Goal: Task Accomplishment & Management: Manage account settings

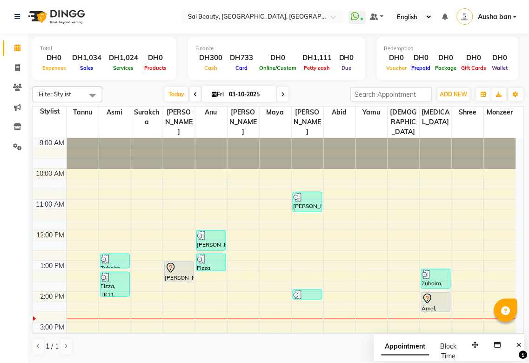
click at [170, 262] on icon at bounding box center [170, 267] width 11 height 11
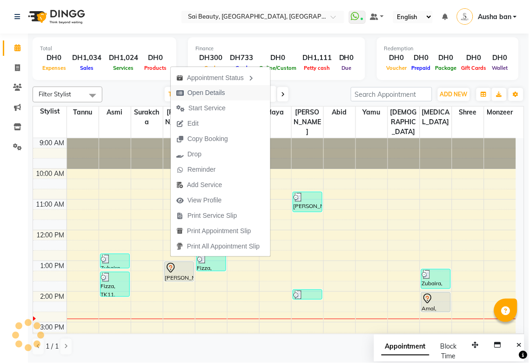
click at [221, 90] on span "Open Details" at bounding box center [206, 93] width 38 height 10
select select "7"
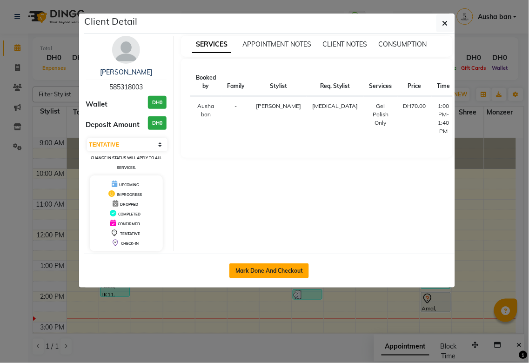
click at [258, 270] on button "Mark Done And Checkout" at bounding box center [268, 270] width 79 height 15
select select "service"
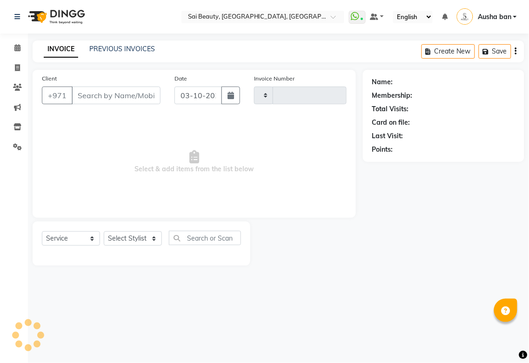
type input "3959"
select select "5352"
type input "585318003"
select select "43674"
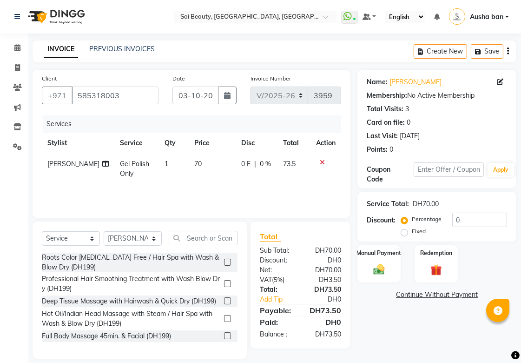
click at [268, 166] on div "0 F | 0 %" at bounding box center [256, 164] width 31 height 10
select select "43674"
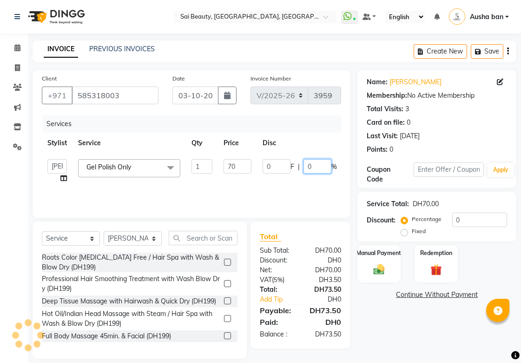
click at [320, 163] on input "0" at bounding box center [318, 166] width 28 height 14
type input "100"
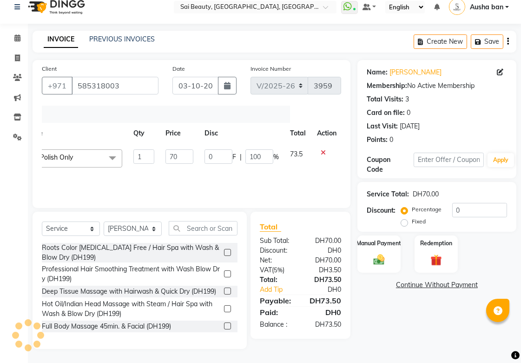
click at [406, 319] on div "Name: Megan Membership: No Active Membership Total Visits: 3 Card on file: 0 La…" at bounding box center [440, 204] width 166 height 289
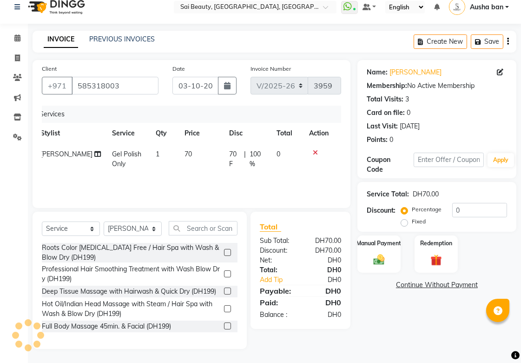
scroll to position [0, 7]
click at [377, 253] on img at bounding box center [379, 258] width 19 height 13
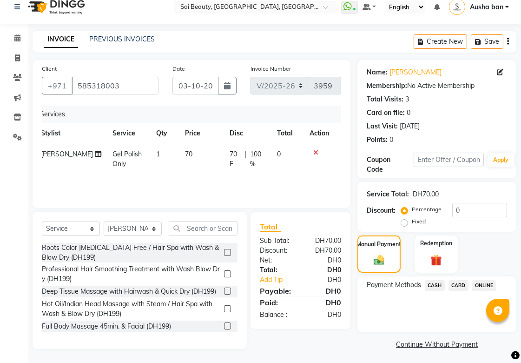
click at [459, 284] on span "CARD" at bounding box center [459, 285] width 20 height 11
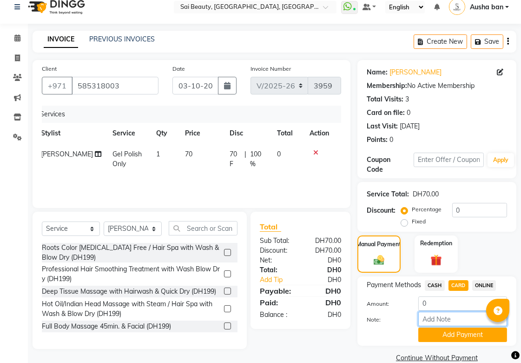
click at [448, 319] on input "Note:" at bounding box center [462, 318] width 89 height 14
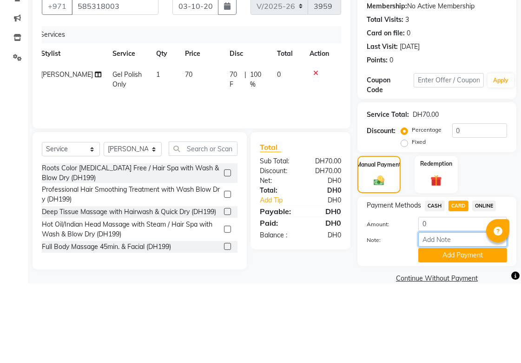
scroll to position [26, 0]
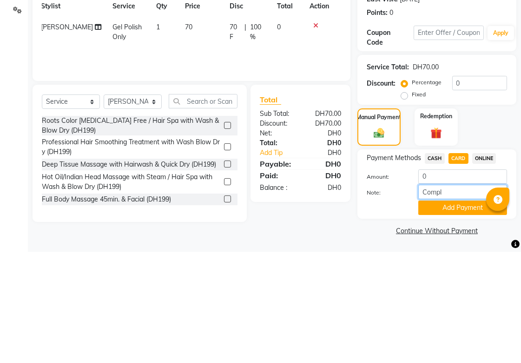
type input "complementary service"
click at [457, 314] on button "Add Payment" at bounding box center [462, 318] width 89 height 14
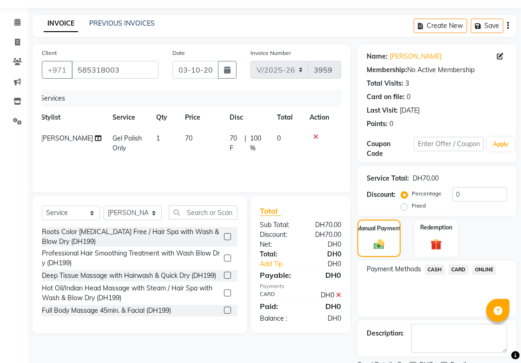
scroll to position [64, 0]
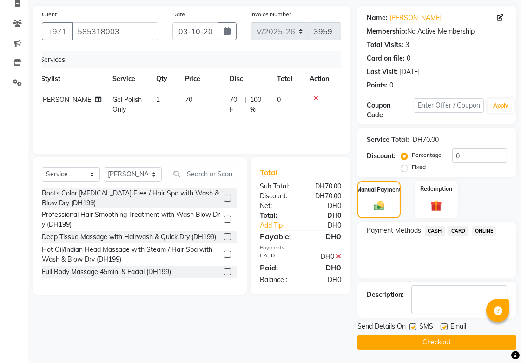
click at [407, 342] on button "Checkout" at bounding box center [436, 342] width 159 height 14
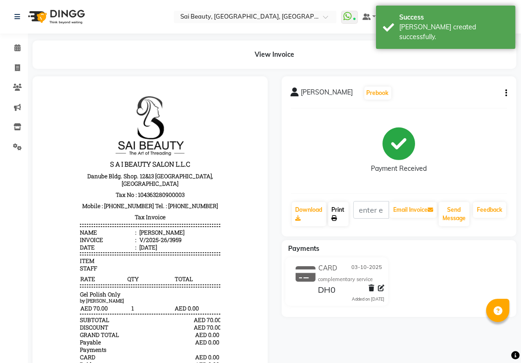
click at [340, 209] on link "Print" at bounding box center [338, 214] width 20 height 24
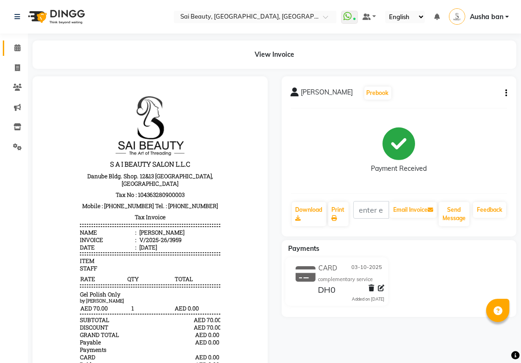
click at [17, 47] on icon at bounding box center [17, 47] width 6 height 7
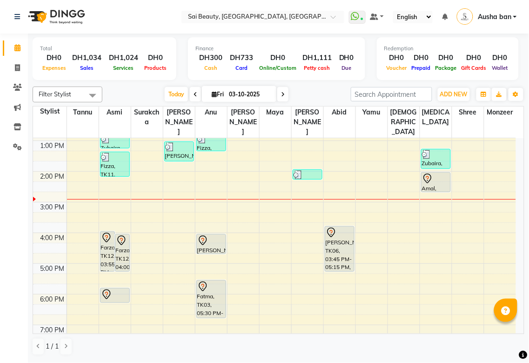
scroll to position [119, 0]
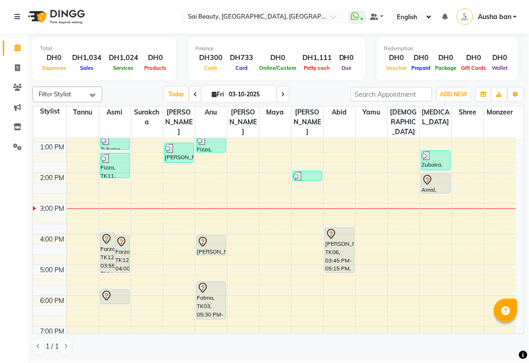
click at [213, 238] on div "[PERSON_NAME], TK13, 04:00 PM-04:40 PM, Blowdry Iron & Curl Without Wash Medium" at bounding box center [211, 245] width 29 height 19
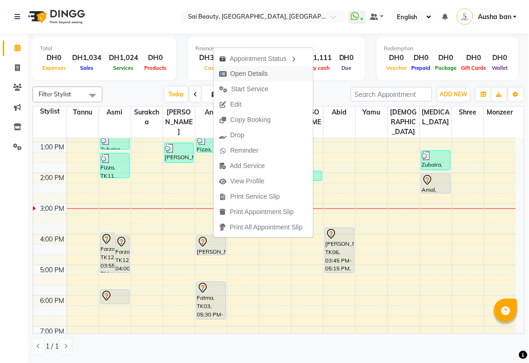
click at [229, 78] on span "Open Details" at bounding box center [243, 73] width 60 height 15
select select "7"
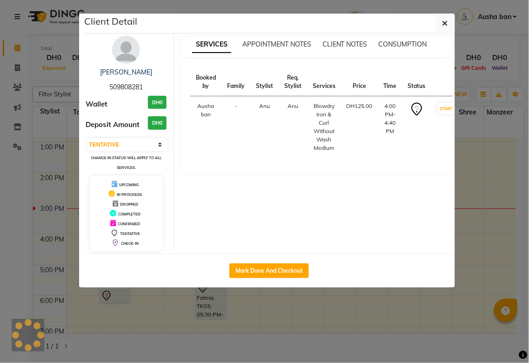
click at [238, 327] on ngb-modal-window "Client Detail Sandy 509808281 Wallet DH0 Deposit Amount DH0 Select IN SERVICE C…" at bounding box center [264, 181] width 529 height 363
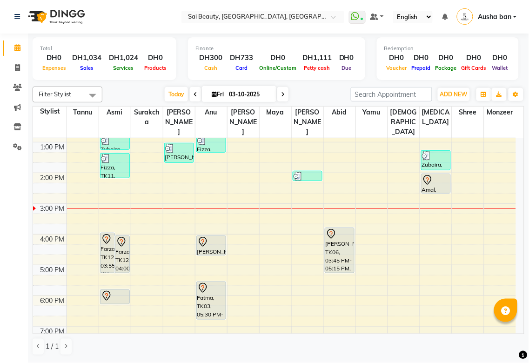
click at [202, 243] on icon at bounding box center [202, 243] width 1 height 1
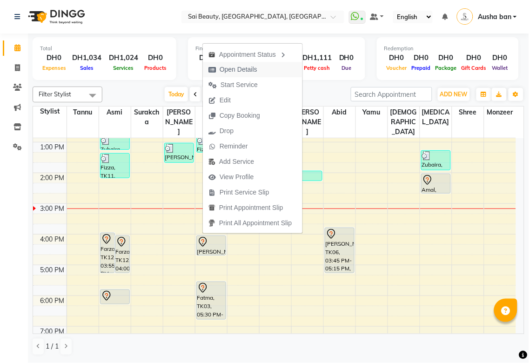
click at [222, 71] on span "Open Details" at bounding box center [238, 70] width 38 height 10
select select "7"
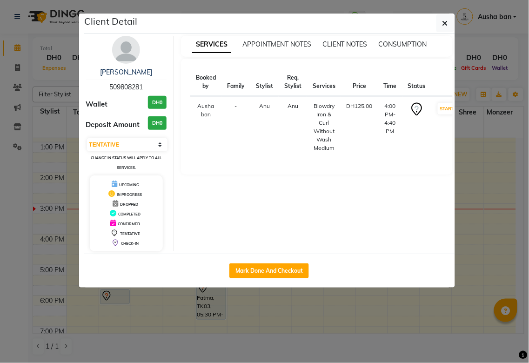
click at [117, 309] on ngb-modal-window "Client Detail Sandy 509808281 Wallet DH0 Deposit Amount DH0 Select IN SERVICE C…" at bounding box center [264, 181] width 529 height 363
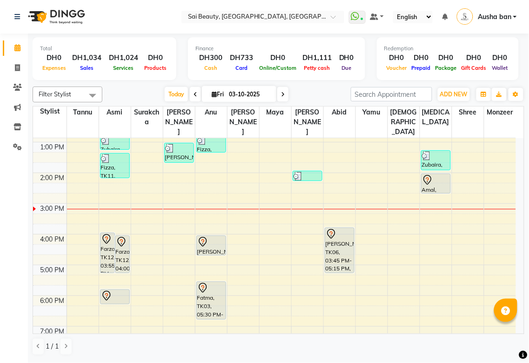
click at [200, 287] on div "Fatma, TK03, 05:30 PM-06:45 PM, Eyebrow Threading,A-Bob cut with blowdry" at bounding box center [211, 300] width 29 height 37
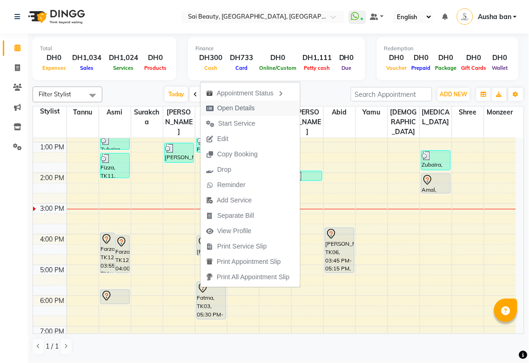
click at [245, 110] on span "Open Details" at bounding box center [236, 108] width 38 height 10
select select "7"
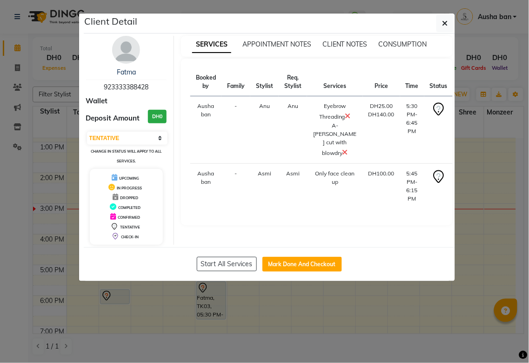
click at [242, 341] on ngb-modal-window "Client Detail Fatma 923333388428 Wallet Deposit Amount DH0 Select IN SERVICE CO…" at bounding box center [264, 181] width 529 height 363
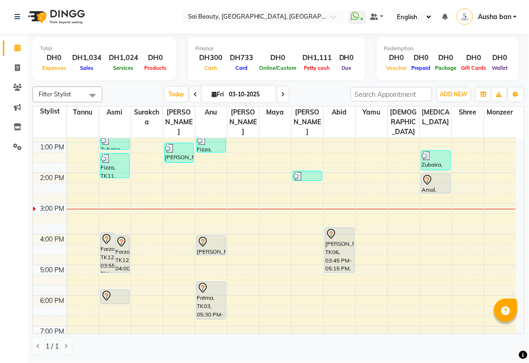
click at [104, 234] on icon at bounding box center [106, 239] width 8 height 10
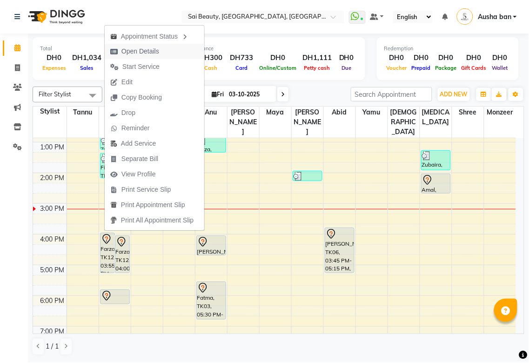
click at [132, 53] on span "Open Details" at bounding box center [140, 51] width 38 height 10
select select "7"
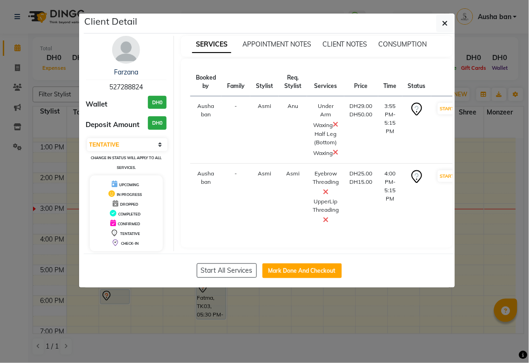
click at [132, 318] on ngb-modal-window "Client Detail Farzana 527288824 Wallet DH0 Deposit Amount DH0 Select IN SERVICE…" at bounding box center [264, 181] width 529 height 363
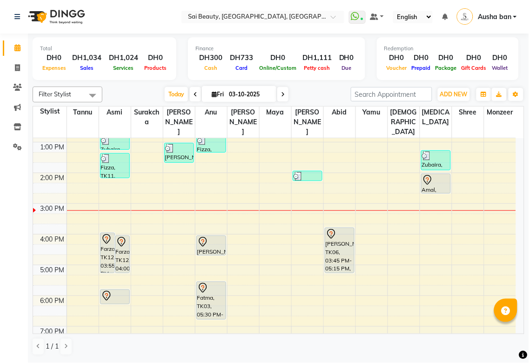
click at [282, 95] on icon at bounding box center [283, 95] width 4 height 6
type input "04-10-2025"
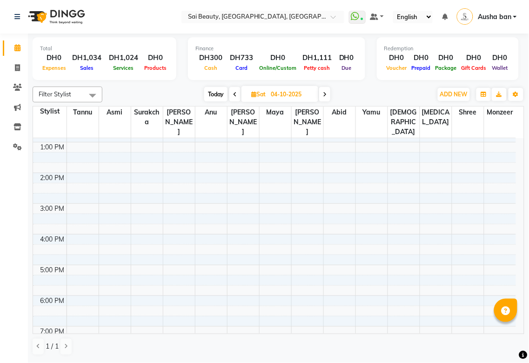
scroll to position [79, 0]
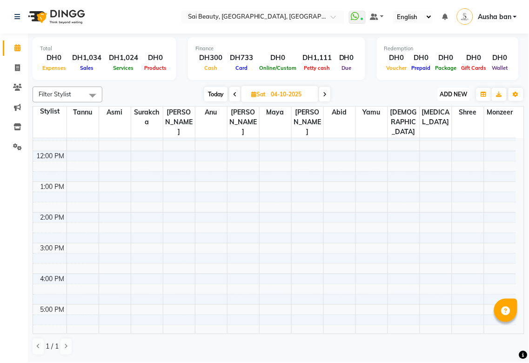
click at [460, 88] on button "ADD NEW Toggle Dropdown" at bounding box center [453, 94] width 32 height 13
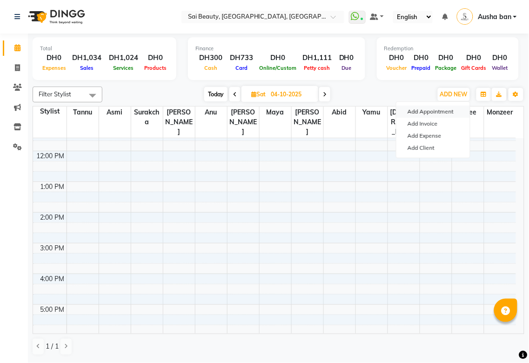
click at [451, 106] on button "Add Appointment" at bounding box center [432, 112] width 73 height 12
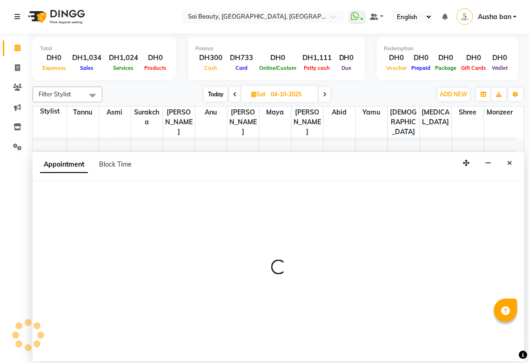
select select "tentative"
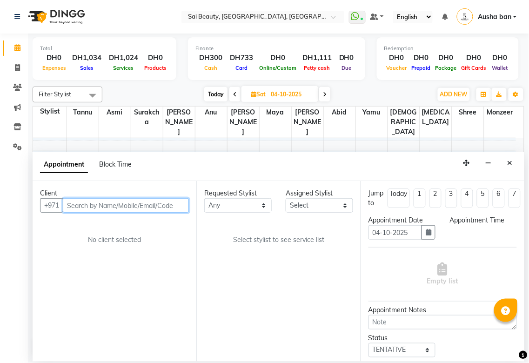
select select "600"
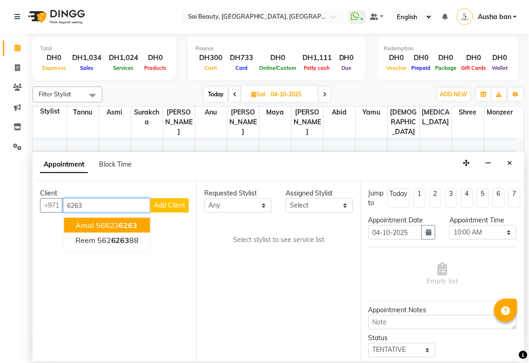
click at [136, 220] on span "6263" at bounding box center [128, 224] width 19 height 9
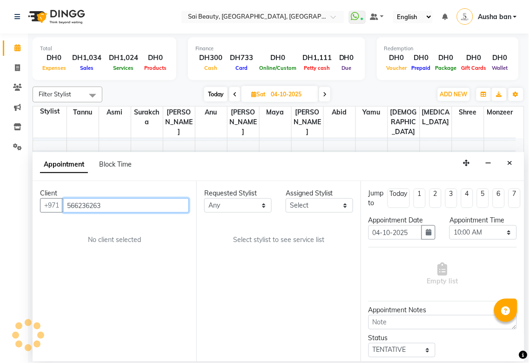
type input "566236263"
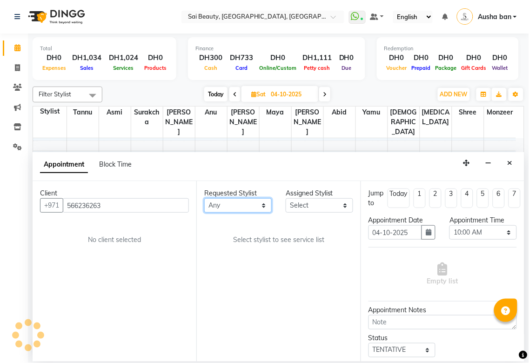
click at [255, 206] on select "Any [PERSON_NAME][MEDICAL_DATA] [PERSON_NAME] Asmi [PERSON_NAME] Gita [PERSON_N…" at bounding box center [237, 205] width 67 height 14
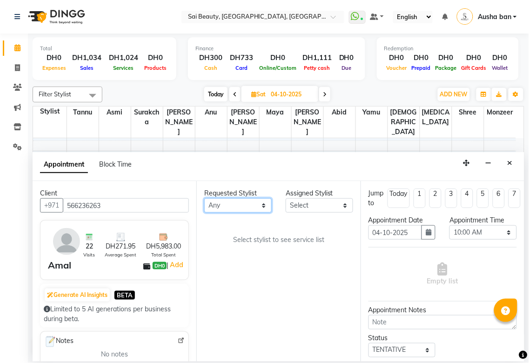
select select "40288"
click at [204, 198] on select "Any [PERSON_NAME][MEDICAL_DATA] [PERSON_NAME] Asmi [PERSON_NAME] Gita [PERSON_N…" at bounding box center [237, 205] width 67 height 14
select select "40288"
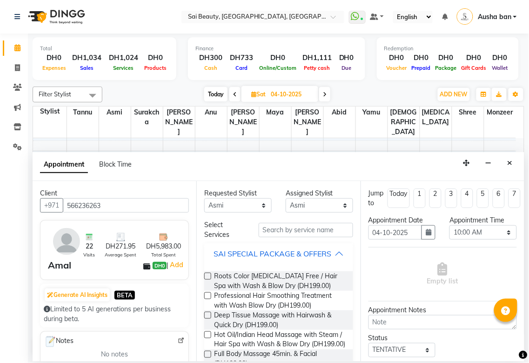
click at [325, 259] on div "SAI SPECIAL PACKAGE & OFFERS" at bounding box center [272, 253] width 118 height 11
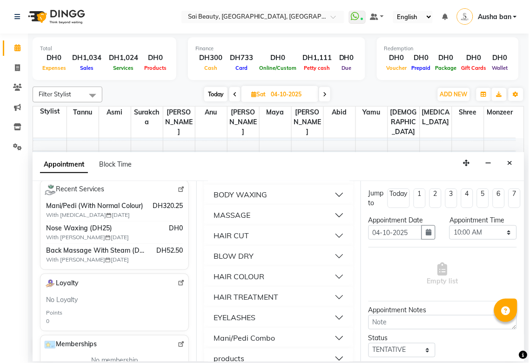
scroll to position [359, 0]
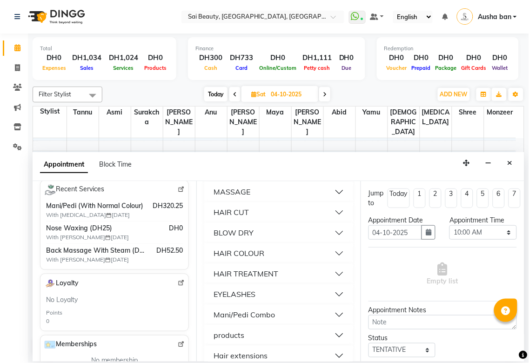
click at [300, 301] on button "EYELASHES" at bounding box center [278, 294] width 141 height 17
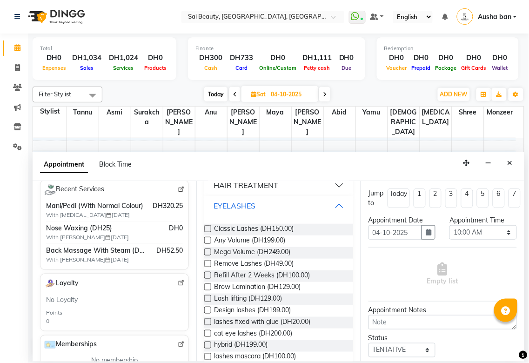
scroll to position [449, 0]
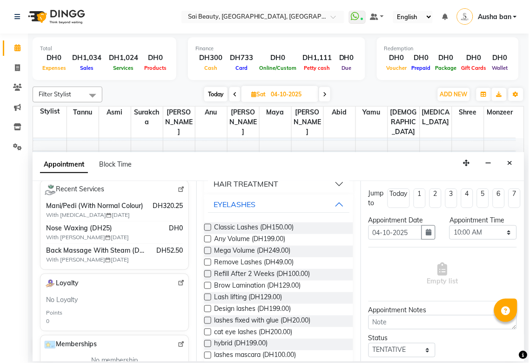
click at [208, 312] on label at bounding box center [207, 308] width 7 height 7
click at [208, 312] on input "checkbox" at bounding box center [207, 309] width 6 height 6
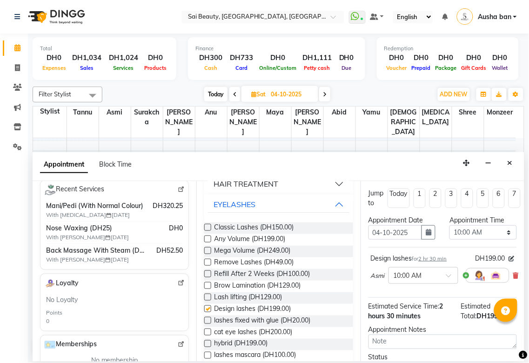
checkbox input "false"
click at [500, 232] on select "Select 10:00 AM 10:05 AM 10:10 AM 10:15 AM 10:20 AM 10:25 AM 10:30 AM 10:35 AM …" at bounding box center [482, 232] width 67 height 14
select select "720"
click at [449, 225] on select "Select 10:00 AM 10:05 AM 10:10 AM 10:15 AM 10:20 AM 10:25 AM 10:30 AM 10:35 AM …" at bounding box center [482, 232] width 67 height 14
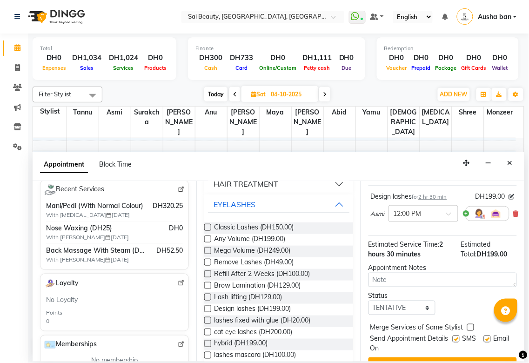
scroll to position [90, 0]
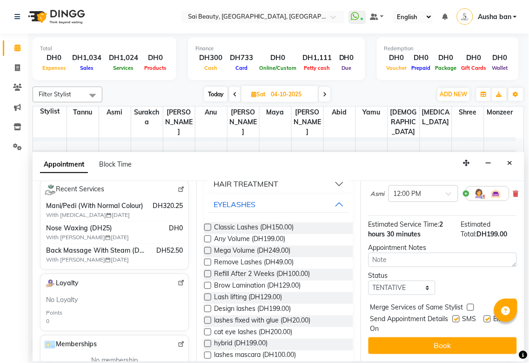
click at [470, 304] on label at bounding box center [470, 307] width 7 height 7
click at [470, 305] on input "checkbox" at bounding box center [470, 308] width 6 height 6
checkbox input "true"
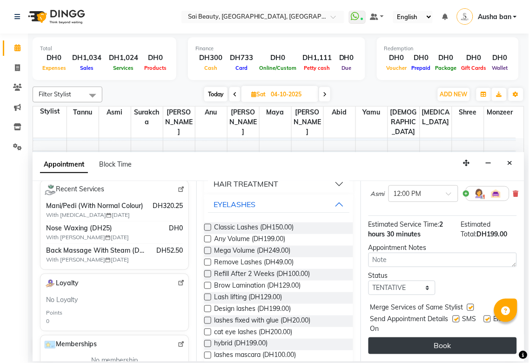
click at [473, 337] on button "Book" at bounding box center [442, 345] width 148 height 17
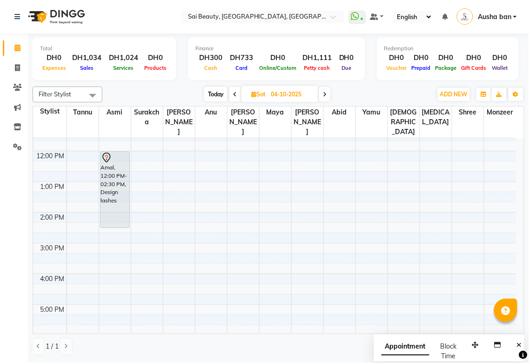
click at [233, 95] on icon at bounding box center [235, 95] width 4 height 6
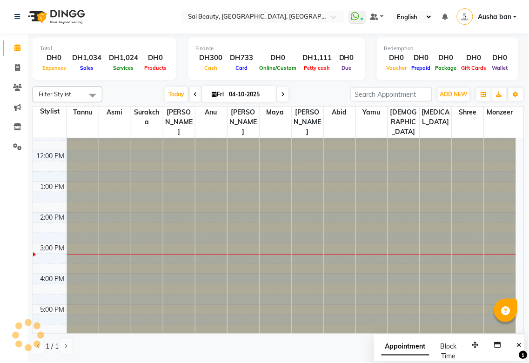
type input "03-10-2025"
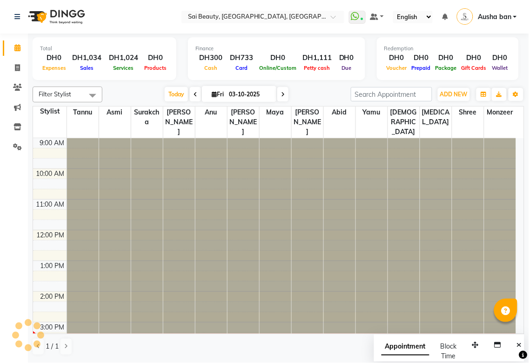
scroll to position [185, 0]
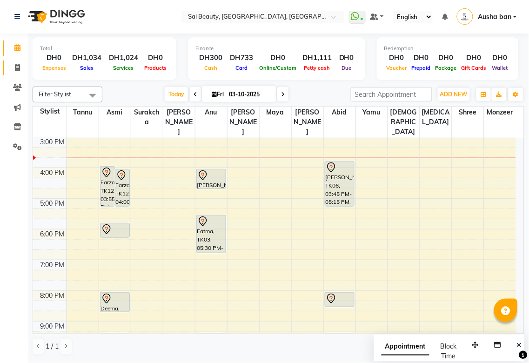
click at [17, 67] on icon at bounding box center [17, 67] width 5 height 7
select select "service"
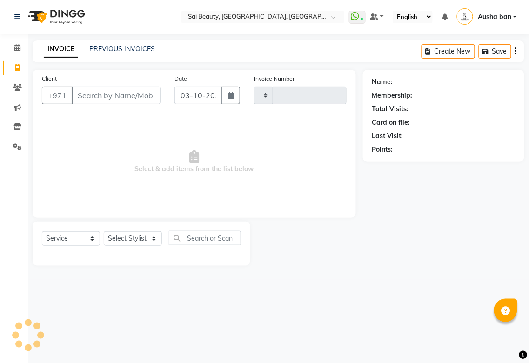
type input "3960"
select select "5352"
click at [97, 95] on input "507501206" at bounding box center [92, 95] width 41 height 18
type input "5"
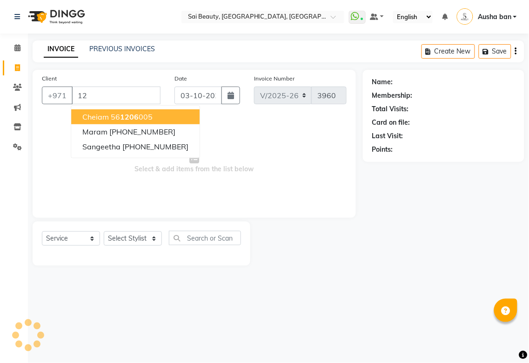
type input "1"
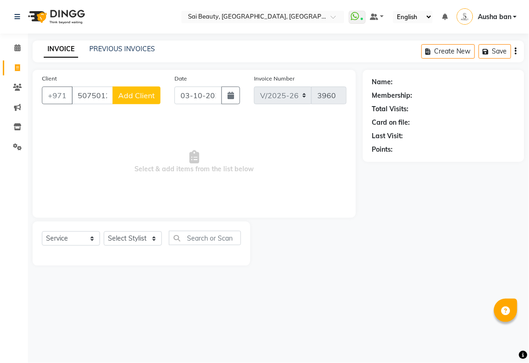
click at [94, 98] on input "507501276" at bounding box center [92, 95] width 41 height 18
click at [91, 97] on input "507501206" at bounding box center [92, 95] width 41 height 18
type input "5"
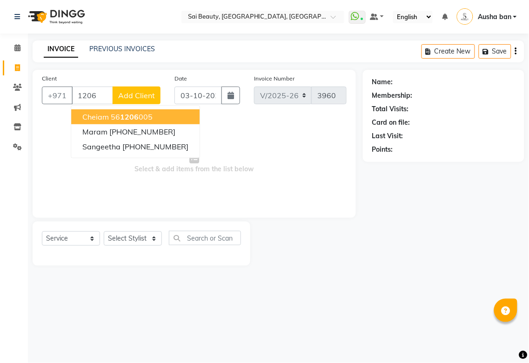
click at [96, 93] on input "1206" at bounding box center [92, 95] width 41 height 18
type input "1"
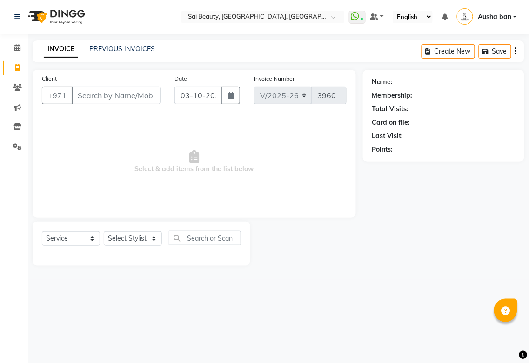
click at [113, 94] on input "Client" at bounding box center [116, 95] width 89 height 18
click at [123, 94] on input "50" at bounding box center [116, 95] width 89 height 18
click at [132, 87] on input "50" at bounding box center [116, 95] width 89 height 18
type input "507501206"
click at [152, 86] on button "Add Client" at bounding box center [136, 95] width 48 height 18
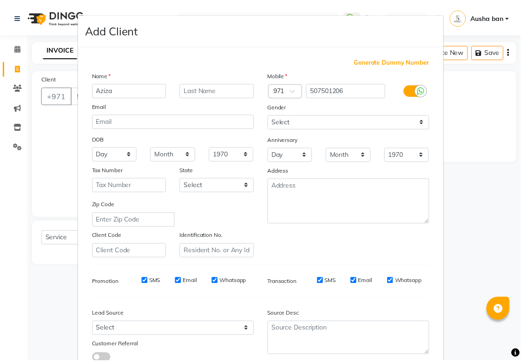
scroll to position [67, 0]
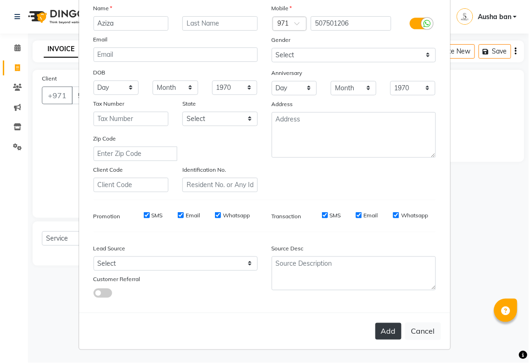
type input "Aziza"
click at [388, 326] on button "Add" at bounding box center [388, 331] width 26 height 17
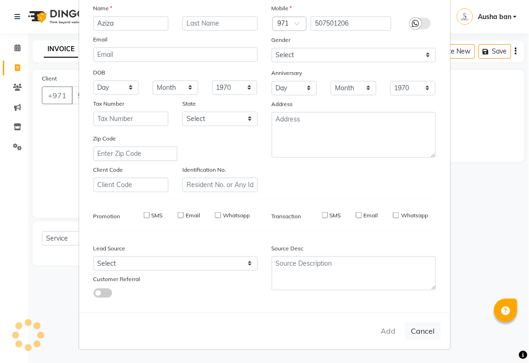
select select
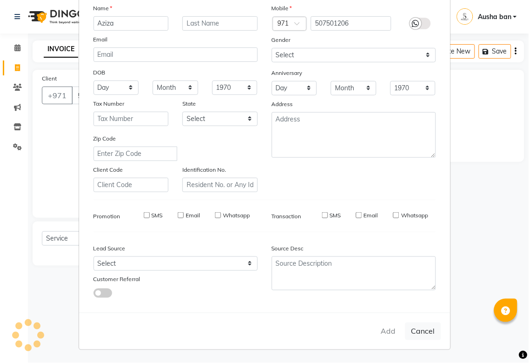
select select
checkbox input "false"
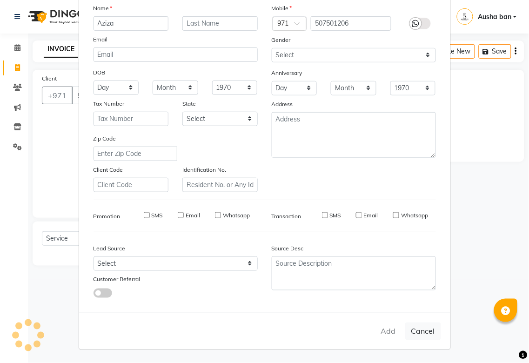
checkbox input "false"
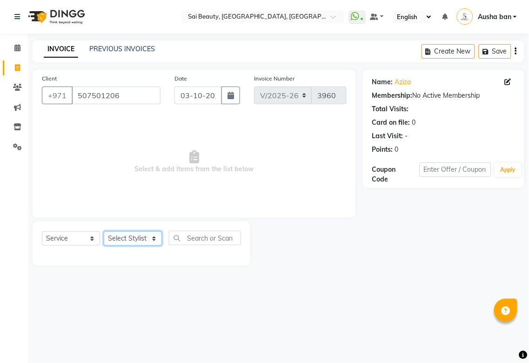
click at [146, 233] on select "Select Stylist [PERSON_NAME][MEDICAL_DATA] [PERSON_NAME] Asmi Ausha ban [PERSON…" at bounding box center [133, 238] width 58 height 14
select select "43674"
click at [104, 232] on select "Select Stylist [PERSON_NAME][MEDICAL_DATA] [PERSON_NAME] Asmi Ausha ban [PERSON…" at bounding box center [133, 238] width 58 height 14
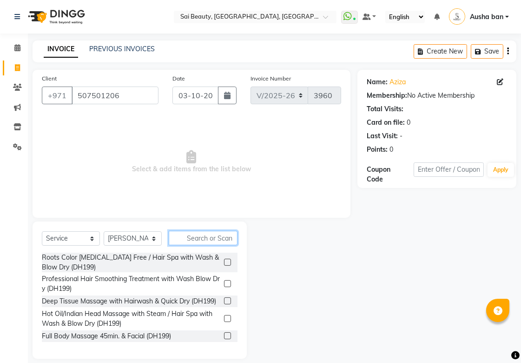
click at [212, 238] on input "text" at bounding box center [203, 238] width 69 height 14
click at [219, 234] on input "text" at bounding box center [203, 238] width 69 height 14
click at [203, 238] on input "text" at bounding box center [203, 238] width 69 height 14
click at [215, 234] on input "text" at bounding box center [203, 238] width 69 height 14
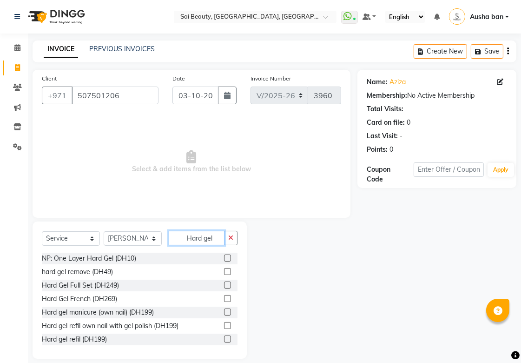
type input "Hard gel"
click at [224, 271] on label at bounding box center [227, 271] width 7 height 7
click at [224, 271] on input "checkbox" at bounding box center [227, 272] width 6 height 6
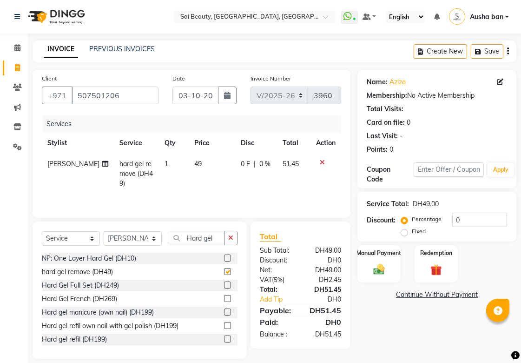
checkbox input "false"
click at [303, 229] on div "Total Sub Total: DH49.00 Discount: DH0 Net: DH49.00 VAT ( 5% ) DH2.45 Total: DH…" at bounding box center [301, 284] width 100 height 127
click at [241, 164] on span "0 F" at bounding box center [245, 164] width 9 height 10
select select "43674"
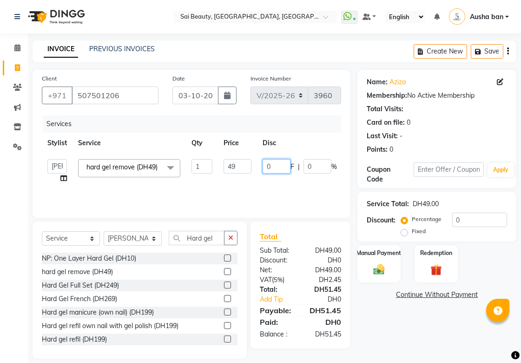
click at [279, 164] on input "0" at bounding box center [277, 166] width 28 height 14
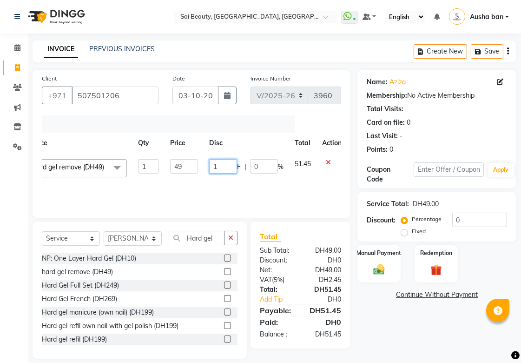
scroll to position [0, 49]
type input "1.42"
click at [285, 187] on tr "Abid Alora Anu Asmi Ausha ban Diksha Gita Komal maya Monzeer Reception shree so…" at bounding box center [172, 170] width 359 height 35
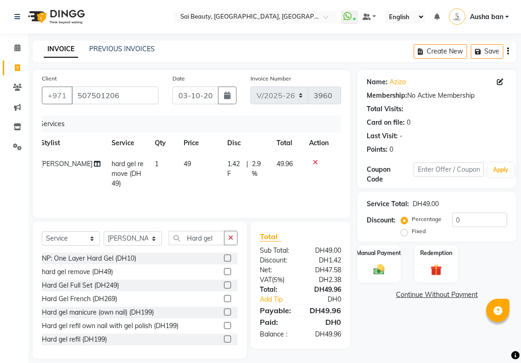
scroll to position [0, 7]
click at [238, 164] on span "1.42 F" at bounding box center [235, 169] width 15 height 20
select select "43674"
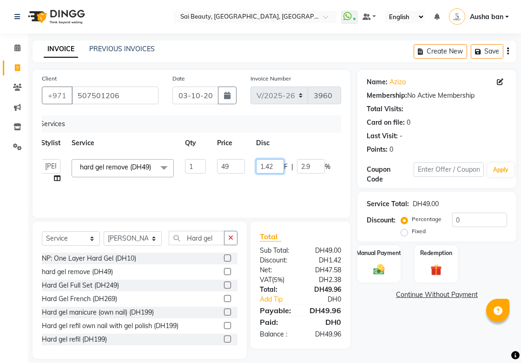
click at [276, 165] on input "1.42" at bounding box center [270, 166] width 28 height 14
type input "1.45"
click at [323, 189] on tr "Abid Alora Anu Asmi Ausha ban Diksha Gita Komal maya Monzeer Reception shree so…" at bounding box center [213, 170] width 359 height 35
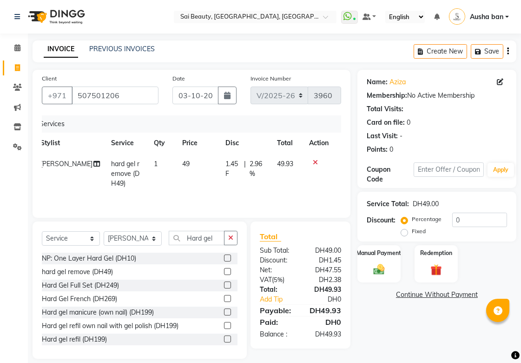
scroll to position [0, 7]
click at [238, 166] on div "1.45 F | 2.96 %" at bounding box center [246, 169] width 40 height 20
select select "43674"
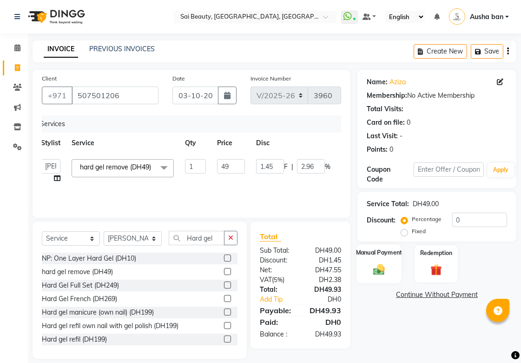
click at [377, 264] on img at bounding box center [379, 268] width 19 height 13
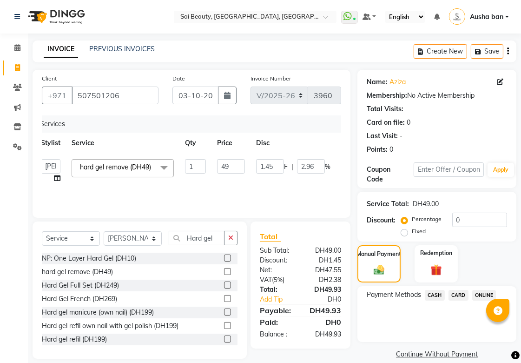
click at [438, 295] on span "CASH" at bounding box center [435, 295] width 20 height 11
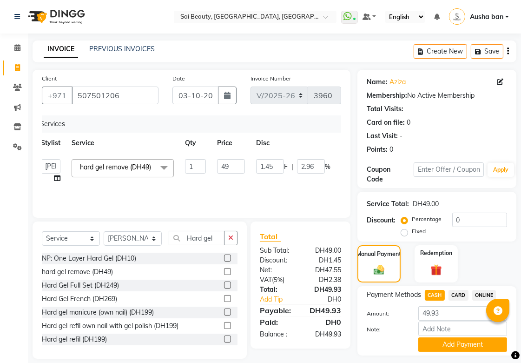
scroll to position [26, 0]
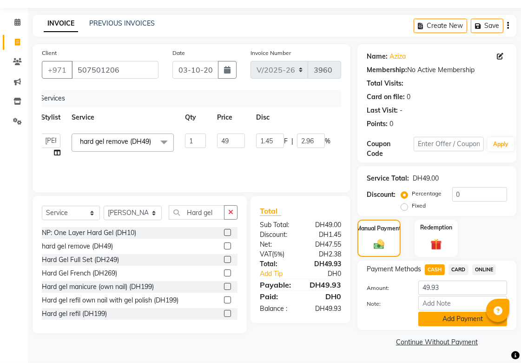
click at [450, 319] on button "Add Payment" at bounding box center [462, 318] width 89 height 14
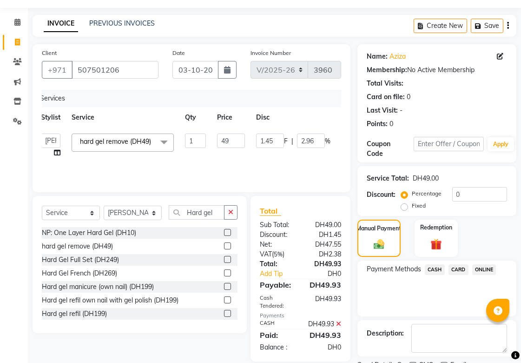
scroll to position [64, 0]
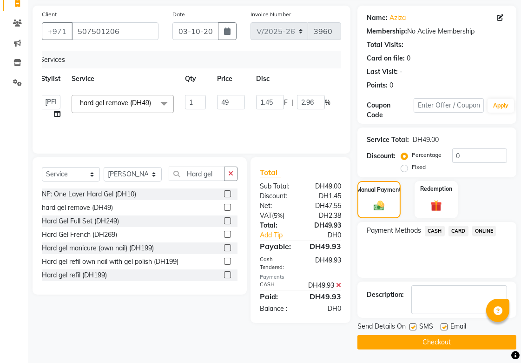
click at [438, 341] on button "Checkout" at bounding box center [436, 342] width 159 height 14
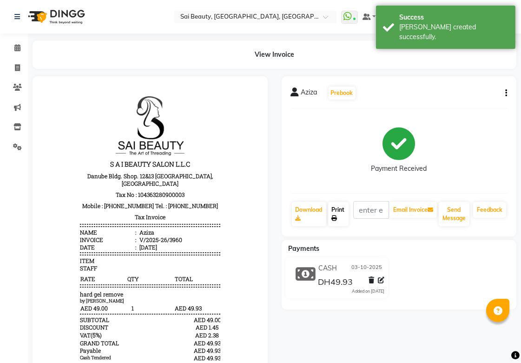
click at [340, 217] on link "Print" at bounding box center [338, 214] width 20 height 24
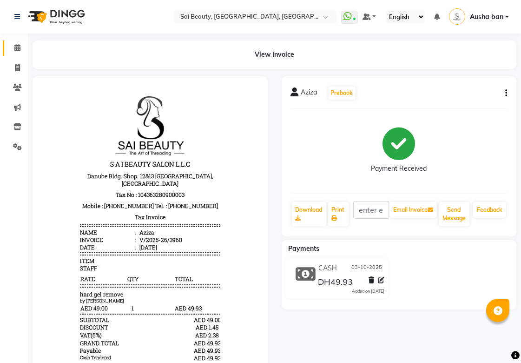
click at [17, 48] on icon at bounding box center [17, 47] width 6 height 7
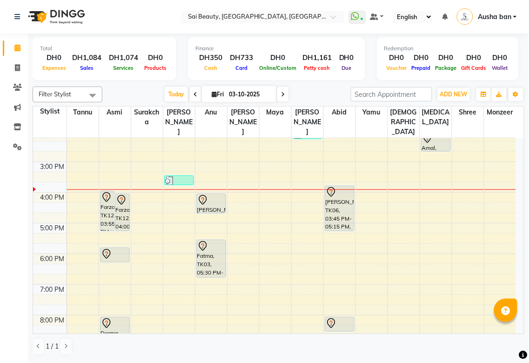
scroll to position [219, 0]
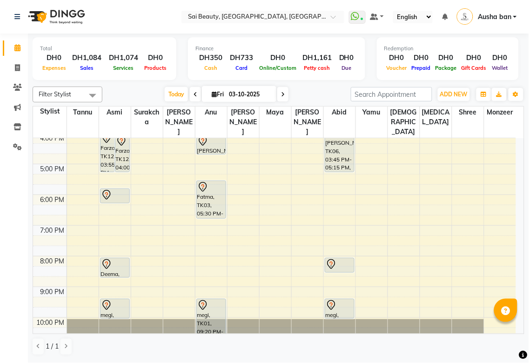
click at [341, 258] on div at bounding box center [339, 263] width 28 height 11
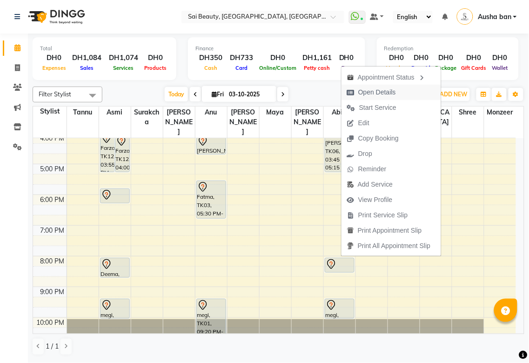
click at [395, 94] on span "Open Details" at bounding box center [377, 92] width 38 height 10
select select "7"
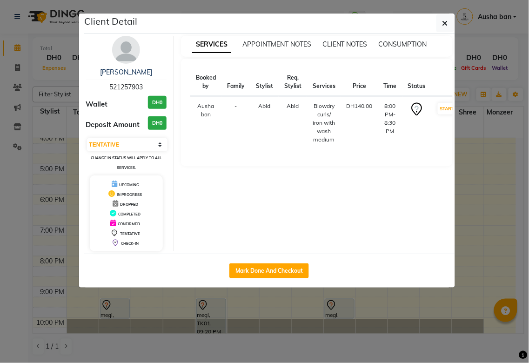
click at [276, 308] on ngb-modal-window "Client Detail Rana 521257903 Wallet DH0 Deposit Amount DH0 Select IN SERVICE CO…" at bounding box center [264, 181] width 529 height 363
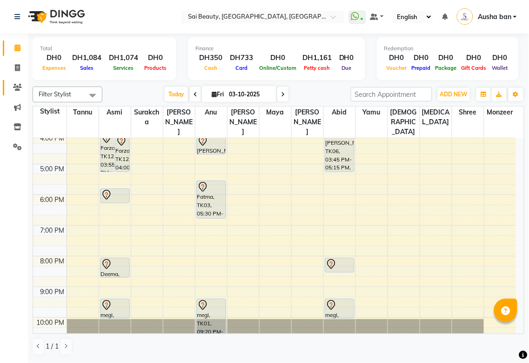
click at [13, 91] on icon at bounding box center [17, 87] width 9 height 7
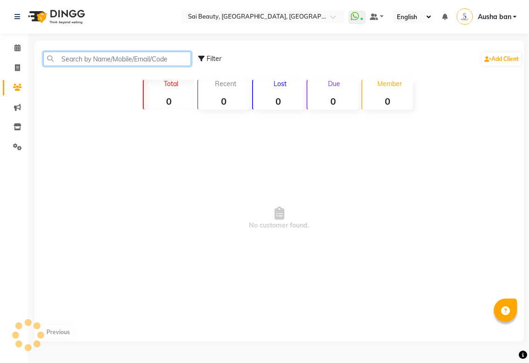
click at [96, 59] on input "text" at bounding box center [117, 59] width 148 height 14
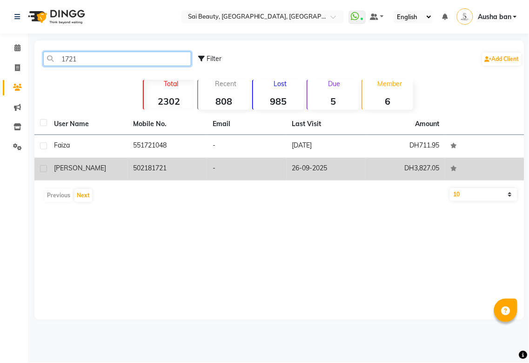
type input "1721"
click at [133, 168] on td "502181721" at bounding box center [167, 169] width 79 height 23
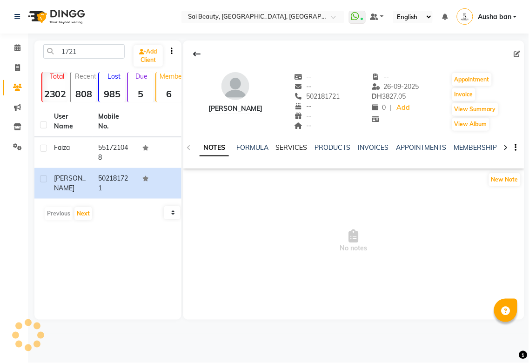
click at [304, 151] on link "SERVICES" at bounding box center [292, 147] width 32 height 8
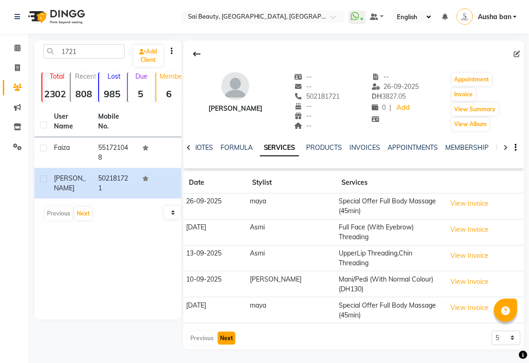
click at [221, 331] on button "Next" at bounding box center [227, 337] width 18 height 13
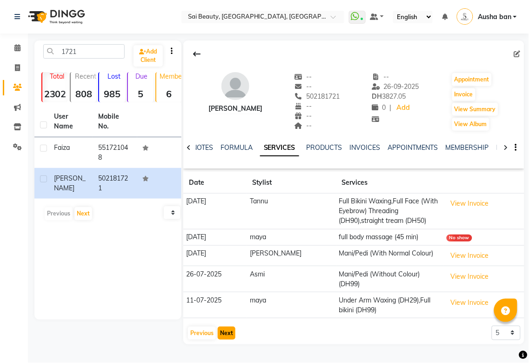
click at [225, 330] on button "Next" at bounding box center [227, 332] width 18 height 13
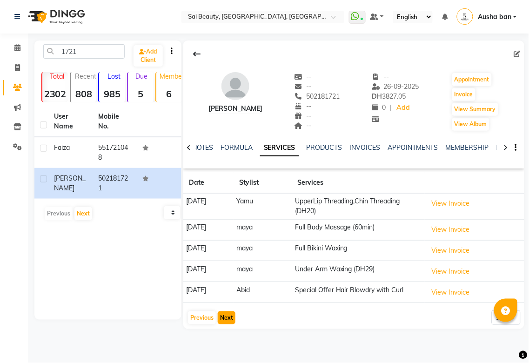
click at [224, 314] on button "Next" at bounding box center [227, 317] width 18 height 13
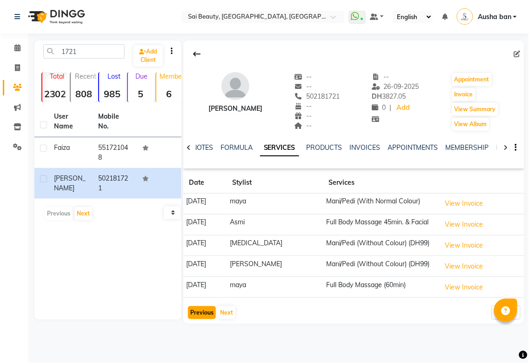
click at [198, 313] on button "Previous" at bounding box center [202, 312] width 28 height 13
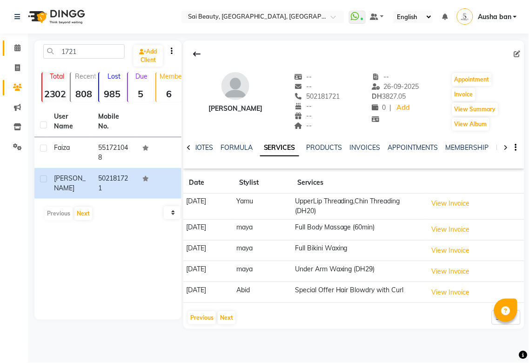
click at [11, 48] on span at bounding box center [17, 48] width 16 height 11
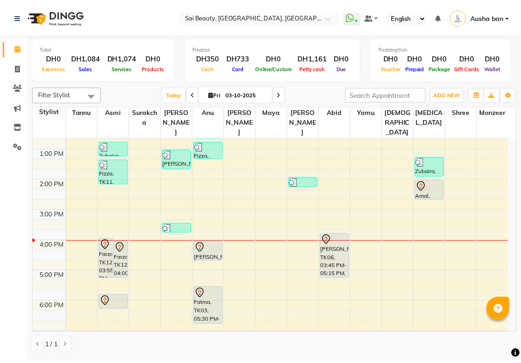
scroll to position [158, 0]
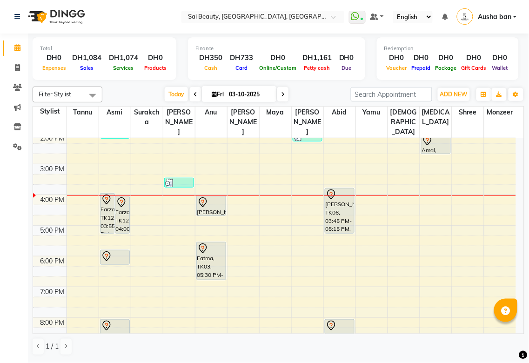
click at [106, 194] on icon at bounding box center [106, 199] width 11 height 11
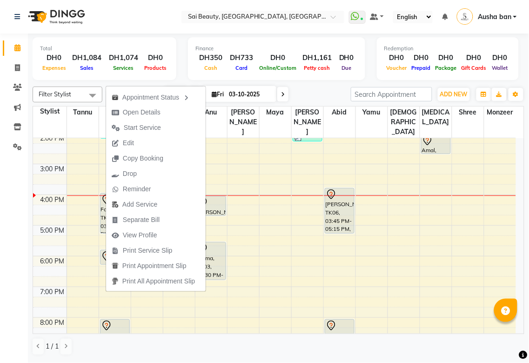
click at [314, 266] on td at bounding box center [290, 271] width 449 height 10
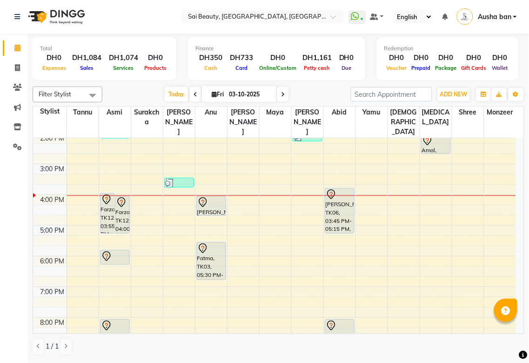
click at [110, 200] on div "Farzana, TK12, 03:55 PM-05:15 PM, Under Arm Waxing,Half Leg (Bottom) Waxing" at bounding box center [107, 213] width 14 height 40
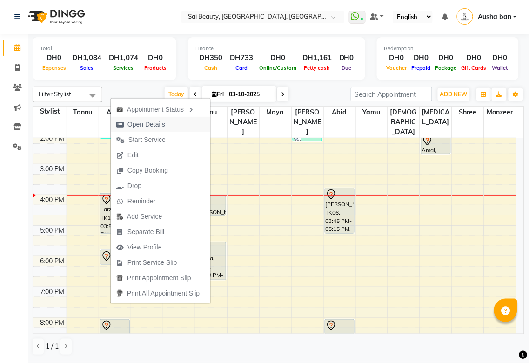
click at [168, 118] on span "Open Details" at bounding box center [141, 124] width 60 height 15
select select "7"
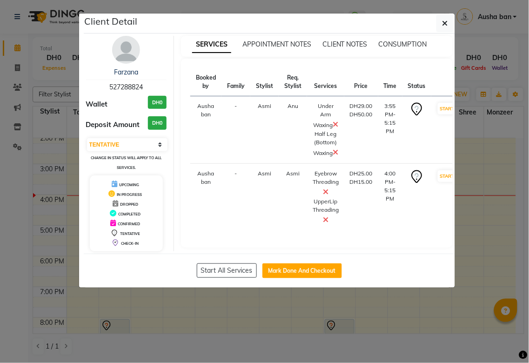
click at [343, 337] on ngb-modal-window "Client Detail Farzana 527288824 Wallet DH0 Deposit Amount DH0 Select IN SERVICE…" at bounding box center [264, 181] width 529 height 363
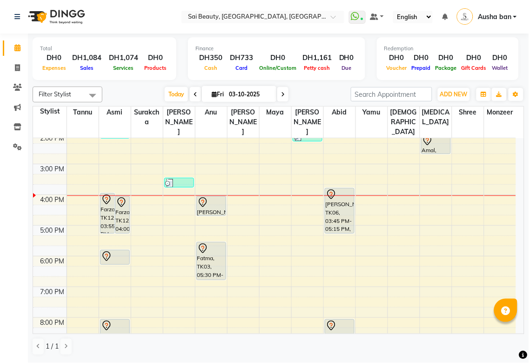
click at [108, 199] on div "Farzana, TK12, 03:55 PM-05:15 PM, Under Arm Waxing,Half Leg (Bottom) Waxing" at bounding box center [107, 213] width 14 height 40
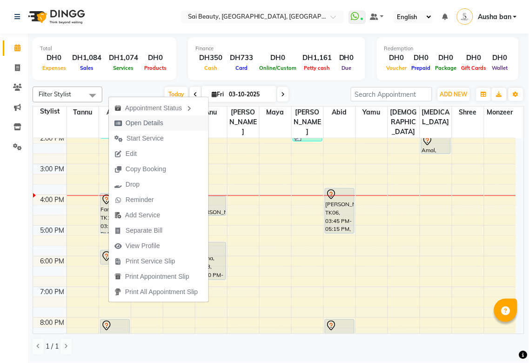
click at [163, 119] on span "Open Details" at bounding box center [145, 123] width 38 height 10
select select "7"
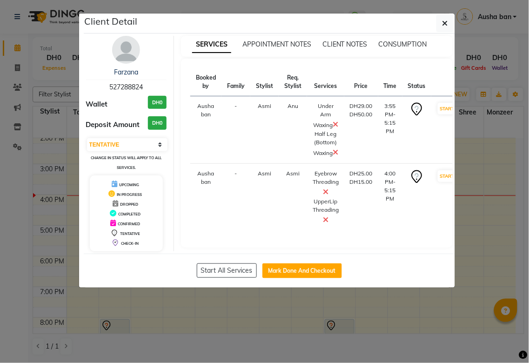
click at [403, 324] on ngb-modal-window "Client Detail Farzana 527288824 Wallet DH0 Deposit Amount DH0 Select IN SERVICE…" at bounding box center [264, 181] width 529 height 363
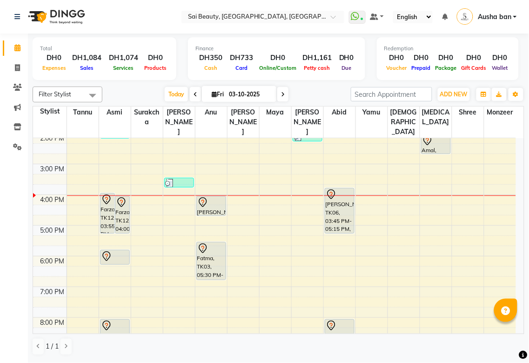
click at [106, 251] on icon at bounding box center [106, 256] width 11 height 11
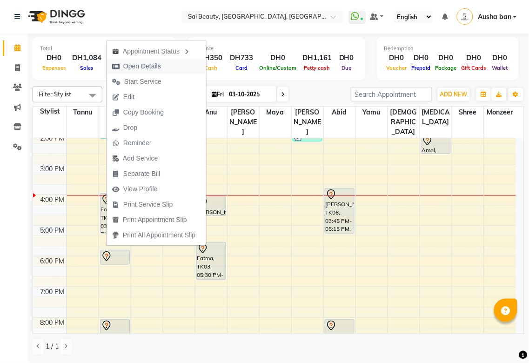
click at [166, 59] on button "Open Details" at bounding box center [155, 66] width 99 height 15
select select "7"
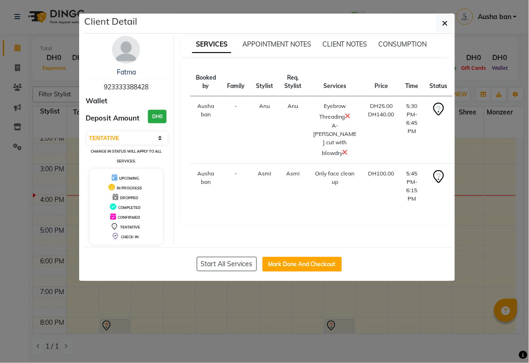
click at [285, 310] on ngb-modal-window "Client Detail Fatma 923333388428 Wallet Deposit Amount DH0 Select IN SERVICE CO…" at bounding box center [264, 181] width 529 height 363
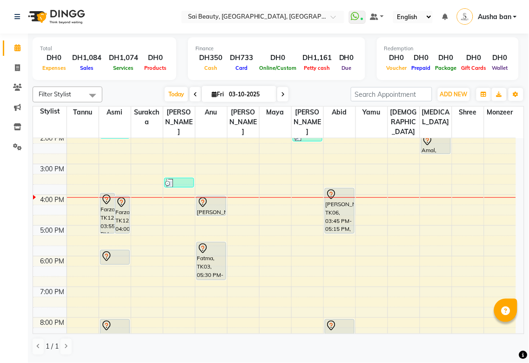
click at [337, 197] on div at bounding box center [340, 197] width 32 height 0
click at [343, 191] on div "Aswathy, TK06, 03:45 PM-05:15 PM, hair style" at bounding box center [339, 210] width 29 height 45
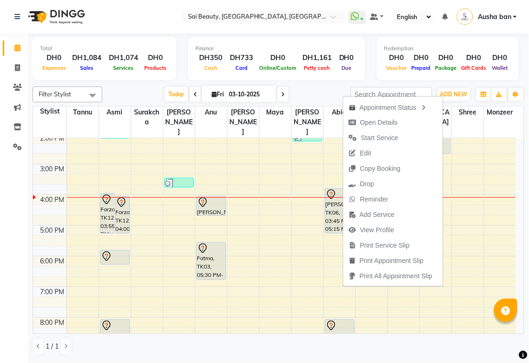
click at [106, 197] on div at bounding box center [115, 197] width 32 height 0
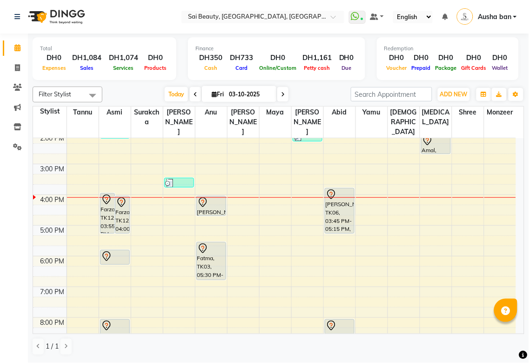
click at [110, 200] on div "Farzana, TK12, 03:55 PM-05:15 PM, Under Arm Waxing,Half Leg (Bottom) Waxing" at bounding box center [107, 213] width 14 height 40
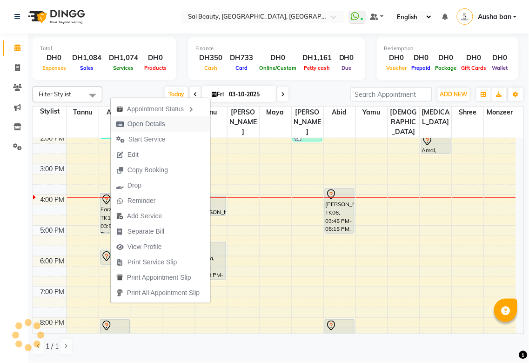
click at [128, 118] on span "Open Details" at bounding box center [141, 123] width 60 height 15
select select "7"
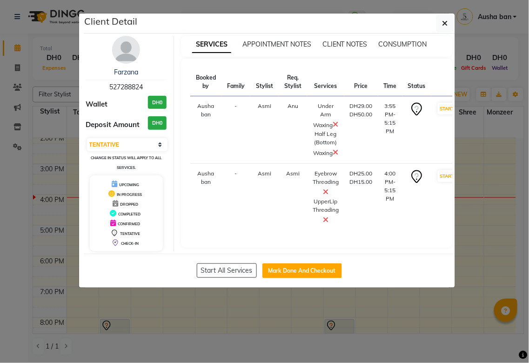
click at [473, 313] on ngb-modal-window "Client Detail Farzana 527288824 Wallet DH0 Deposit Amount DH0 Select IN SERVICE…" at bounding box center [264, 181] width 529 height 363
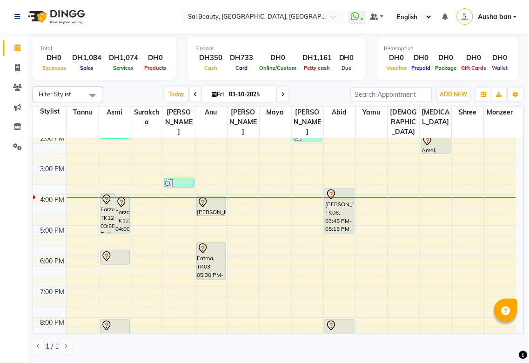
click at [106, 196] on div "Farzana, TK12, 03:55 PM-05:15 PM, Under Arm Waxing,Half Leg (Bottom) Waxing" at bounding box center [107, 213] width 14 height 40
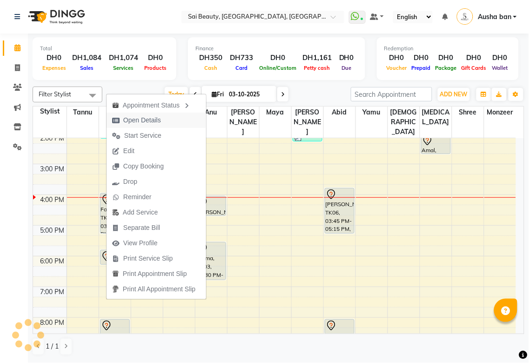
click at [124, 123] on span "Open Details" at bounding box center [142, 120] width 38 height 10
select select "7"
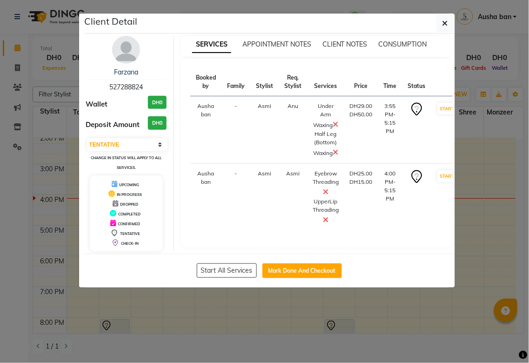
click at [44, 277] on ngb-modal-window "Client Detail Farzana 527288824 Wallet DH0 Deposit Amount DH0 Select IN SERVICE…" at bounding box center [264, 181] width 529 height 363
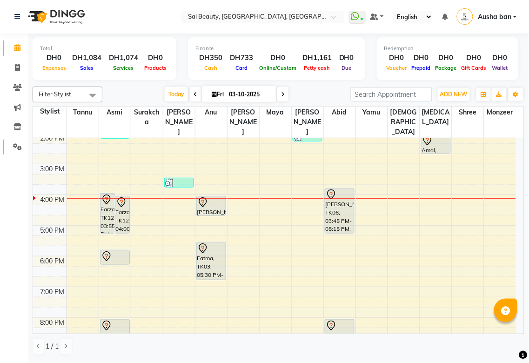
click at [17, 146] on icon at bounding box center [17, 146] width 9 height 7
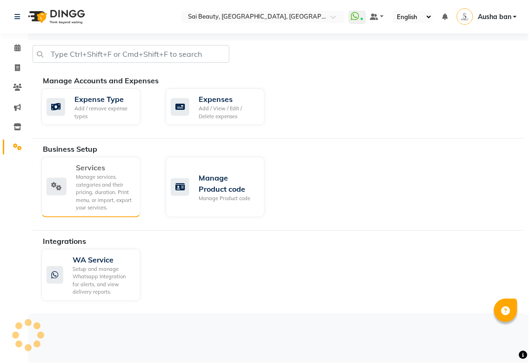
click at [57, 188] on icon at bounding box center [56, 187] width 20 height 18
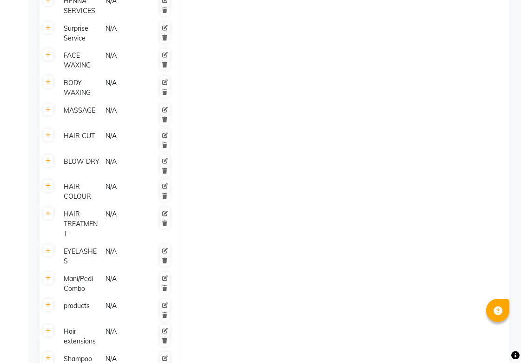
scroll to position [898, 0]
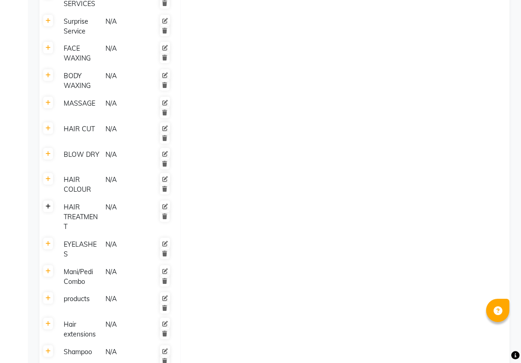
click at [48, 204] on icon at bounding box center [48, 207] width 5 height 6
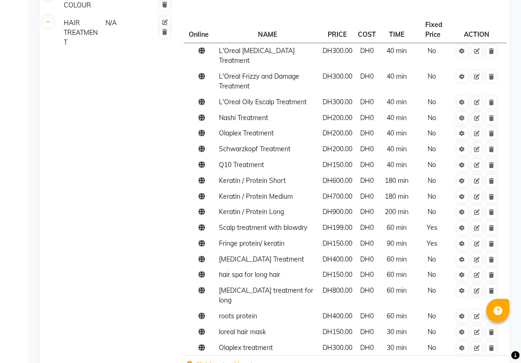
scroll to position [1088, 0]
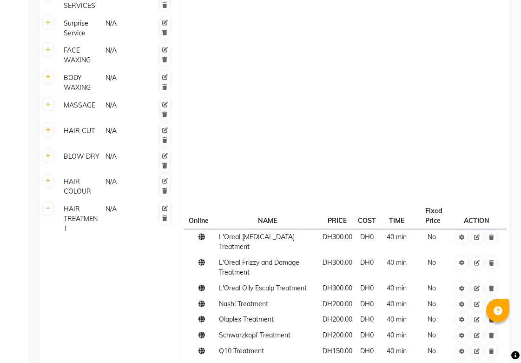
scroll to position [896, 0]
click at [47, 178] on icon at bounding box center [48, 181] width 5 height 6
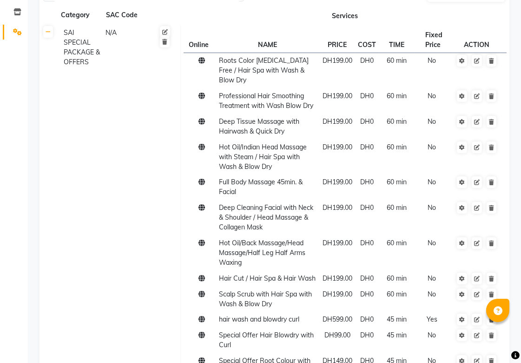
scroll to position [0, 0]
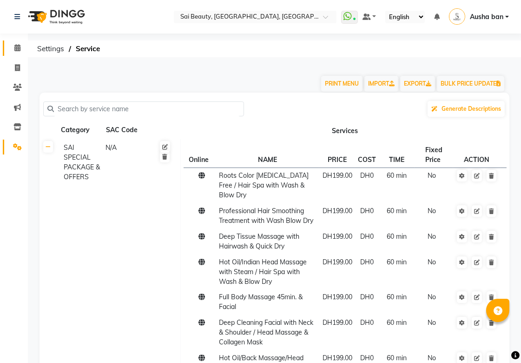
click at [20, 49] on icon at bounding box center [17, 47] width 6 height 7
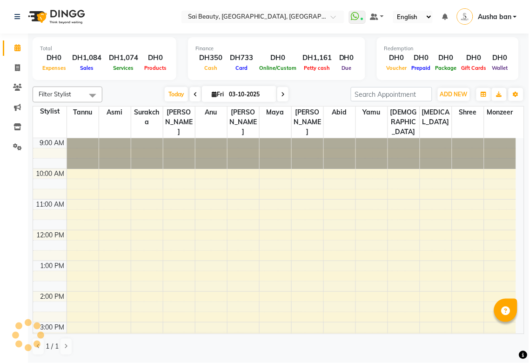
scroll to position [216, 0]
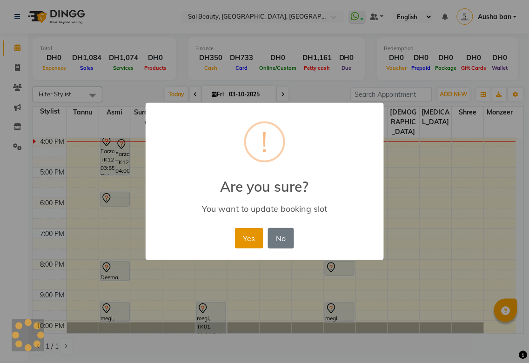
click at [251, 240] on button "Yes" at bounding box center [249, 238] width 28 height 20
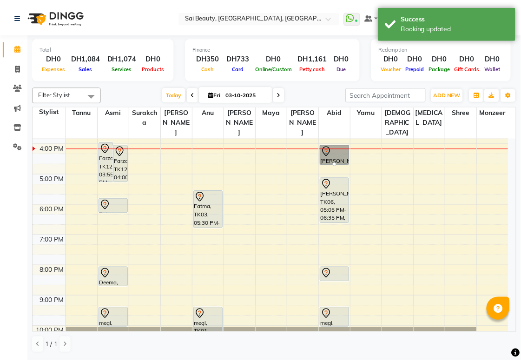
scroll to position [208, 0]
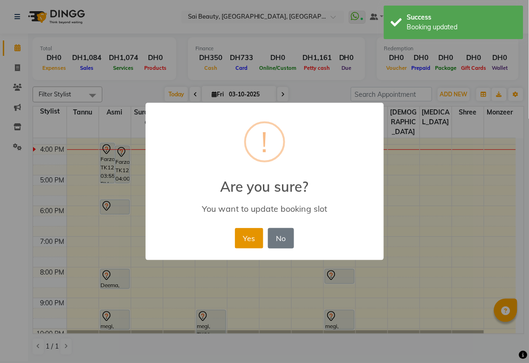
click at [254, 236] on button "Yes" at bounding box center [249, 238] width 28 height 20
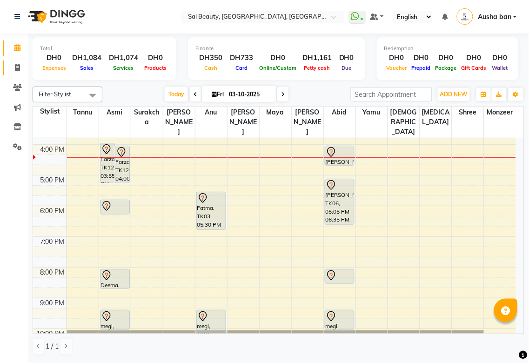
click at [16, 70] on icon at bounding box center [17, 67] width 5 height 7
select select "service"
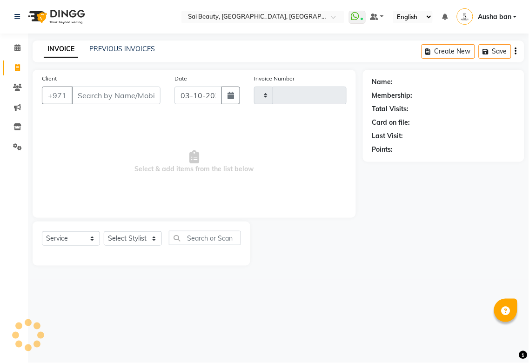
type input "3961"
select select "5352"
click at [154, 234] on select "Select Stylist" at bounding box center [133, 238] width 58 height 14
click at [100, 92] on input "Client" at bounding box center [116, 95] width 89 height 18
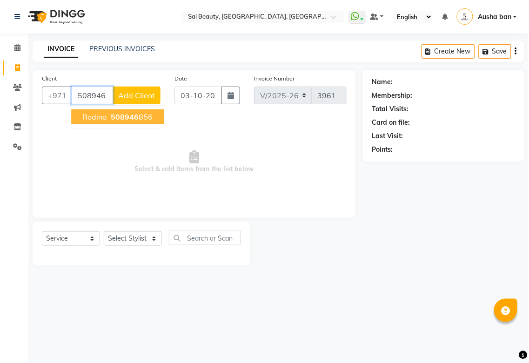
click at [86, 119] on span "Rodina" at bounding box center [94, 116] width 25 height 9
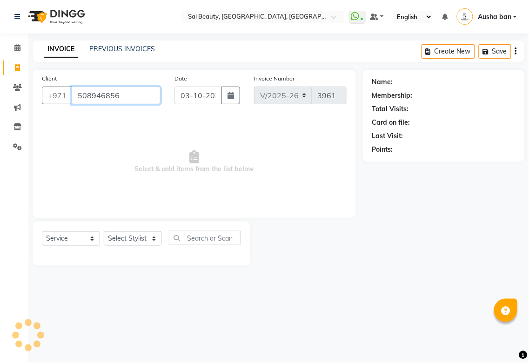
type input "508946856"
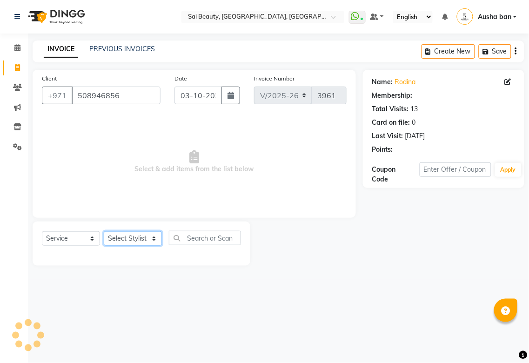
click at [143, 234] on select "Select Stylist [PERSON_NAME][MEDICAL_DATA] [PERSON_NAME] Asmi Ausha ban [PERSON…" at bounding box center [133, 238] width 58 height 14
select select "40288"
click at [104, 232] on select "Select Stylist [PERSON_NAME][MEDICAL_DATA] [PERSON_NAME] Asmi Ausha ban [PERSON…" at bounding box center [133, 238] width 58 height 14
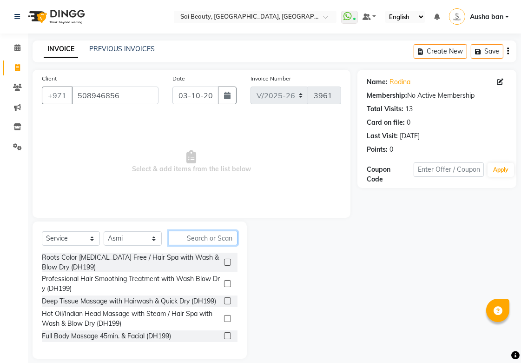
click at [216, 236] on input "text" at bounding box center [203, 238] width 69 height 14
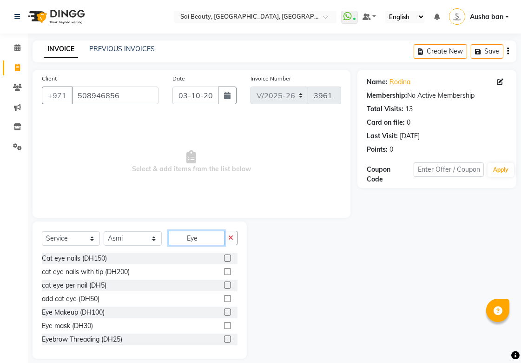
type input "Eye"
click at [57, 341] on div "Eyebrow Threading (DH25)" at bounding box center [82, 339] width 80 height 10
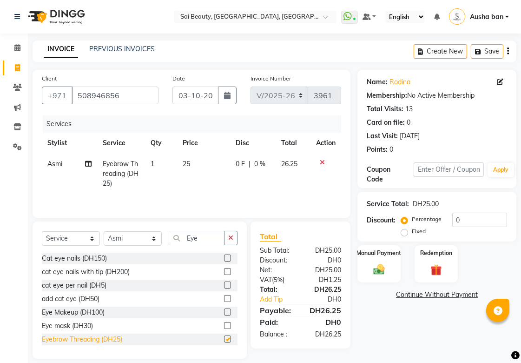
checkbox input "false"
click at [230, 236] on icon "button" at bounding box center [230, 237] width 5 height 7
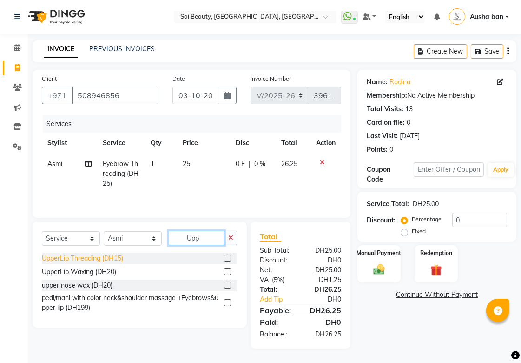
type input "Upp"
click at [70, 257] on div "UpperLip Threading (DH15)" at bounding box center [82, 258] width 81 height 10
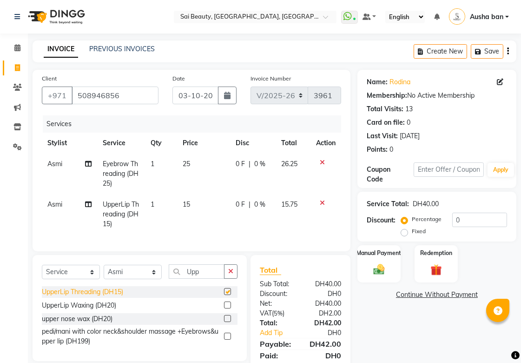
checkbox input "false"
click at [478, 219] on input "0" at bounding box center [479, 219] width 55 height 14
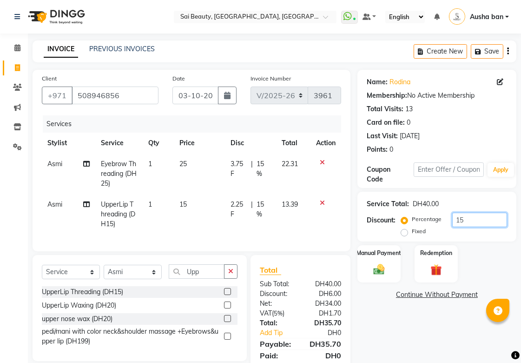
scroll to position [40, 0]
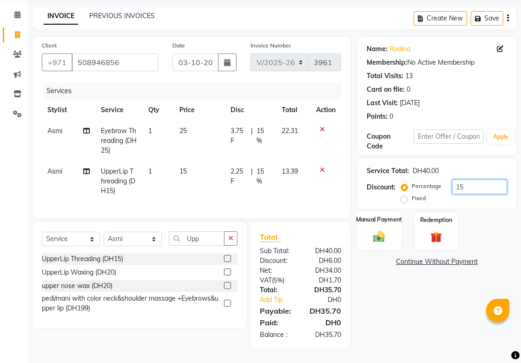
type input "15"
click at [384, 229] on img at bounding box center [379, 235] width 19 height 13
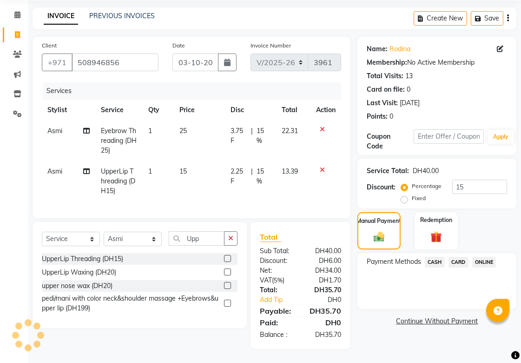
click at [467, 257] on span "CARD" at bounding box center [459, 262] width 20 height 11
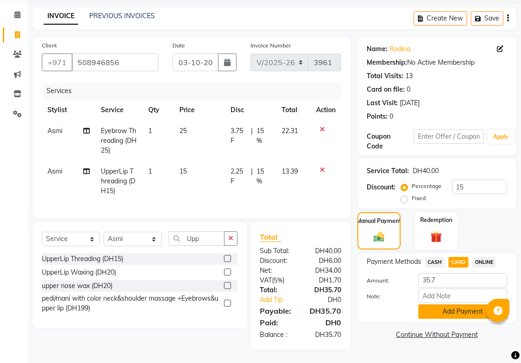
click at [457, 304] on button "Add Payment" at bounding box center [462, 311] width 89 height 14
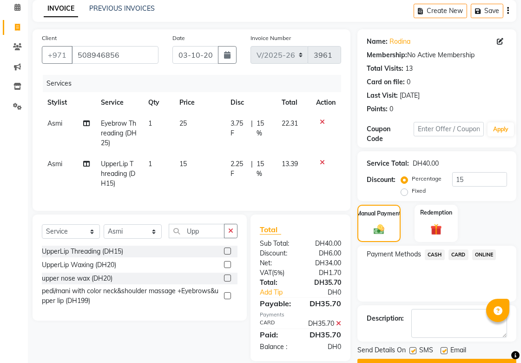
scroll to position [70, 0]
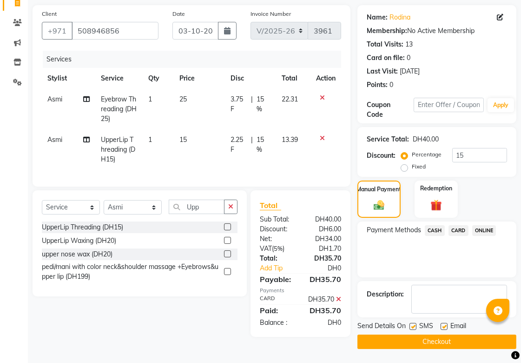
click at [447, 335] on button "Checkout" at bounding box center [436, 341] width 159 height 14
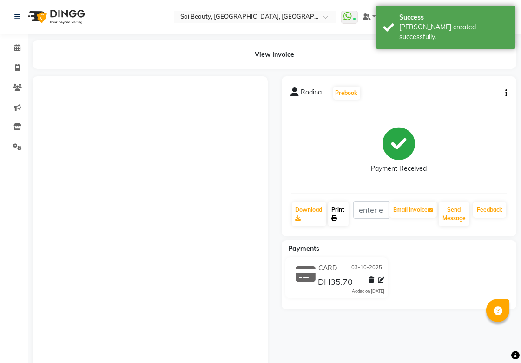
click at [336, 214] on link "Print" at bounding box center [338, 214] width 20 height 24
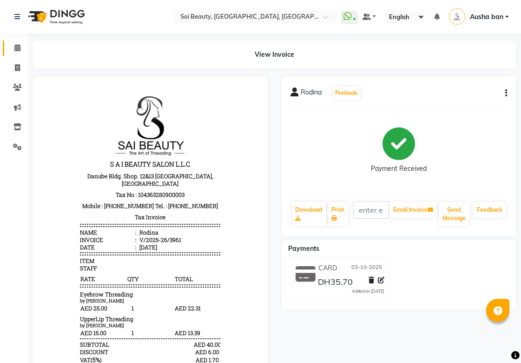
click at [16, 46] on icon at bounding box center [17, 47] width 6 height 7
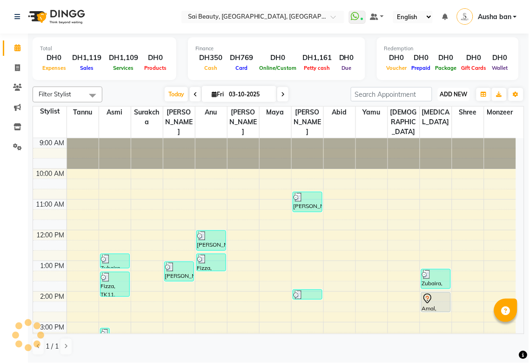
click at [457, 91] on span "ADD NEW" at bounding box center [453, 94] width 27 height 7
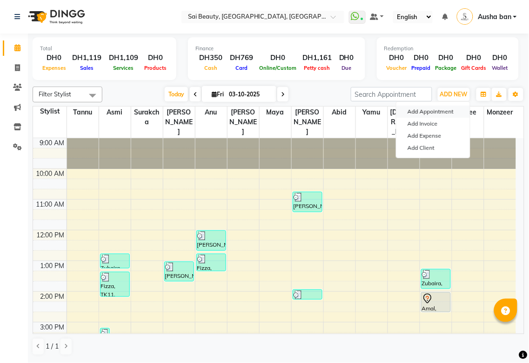
click at [452, 115] on button "Add Appointment" at bounding box center [432, 112] width 73 height 12
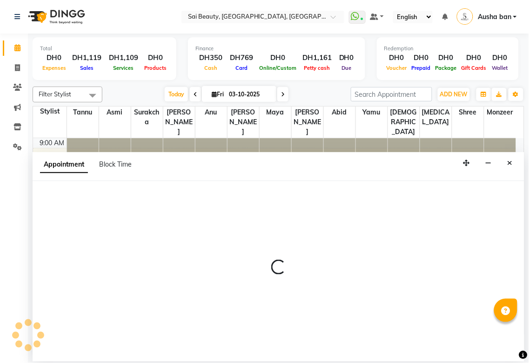
select select "600"
select select "tentative"
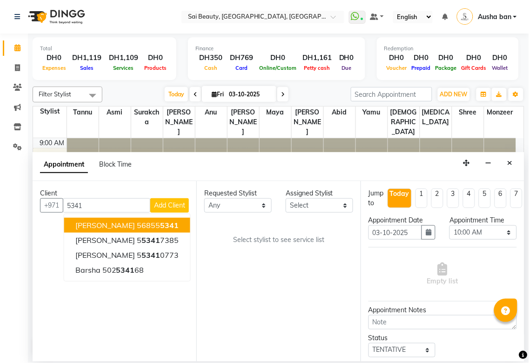
click at [141, 223] on button "Sara 56855 5341" at bounding box center [127, 225] width 126 height 15
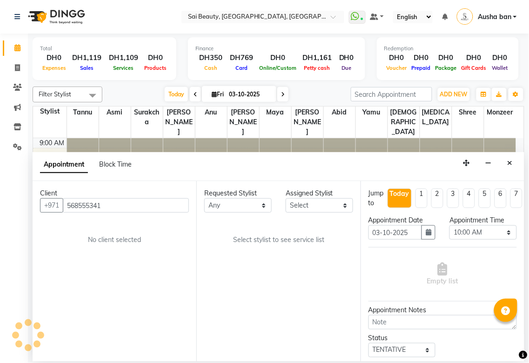
type input "568555341"
click at [241, 204] on select "Any [PERSON_NAME][MEDICAL_DATA] [PERSON_NAME] Asmi [PERSON_NAME] Gita [PERSON_N…" at bounding box center [237, 205] width 67 height 14
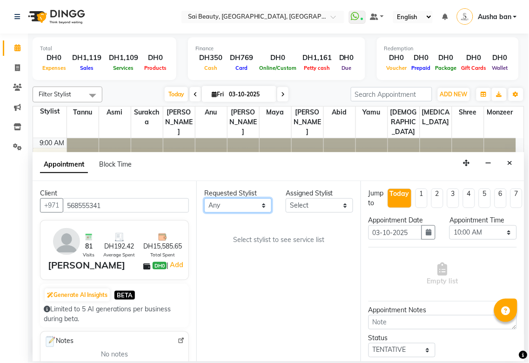
select select "43674"
click at [204, 198] on select "Any [PERSON_NAME][MEDICAL_DATA] [PERSON_NAME] Asmi [PERSON_NAME] Gita [PERSON_N…" at bounding box center [237, 205] width 67 height 14
select select "43674"
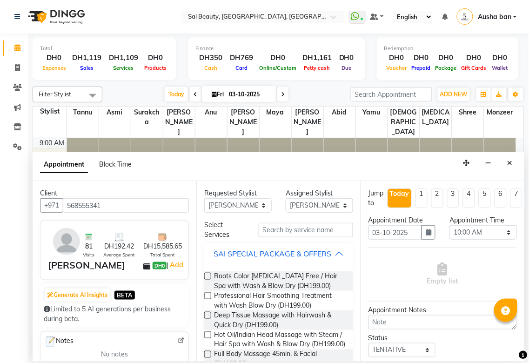
click at [324, 254] on div "SAI SPECIAL PACKAGE & OFFERS" at bounding box center [272, 253] width 118 height 11
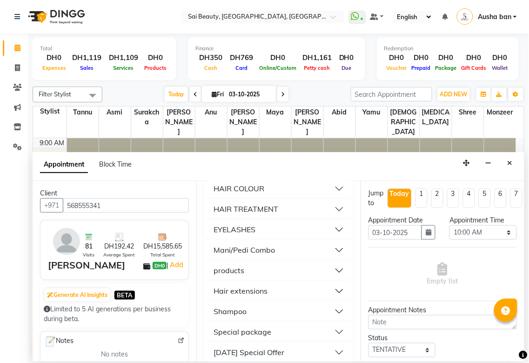
scroll to position [424, 0]
click at [296, 258] on button "Mani/Pedi Combo" at bounding box center [278, 249] width 141 height 17
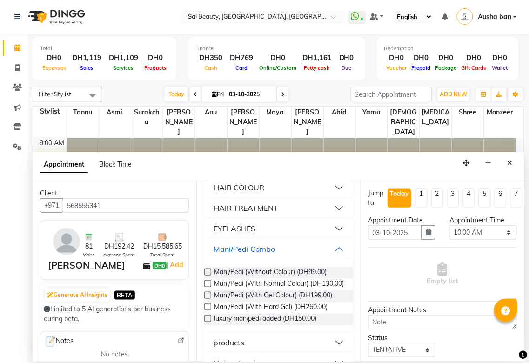
click at [204, 298] on label at bounding box center [207, 294] width 7 height 7
click at [204, 299] on input "checkbox" at bounding box center [207, 296] width 6 height 6
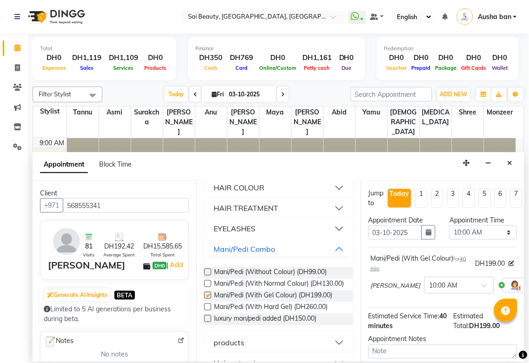
checkbox input "false"
click at [498, 234] on select "Select 10:00 AM 10:05 AM 10:10 AM 10:15 AM 10:20 AM 10:25 AM 10:30 AM 10:35 AM …" at bounding box center [482, 232] width 67 height 14
select select "1020"
click at [449, 225] on select "Select 10:00 AM 10:05 AM 10:10 AM 10:15 AM 10:20 AM 10:25 AM 10:30 AM 10:35 AM …" at bounding box center [482, 232] width 67 height 14
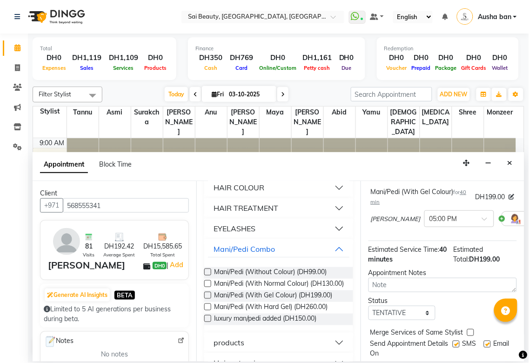
scroll to position [99, 0]
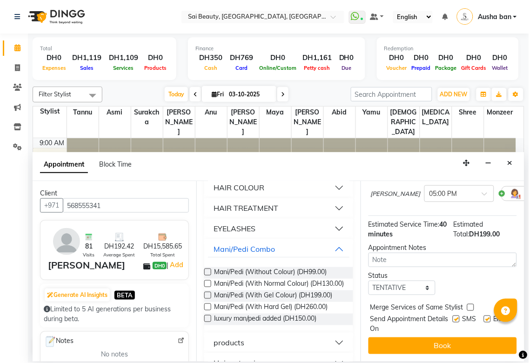
click at [470, 304] on label at bounding box center [470, 307] width 7 height 7
click at [470, 305] on input "checkbox" at bounding box center [470, 308] width 6 height 6
checkbox input "true"
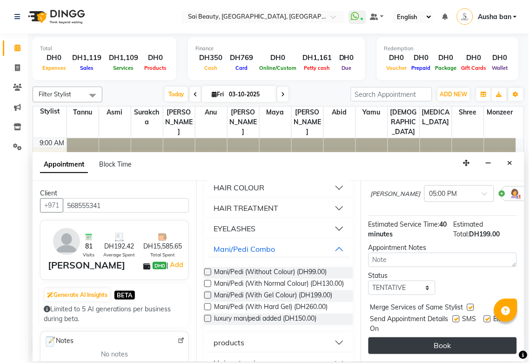
click at [462, 337] on button "Book" at bounding box center [442, 345] width 148 height 17
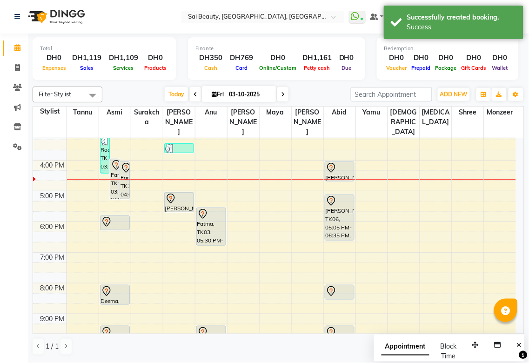
scroll to position [191, 0]
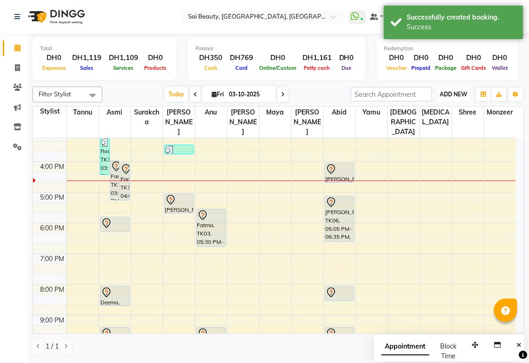
click at [459, 91] on span "ADD NEW" at bounding box center [453, 94] width 27 height 7
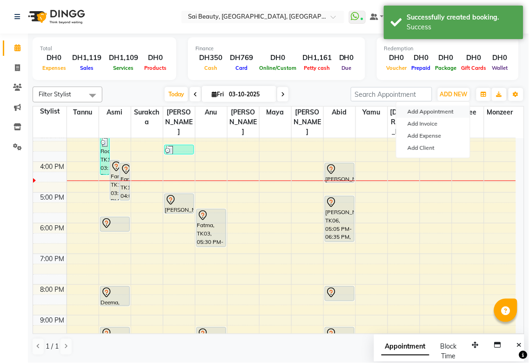
click at [440, 107] on button "Add Appointment" at bounding box center [432, 112] width 73 height 12
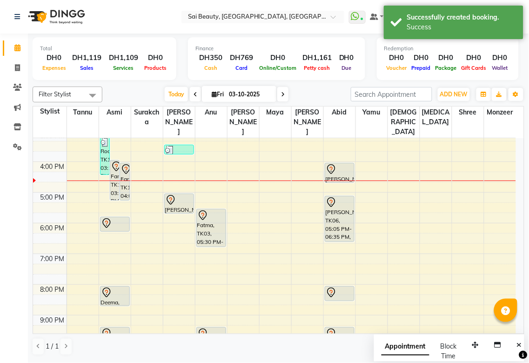
select select "600"
select select "tentative"
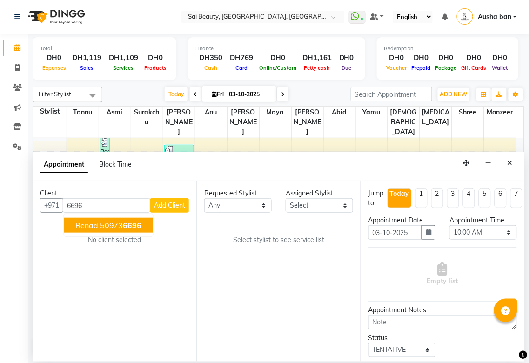
click at [134, 228] on span "6696" at bounding box center [132, 224] width 19 height 9
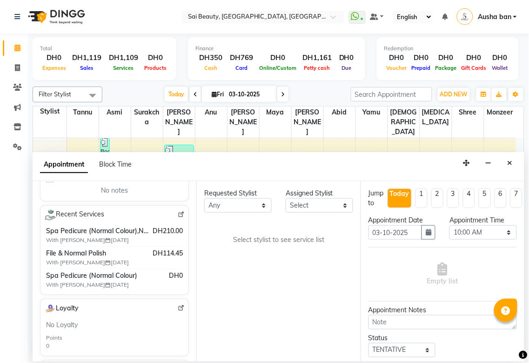
scroll to position [173, 0]
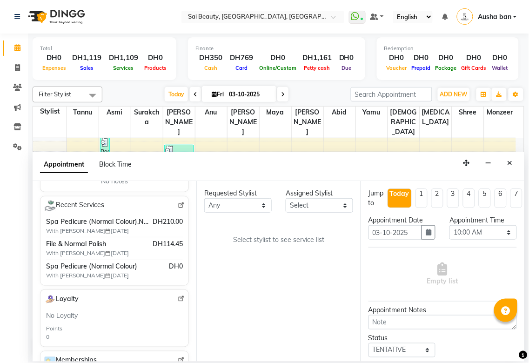
type input "509736696"
click at [245, 202] on select "Any [PERSON_NAME][MEDICAL_DATA] [PERSON_NAME] Asmi [PERSON_NAME] Gita [PERSON_N…" at bounding box center [237, 205] width 67 height 14
select select "63787"
click at [204, 198] on select "Any [PERSON_NAME][MEDICAL_DATA] [PERSON_NAME] Asmi [PERSON_NAME] Gita [PERSON_N…" at bounding box center [237, 205] width 67 height 14
select select "63787"
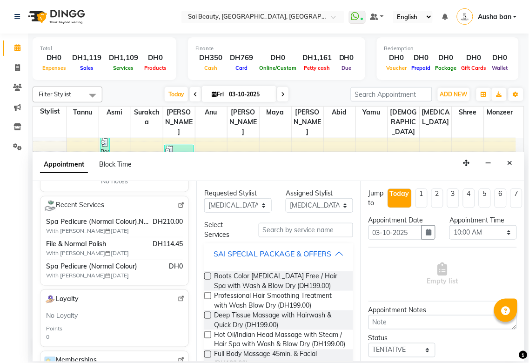
click at [324, 252] on div "SAI SPECIAL PACKAGE & OFFERS" at bounding box center [272, 253] width 118 height 11
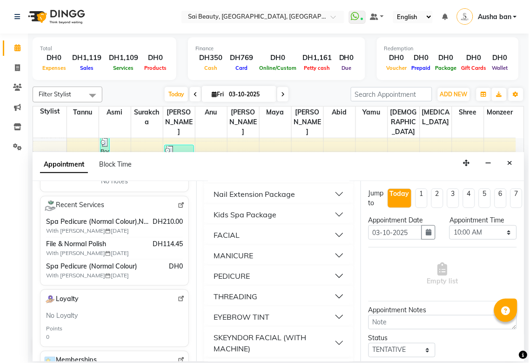
scroll to position [86, 0]
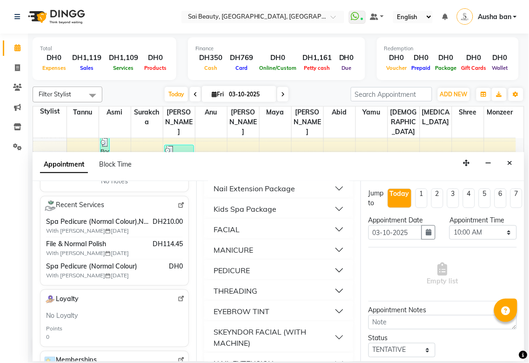
click at [289, 276] on button "PEDICURE" at bounding box center [278, 270] width 141 height 17
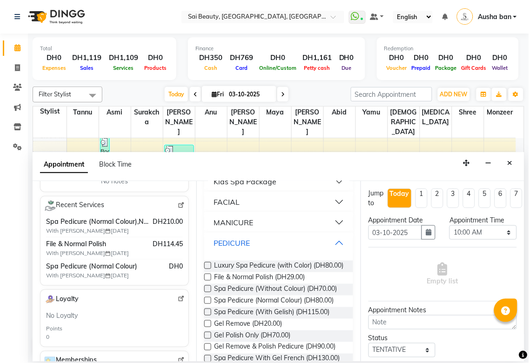
scroll to position [125, 0]
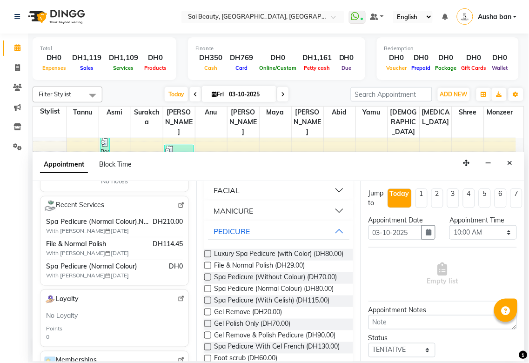
click at [207, 280] on label at bounding box center [207, 276] width 7 height 7
click at [207, 281] on input "checkbox" at bounding box center [207, 278] width 6 height 6
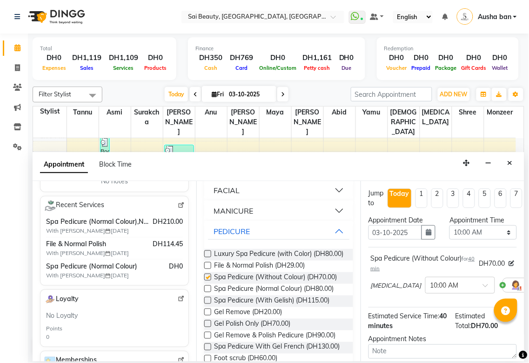
checkbox input "false"
click at [496, 234] on select "Select 10:00 AM 10:05 AM 10:10 AM 10:15 AM 10:20 AM 10:25 AM 10:30 AM 10:35 AM …" at bounding box center [482, 232] width 67 height 14
select select "1010"
click at [449, 225] on select "Select 10:00 AM 10:05 AM 10:10 AM 10:15 AM 10:20 AM 10:25 AM 10:30 AM 10:35 AM …" at bounding box center [482, 232] width 67 height 14
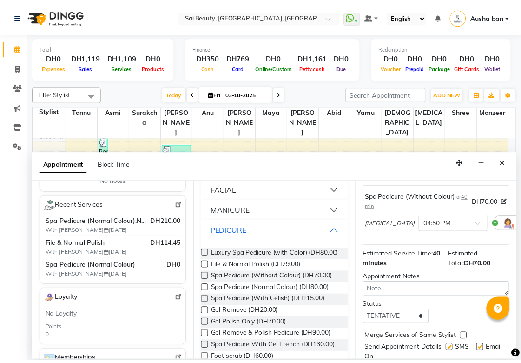
scroll to position [99, 0]
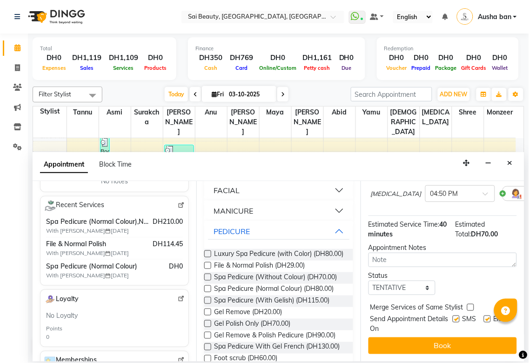
click at [467, 304] on label at bounding box center [470, 307] width 7 height 7
click at [467, 305] on input "checkbox" at bounding box center [470, 308] width 6 height 6
checkbox input "true"
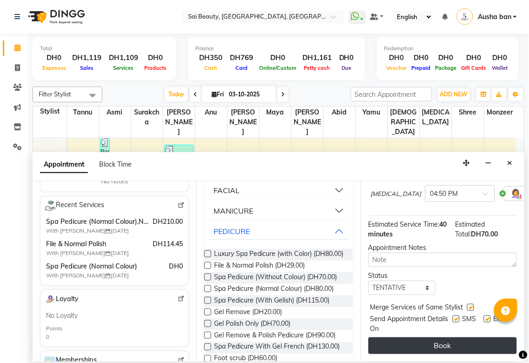
click at [457, 337] on button "Book" at bounding box center [442, 345] width 148 height 17
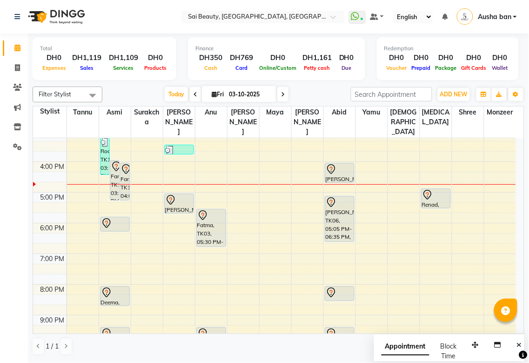
click at [106, 218] on icon at bounding box center [106, 223] width 11 height 11
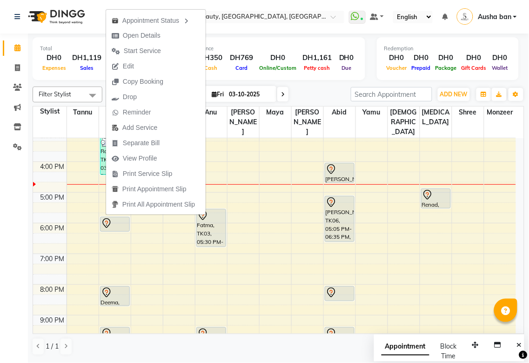
click at [235, 274] on td at bounding box center [290, 279] width 449 height 10
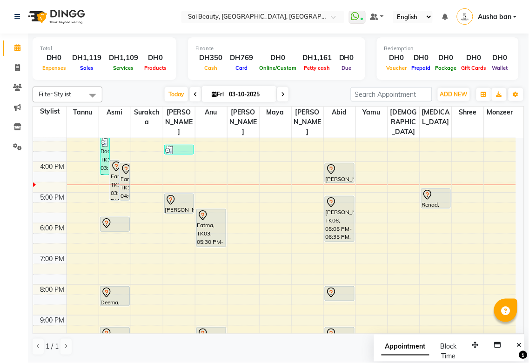
click at [208, 224] on div "Fatma, TK03, 05:30 PM-06:45 PM, Eyebrow Threading,A-Bob cut with blowdry" at bounding box center [211, 227] width 29 height 37
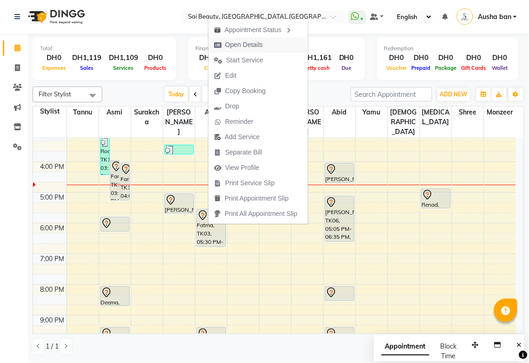
click at [263, 41] on span "Open Details" at bounding box center [238, 44] width 60 height 15
select select "7"
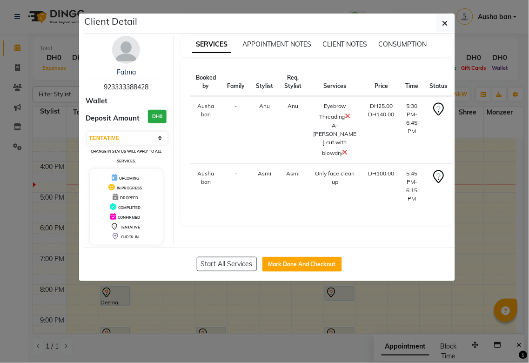
click at [285, 319] on ngb-modal-window "Client Detail Fatma 923333388428 Wallet Deposit Amount DH0 Select IN SERVICE CO…" at bounding box center [264, 181] width 529 height 363
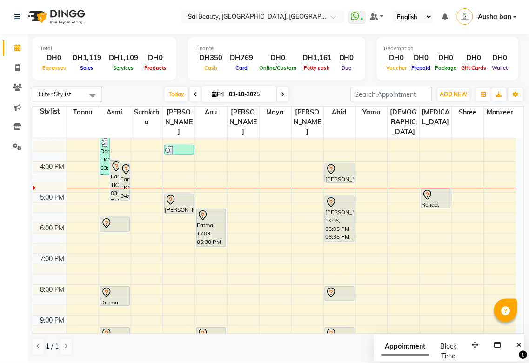
click at [332, 166] on div "[PERSON_NAME], TK13, 04:00 PM-04:40 PM, Blowdry Iron & Curl Without Wash Medium" at bounding box center [339, 172] width 29 height 19
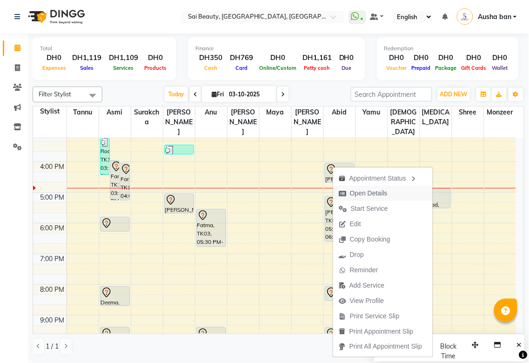
click at [380, 192] on span "Open Details" at bounding box center [369, 193] width 38 height 10
select select "7"
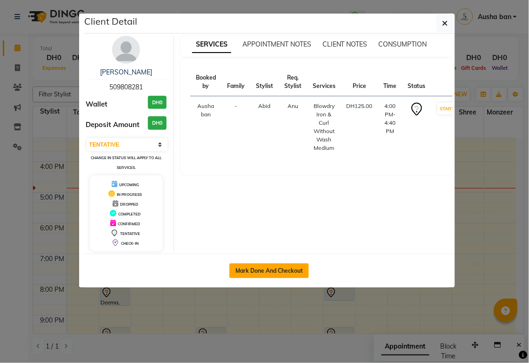
click at [281, 272] on button "Mark Done And Checkout" at bounding box center [268, 270] width 79 height 15
select select "service"
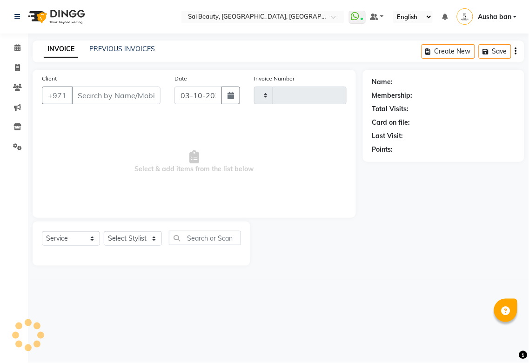
type input "3962"
select select "5352"
type input "509808281"
select select "59146"
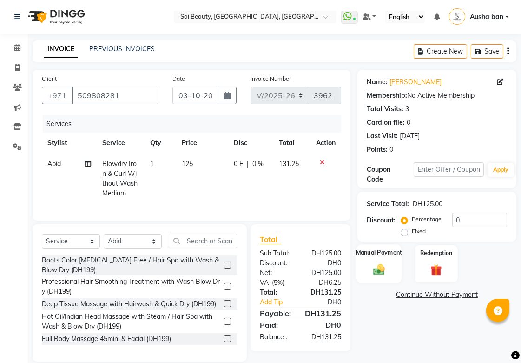
click at [378, 258] on div "Manual Payment" at bounding box center [379, 263] width 45 height 39
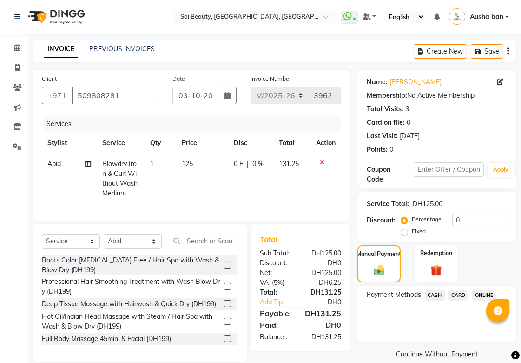
click at [459, 291] on span "CARD" at bounding box center [459, 295] width 20 height 11
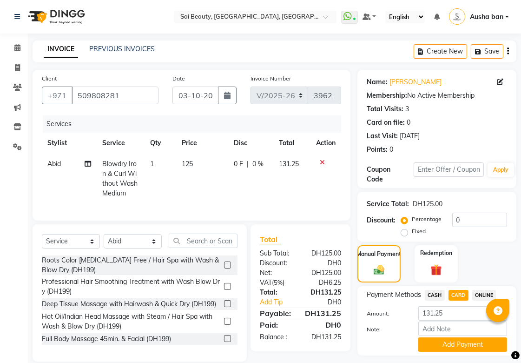
scroll to position [26, 0]
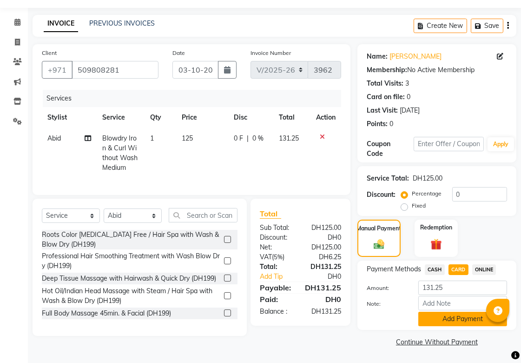
click at [464, 316] on button "Add Payment" at bounding box center [462, 318] width 89 height 14
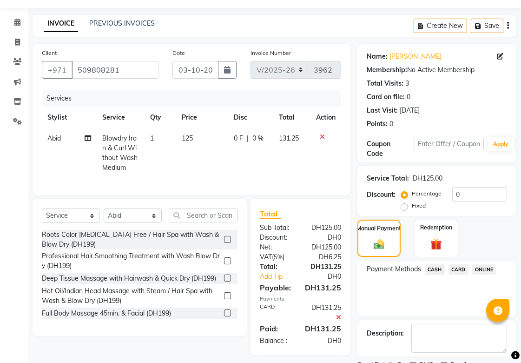
scroll to position [64, 0]
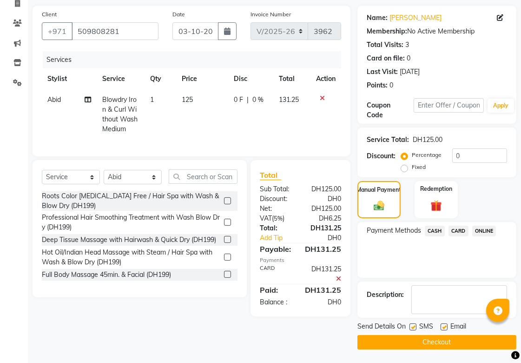
click at [426, 340] on button "Checkout" at bounding box center [436, 342] width 159 height 14
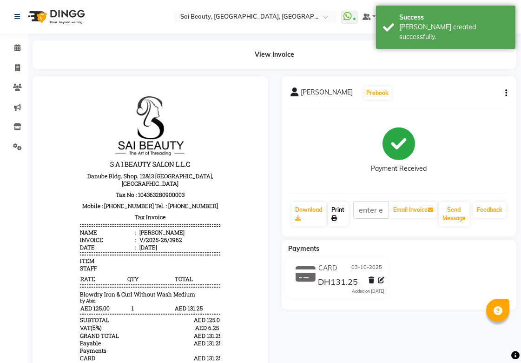
click at [335, 218] on icon at bounding box center [335, 218] width 6 height 6
click at [16, 66] on icon at bounding box center [17, 67] width 5 height 7
click at [18, 87] on icon at bounding box center [17, 87] width 9 height 7
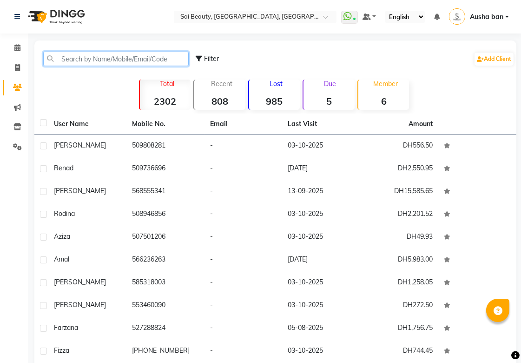
click at [121, 61] on input "text" at bounding box center [116, 59] width 146 height 14
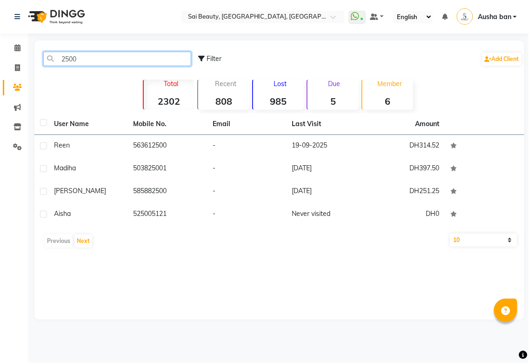
type input "2500"
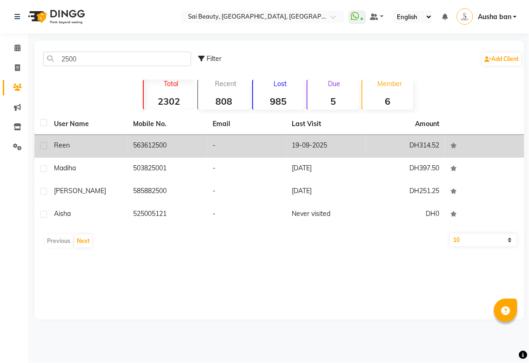
click at [171, 143] on td "563612500" at bounding box center [167, 146] width 79 height 23
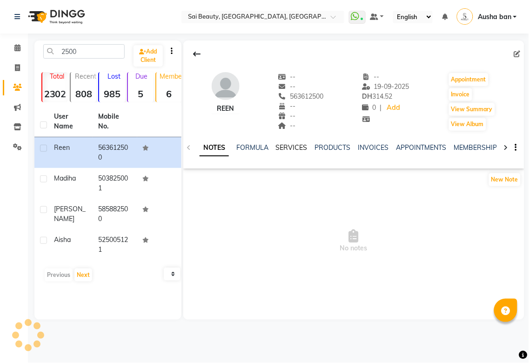
click at [299, 146] on link "SERVICES" at bounding box center [292, 147] width 32 height 8
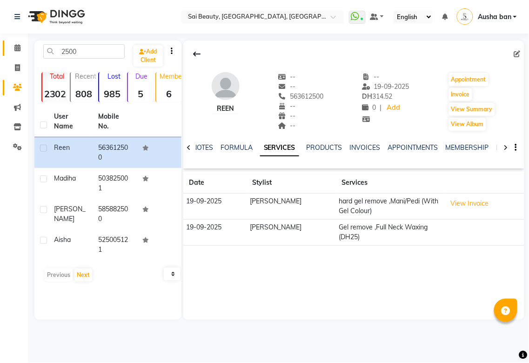
click at [11, 49] on span at bounding box center [17, 48] width 16 height 11
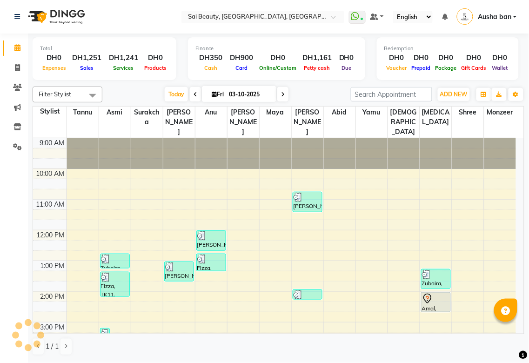
click at [280, 86] on div "Filter Stylist Select All Abid Alora Anu Asmi Diksha Gita Komal maya Monzeer sh…" at bounding box center [278, 94] width 491 height 16
click at [281, 93] on icon at bounding box center [283, 95] width 4 height 6
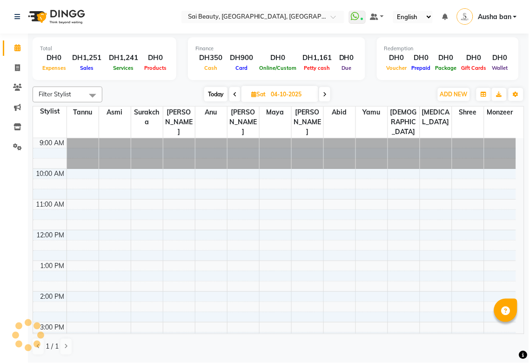
scroll to position [216, 0]
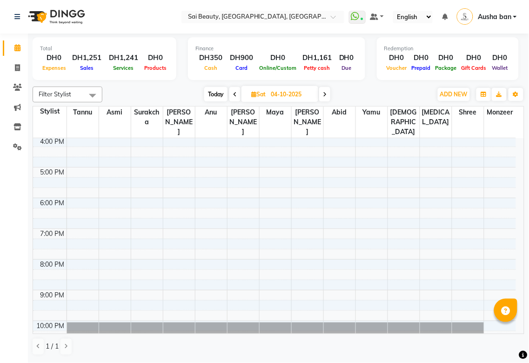
click at [515, 126] on th "Monzeer" at bounding box center [499, 122] width 32 height 32
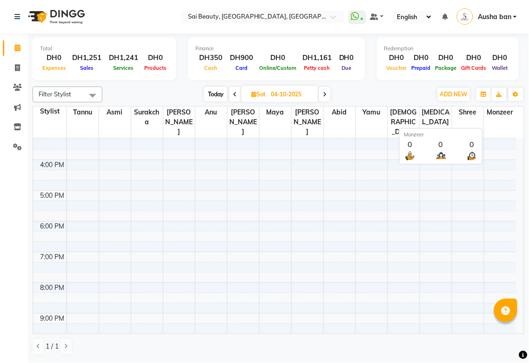
click at [515, 124] on th "Monzeer" at bounding box center [499, 122] width 32 height 32
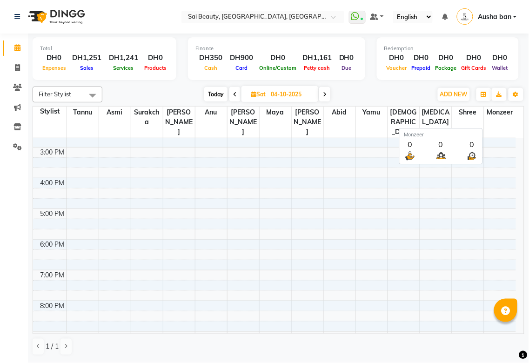
click at [513, 122] on th "Monzeer" at bounding box center [499, 122] width 32 height 32
click at [515, 122] on th "Monzeer" at bounding box center [499, 122] width 32 height 32
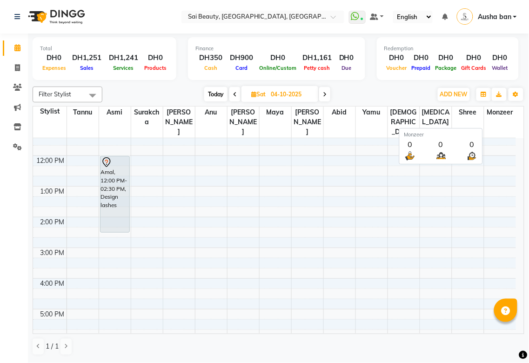
scroll to position [0, 0]
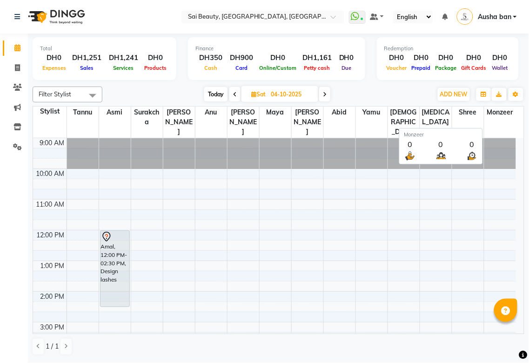
click at [410, 281] on td at bounding box center [290, 286] width 449 height 10
click at [234, 94] on icon at bounding box center [235, 95] width 4 height 6
type input "03-10-2025"
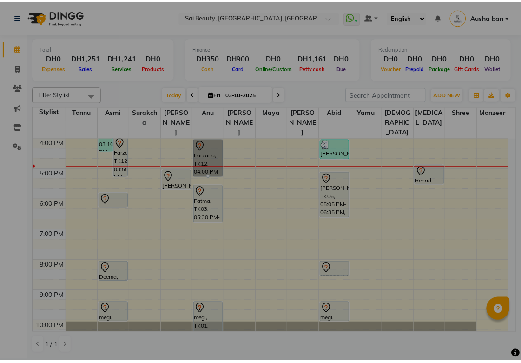
scroll to position [214, 0]
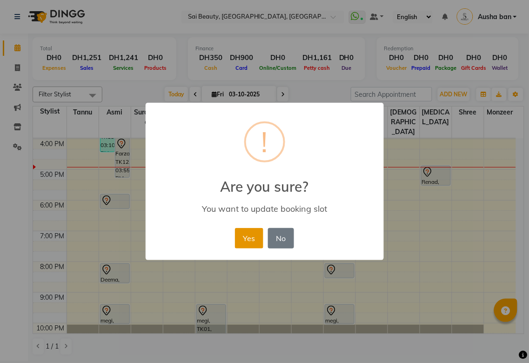
click at [243, 235] on button "Yes" at bounding box center [249, 238] width 28 height 20
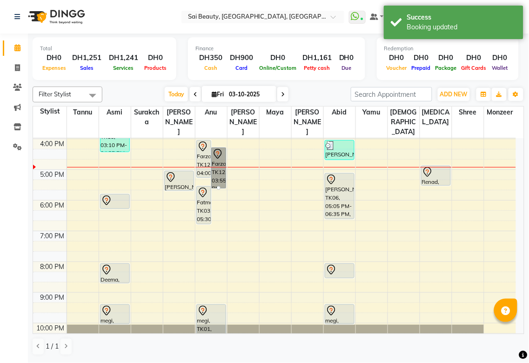
click at [198, 141] on icon at bounding box center [202, 146] width 11 height 11
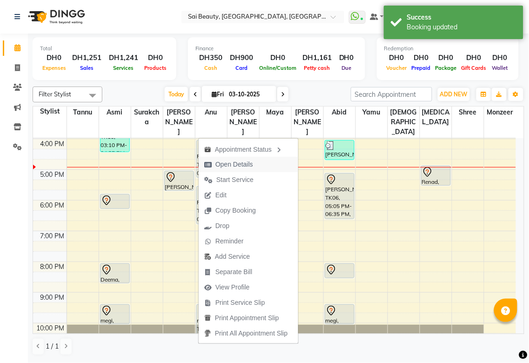
click at [242, 161] on span "Open Details" at bounding box center [234, 164] width 38 height 10
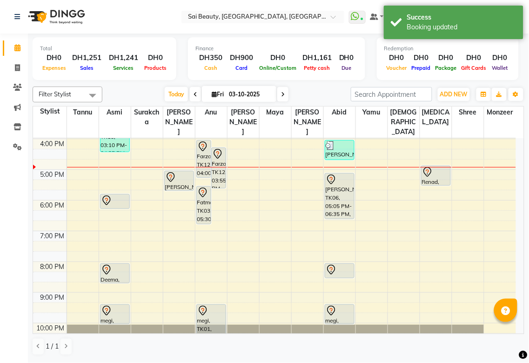
click at [203, 141] on icon at bounding box center [202, 146] width 11 height 11
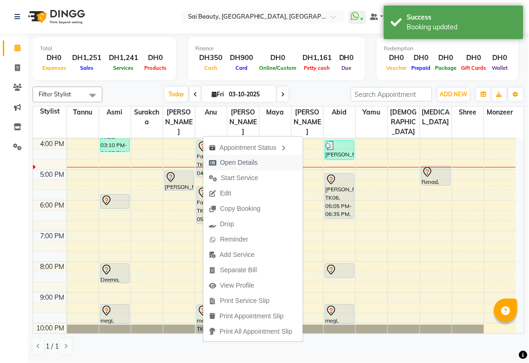
click at [253, 156] on span "Open Details" at bounding box center [233, 162] width 60 height 15
select select "7"
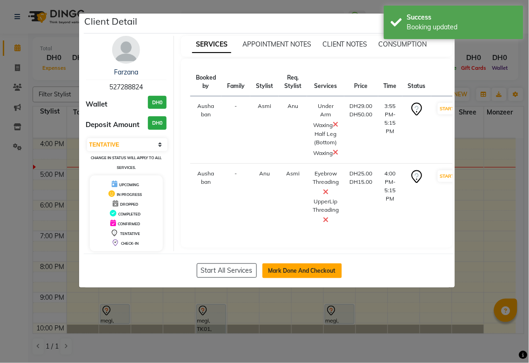
click at [314, 278] on button "Mark Done And Checkout" at bounding box center [301, 270] width 79 height 15
select select "service"
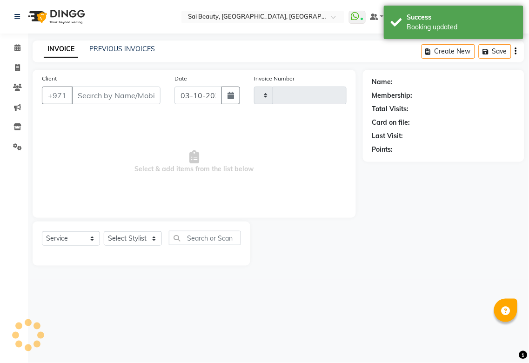
type input "3963"
select select "5352"
type input "527288824"
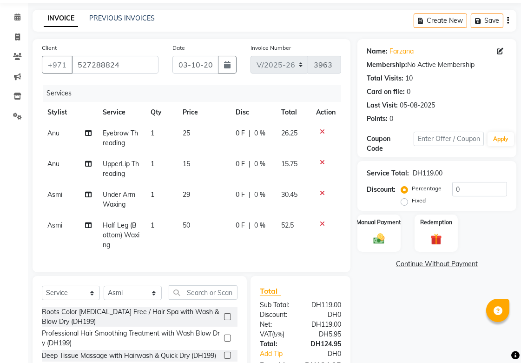
scroll to position [103, 0]
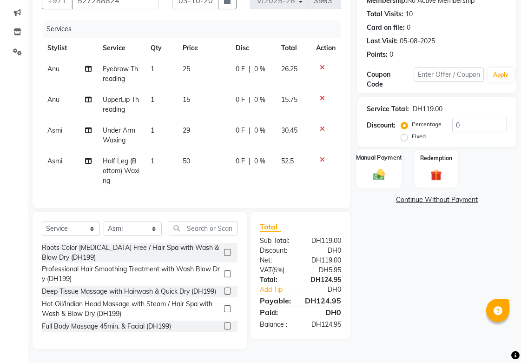
click at [379, 167] on img at bounding box center [379, 173] width 19 height 13
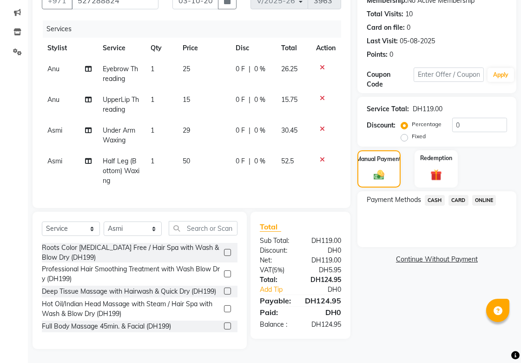
click at [320, 126] on icon at bounding box center [322, 129] width 5 height 7
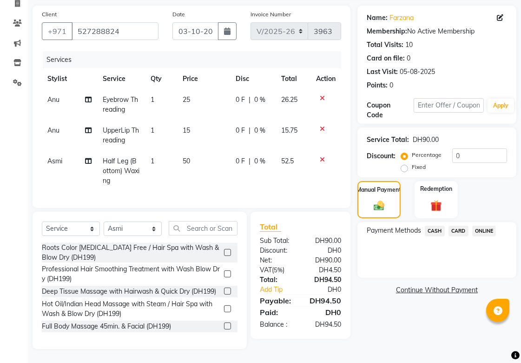
click at [319, 151] on td at bounding box center [326, 171] width 31 height 40
click at [149, 226] on select "Select Stylist [PERSON_NAME][MEDICAL_DATA] [PERSON_NAME] Asmi Ausha ban [PERSON…" at bounding box center [133, 228] width 58 height 14
select select "45072"
click at [104, 222] on select "Select Stylist [PERSON_NAME][MEDICAL_DATA] [PERSON_NAME] Asmi Ausha ban [PERSON…" at bounding box center [133, 228] width 58 height 14
click at [230, 225] on input "text" at bounding box center [203, 228] width 69 height 14
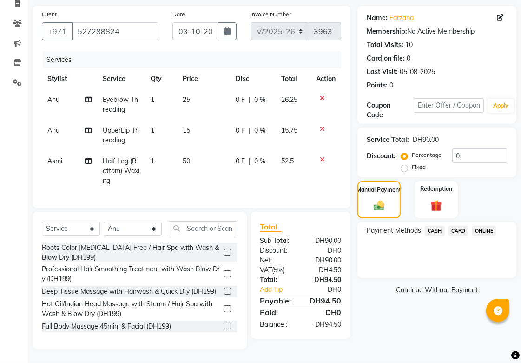
click at [322, 156] on icon at bounding box center [322, 159] width 5 height 7
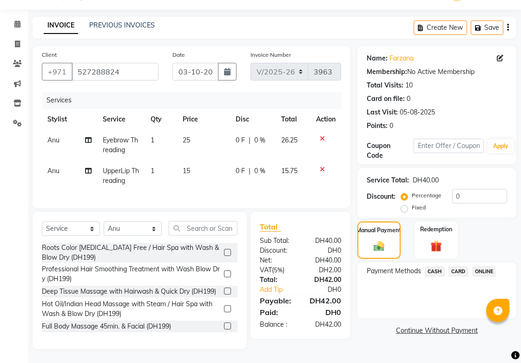
scroll to position [31, 0]
click at [214, 226] on input "text" at bounding box center [203, 228] width 69 height 14
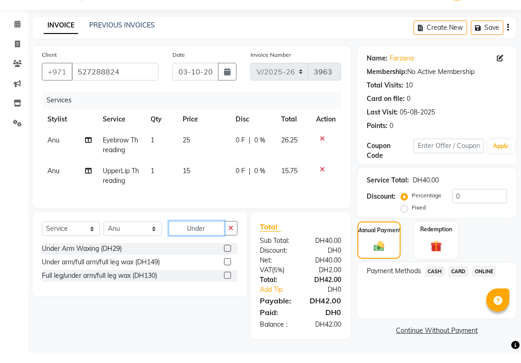
scroll to position [21, 0]
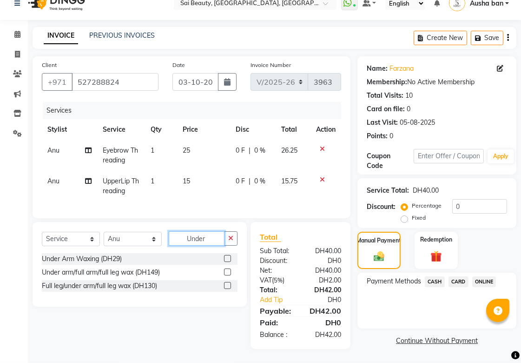
type input "Under"
click at [228, 258] on label at bounding box center [227, 258] width 7 height 7
click at [228, 258] on input "checkbox" at bounding box center [227, 259] width 6 height 6
checkbox input "true"
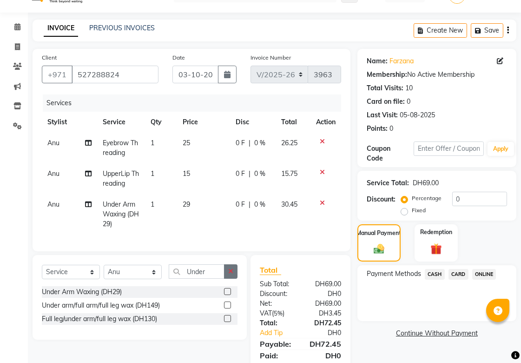
click at [231, 274] on button "button" at bounding box center [230, 271] width 13 height 14
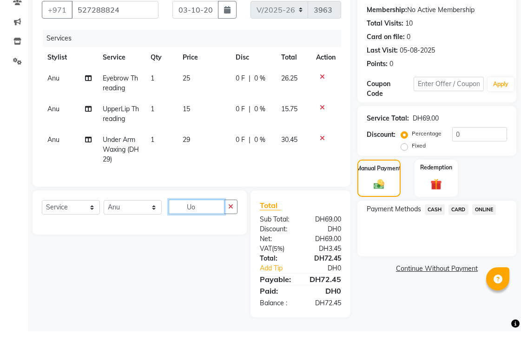
scroll to position [62, 0]
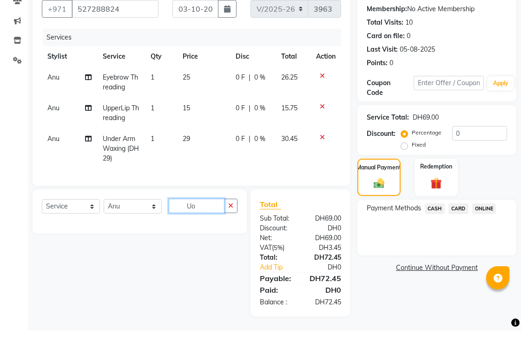
type input "U"
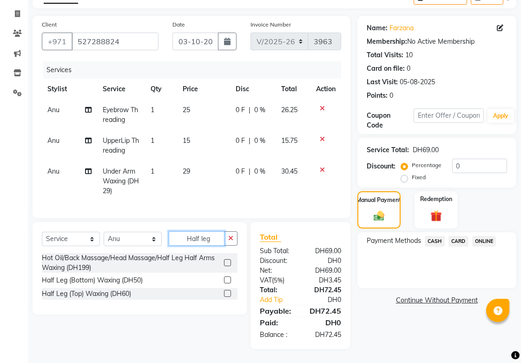
type input "Half leg"
click at [229, 279] on label at bounding box center [227, 279] width 7 height 7
click at [229, 279] on input "checkbox" at bounding box center [227, 280] width 6 height 6
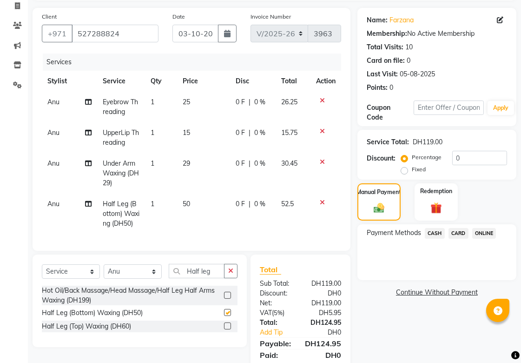
checkbox input "false"
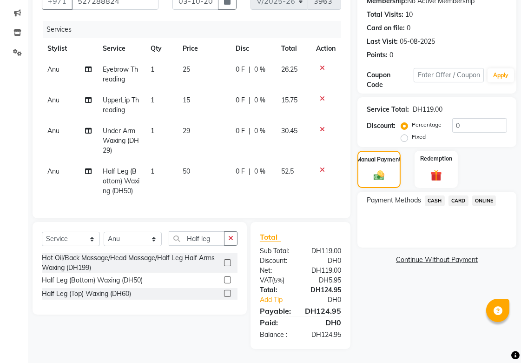
click at [462, 195] on span "CARD" at bounding box center [459, 200] width 20 height 11
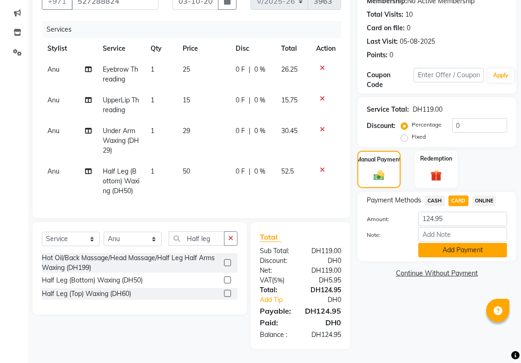
click at [460, 243] on button "Add Payment" at bounding box center [462, 250] width 89 height 14
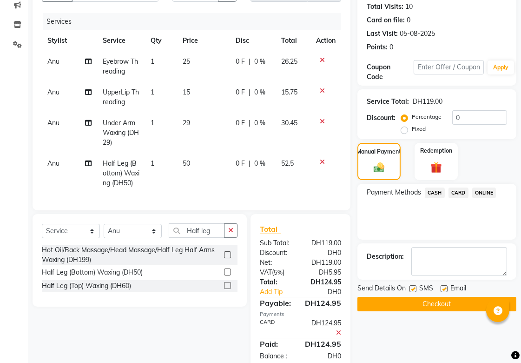
scroll to position [131, 0]
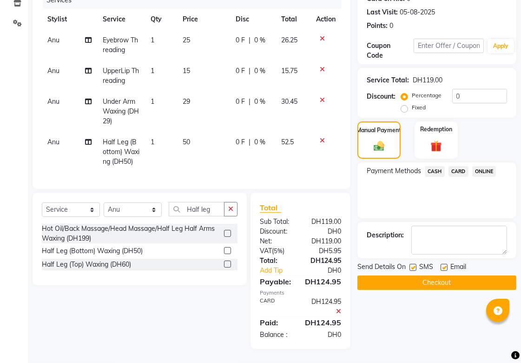
click at [475, 275] on button "Checkout" at bounding box center [436, 282] width 159 height 14
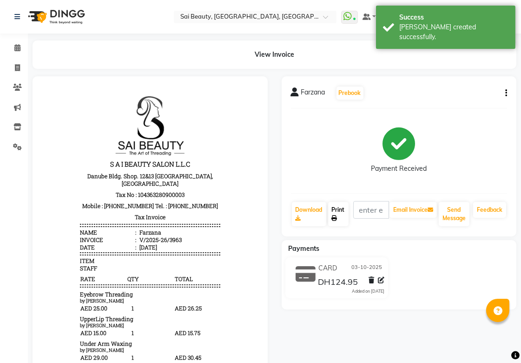
click at [340, 212] on link "Print" at bounding box center [338, 214] width 20 height 24
click at [17, 47] on icon at bounding box center [17, 47] width 6 height 7
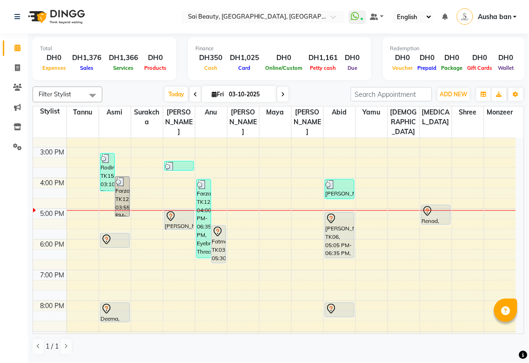
scroll to position [171, 0]
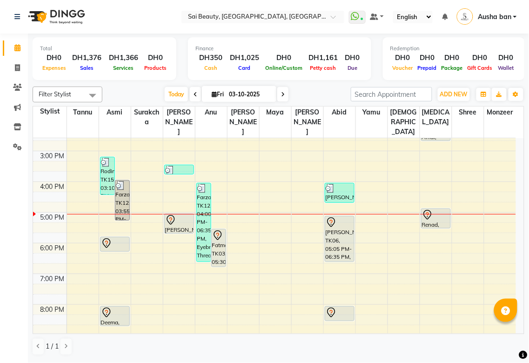
click at [217, 237] on icon at bounding box center [217, 237] width 1 height 1
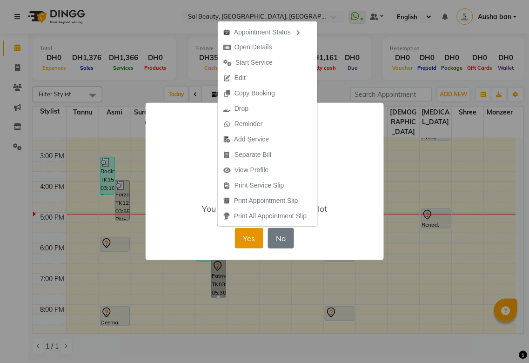
click at [240, 238] on button "Yes" at bounding box center [249, 238] width 28 height 20
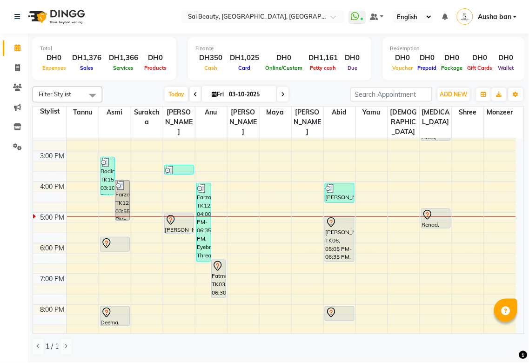
click at [281, 95] on icon at bounding box center [283, 95] width 4 height 6
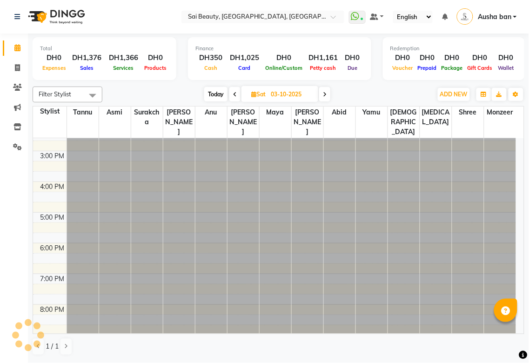
type input "04-10-2025"
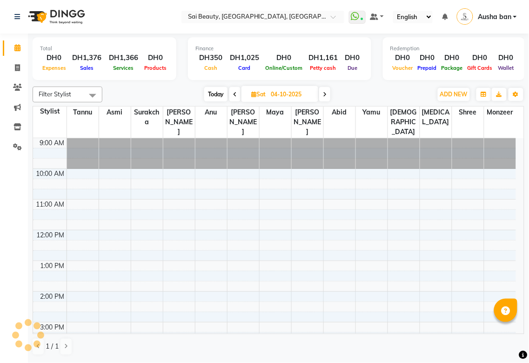
scroll to position [247, 0]
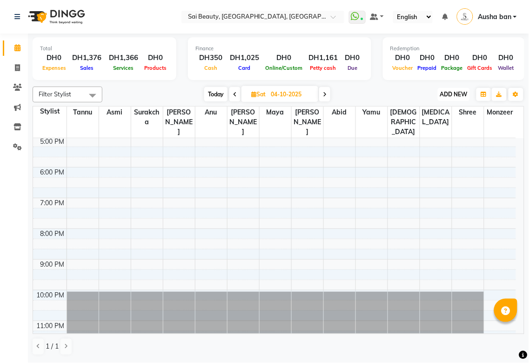
click at [447, 91] on span "ADD NEW" at bounding box center [453, 94] width 27 height 7
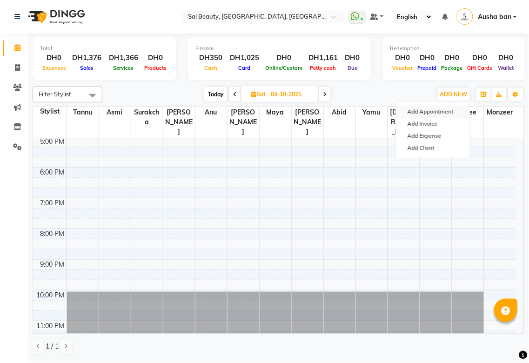
click at [447, 112] on button "Add Appointment" at bounding box center [432, 112] width 73 height 12
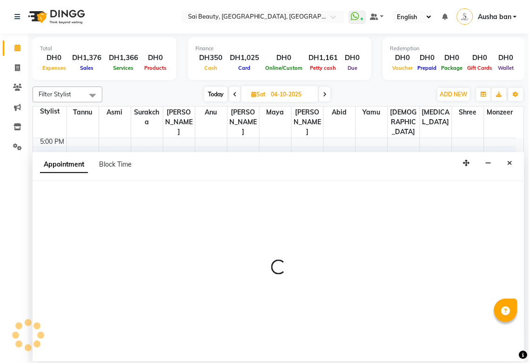
select select "600"
select select "tentative"
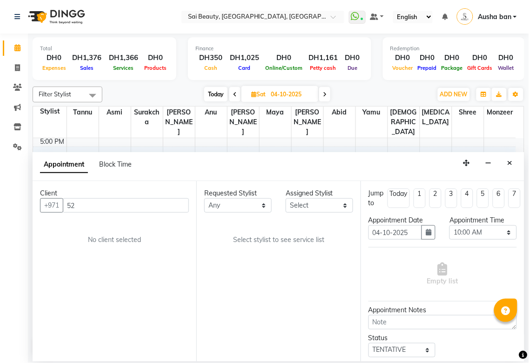
type input "5"
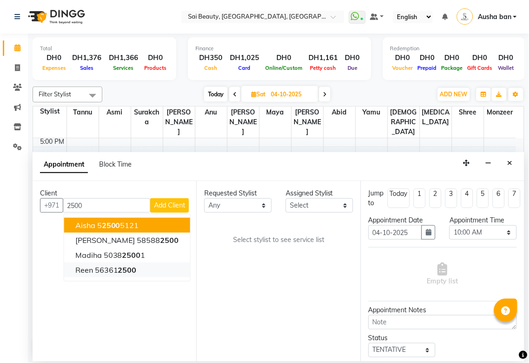
click at [122, 270] on span "2500" at bounding box center [127, 269] width 19 height 9
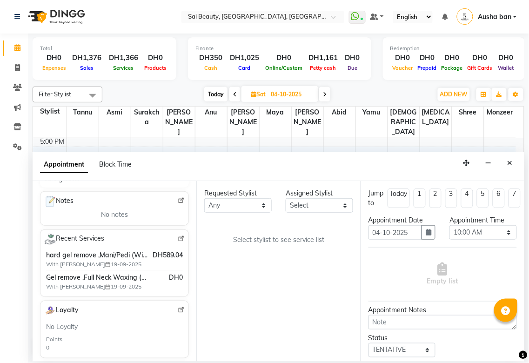
scroll to position [134, 0]
type input "563612500"
click at [259, 209] on select "Any [PERSON_NAME][MEDICAL_DATA] [PERSON_NAME] Asmi [PERSON_NAME] Gita [PERSON_N…" at bounding box center [237, 205] width 67 height 14
select select "43674"
click at [204, 198] on select "Any [PERSON_NAME][MEDICAL_DATA] [PERSON_NAME] Asmi [PERSON_NAME] Gita [PERSON_N…" at bounding box center [237, 205] width 67 height 14
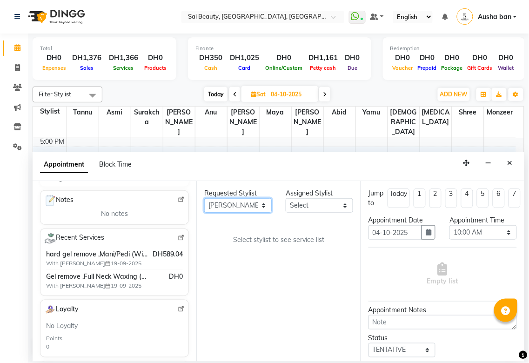
select select "43674"
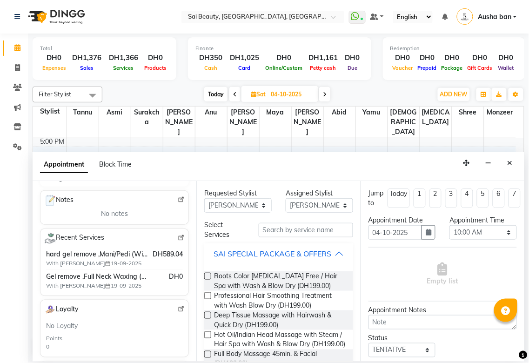
click at [325, 259] on div "SAI SPECIAL PACKAGE & OFFERS" at bounding box center [272, 253] width 118 height 11
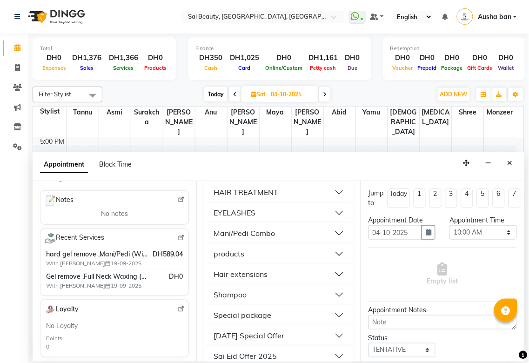
scroll to position [443, 0]
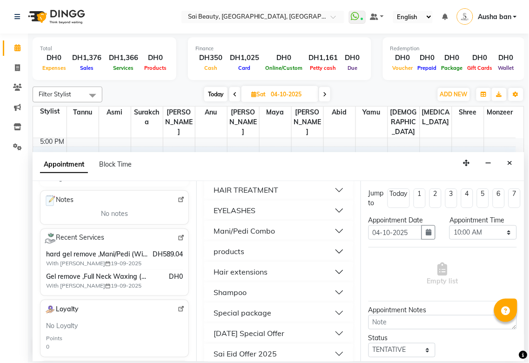
click at [300, 239] on button "Mani/Pedi Combo" at bounding box center [278, 231] width 141 height 17
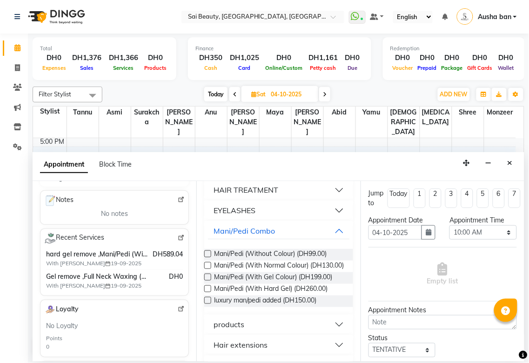
click at [205, 280] on label at bounding box center [207, 276] width 7 height 7
click at [205, 281] on input "checkbox" at bounding box center [207, 278] width 6 height 6
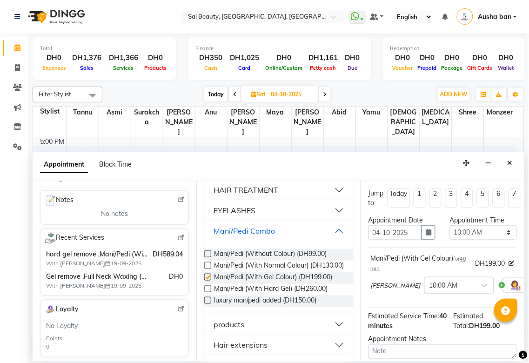
checkbox input "false"
click at [501, 235] on select "Select 10:00 AM 10:05 AM 10:10 AM 10:15 AM 10:20 AM 10:25 AM 10:30 AM 10:35 AM …" at bounding box center [482, 232] width 67 height 14
select select "780"
click at [449, 225] on select "Select 10:00 AM 10:05 AM 10:10 AM 10:15 AM 10:20 AM 10:25 AM 10:30 AM 10:35 AM …" at bounding box center [482, 232] width 67 height 14
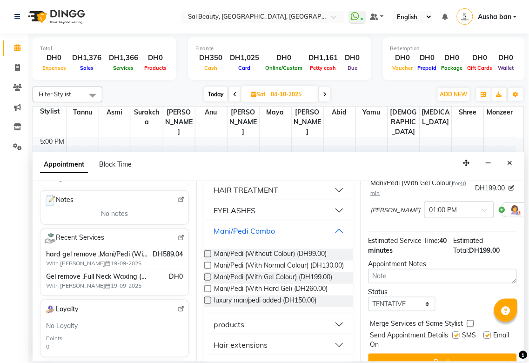
scroll to position [99, 0]
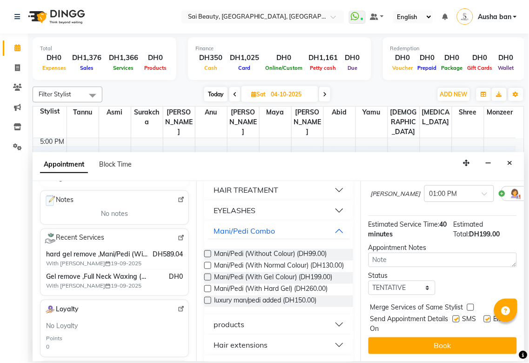
click at [470, 304] on label at bounding box center [470, 307] width 7 height 7
click at [470, 305] on input "checkbox" at bounding box center [470, 308] width 6 height 6
checkbox input "true"
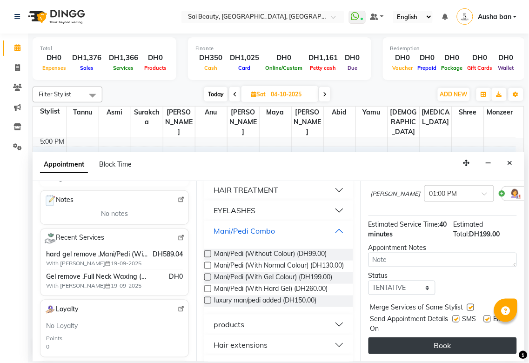
click at [450, 337] on button "Book" at bounding box center [442, 345] width 148 height 17
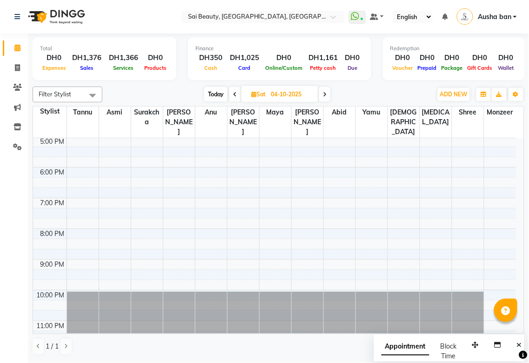
scroll to position [67, 0]
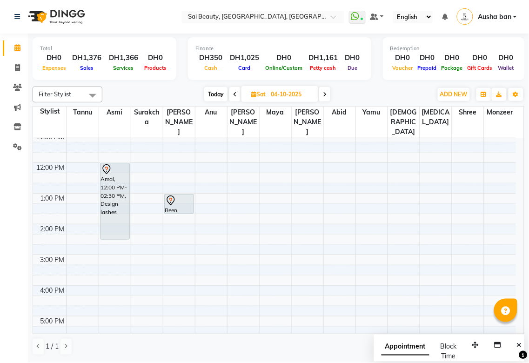
click at [103, 192] on div "Amal, 12:00 PM-02:30 PM, Design lashes" at bounding box center [114, 201] width 29 height 76
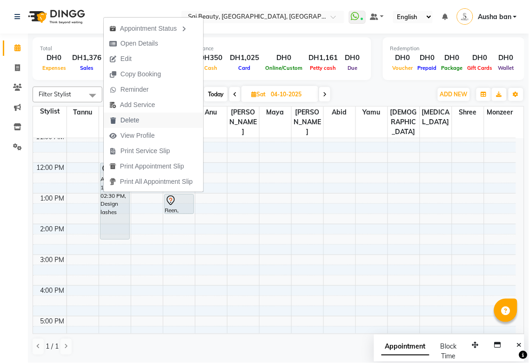
click at [144, 119] on span "Delete" at bounding box center [124, 119] width 41 height 15
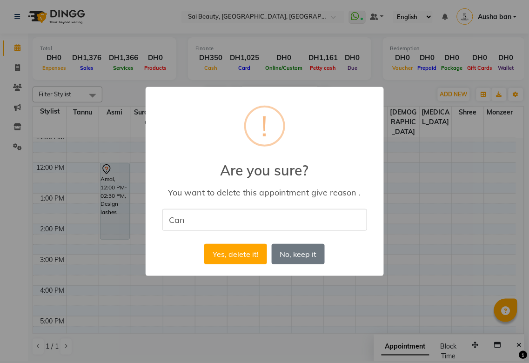
click at [225, 222] on input "Can" at bounding box center [264, 220] width 205 height 22
type input "cancel"
click at [241, 245] on button "Yes, delete it!" at bounding box center [235, 254] width 62 height 20
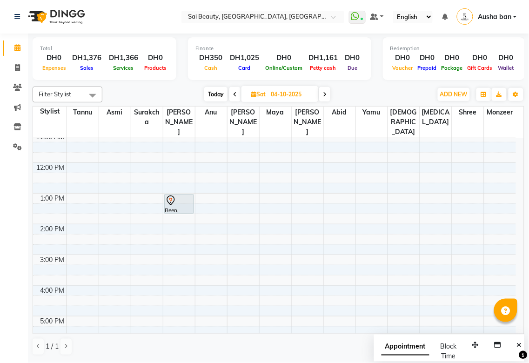
click at [277, 295] on td at bounding box center [290, 300] width 449 height 10
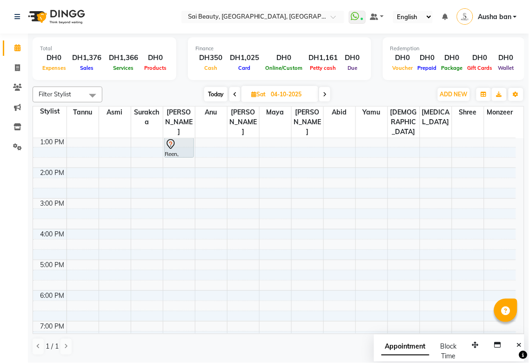
scroll to position [124, 0]
click at [178, 139] on div at bounding box center [179, 144] width 28 height 11
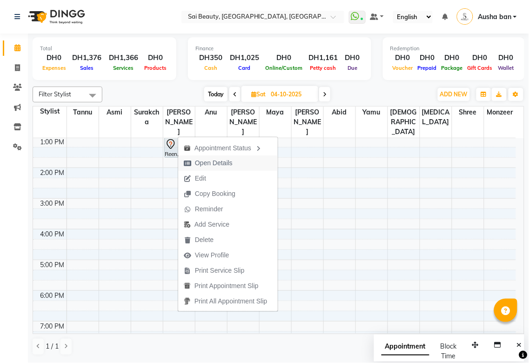
click at [203, 163] on span "Open Details" at bounding box center [214, 163] width 38 height 10
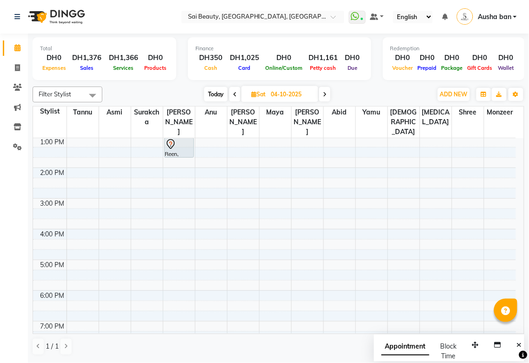
click at [177, 139] on div at bounding box center [179, 144] width 28 height 11
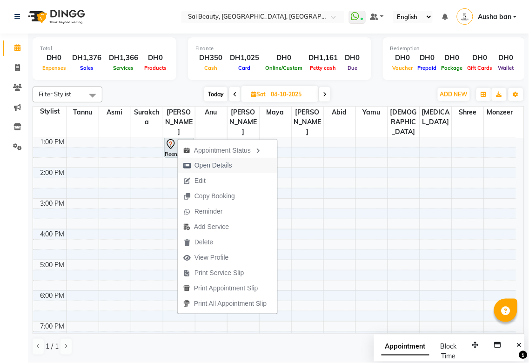
click at [212, 164] on span "Open Details" at bounding box center [213, 165] width 38 height 10
select select "7"
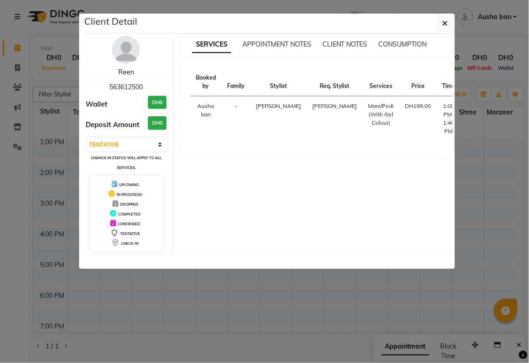
click at [127, 73] on link "Reen" at bounding box center [126, 72] width 16 height 8
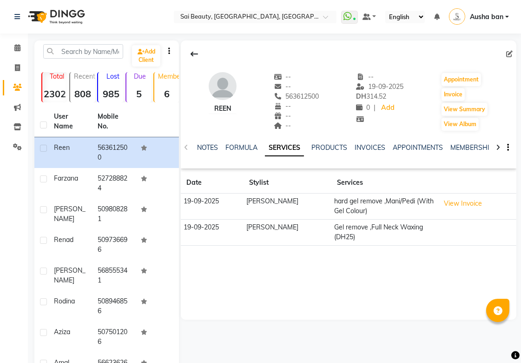
click at [507, 57] on icon at bounding box center [509, 54] width 7 height 7
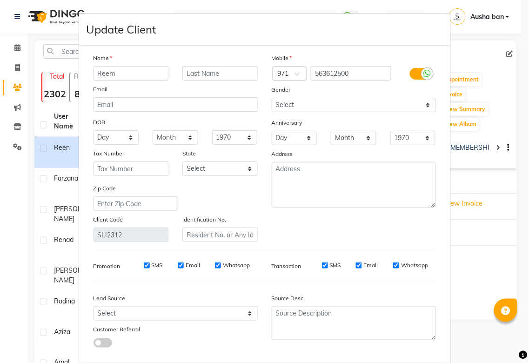
scroll to position [51, 0]
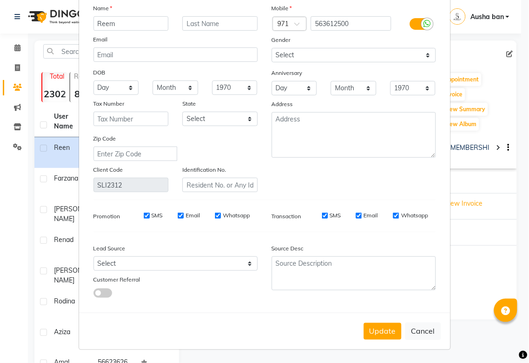
type input "Reem"
click at [383, 329] on button "Update" at bounding box center [383, 331] width 38 height 17
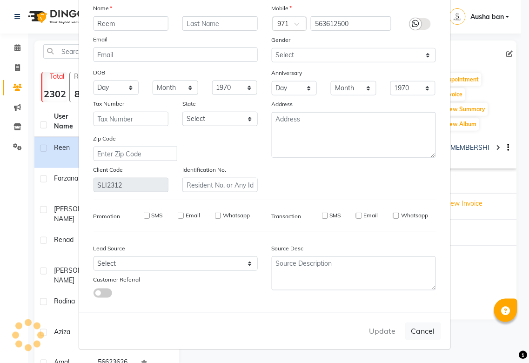
select select
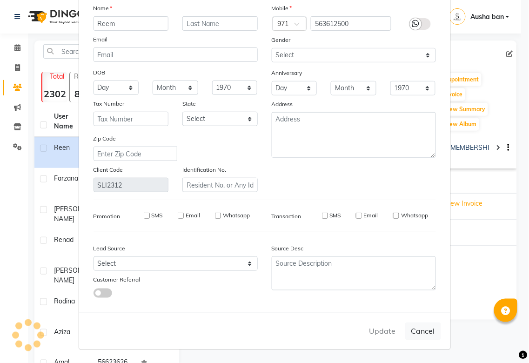
select select
checkbox input "false"
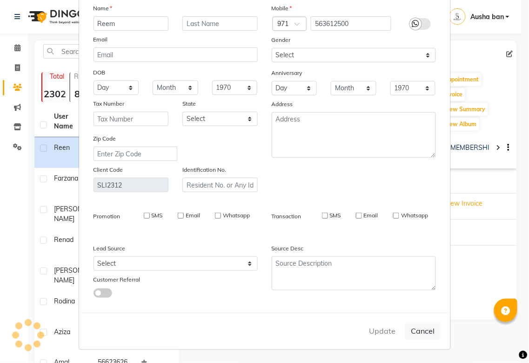
checkbox input "false"
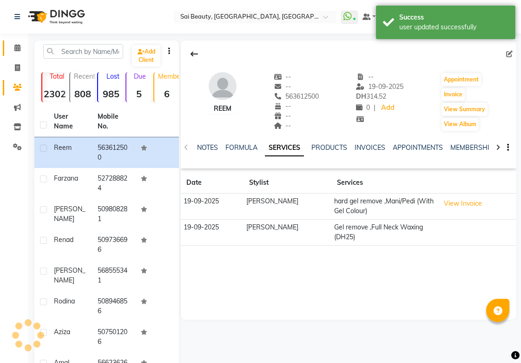
click at [21, 46] on span at bounding box center [17, 48] width 16 height 11
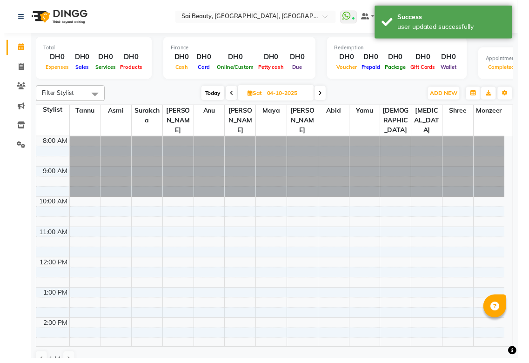
scroll to position [239, 0]
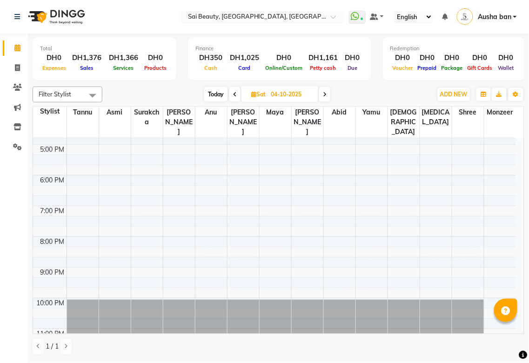
click at [527, 129] on div "Total DH0 Expenses DH1,376 Sales DH1,366 Services DH0 Products Finance DH350 Ca…" at bounding box center [278, 197] width 501 height 328
click at [524, 133] on div "Total DH0 Expenses DH1,376 Sales DH1,366 Services DH0 Products Finance DH350 Ca…" at bounding box center [278, 197] width 501 height 328
click at [526, 136] on div "Total DH0 Expenses DH1,376 Sales DH1,366 Services DH0 Products Finance DH350 Ca…" at bounding box center [278, 197] width 501 height 328
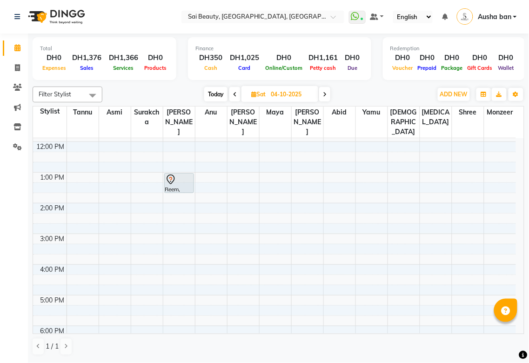
click at [234, 94] on icon at bounding box center [235, 95] width 4 height 6
type input "03-10-2025"
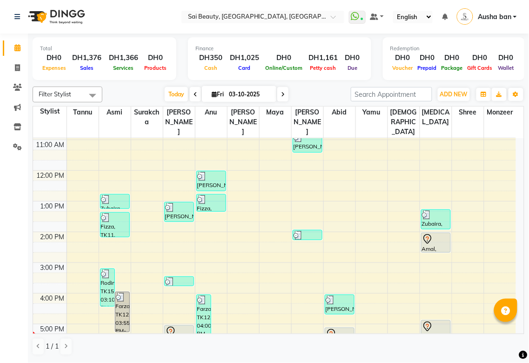
scroll to position [79, 0]
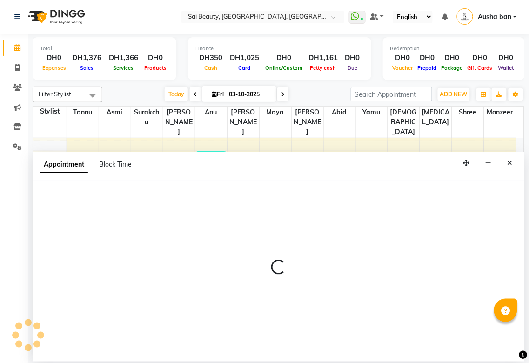
select select "57468"
select select "945"
select select "tentative"
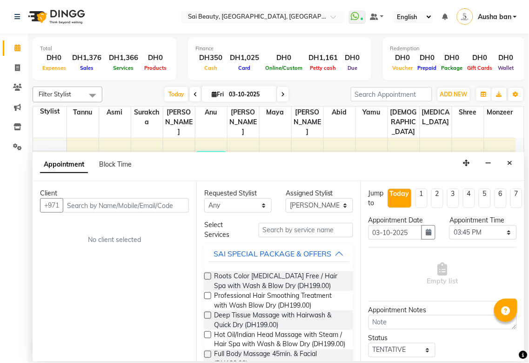
click at [325, 140] on td at bounding box center [290, 145] width 449 height 10
click at [509, 163] on icon "Close" at bounding box center [509, 162] width 5 height 7
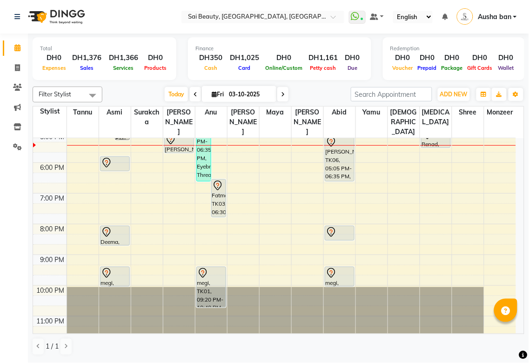
scroll to position [240, 0]
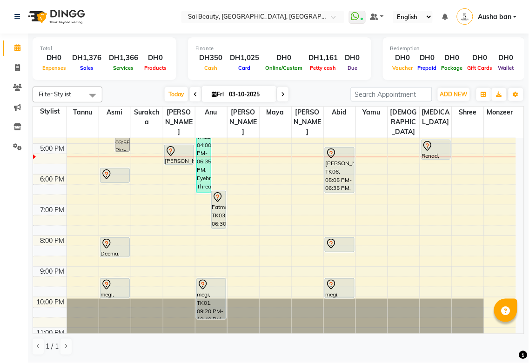
click at [108, 238] on icon at bounding box center [106, 243] width 8 height 10
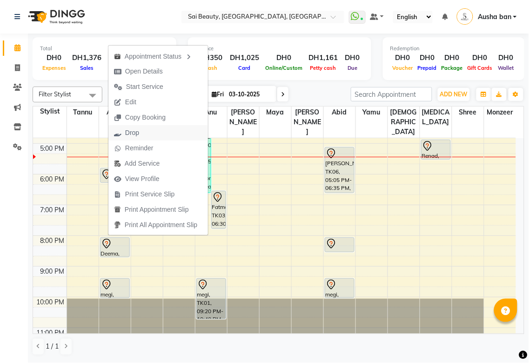
click at [129, 135] on span "Drop" at bounding box center [132, 133] width 14 height 10
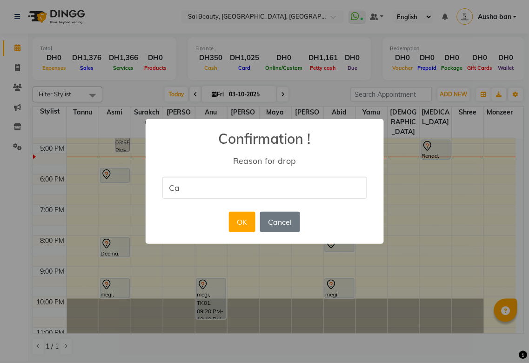
type input "cancel"
click at [240, 220] on button "OK" at bounding box center [242, 222] width 26 height 20
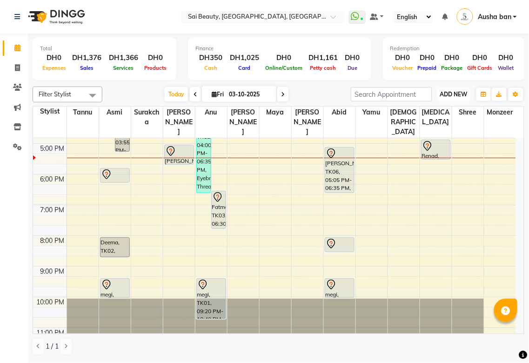
click at [458, 95] on span "ADD NEW" at bounding box center [453, 94] width 27 height 7
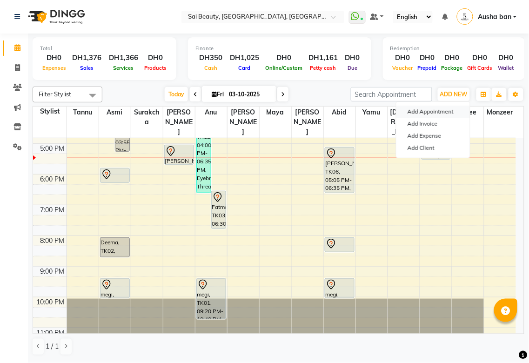
click at [445, 113] on button "Add Appointment" at bounding box center [432, 112] width 73 height 12
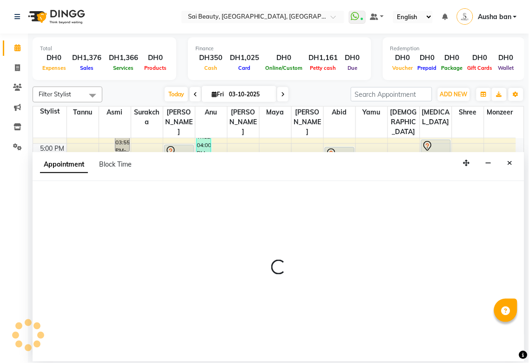
select select "600"
select select "tentative"
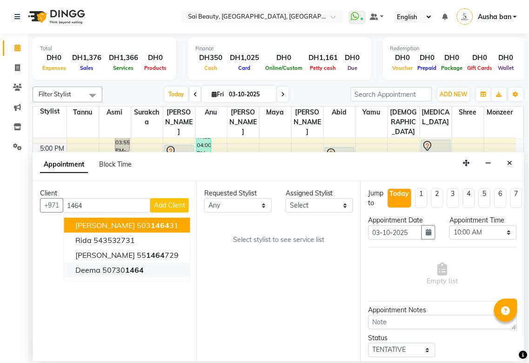
click at [126, 273] on span "1464" at bounding box center [135, 269] width 19 height 9
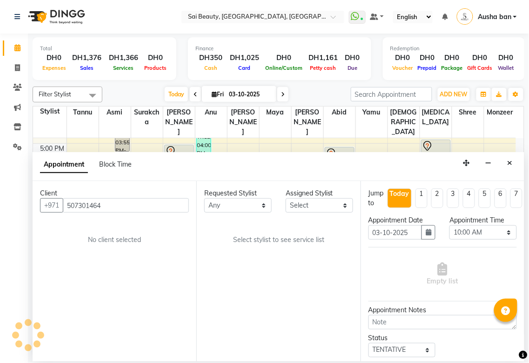
type input "507301464"
click at [244, 207] on select "Any [PERSON_NAME][MEDICAL_DATA] [PERSON_NAME] Asmi [PERSON_NAME] Gita [PERSON_N…" at bounding box center [237, 205] width 67 height 14
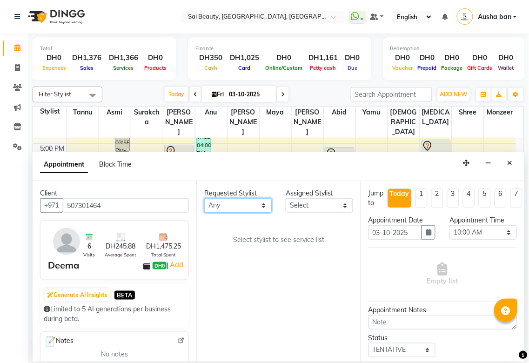
select select "43674"
click at [204, 198] on select "Any [PERSON_NAME][MEDICAL_DATA] [PERSON_NAME] Asmi [PERSON_NAME] Gita [PERSON_N…" at bounding box center [237, 205] width 67 height 14
select select "43674"
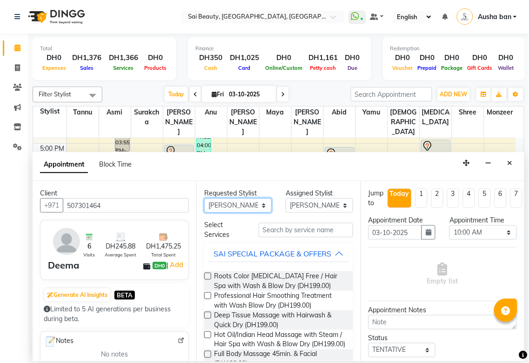
click at [258, 207] on select "Any [PERSON_NAME][MEDICAL_DATA] [PERSON_NAME] Asmi [PERSON_NAME] Gita [PERSON_N…" at bounding box center [237, 205] width 67 height 14
select select "63787"
click at [204, 198] on select "Any [PERSON_NAME][MEDICAL_DATA] [PERSON_NAME] Asmi [PERSON_NAME] Gita [PERSON_N…" at bounding box center [237, 205] width 67 height 14
select select "63787"
click at [324, 249] on div "SAI SPECIAL PACKAGE & OFFERS" at bounding box center [272, 253] width 118 height 11
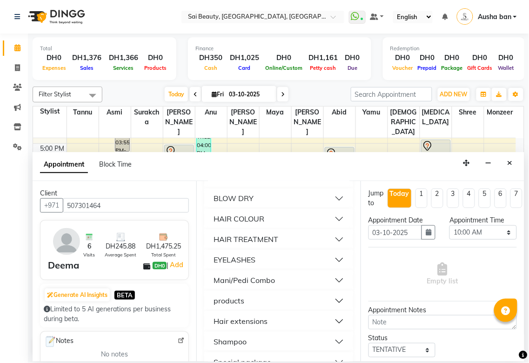
click at [297, 289] on button "Mani/Pedi Combo" at bounding box center [278, 280] width 141 height 17
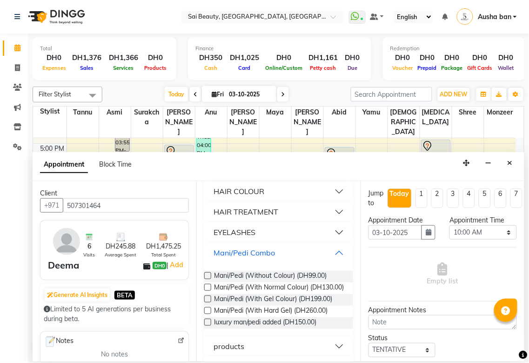
scroll to position [440, 0]
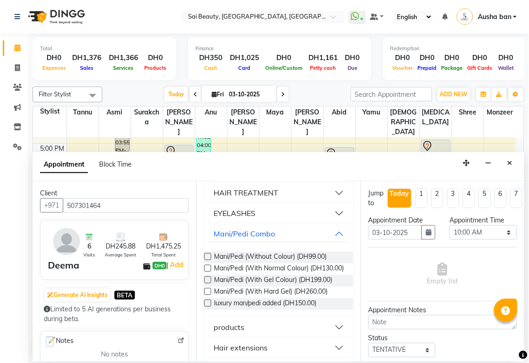
click at [208, 260] on label at bounding box center [207, 256] width 7 height 7
click at [208, 260] on input "checkbox" at bounding box center [207, 257] width 6 height 6
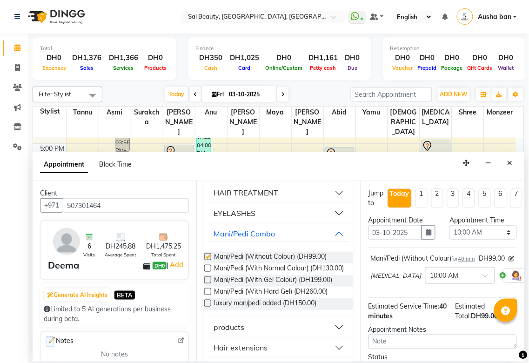
checkbox input "false"
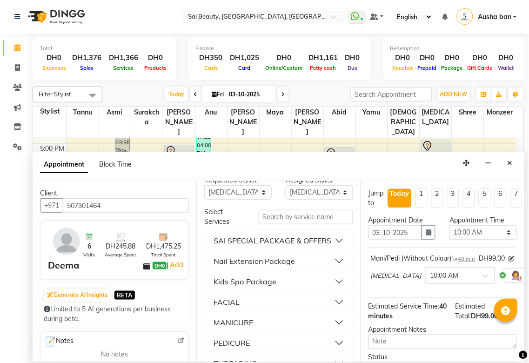
scroll to position [17, 0]
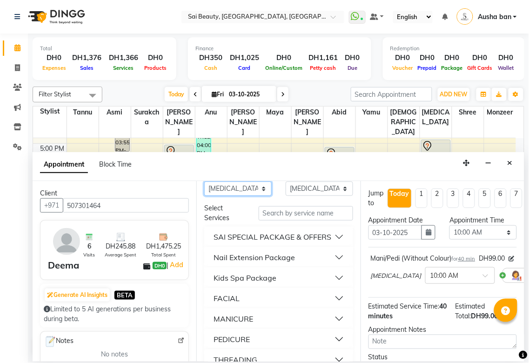
click at [255, 192] on select "Any [PERSON_NAME][MEDICAL_DATA] [PERSON_NAME] Asmi [PERSON_NAME] Gita [PERSON_N…" at bounding box center [237, 188] width 67 height 14
select select "40288"
click at [204, 196] on select "Any [PERSON_NAME][MEDICAL_DATA] [PERSON_NAME] Asmi [PERSON_NAME] Gita [PERSON_N…" at bounding box center [237, 188] width 67 height 14
select select "40288"
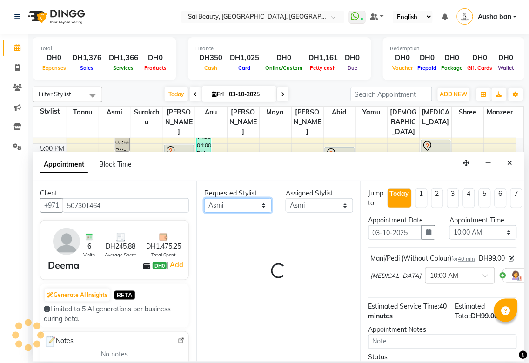
scroll to position [0, 0]
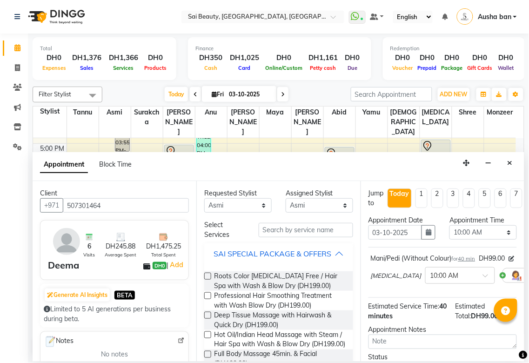
click at [326, 258] on button "SAI SPECIAL PACKAGE & OFFERS" at bounding box center [278, 253] width 141 height 17
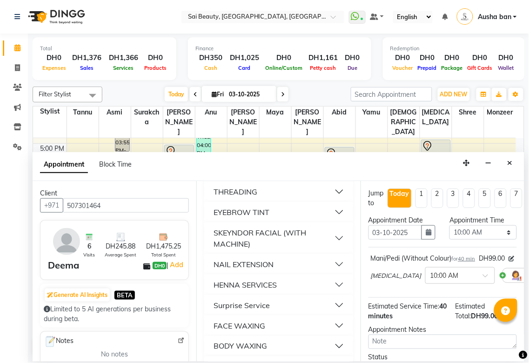
scroll to position [187, 0]
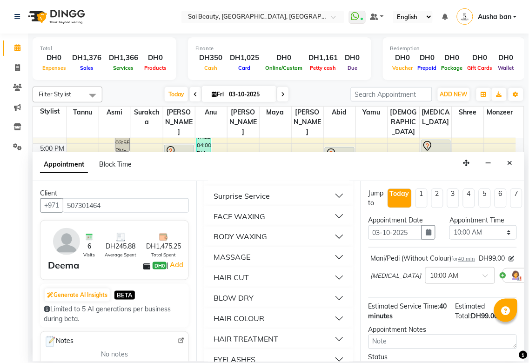
click at [275, 265] on button "MASSAGE" at bounding box center [278, 257] width 141 height 17
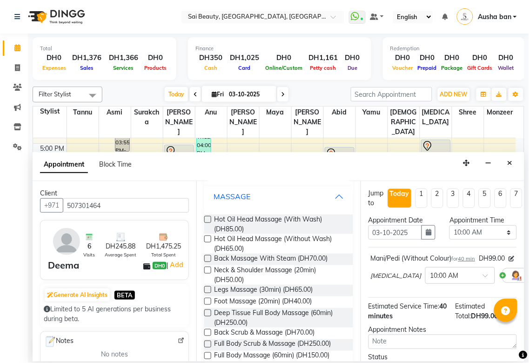
scroll to position [361, 0]
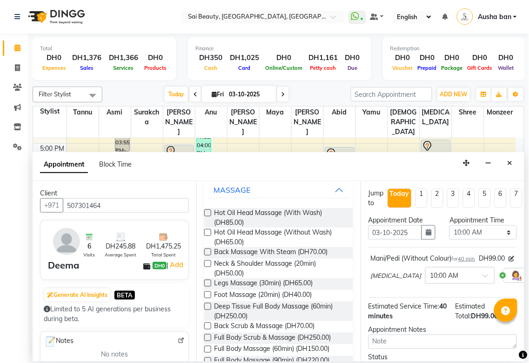
click at [208, 255] on label at bounding box center [207, 251] width 7 height 7
click at [208, 256] on input "checkbox" at bounding box center [207, 253] width 6 height 6
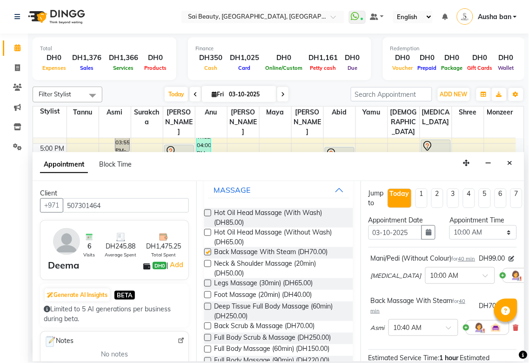
checkbox input "false"
click at [498, 231] on select "Select 10:00 AM 10:05 AM 10:10 AM 10:15 AM 10:20 AM 10:25 AM 10:30 AM 10:35 AM …" at bounding box center [482, 232] width 67 height 14
select select "1200"
click at [449, 225] on select "Select 10:00 AM 10:05 AM 10:10 AM 10:15 AM 10:20 AM 10:25 AM 10:30 AM 10:35 AM …" at bounding box center [482, 232] width 67 height 14
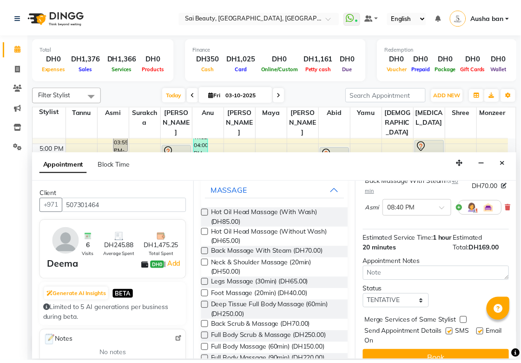
scroll to position [151, 0]
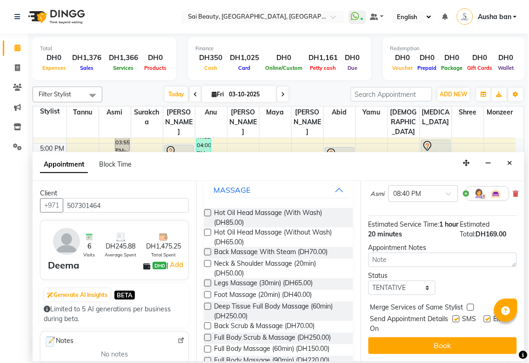
click at [470, 304] on label at bounding box center [470, 307] width 7 height 7
click at [470, 305] on input "checkbox" at bounding box center [470, 308] width 6 height 6
checkbox input "true"
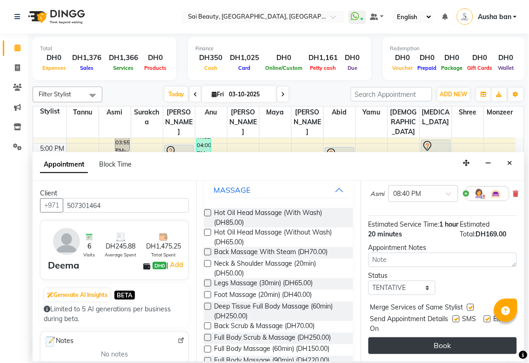
click at [448, 337] on button "Book" at bounding box center [442, 345] width 148 height 17
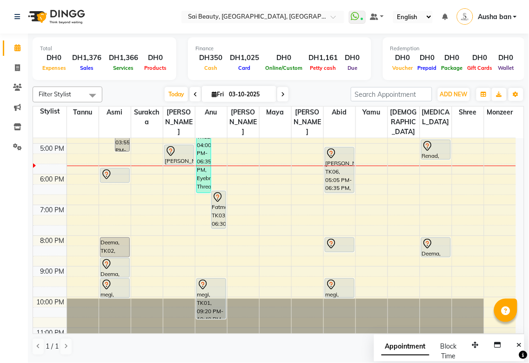
click at [426, 140] on icon at bounding box center [427, 145] width 11 height 11
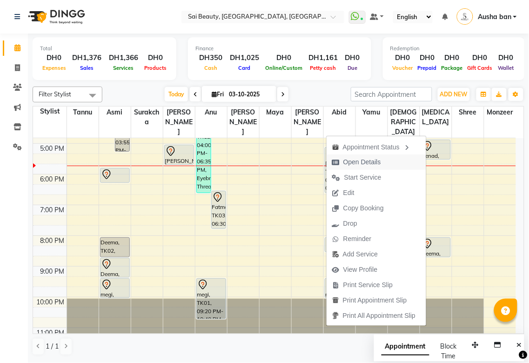
click at [370, 158] on span "Open Details" at bounding box center [362, 162] width 38 height 10
select select "7"
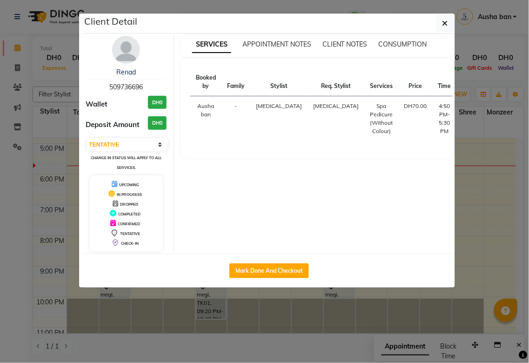
click at [373, 287] on div "Mark Done And Checkout" at bounding box center [269, 270] width 371 height 34
click at [349, 319] on ngb-modal-window "Client Detail Renad 509736696 Wallet DH0 Deposit Amount DH0 Select IN SERVICE C…" at bounding box center [264, 181] width 529 height 363
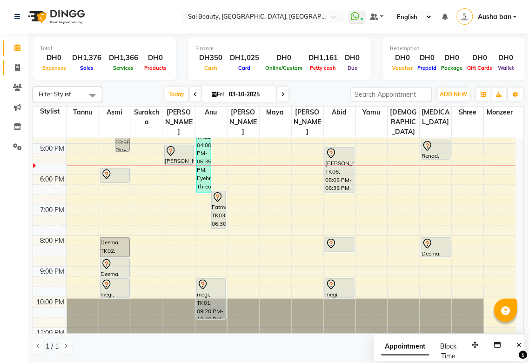
click at [16, 64] on icon at bounding box center [17, 67] width 5 height 7
select select "service"
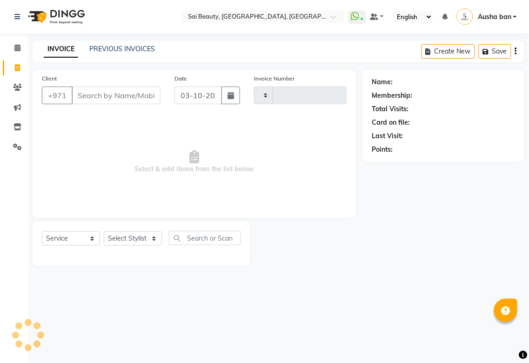
type input "3964"
select select "5352"
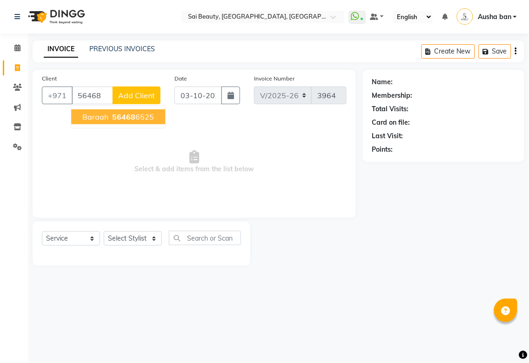
click at [87, 115] on span "Baraah" at bounding box center [95, 116] width 26 height 9
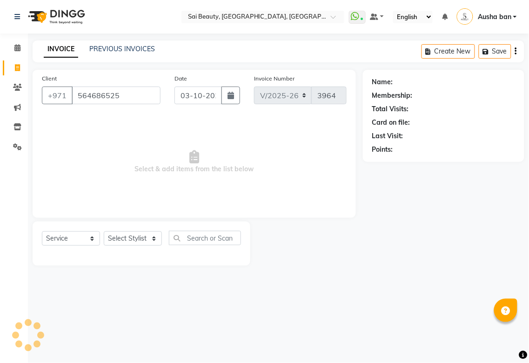
type input "564686525"
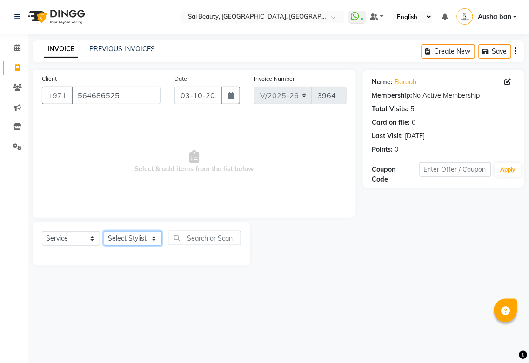
click at [146, 239] on select "Select Stylist [PERSON_NAME][MEDICAL_DATA] [PERSON_NAME] Asmi Ausha ban [PERSON…" at bounding box center [133, 238] width 58 height 14
select select "63787"
click at [104, 232] on select "Select Stylist [PERSON_NAME][MEDICAL_DATA] [PERSON_NAME] Asmi Ausha ban [PERSON…" at bounding box center [133, 238] width 58 height 14
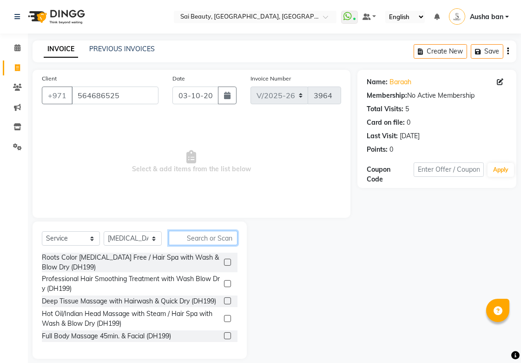
click at [217, 234] on input "text" at bounding box center [203, 238] width 69 height 14
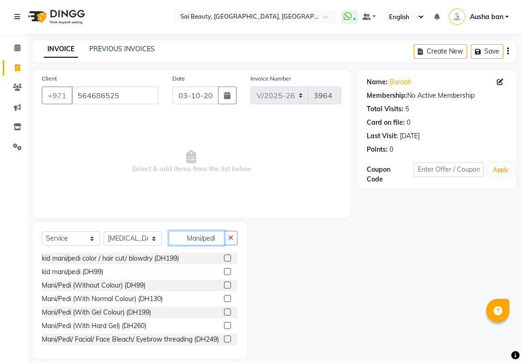
type input "Mani/pedi"
click at [318, 146] on span "Select & add items from the list below" at bounding box center [191, 161] width 299 height 93
click at [64, 284] on div "Mani/Pedi (Without Colour) (DH99)" at bounding box center [94, 285] width 104 height 10
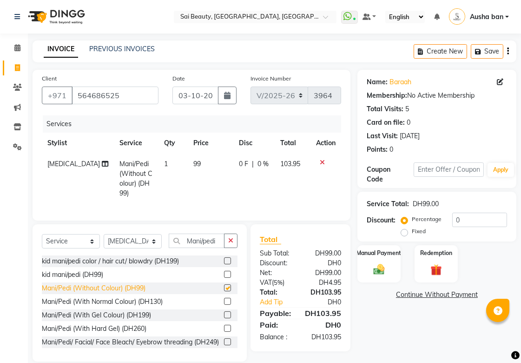
checkbox input "false"
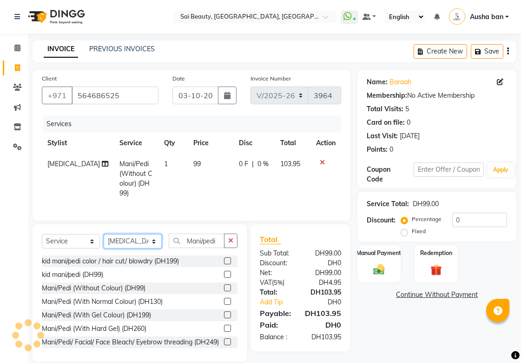
click at [152, 248] on select "Select Stylist [PERSON_NAME][MEDICAL_DATA] [PERSON_NAME] Asmi Ausha ban [PERSON…" at bounding box center [133, 241] width 58 height 14
select select "45072"
click at [104, 242] on select "Select Stylist [PERSON_NAME][MEDICAL_DATA] [PERSON_NAME] Asmi Ausha ban [PERSON…" at bounding box center [133, 241] width 58 height 14
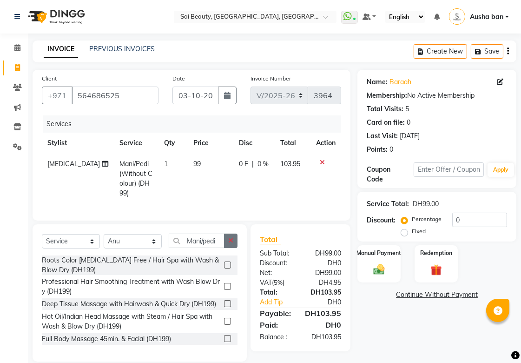
click at [233, 245] on button "button" at bounding box center [230, 240] width 13 height 14
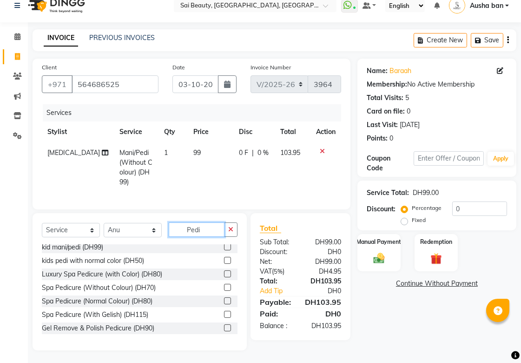
scroll to position [61, 0]
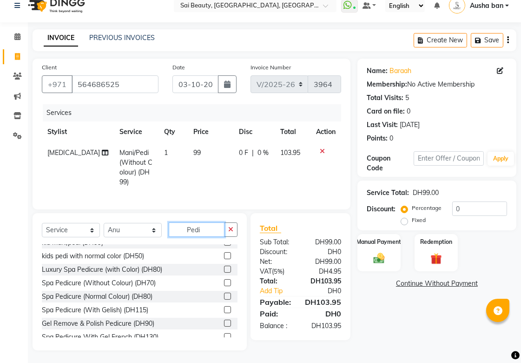
type input "Pedi"
click at [224, 286] on label at bounding box center [227, 282] width 7 height 7
click at [224, 286] on input "checkbox" at bounding box center [227, 283] width 6 height 6
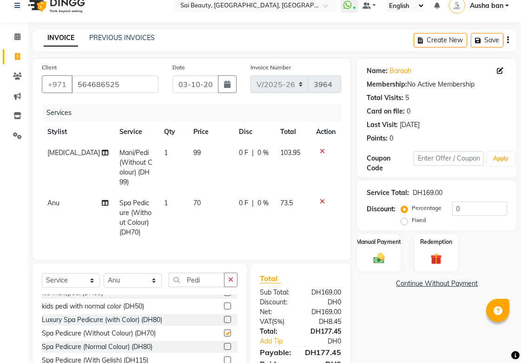
checkbox input "false"
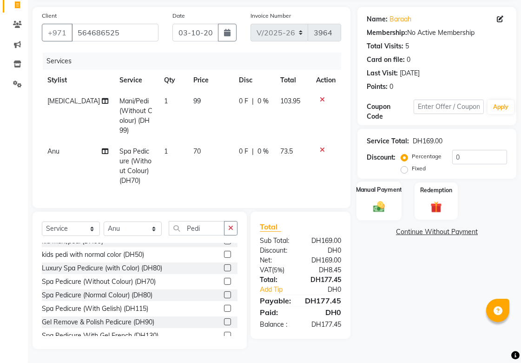
click at [374, 205] on div "Manual Payment" at bounding box center [379, 200] width 45 height 39
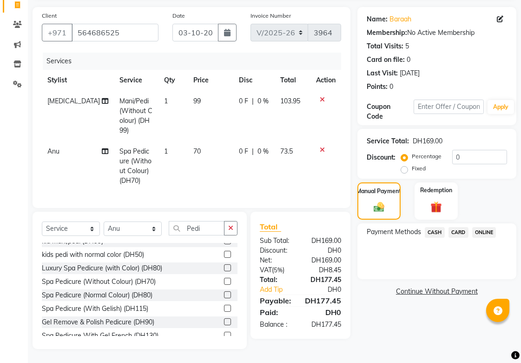
click at [458, 227] on span "CARD" at bounding box center [459, 232] width 20 height 11
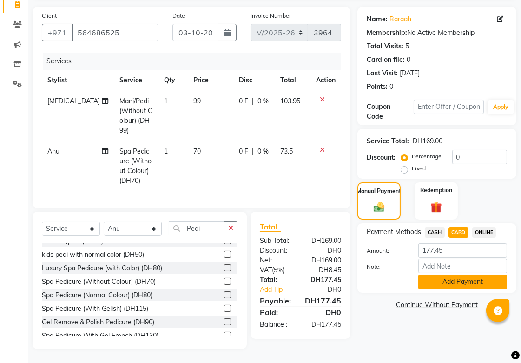
click at [457, 274] on button "Add Payment" at bounding box center [462, 281] width 89 height 14
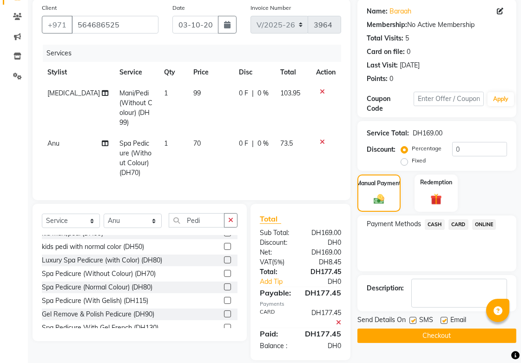
scroll to position [89, 0]
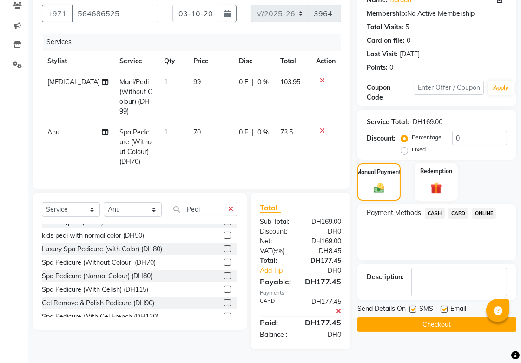
click at [463, 317] on button "Checkout" at bounding box center [436, 324] width 159 height 14
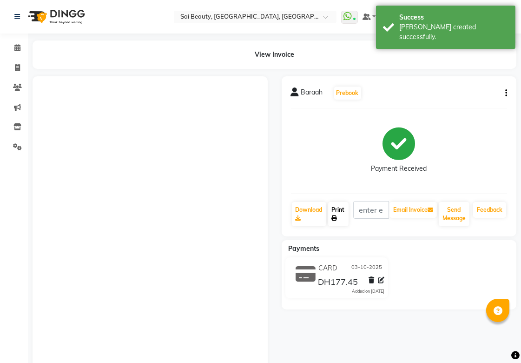
click at [342, 218] on link "Print" at bounding box center [338, 214] width 20 height 24
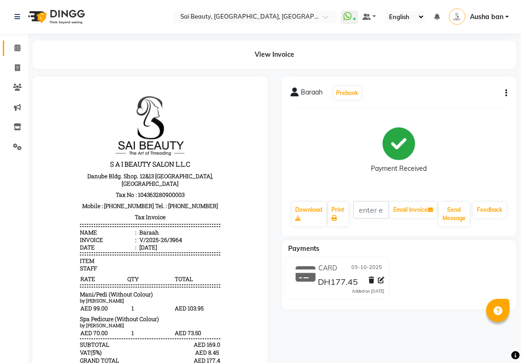
click at [17, 48] on icon at bounding box center [17, 47] width 6 height 7
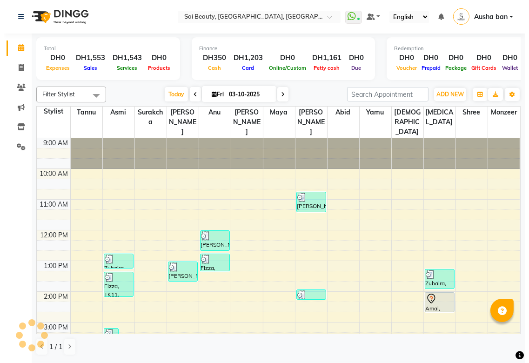
scroll to position [239, 0]
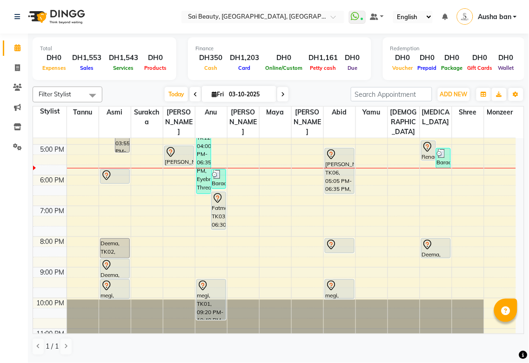
click at [422, 142] on div "Renad, TK17, 04:50 PM-05:30 PM, Spa Pedicure (Without Colour)" at bounding box center [428, 150] width 14 height 19
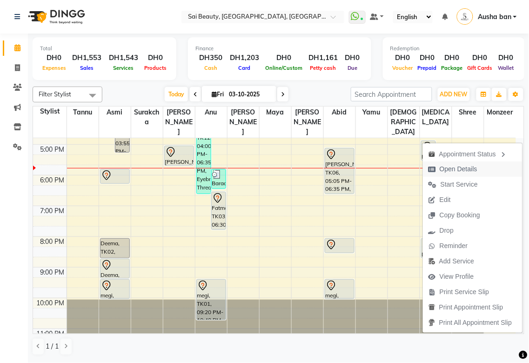
click at [460, 166] on span "Open Details" at bounding box center [458, 169] width 38 height 10
select select "7"
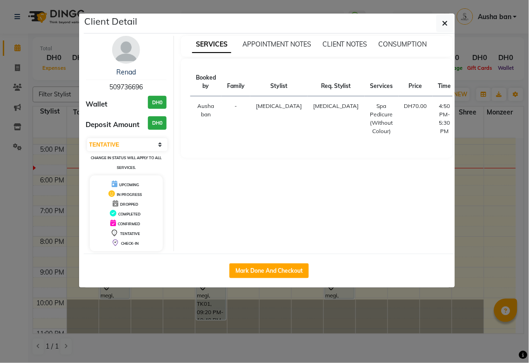
click at [295, 337] on ngb-modal-window "Client Detail Renad 509736696 Wallet DH0 Deposit Amount DH0 Select IN SERVICE C…" at bounding box center [264, 181] width 529 height 363
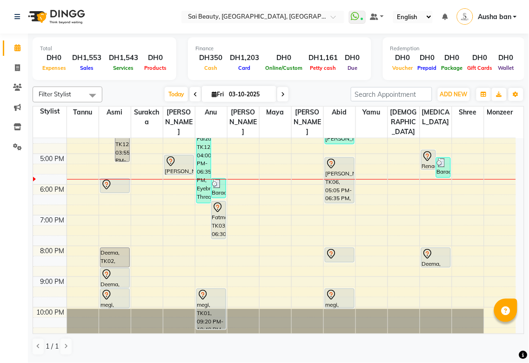
scroll to position [197, 0]
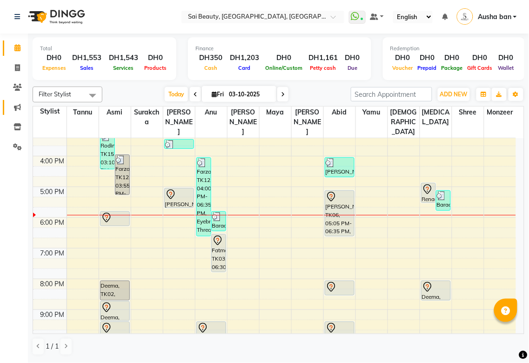
click at [16, 106] on icon at bounding box center [17, 107] width 7 height 7
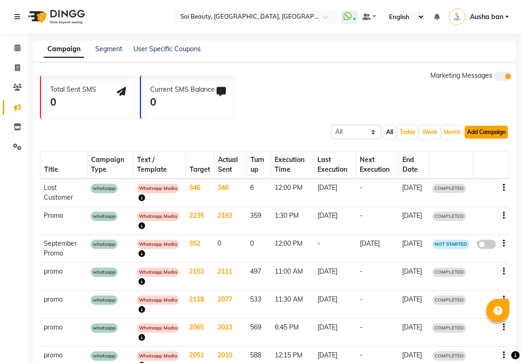
click at [497, 132] on button "Add Campaign" at bounding box center [486, 132] width 43 height 13
click at [486, 170] on div "WhatsApp (Direct)" at bounding box center [478, 175] width 79 height 14
select select "2"
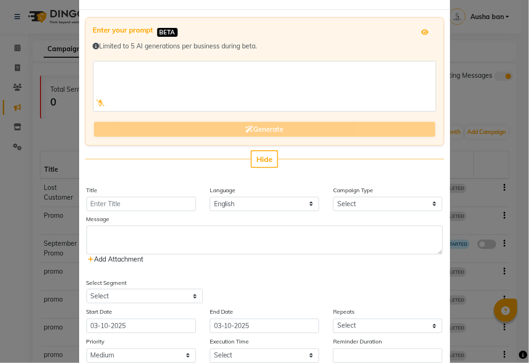
scroll to position [58, 0]
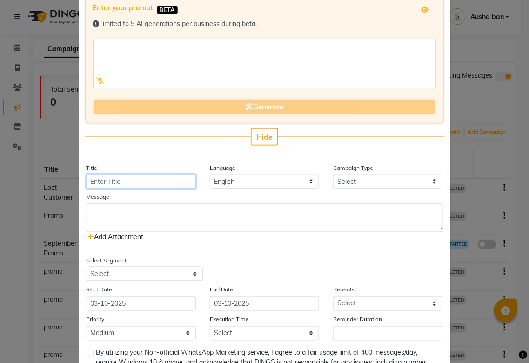
click at [96, 179] on input "Title" at bounding box center [140, 181] width 109 height 14
click at [110, 179] on input "Title" at bounding box center [140, 181] width 109 height 14
type input "promo"
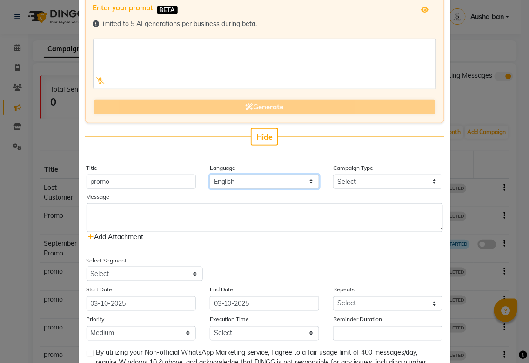
click at [267, 176] on select "English" at bounding box center [264, 181] width 109 height 14
click at [210, 174] on select "English" at bounding box center [264, 181] width 109 height 14
click at [406, 180] on select "Select Birthday Anniversary Promotional Service reminder" at bounding box center [387, 181] width 109 height 14
select select "3"
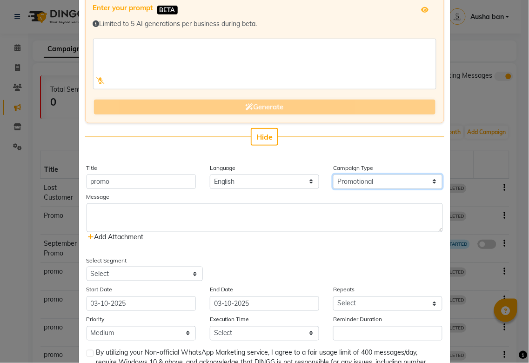
click at [333, 174] on select "Select Birthday Anniversary Promotional Service reminder" at bounding box center [387, 181] width 109 height 14
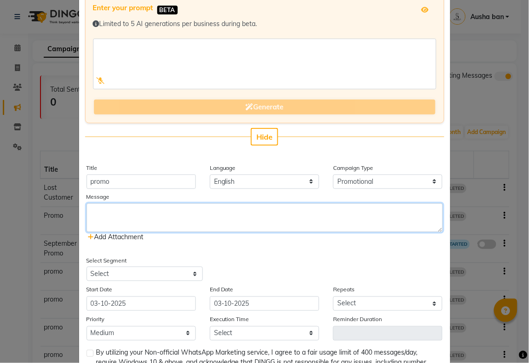
click at [217, 207] on textarea at bounding box center [264, 217] width 356 height 29
paste textarea "Get ready to fall in love with our October specials! 🍁✨ 👉 You can also visit ou…"
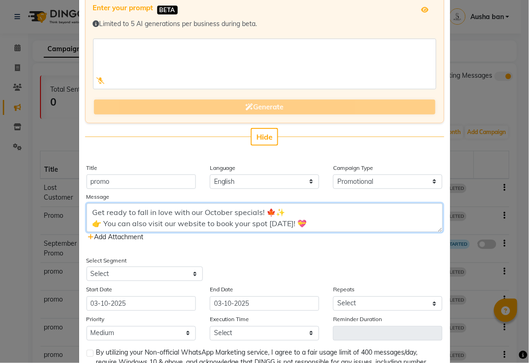
type textarea "Get ready to fall in love with our October specials! 🍁✨ 👉 You can also visit ou…"
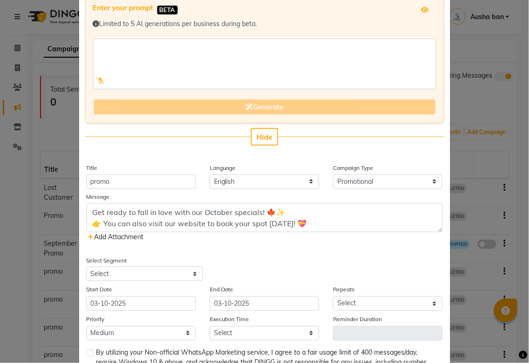
click at [89, 236] on icon at bounding box center [91, 236] width 6 height 7
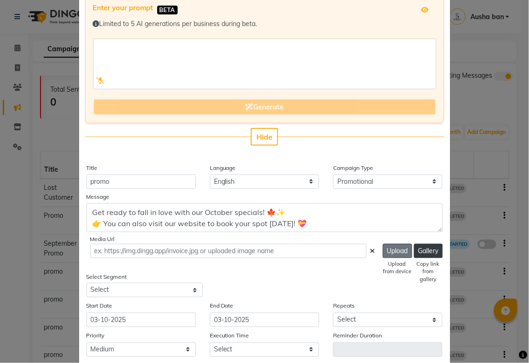
click at [393, 245] on button "Upload" at bounding box center [397, 251] width 29 height 14
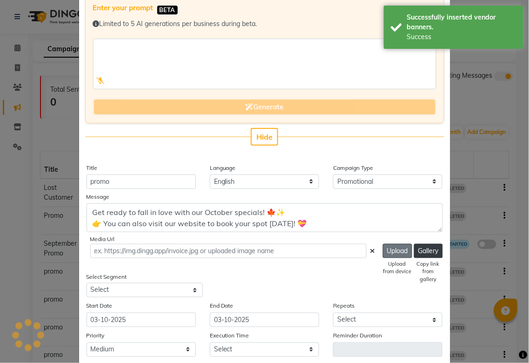
type input "[URL][DOMAIN_NAME]"
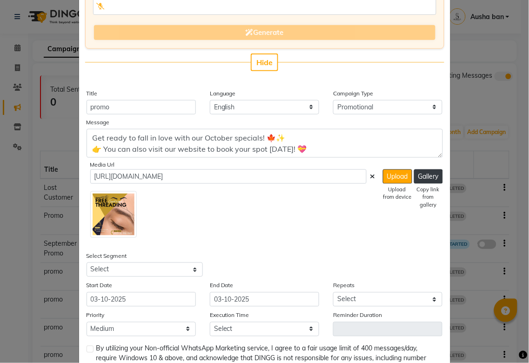
scroll to position [134, 0]
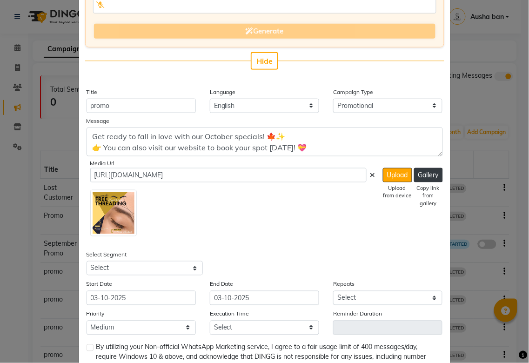
click at [370, 174] on icon at bounding box center [372, 175] width 5 height 7
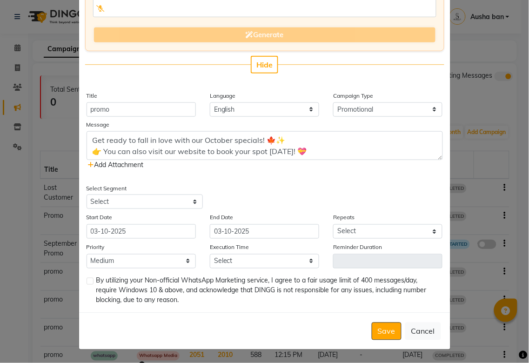
scroll to position [130, 0]
click at [88, 167] on icon at bounding box center [91, 164] width 6 height 7
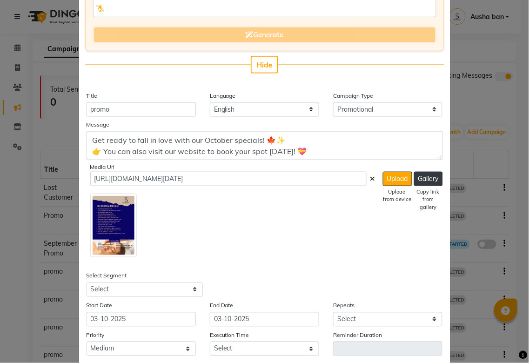
scroll to position [134, 0]
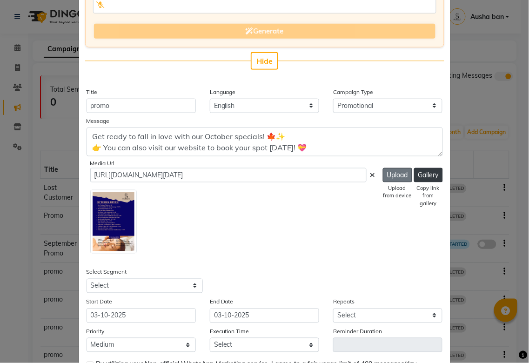
click at [389, 175] on button "Upload" at bounding box center [397, 175] width 29 height 14
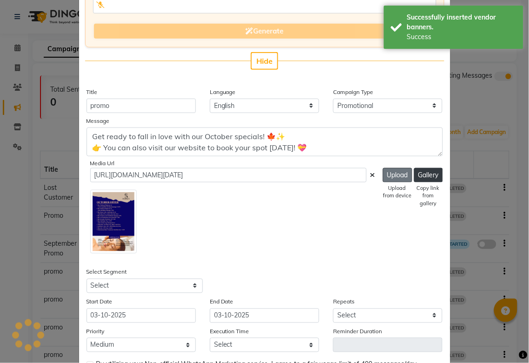
type input "[URL][DOMAIN_NAME]"
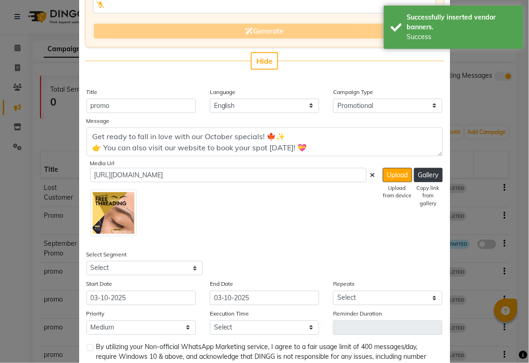
click at [370, 174] on icon at bounding box center [372, 175] width 5 height 7
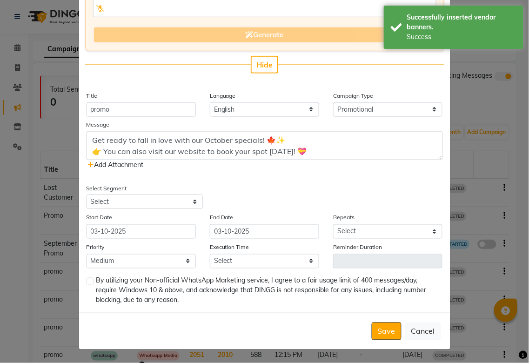
scroll to position [130, 0]
click at [119, 167] on span "Add Attachment" at bounding box center [115, 164] width 55 height 8
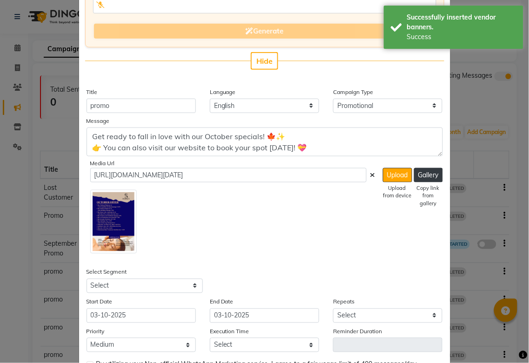
click at [112, 211] on img at bounding box center [113, 222] width 46 height 64
click at [430, 172] on button "Gallery" at bounding box center [428, 175] width 29 height 14
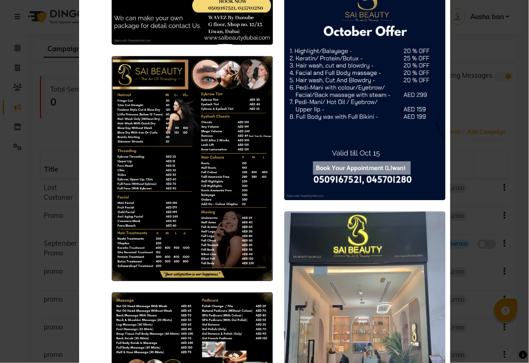
scroll to position [1092, 0]
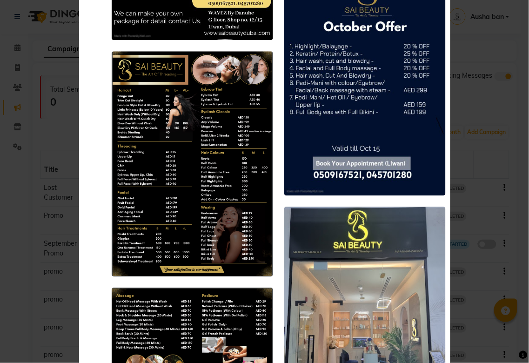
click at [390, 113] on img at bounding box center [364, 81] width 161 height 228
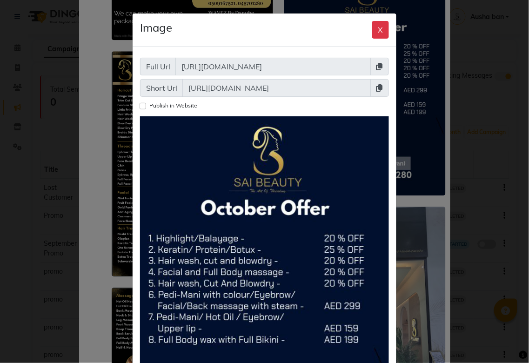
click at [376, 63] on icon at bounding box center [379, 66] width 7 height 7
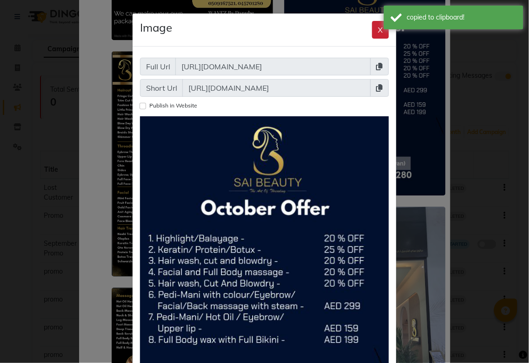
click at [374, 26] on button "X" at bounding box center [380, 30] width 17 height 18
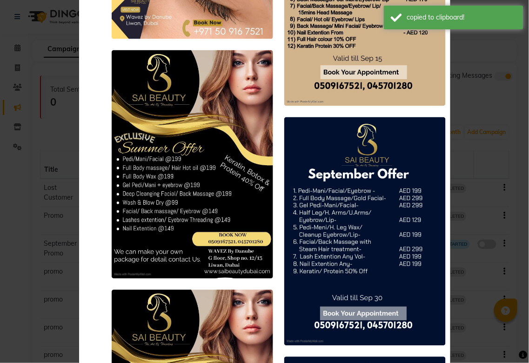
scroll to position [0, 0]
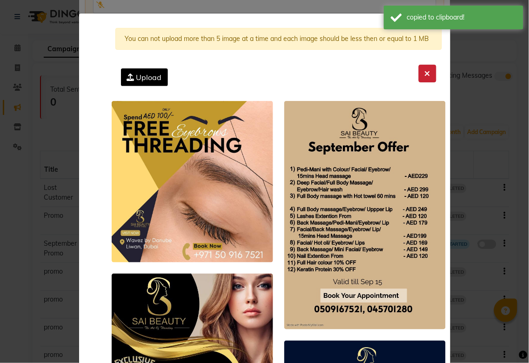
click at [424, 71] on icon at bounding box center [427, 73] width 6 height 7
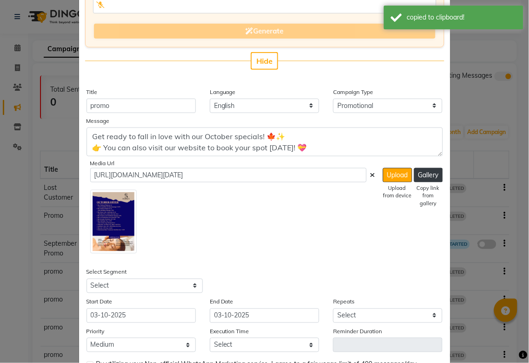
click at [370, 172] on icon at bounding box center [372, 175] width 5 height 7
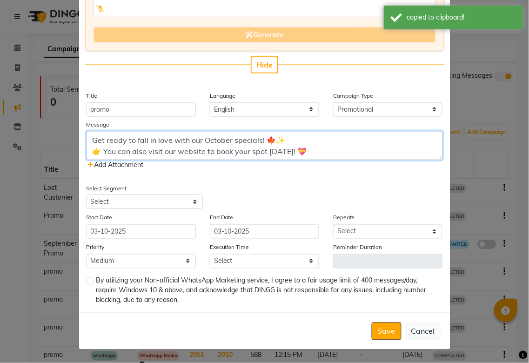
click at [267, 155] on textarea "Get ready to fall in love with our October specials! 🍁✨ 👉 You can also visit ou…" at bounding box center [264, 145] width 356 height 29
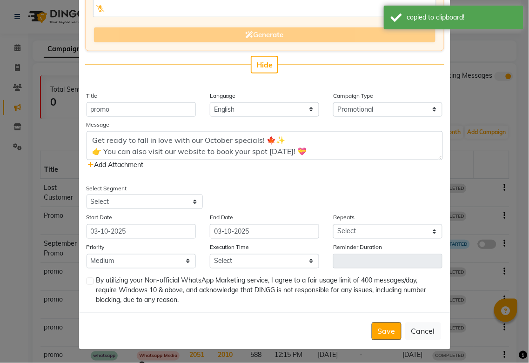
click at [96, 163] on span "Add Attachment" at bounding box center [115, 164] width 55 height 8
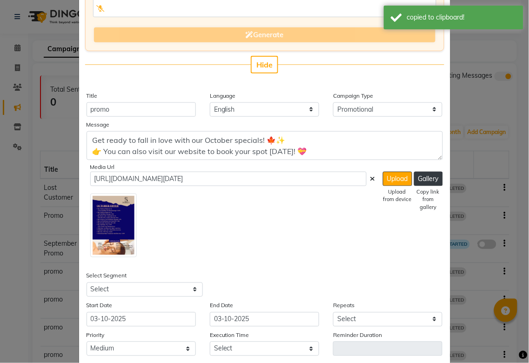
click at [370, 175] on icon at bounding box center [372, 178] width 5 height 7
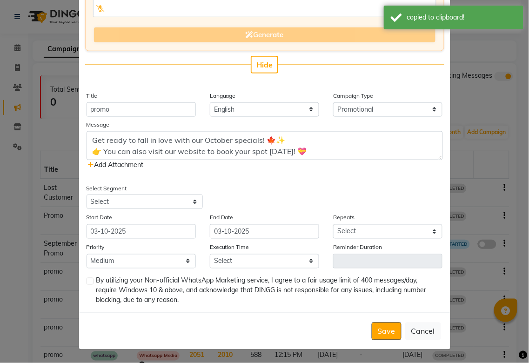
click at [88, 167] on icon at bounding box center [91, 164] width 6 height 7
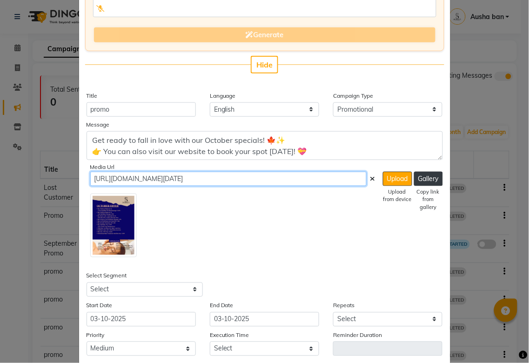
click at [347, 175] on input "https://img.dingg.app/sai_beauty_liwan/images/WhatsApp_Image_2025-10-03_at_5.48…" at bounding box center [228, 179] width 276 height 14
type input "h"
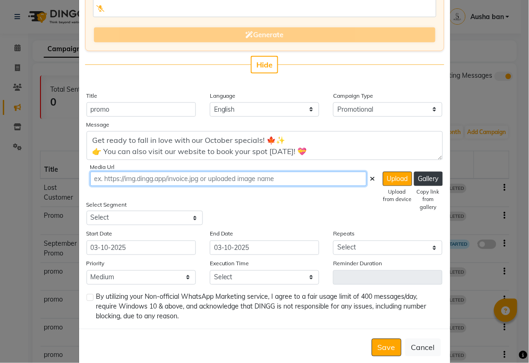
paste input "https://img.dingg.app/sai_beauty_liwan/images/IMG-20241001-WA0000.jpg"
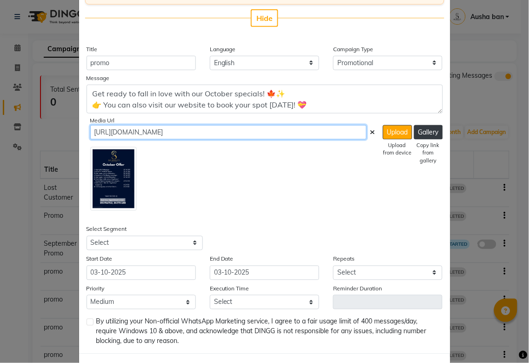
scroll to position [179, 0]
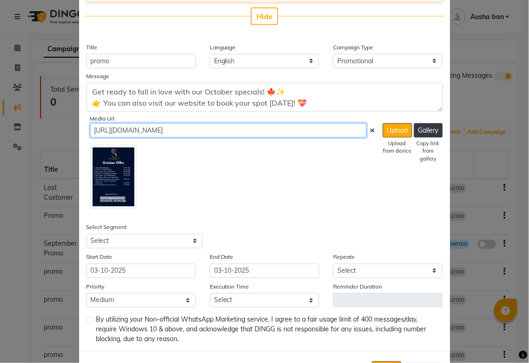
type input "https://img.dingg.app/sai_beauty_liwan/images/IMG-20241001-WA0000.jpg"
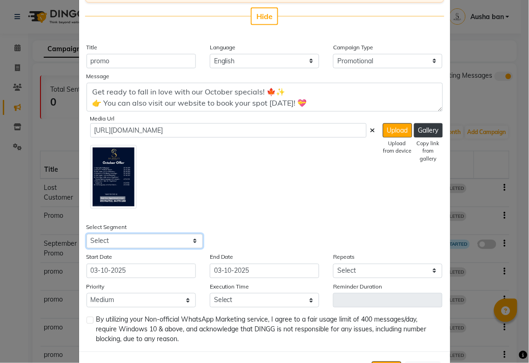
click at [194, 237] on select "Select All Customers All [DEMOGRAPHIC_DATA] Customer All [DEMOGRAPHIC_DATA] Cus…" at bounding box center [144, 241] width 116 height 14
select select "21467"
click at [86, 234] on select "Select All Customers All [DEMOGRAPHIC_DATA] Customer All [DEMOGRAPHIC_DATA] Cus…" at bounding box center [144, 241] width 116 height 14
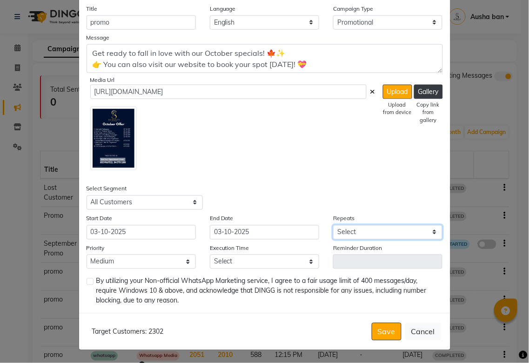
click at [371, 232] on select "Select Once Daily Alternate Day Weekly Monthly Yearly" at bounding box center [387, 232] width 109 height 14
select select "1"
click at [333, 225] on select "Select Once Daily Alternate Day Weekly Monthly Yearly" at bounding box center [387, 232] width 109 height 14
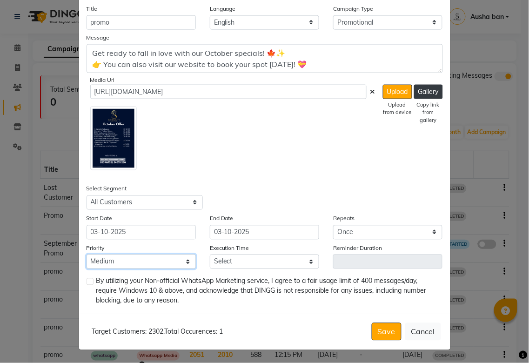
click at [169, 258] on select "Low Medium High" at bounding box center [140, 261] width 109 height 14
select select "3"
click at [86, 254] on select "Low Medium High" at bounding box center [140, 261] width 109 height 14
click at [290, 258] on select "Select 09:00 AM 09:05 AM 09:10 AM 09:15 AM 09:20 AM 09:25 AM 09:30 AM 09:35 AM …" at bounding box center [264, 261] width 109 height 14
click at [210, 254] on select "Select 09:00 AM 09:05 AM 09:10 AM 09:15 AM 09:20 AM 09:25 AM 09:30 AM 09:35 AM …" at bounding box center [264, 261] width 109 height 14
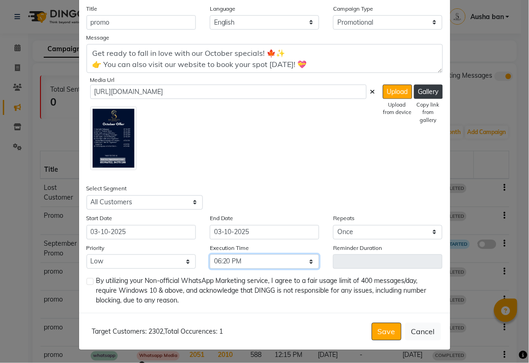
click at [304, 263] on select "Select 09:00 AM 09:05 AM 09:10 AM 09:15 AM 09:20 AM 09:25 AM 09:30 AM 09:35 AM …" at bounding box center [264, 261] width 109 height 14
select select "1095"
click at [210, 254] on select "Select 09:00 AM 09:05 AM 09:10 AM 09:15 AM 09:20 AM 09:25 AM 09:30 AM 09:35 AM …" at bounding box center [264, 261] width 109 height 14
click at [86, 278] on label at bounding box center [89, 281] width 7 height 7
click at [86, 279] on input "checkbox" at bounding box center [89, 282] width 6 height 6
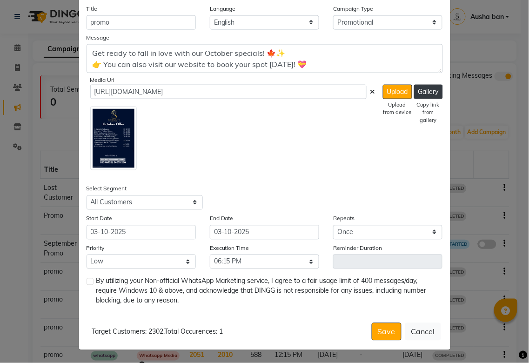
checkbox input "true"
click at [384, 328] on button "Save" at bounding box center [386, 332] width 30 height 18
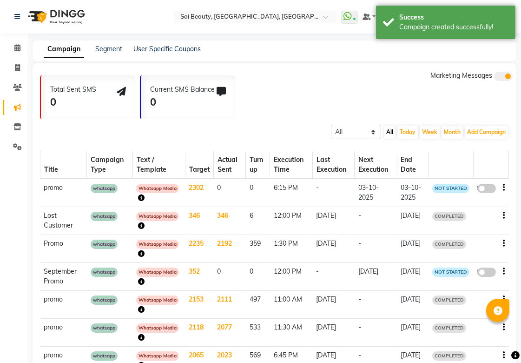
click at [481, 188] on span at bounding box center [486, 188] width 19 height 9
click at [490, 190] on input "false" at bounding box center [490, 190] width 0 height 0
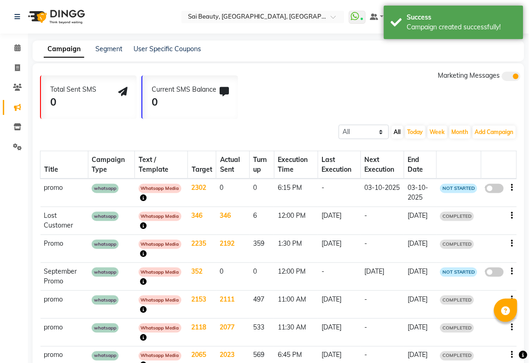
select select "3"
select select "21467"
select select "1"
select select "1095"
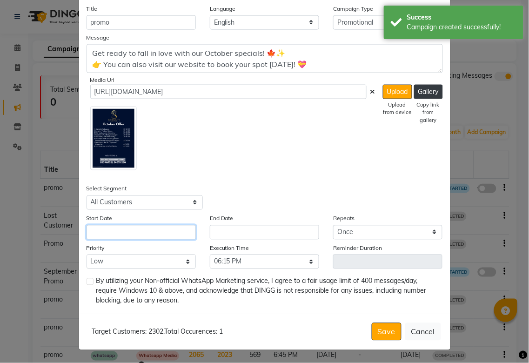
click at [172, 230] on input "text" at bounding box center [140, 232] width 109 height 14
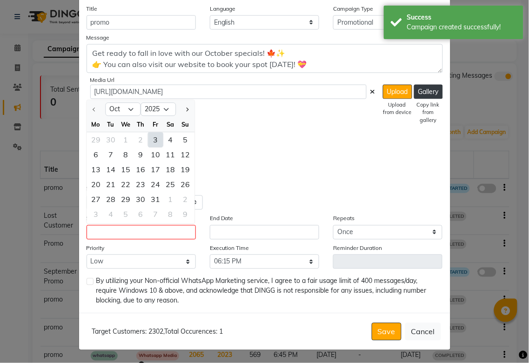
click at [151, 138] on div "3" at bounding box center [155, 139] width 15 height 15
type input "03-10-2025"
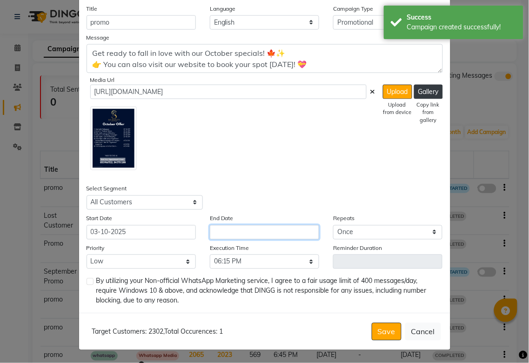
click at [246, 231] on input "text" at bounding box center [264, 232] width 109 height 14
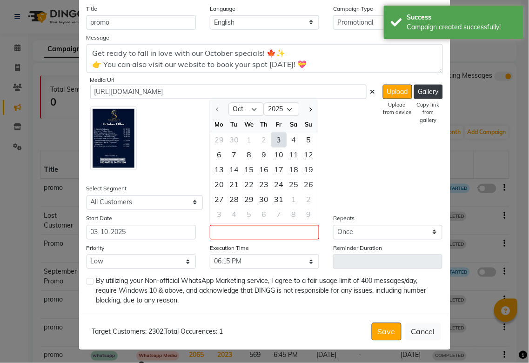
click at [277, 136] on div "3" at bounding box center [278, 139] width 15 height 15
type input "03-10-2025"
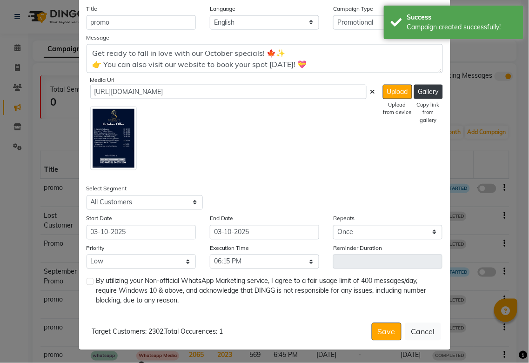
click at [258, 297] on span "By utilizing your Non-official WhatsApp Marketing service, I agree to a fair us…" at bounding box center [265, 290] width 339 height 29
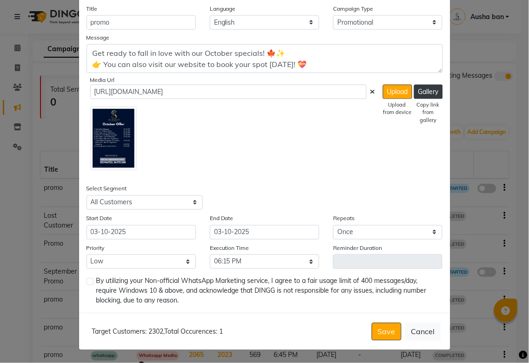
click at [86, 281] on label at bounding box center [89, 281] width 7 height 7
click at [86, 281] on input "checkbox" at bounding box center [89, 282] width 6 height 6
checkbox input "true"
click at [384, 326] on button "Save" at bounding box center [386, 332] width 30 height 18
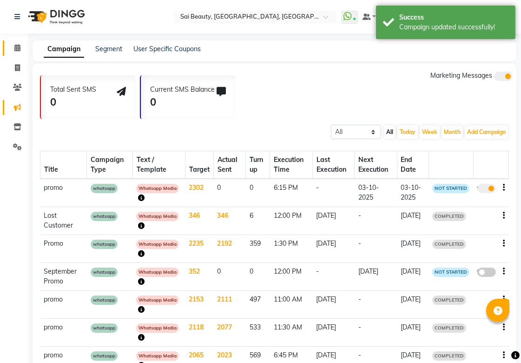
click at [17, 45] on icon at bounding box center [17, 47] width 6 height 7
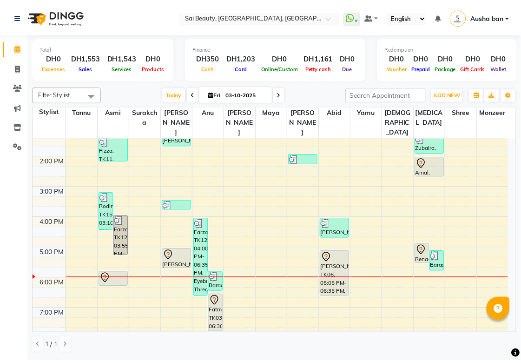
scroll to position [133, 0]
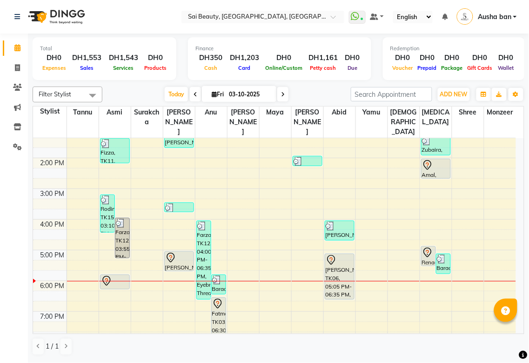
click at [332, 264] on div "Aswathy, TK06, 05:05 PM-06:35 PM, hair style" at bounding box center [339, 276] width 29 height 45
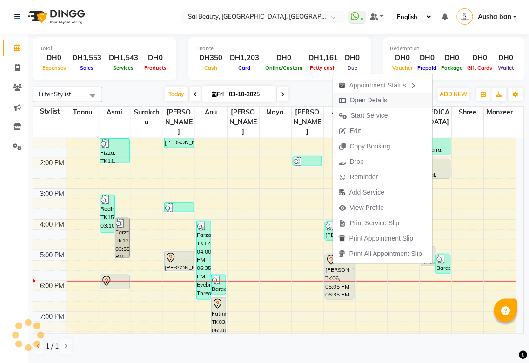
click at [369, 100] on span "Open Details" at bounding box center [369, 100] width 38 height 10
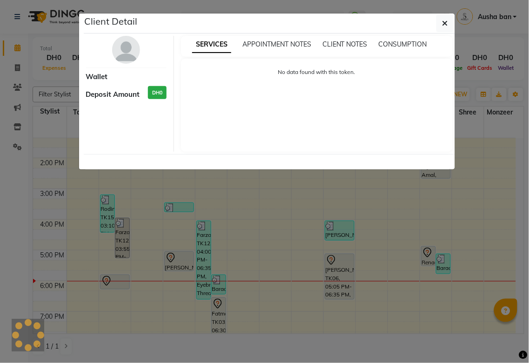
select select "7"
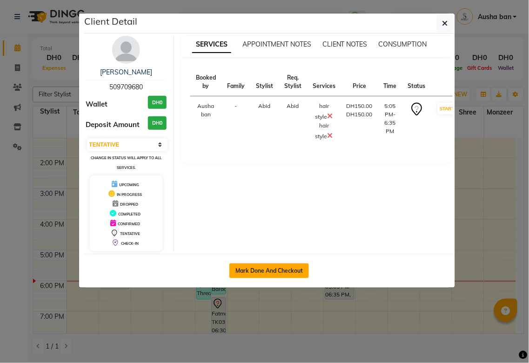
click at [288, 269] on button "Mark Done And Checkout" at bounding box center [268, 270] width 79 height 15
select select "service"
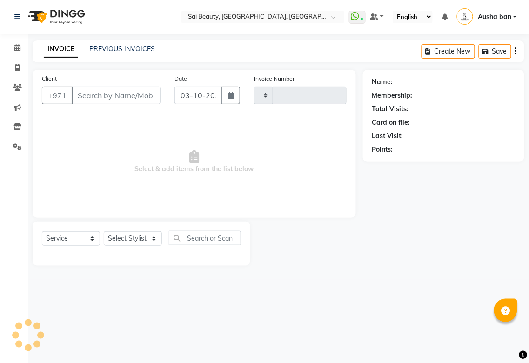
type input "3965"
select select "5352"
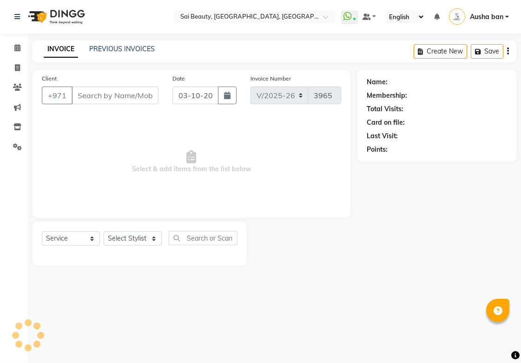
type input "509709680"
select select "59146"
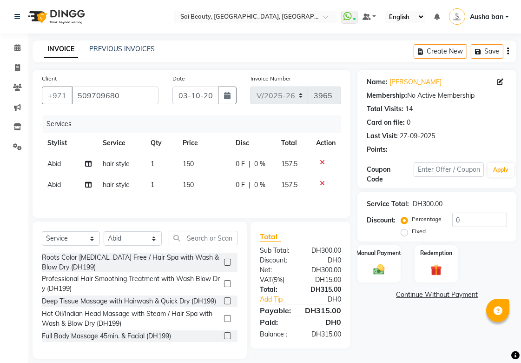
click at [321, 158] on td at bounding box center [326, 163] width 31 height 21
click at [320, 159] on icon at bounding box center [322, 162] width 5 height 7
click at [322, 161] on icon at bounding box center [322, 162] width 5 height 7
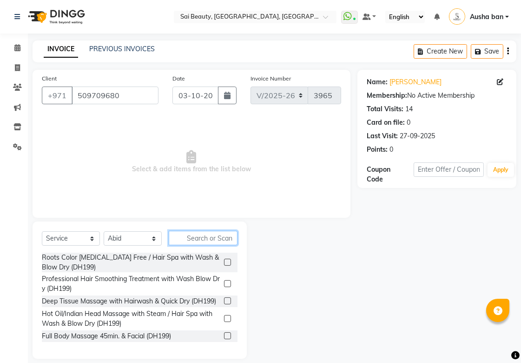
click at [214, 240] on input "text" at bounding box center [203, 238] width 69 height 14
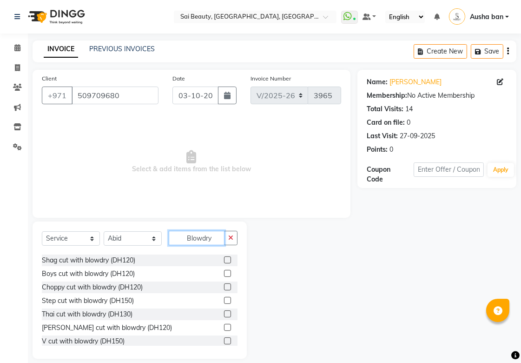
scroll to position [215, 0]
click at [215, 238] on input "Blowdry" at bounding box center [197, 238] width 56 height 14
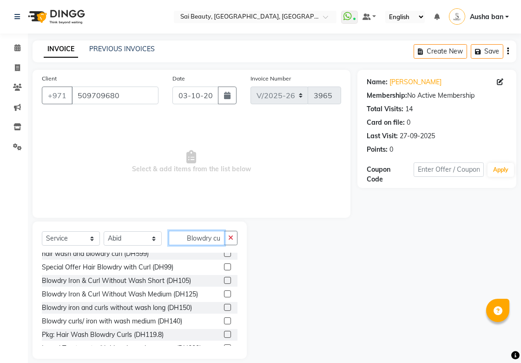
scroll to position [6, 0]
type input "Blowdry cu"
click at [224, 293] on label at bounding box center [227, 292] width 7 height 7
click at [224, 293] on input "checkbox" at bounding box center [227, 293] width 6 height 6
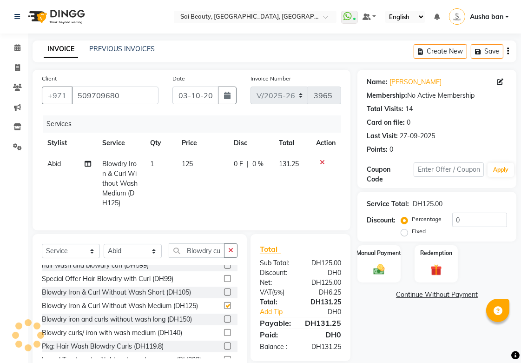
checkbox input "false"
click at [377, 268] on img at bounding box center [379, 268] width 19 height 13
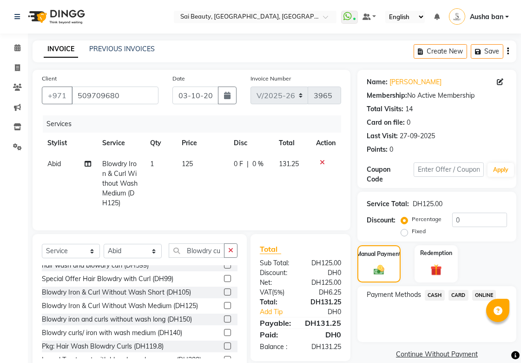
click at [460, 296] on span "CARD" at bounding box center [459, 295] width 20 height 11
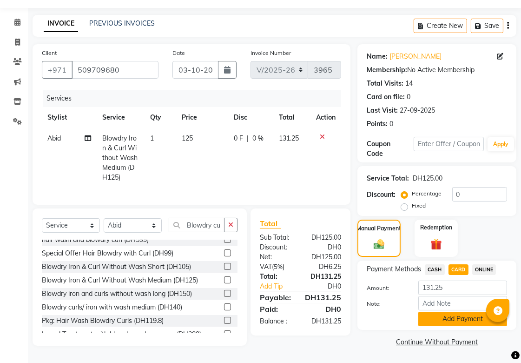
click at [458, 316] on button "Add Payment" at bounding box center [462, 318] width 89 height 14
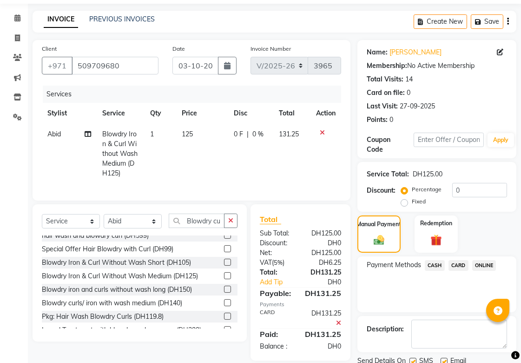
scroll to position [64, 0]
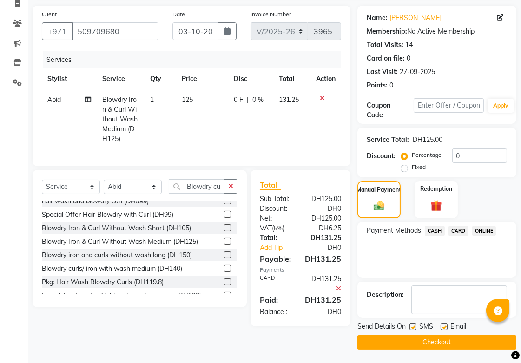
click at [434, 337] on button "Checkout" at bounding box center [436, 342] width 159 height 14
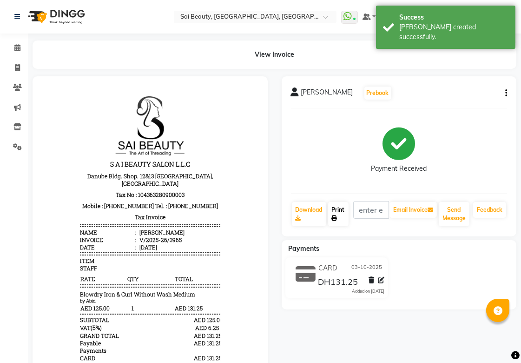
click at [338, 214] on link "Print" at bounding box center [338, 214] width 20 height 24
click at [21, 68] on span at bounding box center [17, 68] width 16 height 11
select select "service"
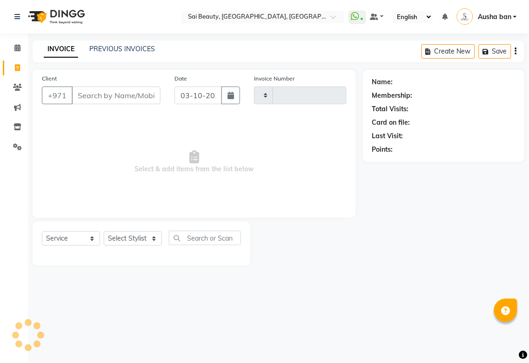
type input "3966"
select select "5352"
click at [150, 238] on select "Select Stylist [PERSON_NAME][MEDICAL_DATA] [PERSON_NAME] Asmi Ausha ban [PERSON…" at bounding box center [133, 238] width 58 height 14
select select "59146"
click at [104, 232] on select "Select Stylist [PERSON_NAME][MEDICAL_DATA] [PERSON_NAME] Asmi Ausha ban [PERSON…" at bounding box center [133, 238] width 58 height 14
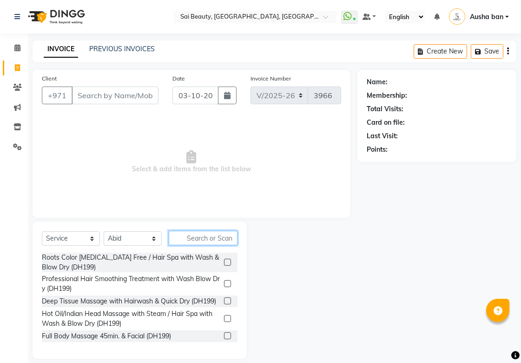
click at [211, 234] on input "text" at bounding box center [203, 238] width 69 height 14
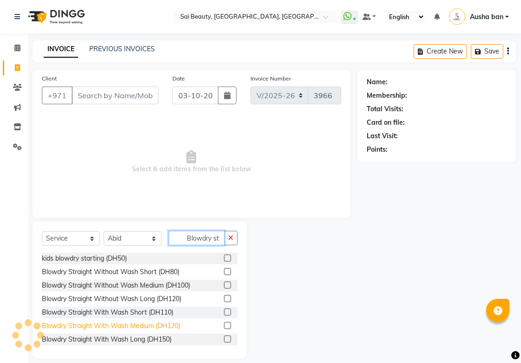
type input "Blowdry st"
click at [103, 324] on div "Blowdry Straight With Wash Medium (DH120)" at bounding box center [111, 326] width 139 height 10
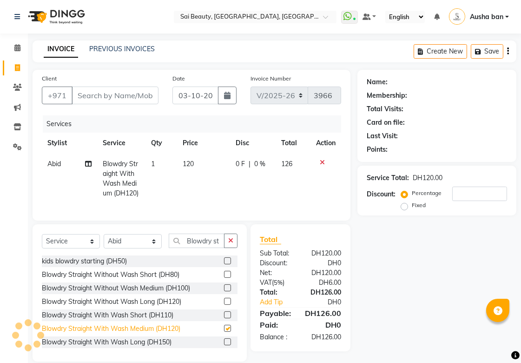
checkbox input "false"
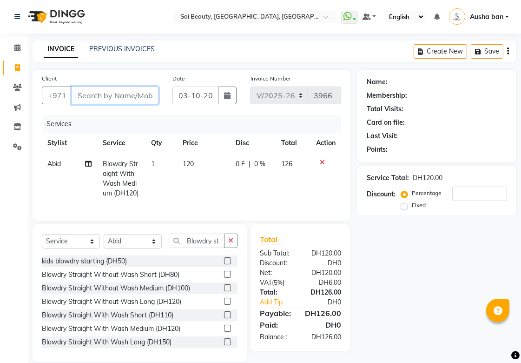
click at [100, 90] on input "Client" at bounding box center [115, 95] width 87 height 18
type input "9"
type input "0"
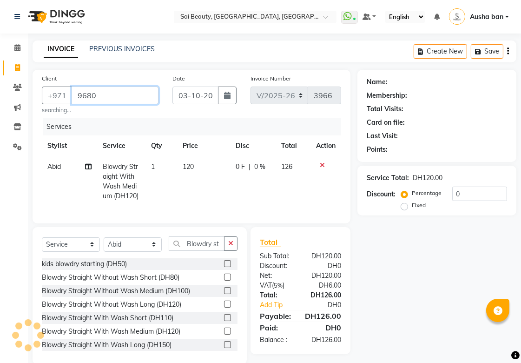
click at [115, 91] on input "9680" at bounding box center [115, 95] width 87 height 18
type input "9"
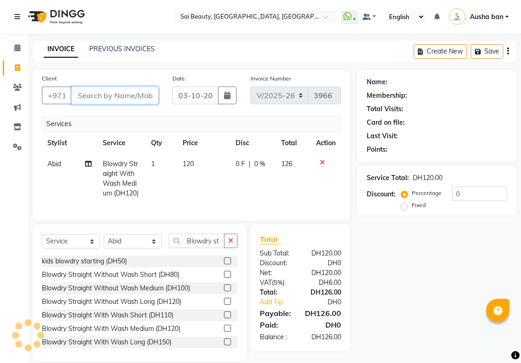
click at [97, 99] on input "Client" at bounding box center [115, 95] width 87 height 18
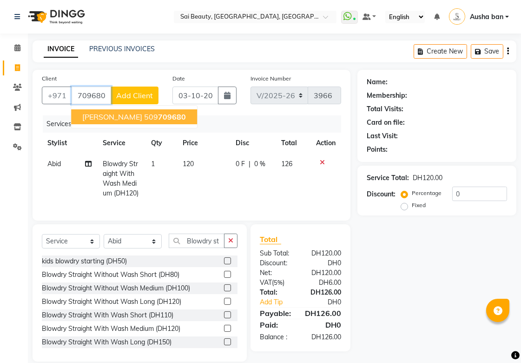
click at [93, 115] on span "[PERSON_NAME]" at bounding box center [112, 116] width 60 height 9
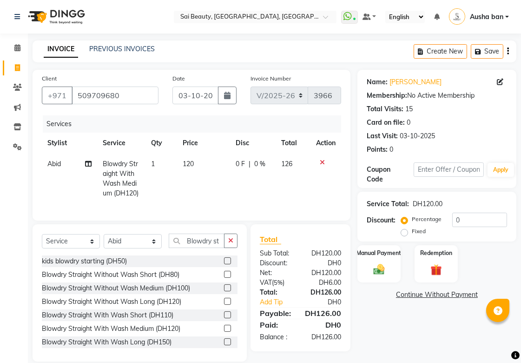
click at [377, 266] on img at bounding box center [379, 269] width 19 height 13
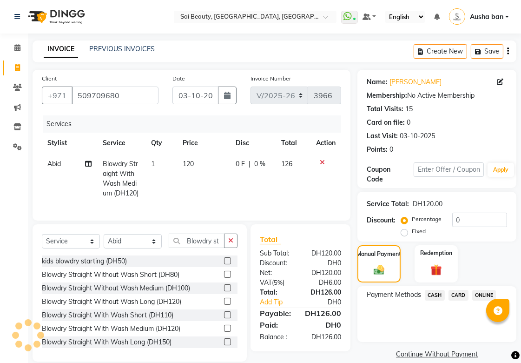
click at [463, 297] on span "CARD" at bounding box center [459, 295] width 20 height 11
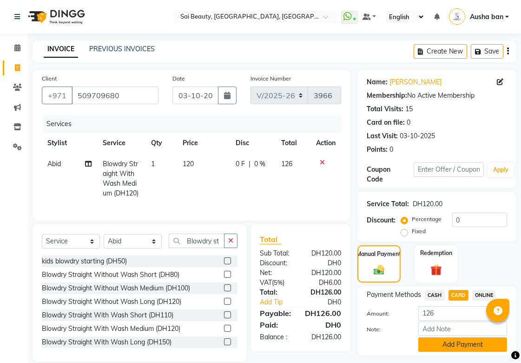
click at [467, 348] on button "Add Payment" at bounding box center [462, 344] width 89 height 14
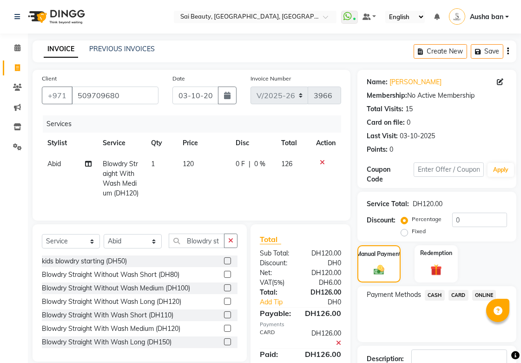
scroll to position [64, 0]
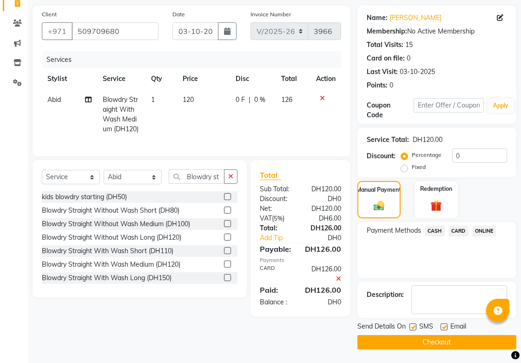
click at [465, 338] on button "Checkout" at bounding box center [436, 342] width 159 height 14
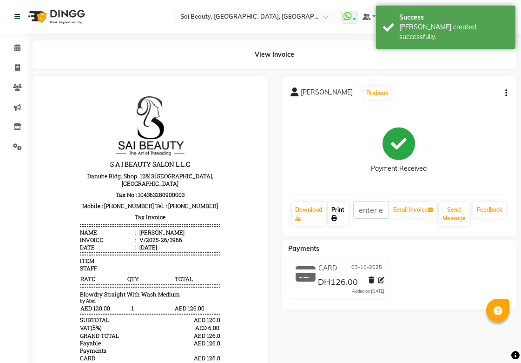
click at [338, 209] on link "Print" at bounding box center [338, 214] width 20 height 24
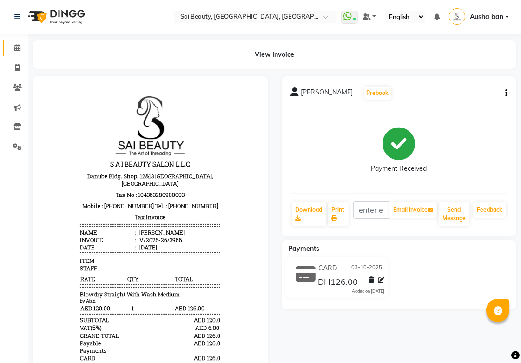
click at [17, 47] on icon at bounding box center [17, 47] width 6 height 7
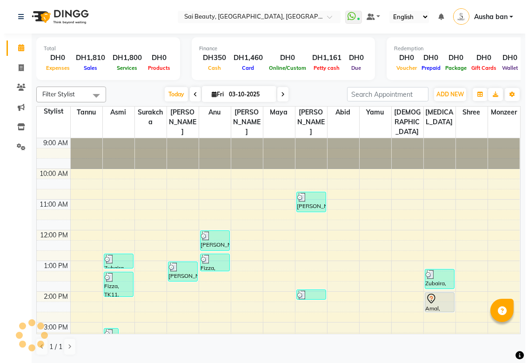
scroll to position [239, 0]
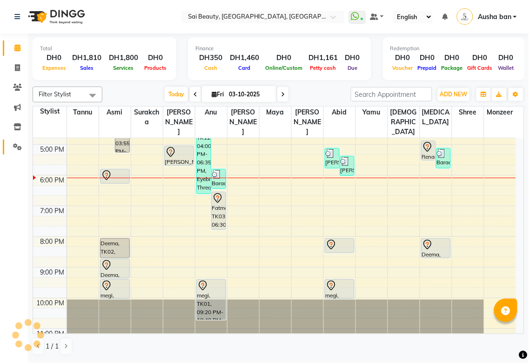
click at [13, 146] on icon at bounding box center [17, 146] width 9 height 7
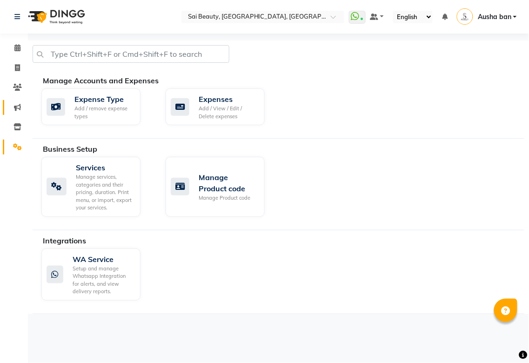
click at [15, 108] on icon at bounding box center [17, 107] width 7 height 7
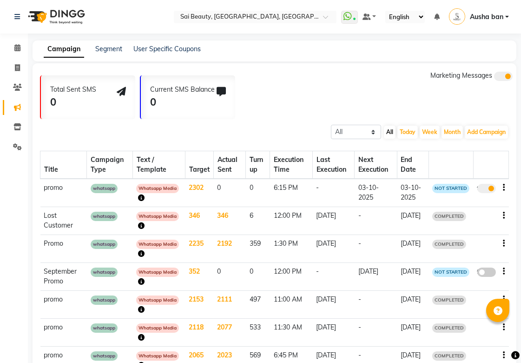
click at [493, 189] on span at bounding box center [486, 188] width 19 height 9
click at [488, 190] on input "true" at bounding box center [488, 190] width 0 height 0
click at [503, 187] on icon "button" at bounding box center [504, 187] width 2 height 0
click at [484, 193] on div "Delete" at bounding box center [479, 193] width 29 height 12
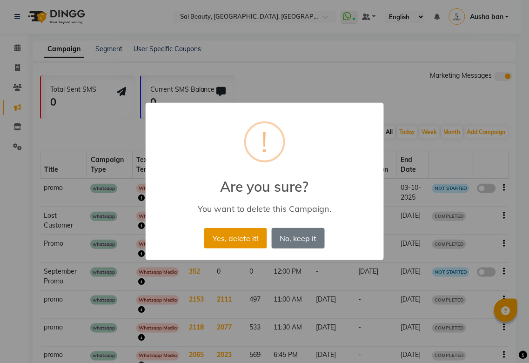
click at [231, 238] on button "Yes, delete it!" at bounding box center [235, 238] width 62 height 20
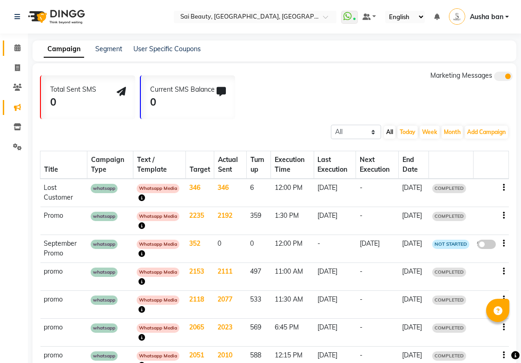
click at [17, 47] on icon at bounding box center [17, 47] width 6 height 7
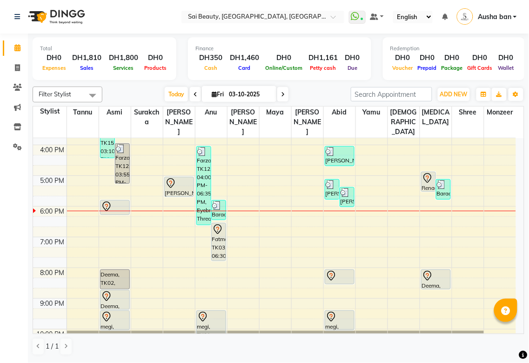
scroll to position [205, 0]
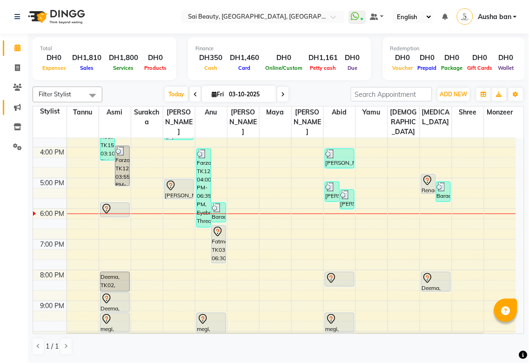
click at [17, 108] on icon at bounding box center [17, 107] width 7 height 7
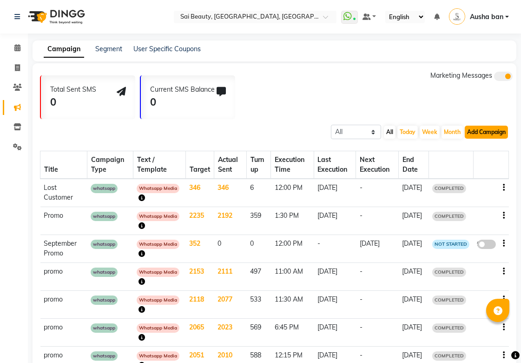
click at [494, 132] on button "Add Campaign" at bounding box center [486, 132] width 43 height 13
click at [493, 175] on div "WhatsApp (Direct)" at bounding box center [478, 175] width 79 height 14
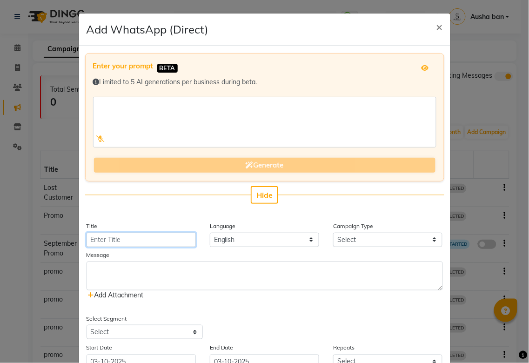
click at [155, 239] on input "Title" at bounding box center [140, 239] width 109 height 14
click at [160, 241] on input "Title" at bounding box center [140, 239] width 109 height 14
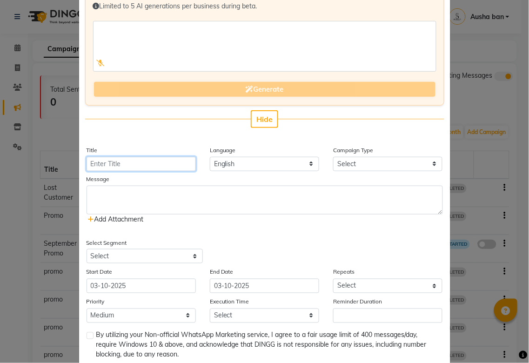
scroll to position [77, 0]
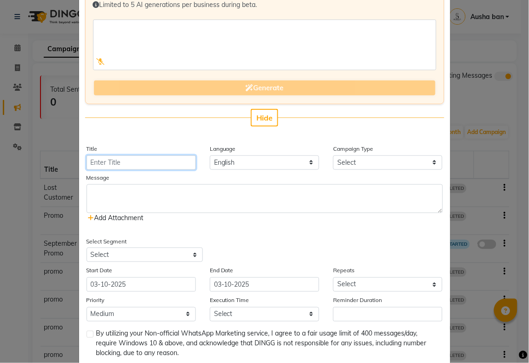
click at [155, 161] on input "Title" at bounding box center [140, 162] width 109 height 14
click at [369, 163] on select "Select Birthday Anniversary Promotional Service reminder" at bounding box center [387, 162] width 109 height 14
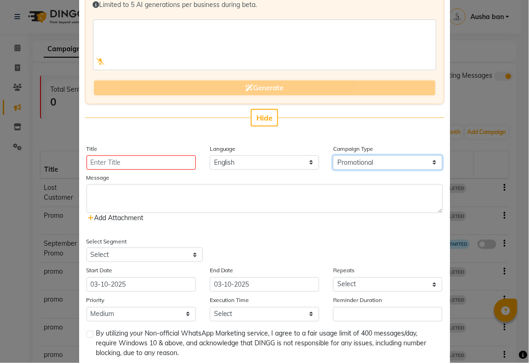
click at [333, 155] on select "Select Birthday Anniversary Promotional Service reminder" at bounding box center [387, 162] width 109 height 14
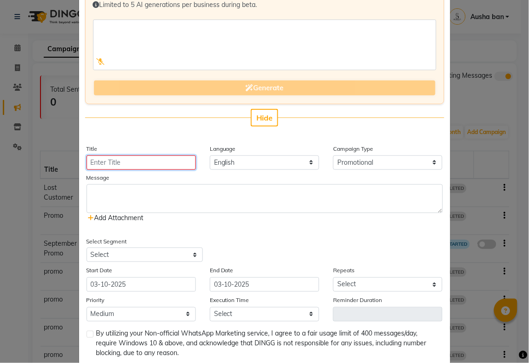
click at [182, 160] on input "Title" at bounding box center [140, 162] width 109 height 14
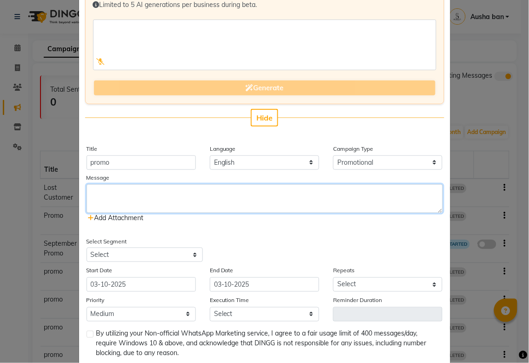
click at [159, 194] on textarea at bounding box center [264, 198] width 356 height 29
paste textarea "Get ready to fall in love with our October specials! 🍁✨ 👉 You can also visit ou…"
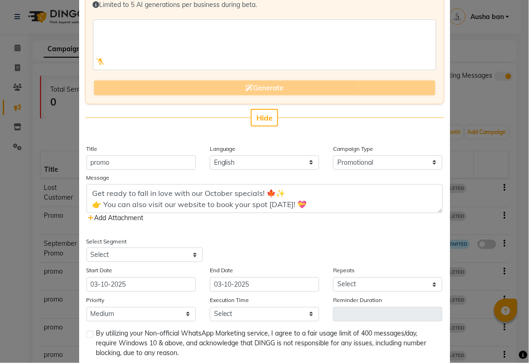
click at [89, 218] on icon at bounding box center [91, 217] width 6 height 7
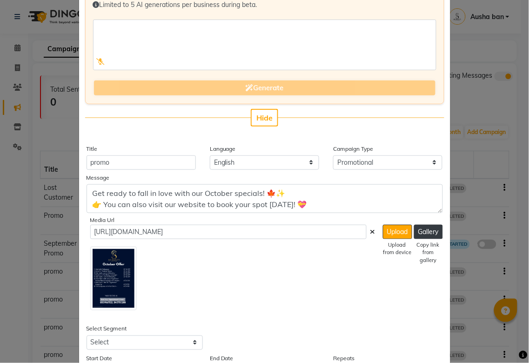
click at [370, 231] on icon at bounding box center [372, 231] width 5 height 7
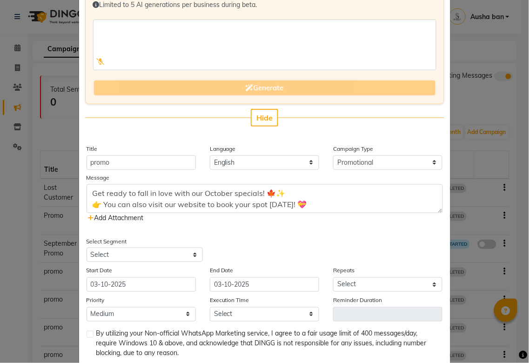
click at [109, 219] on span "Add Attachment" at bounding box center [115, 217] width 55 height 8
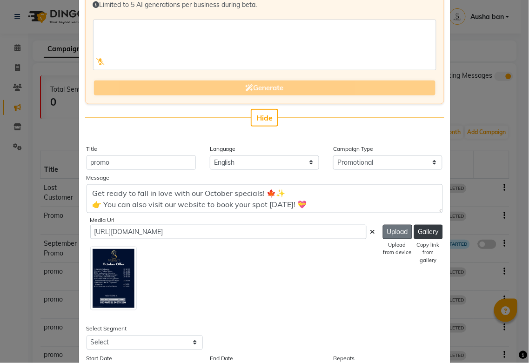
click at [389, 232] on button "Upload" at bounding box center [397, 232] width 29 height 14
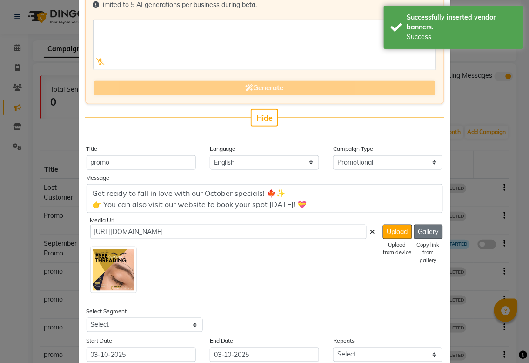
click at [419, 231] on button "Gallery" at bounding box center [428, 232] width 29 height 14
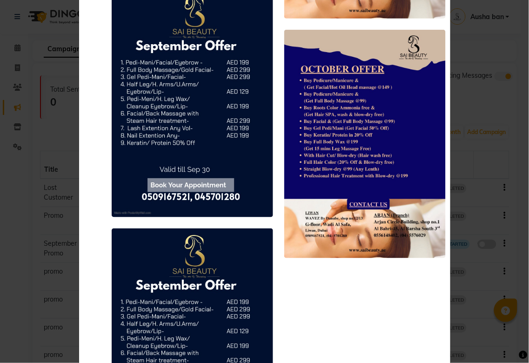
scroll to position [8305, 0]
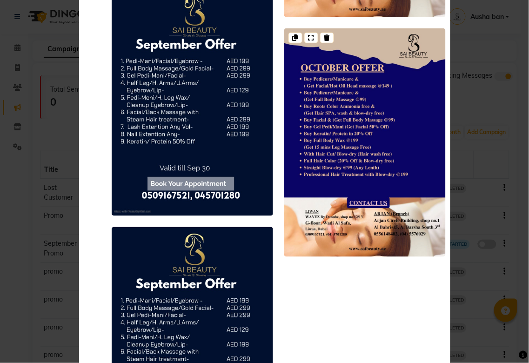
click at [386, 185] on img at bounding box center [364, 142] width 161 height 228
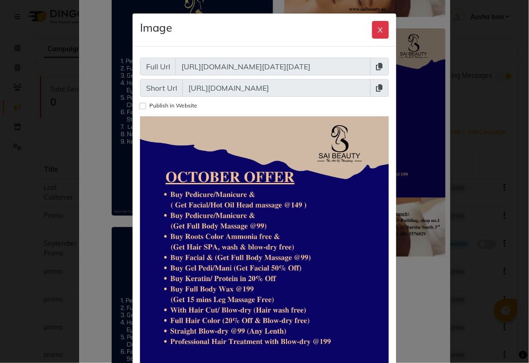
click at [376, 66] on icon at bounding box center [379, 66] width 7 height 7
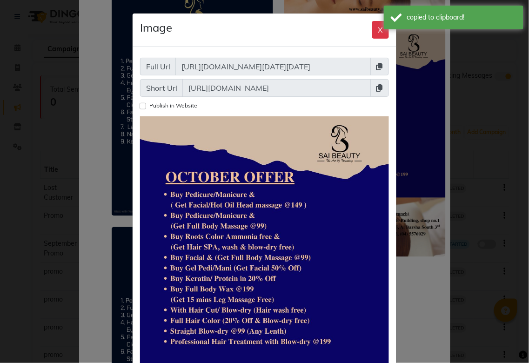
click at [376, 65] on icon at bounding box center [379, 66] width 7 height 7
click at [422, 199] on ngb-modal-window "Image X Full Url [URL][DOMAIN_NAME][DATE][DATE] Short Url [URL][DOMAIN_NAME] Pu…" at bounding box center [264, 181] width 529 height 363
click at [374, 31] on button "X" at bounding box center [380, 30] width 17 height 18
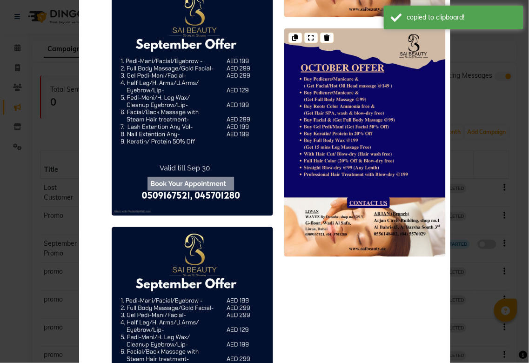
click at [370, 126] on img at bounding box center [364, 142] width 161 height 228
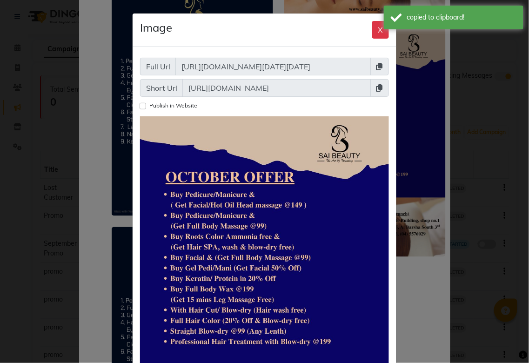
click at [374, 30] on button "X" at bounding box center [380, 30] width 17 height 18
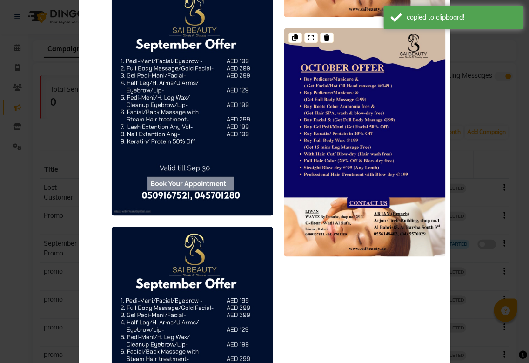
click at [391, 105] on img at bounding box center [364, 142] width 161 height 228
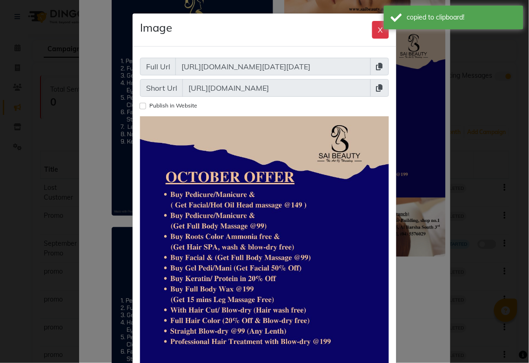
click at [376, 66] on icon at bounding box center [379, 66] width 7 height 7
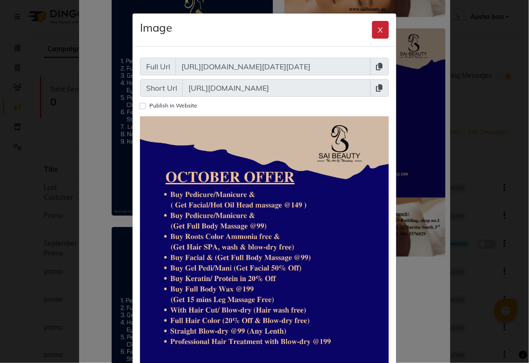
click at [374, 29] on button "X" at bounding box center [380, 30] width 17 height 18
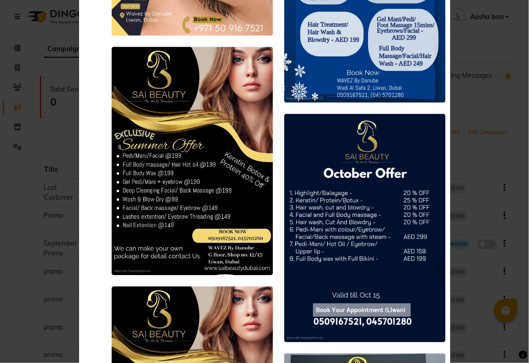
scroll to position [0, 0]
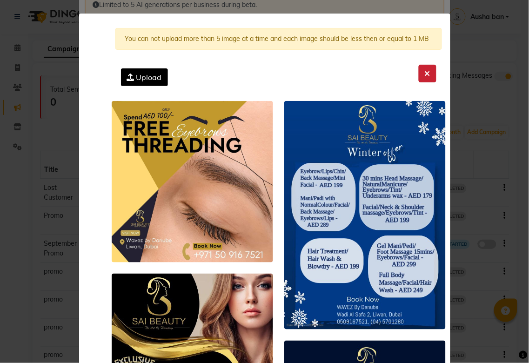
click at [430, 67] on button at bounding box center [427, 74] width 18 height 18
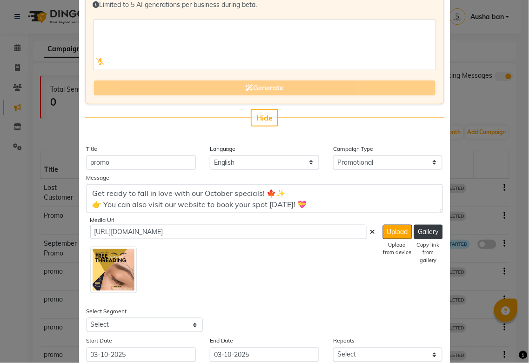
click at [370, 233] on icon at bounding box center [372, 231] width 5 height 7
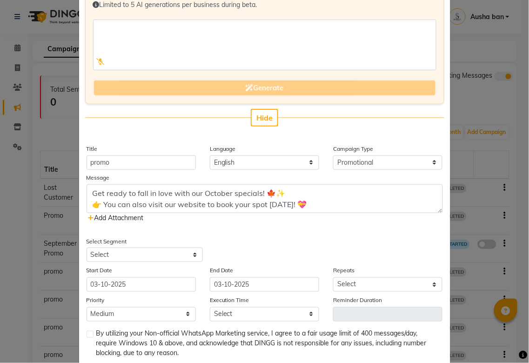
click at [88, 217] on icon at bounding box center [91, 217] width 6 height 7
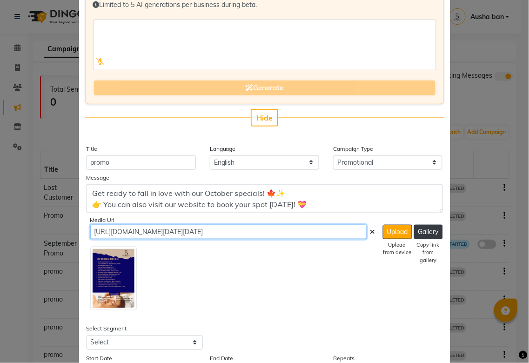
click at [346, 231] on input "[URL][DOMAIN_NAME][DATE][DATE]" at bounding box center [228, 232] width 276 height 14
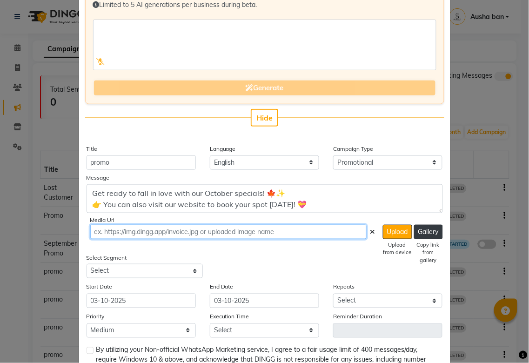
click at [304, 230] on input "text" at bounding box center [228, 232] width 276 height 14
click at [279, 230] on input "text" at bounding box center [228, 232] width 276 height 14
paste input "[URL][DOMAIN_NAME][DATE][DATE]"
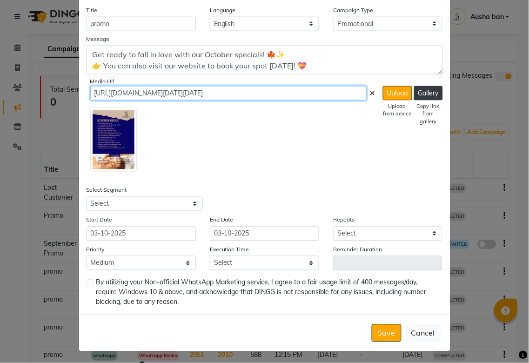
scroll to position [217, 0]
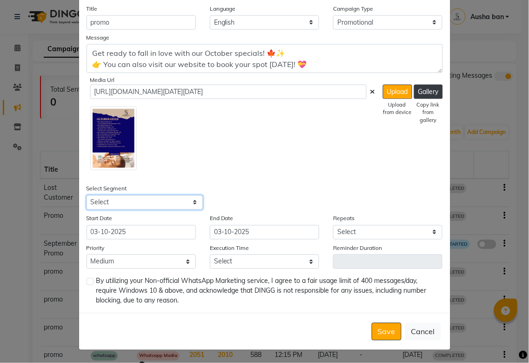
click at [115, 205] on select "Select All Customers All [DEMOGRAPHIC_DATA] Customer All [DEMOGRAPHIC_DATA] Cus…" at bounding box center [144, 202] width 116 height 14
click at [86, 195] on select "Select All Customers All [DEMOGRAPHIC_DATA] Customer All [DEMOGRAPHIC_DATA] Cus…" at bounding box center [144, 202] width 116 height 14
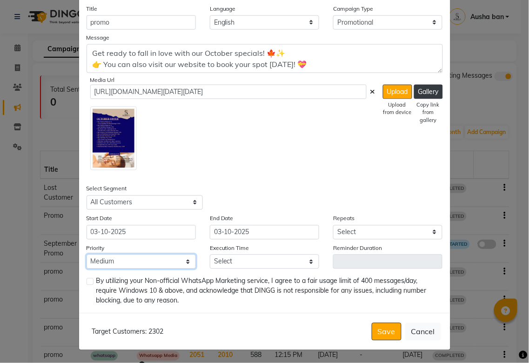
click at [165, 262] on select "Low Medium High" at bounding box center [140, 261] width 109 height 14
click at [86, 254] on select "Low Medium High" at bounding box center [140, 261] width 109 height 14
click at [267, 262] on select "Select 09:00 AM 09:05 AM 09:10 AM 09:15 AM 09:20 AM 09:25 AM 09:30 AM 09:35 AM …" at bounding box center [264, 261] width 109 height 14
click at [210, 254] on select "Select 09:00 AM 09:05 AM 09:10 AM 09:15 AM 09:20 AM 09:25 AM 09:30 AM 09:35 AM …" at bounding box center [264, 261] width 109 height 14
click at [86, 281] on label at bounding box center [89, 281] width 7 height 7
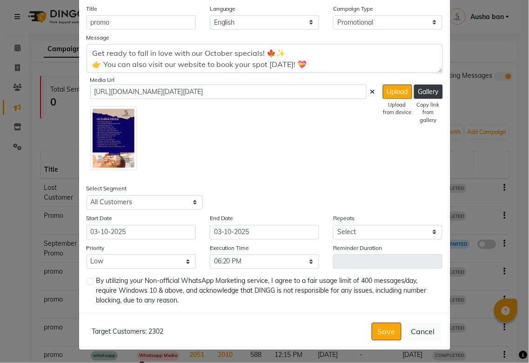
click at [86, 281] on input "checkbox" at bounding box center [89, 282] width 6 height 6
click at [386, 225] on select "Select Once Daily Alternate Day Weekly Monthly Yearly" at bounding box center [387, 232] width 109 height 14
click at [333, 225] on select "Select Once Daily Alternate Day Weekly Monthly Yearly" at bounding box center [387, 232] width 109 height 14
click at [382, 326] on button "Save" at bounding box center [386, 332] width 30 height 18
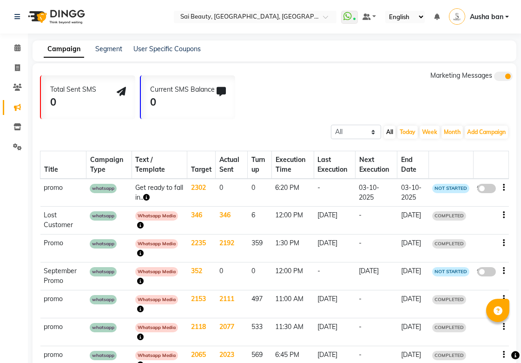
click at [482, 188] on span at bounding box center [486, 188] width 19 height 9
click at [490, 190] on input "false" at bounding box center [490, 190] width 0 height 0
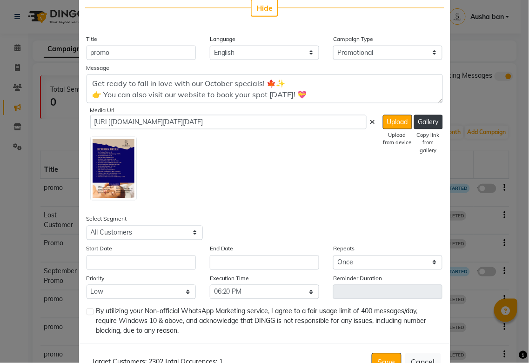
scroll to position [217, 0]
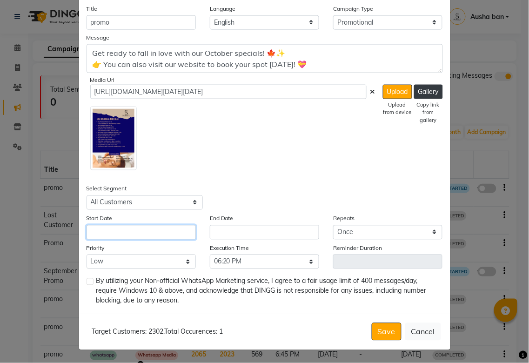
click at [169, 231] on input "text" at bounding box center [140, 232] width 109 height 14
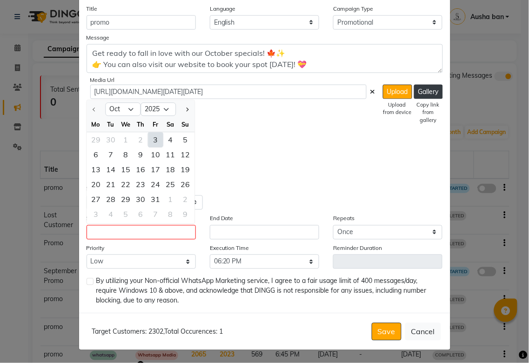
click at [152, 138] on div "3" at bounding box center [155, 139] width 15 height 15
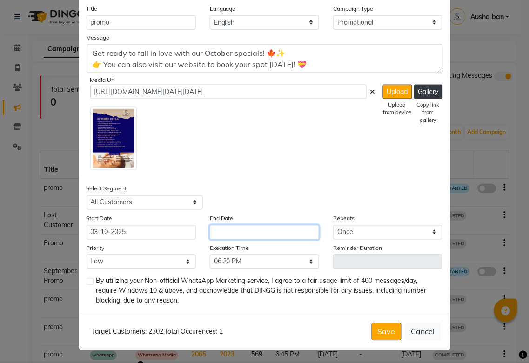
click at [238, 231] on input "text" at bounding box center [264, 232] width 109 height 14
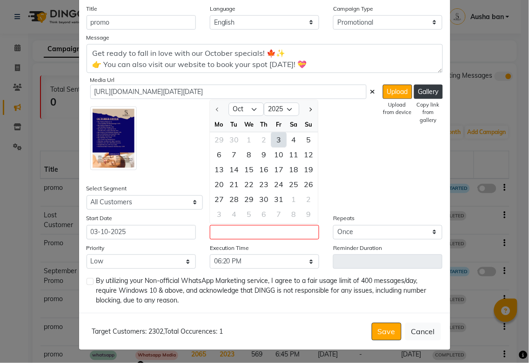
click at [275, 138] on div "3" at bounding box center [278, 139] width 15 height 15
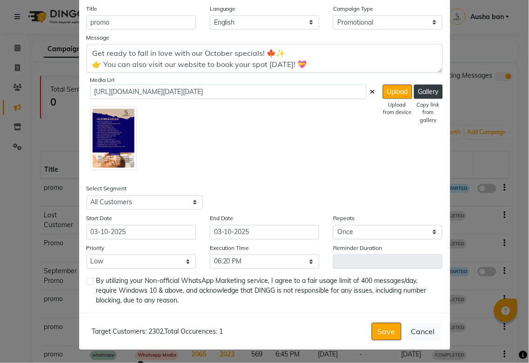
click at [86, 279] on label at bounding box center [89, 281] width 7 height 7
click at [86, 279] on input "checkbox" at bounding box center [89, 282] width 6 height 6
click at [384, 327] on button "Save" at bounding box center [386, 332] width 30 height 18
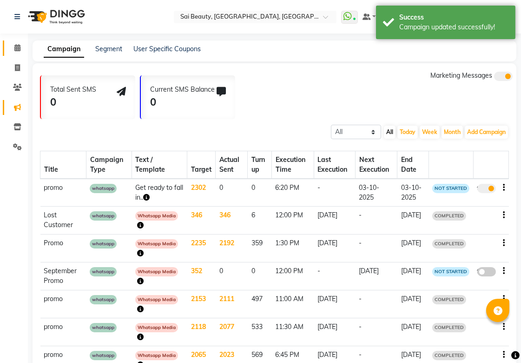
click at [20, 47] on icon at bounding box center [17, 47] width 6 height 7
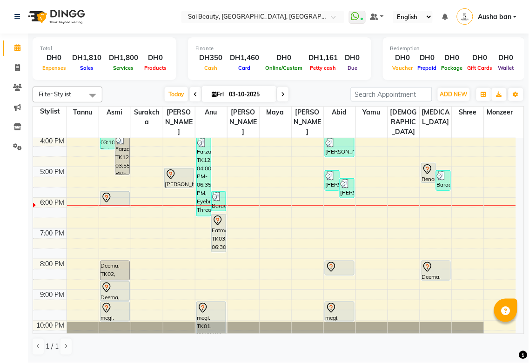
scroll to position [217, 0]
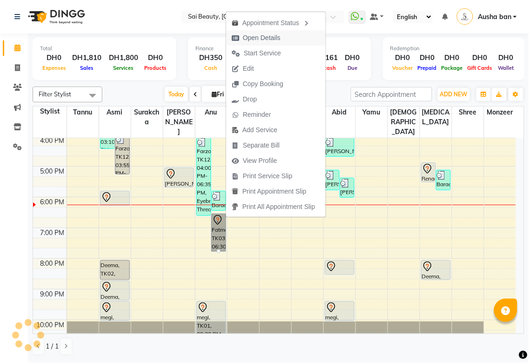
click at [276, 35] on span "Open Details" at bounding box center [262, 38] width 38 height 10
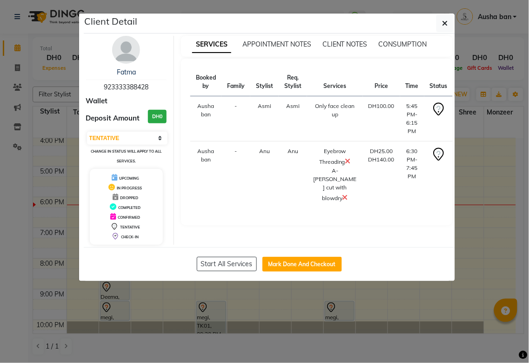
click at [301, 331] on ngb-modal-window "Client Detail Fatma 923333388428 Wallet Deposit Amount DH0 Select IN SERVICE CO…" at bounding box center [264, 181] width 529 height 363
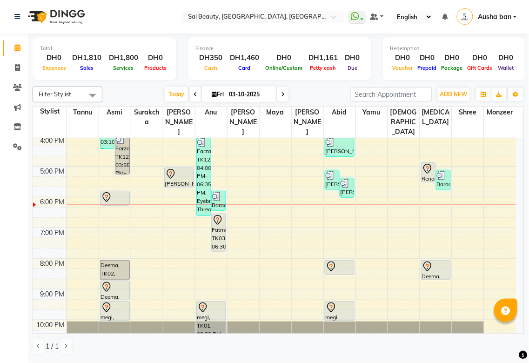
click at [428, 265] on div "Deema, TK18, 08:00 PM-08:40 PM, Mani/Pedi (Without Colour)" at bounding box center [435, 269] width 29 height 19
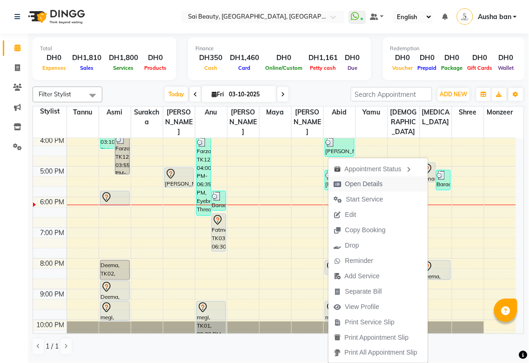
click at [366, 181] on span "Open Details" at bounding box center [364, 184] width 38 height 10
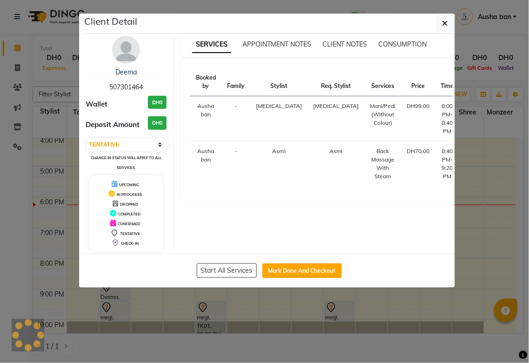
click at [384, 331] on ngb-modal-window "Client Detail Deema 507301464 Wallet DH0 Deposit Amount DH0 Select IN SERVICE C…" at bounding box center [264, 181] width 529 height 363
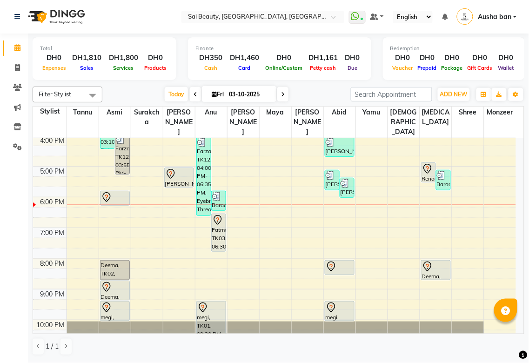
click at [212, 302] on div at bounding box center [211, 307] width 28 height 11
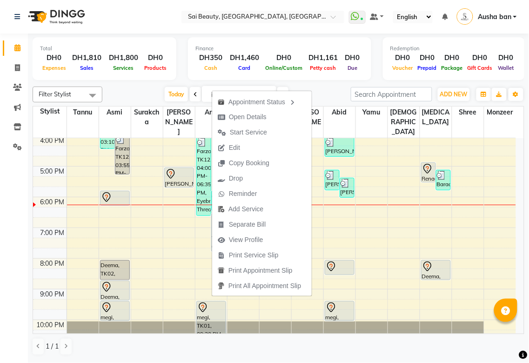
click at [336, 302] on div "megi, TK01, 09:20 PM-10:00 PM, Straight Cut only" at bounding box center [339, 310] width 29 height 19
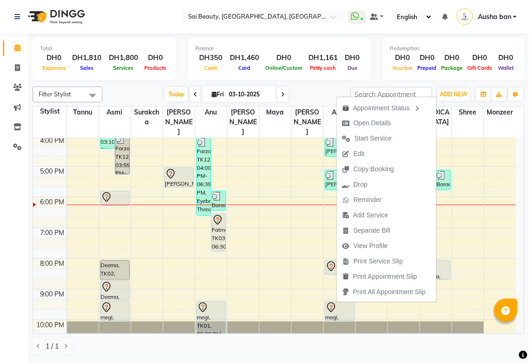
click at [264, 258] on td at bounding box center [290, 263] width 449 height 10
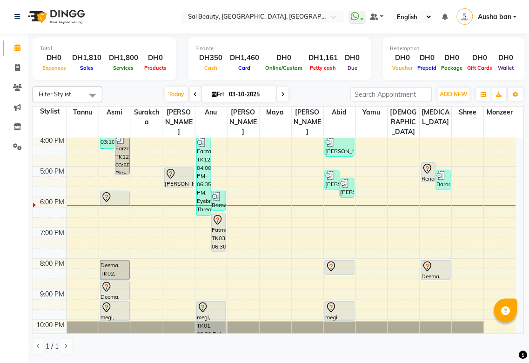
scroll to position [95, 0]
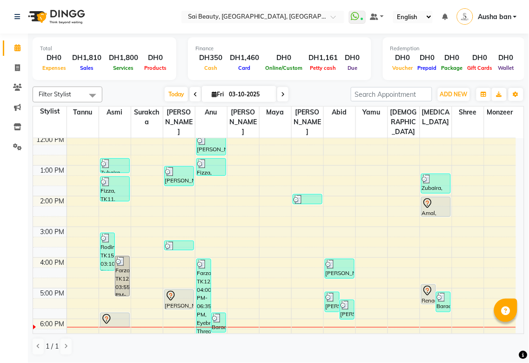
click at [435, 198] on div at bounding box center [436, 203] width 28 height 11
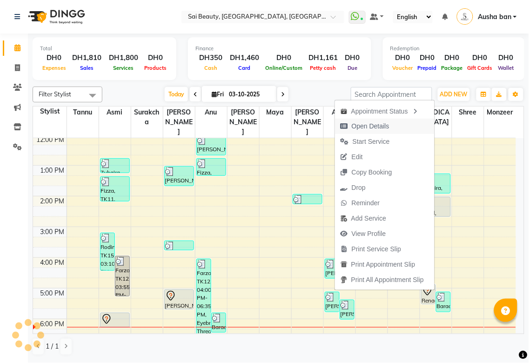
click at [374, 126] on span "Open Details" at bounding box center [370, 126] width 38 height 10
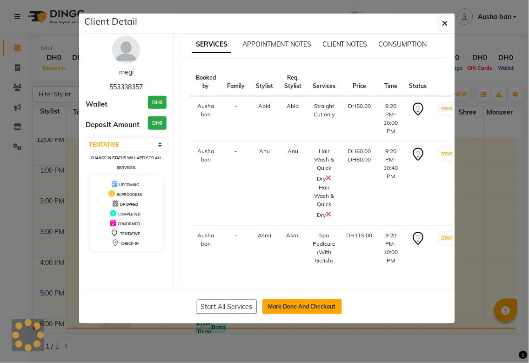
click at [300, 303] on button "Mark Done And Checkout" at bounding box center [301, 306] width 79 height 15
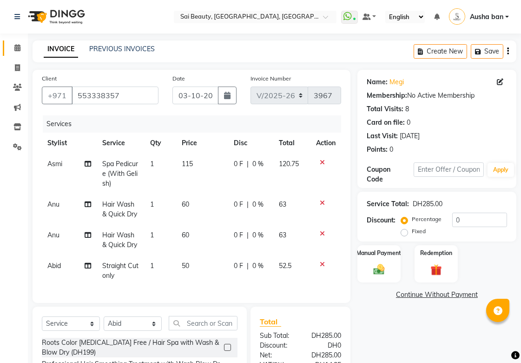
click at [17, 47] on icon at bounding box center [17, 47] width 6 height 7
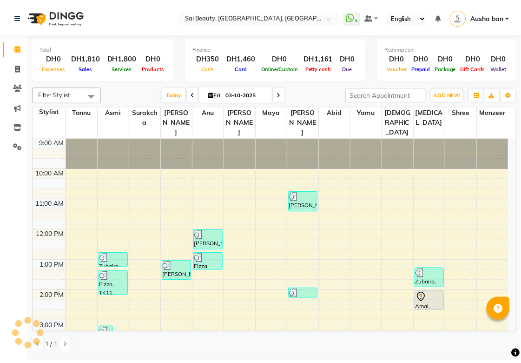
scroll to position [72, 0]
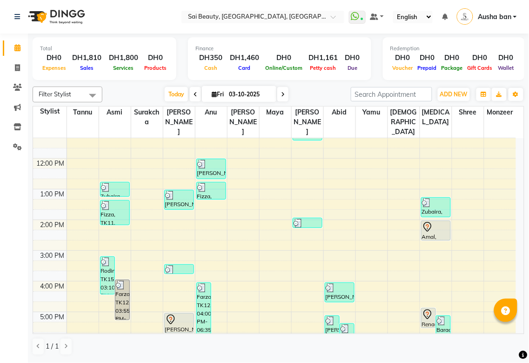
click at [430, 224] on div "Amal, TK07, 02:00 PM-02:40 PM, Mani/Pedi (With Gel Colour)" at bounding box center [435, 230] width 29 height 19
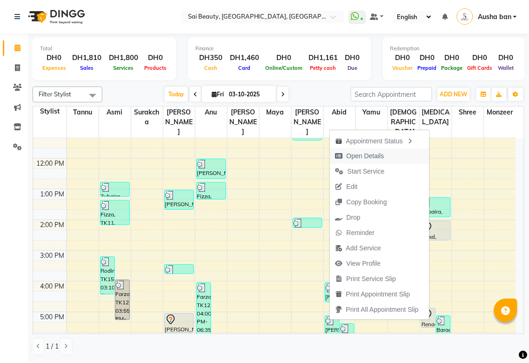
click at [369, 152] on span "Open Details" at bounding box center [365, 156] width 38 height 10
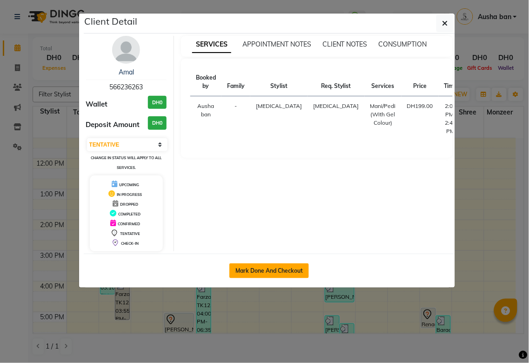
click at [263, 267] on button "Mark Done And Checkout" at bounding box center [268, 270] width 79 height 15
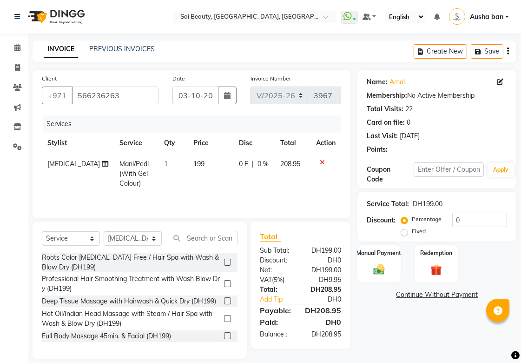
click at [322, 161] on icon at bounding box center [322, 162] width 5 height 7
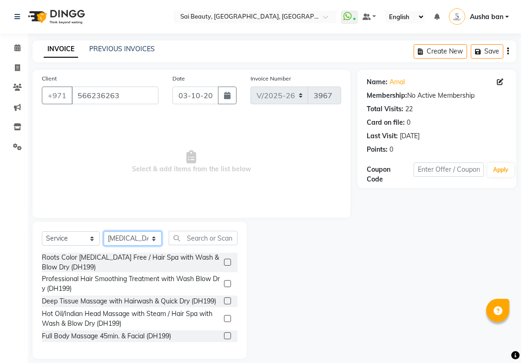
click at [148, 234] on select "Select Stylist [PERSON_NAME][MEDICAL_DATA] [PERSON_NAME] Asmi Ausha ban [PERSON…" at bounding box center [133, 238] width 58 height 14
click at [104, 232] on select "Select Stylist [PERSON_NAME][MEDICAL_DATA] [PERSON_NAME] Asmi Ausha ban [PERSON…" at bounding box center [133, 238] width 58 height 14
click at [215, 235] on input "text" at bounding box center [203, 238] width 69 height 14
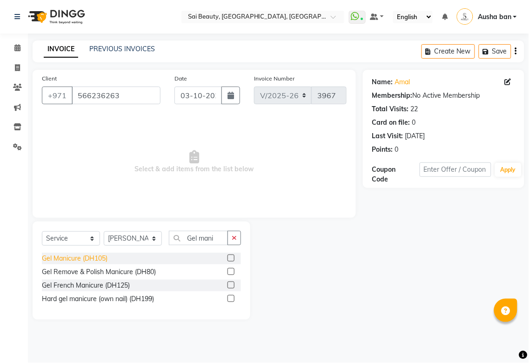
click at [54, 258] on div "Gel Manicure (DH105)" at bounding box center [75, 258] width 66 height 10
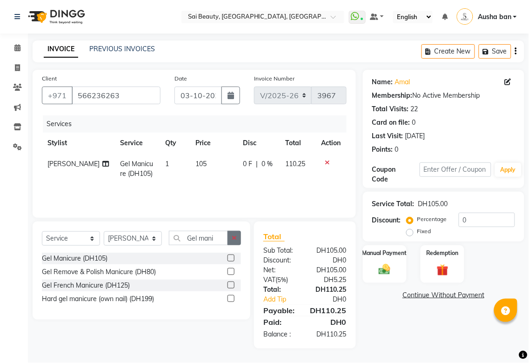
click at [234, 238] on icon "button" at bounding box center [234, 237] width 5 height 7
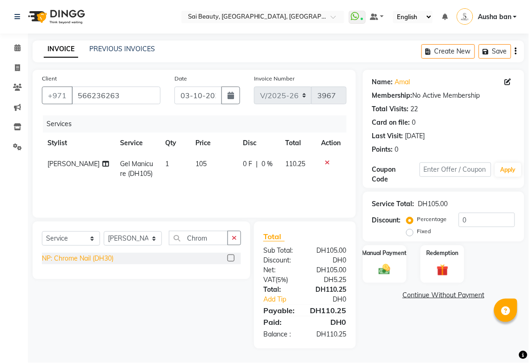
click at [59, 254] on div "NP: Chrome Nail (DH30)" at bounding box center [78, 258] width 72 height 10
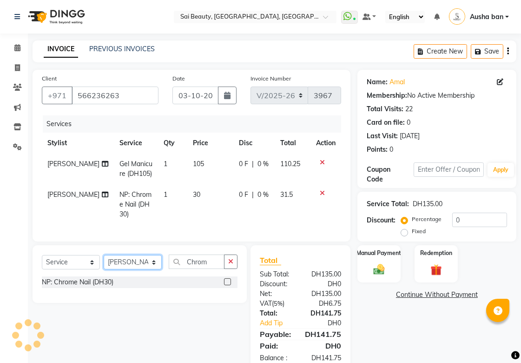
click at [153, 255] on select "Select Stylist [PERSON_NAME][MEDICAL_DATA] [PERSON_NAME] Asmi Ausha ban [PERSON…" at bounding box center [133, 262] width 58 height 14
click at [104, 255] on select "Select Stylist [PERSON_NAME][MEDICAL_DATA] [PERSON_NAME] Asmi Ausha ban [PERSON…" at bounding box center [133, 262] width 58 height 14
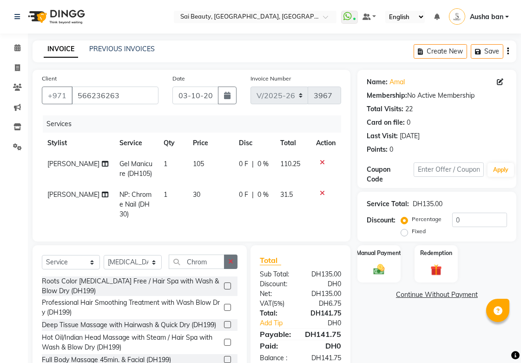
click at [231, 256] on button "button" at bounding box center [230, 261] width 13 height 14
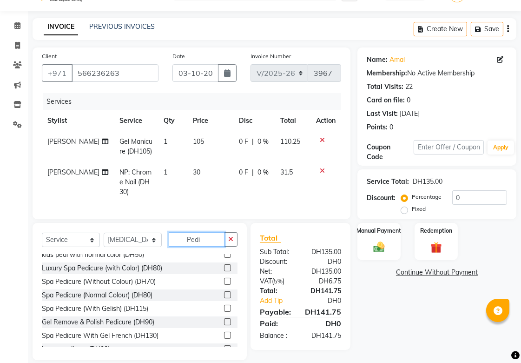
scroll to position [78, 0]
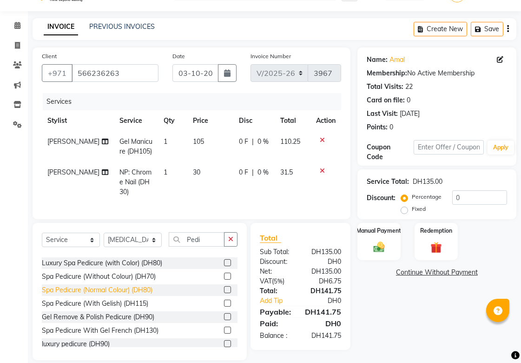
click at [48, 293] on div "Spa Pedicure (Normal Colour) (DH80)" at bounding box center [97, 290] width 111 height 10
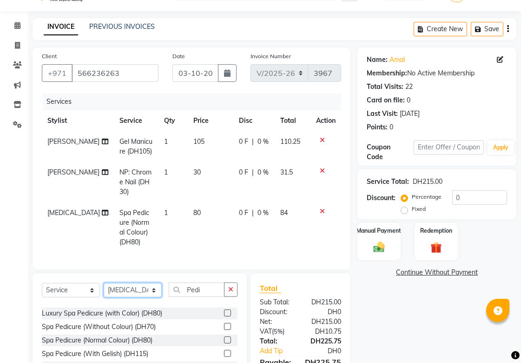
click at [157, 285] on select "Select Stylist [PERSON_NAME][MEDICAL_DATA] [PERSON_NAME] Asmi Ausha ban [PERSON…" at bounding box center [133, 290] width 58 height 14
click at [104, 283] on select "Select Stylist [PERSON_NAME][MEDICAL_DATA] [PERSON_NAME] Asmi Ausha ban [PERSON…" at bounding box center [133, 290] width 58 height 14
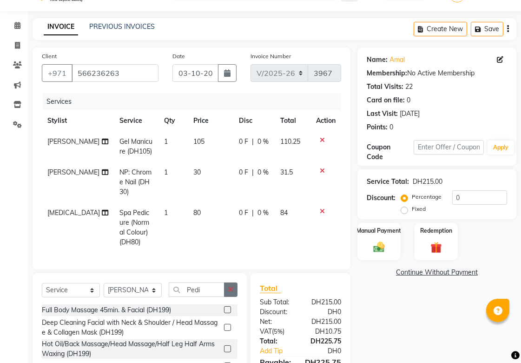
click at [233, 284] on button "button" at bounding box center [230, 289] width 13 height 14
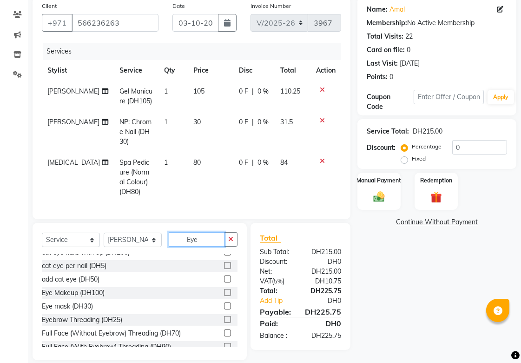
scroll to position [26, 0]
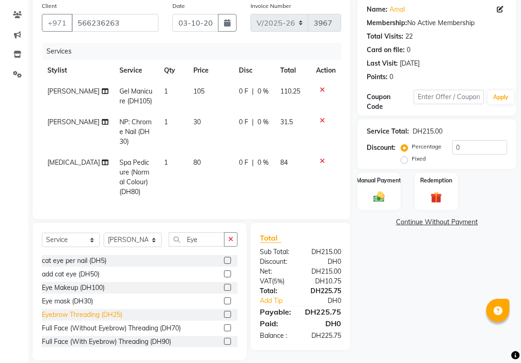
click at [50, 311] on div "Eyebrow Threading (DH25)" at bounding box center [82, 315] width 80 height 10
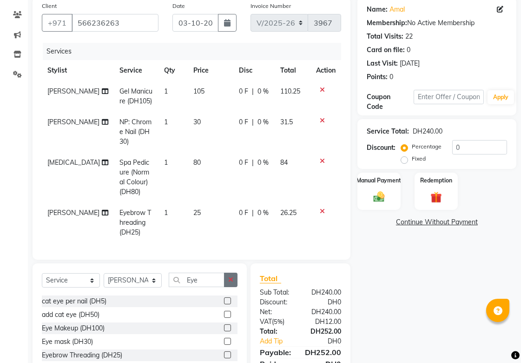
click at [228, 279] on icon "button" at bounding box center [230, 279] width 5 height 7
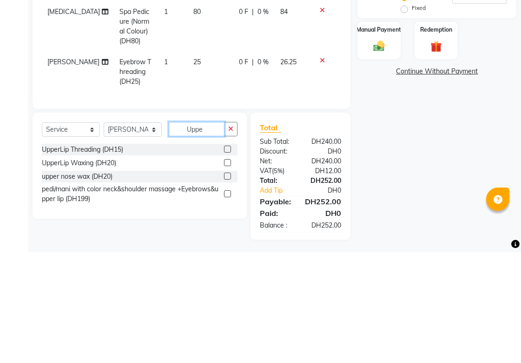
scroll to position [0, 0]
click at [59, 256] on div "UpperLip Threading (DH15)" at bounding box center [82, 261] width 81 height 10
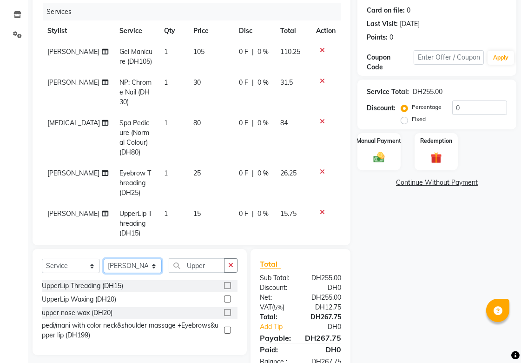
click at [159, 265] on select "Select Stylist [PERSON_NAME][MEDICAL_DATA] [PERSON_NAME] Asmi Ausha ban [PERSON…" at bounding box center [133, 265] width 58 height 14
click at [104, 259] on select "Select Stylist [PERSON_NAME][MEDICAL_DATA] [PERSON_NAME] Asmi Ausha ban [PERSON…" at bounding box center [133, 265] width 58 height 14
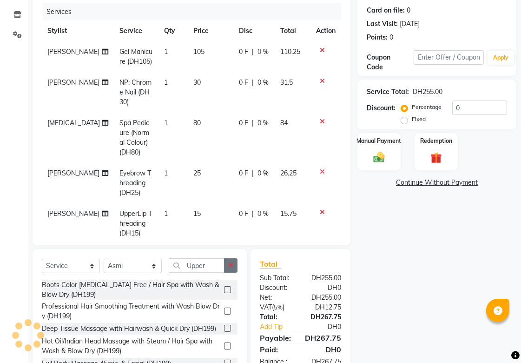
click at [231, 265] on icon "button" at bounding box center [230, 265] width 5 height 7
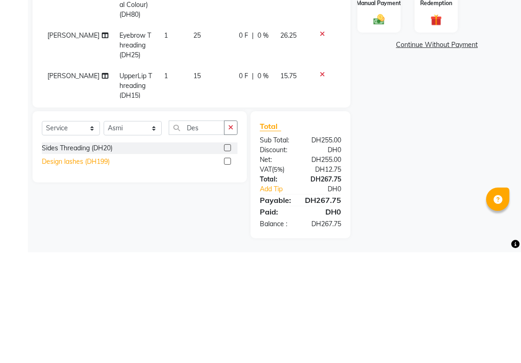
click at [56, 271] on div "Design lashes (DH199)" at bounding box center [76, 273] width 68 height 10
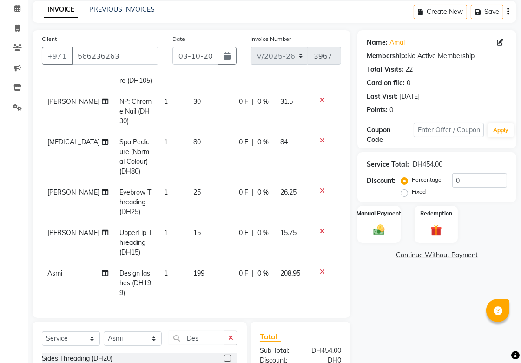
scroll to position [139, 0]
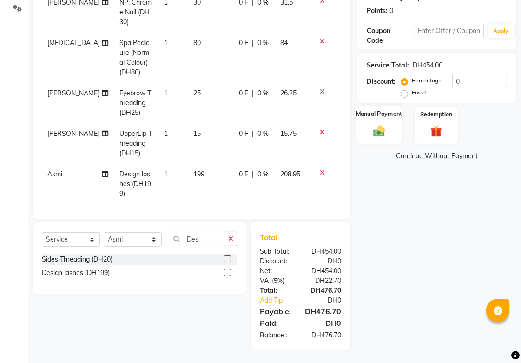
click at [390, 126] on div "Manual Payment" at bounding box center [379, 125] width 45 height 39
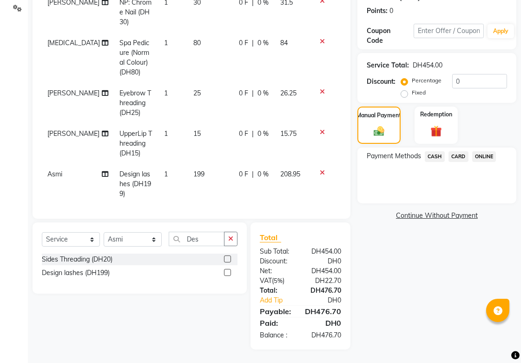
click at [463, 154] on span "CARD" at bounding box center [459, 156] width 20 height 11
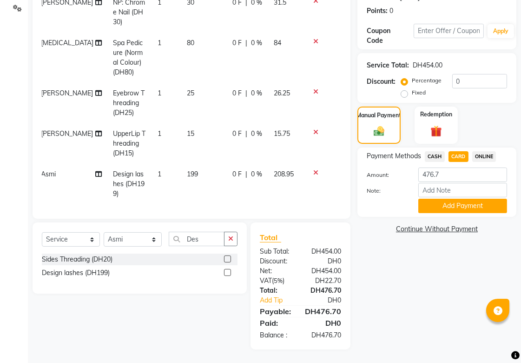
scroll to position [53, 0]
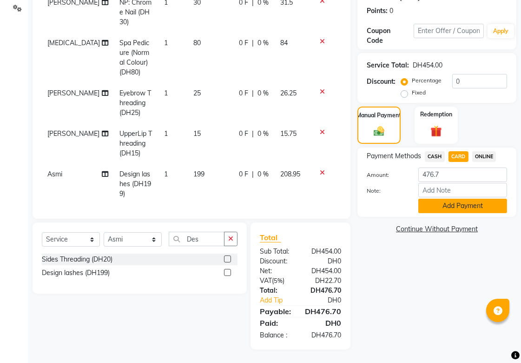
click at [462, 202] on button "Add Payment" at bounding box center [462, 206] width 89 height 14
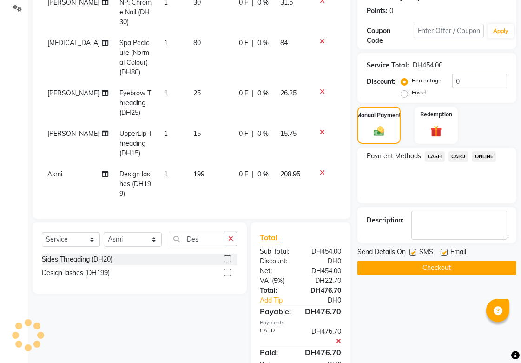
scroll to position [168, 0]
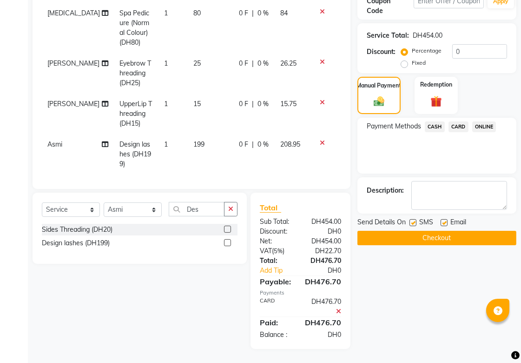
click at [456, 126] on span "CARD" at bounding box center [459, 126] width 20 height 11
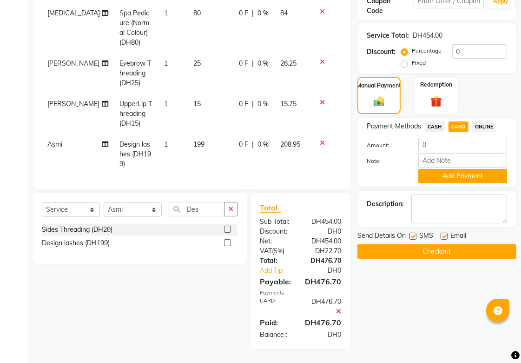
click at [454, 248] on button "Checkout" at bounding box center [436, 251] width 159 height 14
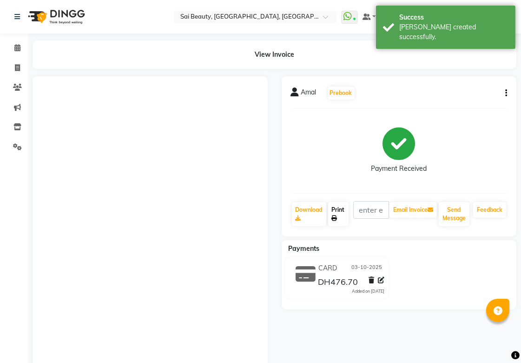
click at [342, 215] on link "Print" at bounding box center [338, 214] width 20 height 24
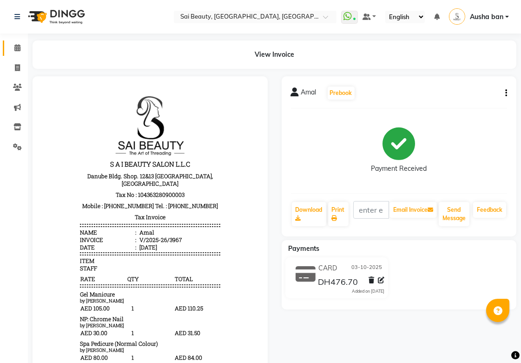
click at [17, 46] on icon at bounding box center [17, 47] width 6 height 7
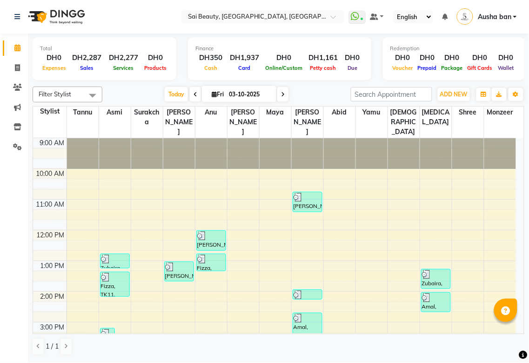
scroll to position [108, 0]
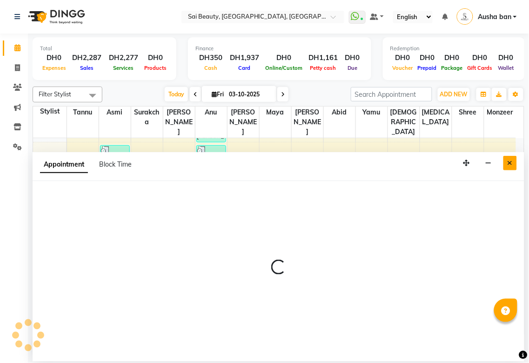
click at [509, 163] on icon "Close" at bounding box center [509, 162] width 5 height 7
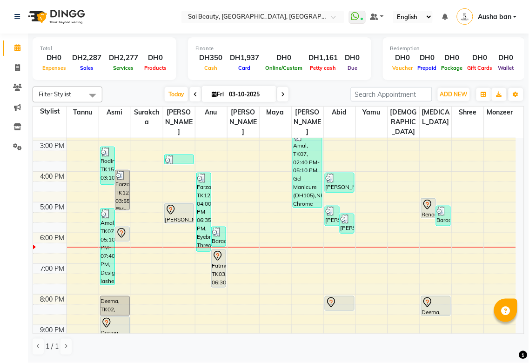
scroll to position [179, 0]
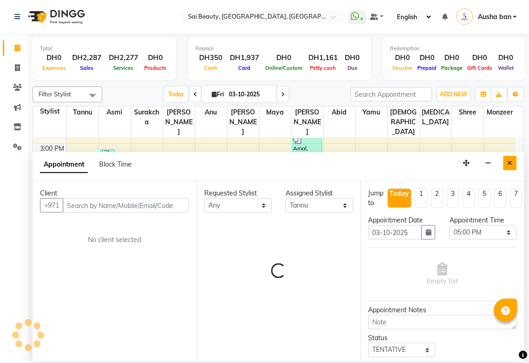
click at [508, 164] on icon "Close" at bounding box center [509, 162] width 5 height 7
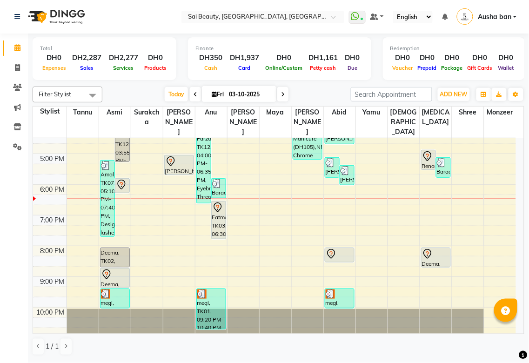
scroll to position [231, 0]
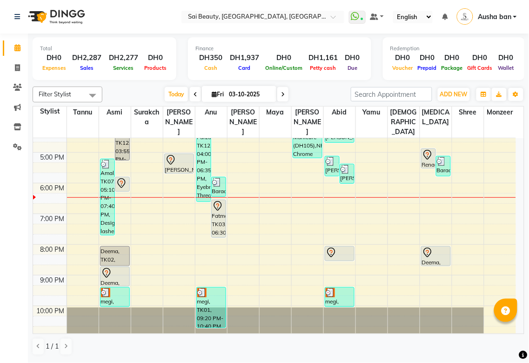
click at [331, 288] on img at bounding box center [329, 292] width 9 height 9
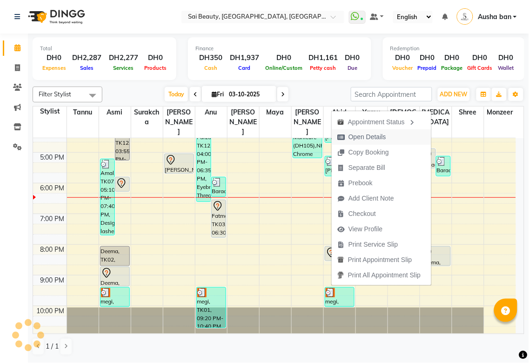
click at [386, 136] on span "Open Details" at bounding box center [367, 137] width 38 height 10
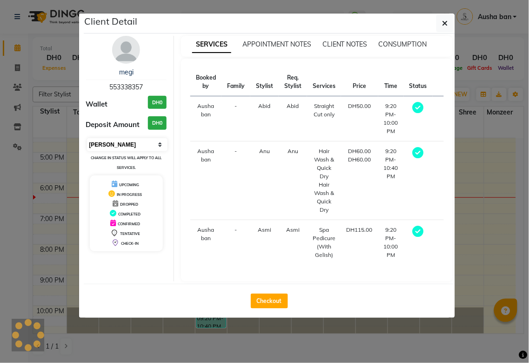
click at [155, 143] on select "Select MARK DONE UPCOMING" at bounding box center [127, 144] width 81 height 13
click at [87, 138] on select "Select MARK DONE UPCOMING" at bounding box center [127, 144] width 81 height 13
click at [391, 315] on div "Checkout" at bounding box center [269, 301] width 371 height 34
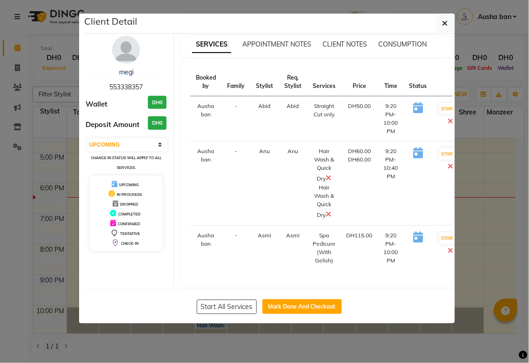
click at [491, 241] on ngb-modal-window "Client Detail megi 553338357 Wallet DH0 Deposit Amount DH0 Select IN SERVICE CO…" at bounding box center [264, 181] width 529 height 363
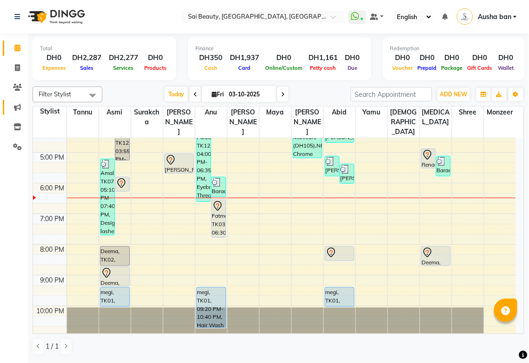
click at [17, 107] on icon at bounding box center [17, 107] width 7 height 7
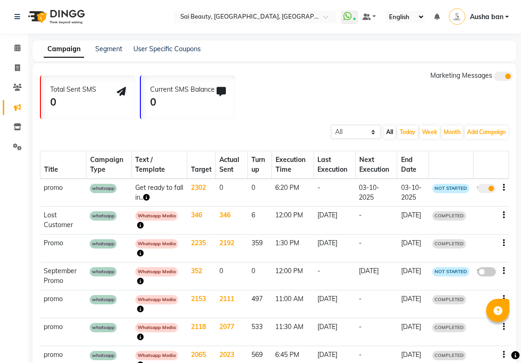
click at [487, 184] on span at bounding box center [486, 188] width 19 height 9
click at [488, 190] on input "true" at bounding box center [488, 190] width 0 height 0
click at [503, 187] on icon "button" at bounding box center [504, 187] width 2 height 0
click at [435, 198] on td "NOT STARTED" at bounding box center [451, 193] width 45 height 28
click at [481, 188] on span at bounding box center [486, 188] width 19 height 9
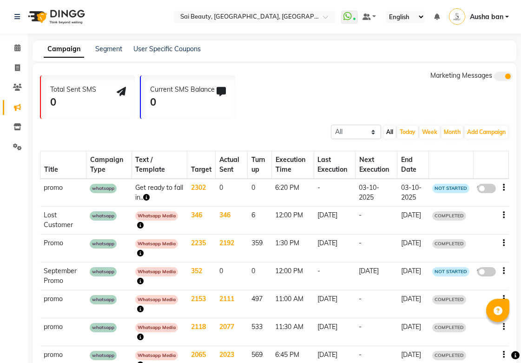
click at [490, 190] on input "false" at bounding box center [490, 190] width 0 height 0
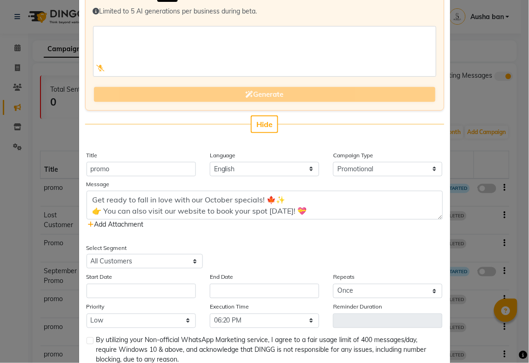
scroll to position [130, 0]
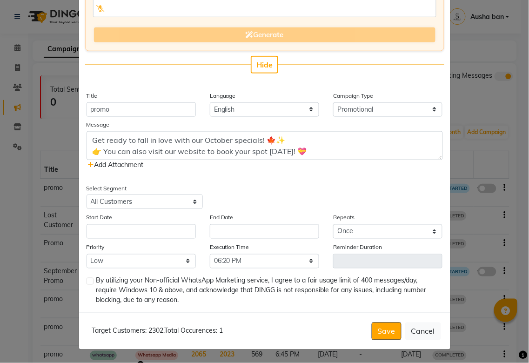
click at [88, 161] on icon at bounding box center [91, 164] width 6 height 7
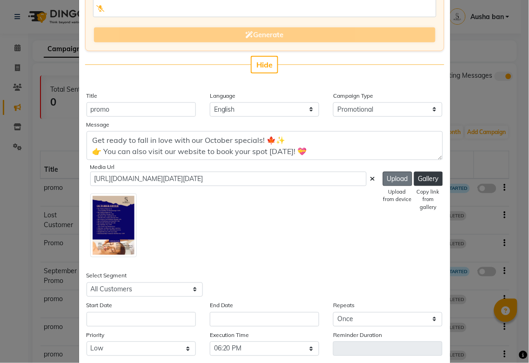
click at [389, 173] on button "Upload" at bounding box center [397, 179] width 29 height 14
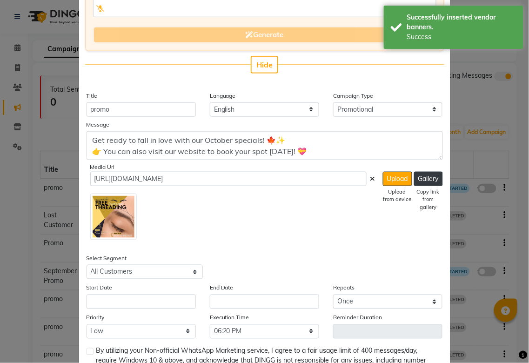
click at [370, 178] on icon at bounding box center [372, 178] width 5 height 7
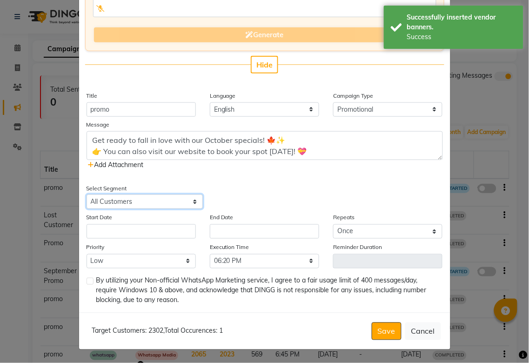
click at [112, 197] on select "Select All Customers All [DEMOGRAPHIC_DATA] Customer All [DEMOGRAPHIC_DATA] Cus…" at bounding box center [144, 201] width 116 height 14
click at [88, 164] on icon at bounding box center [91, 164] width 6 height 7
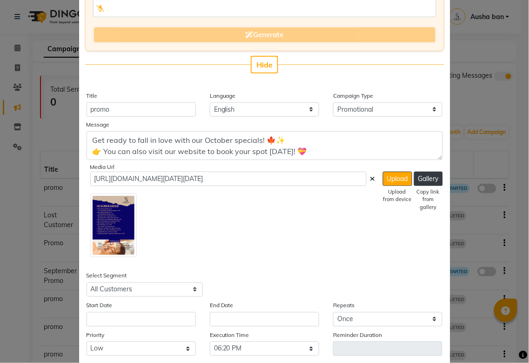
click at [106, 230] on img at bounding box center [113, 225] width 46 height 64
click at [100, 218] on img at bounding box center [113, 225] width 46 height 64
click at [392, 177] on button "Upload" at bounding box center [397, 179] width 29 height 14
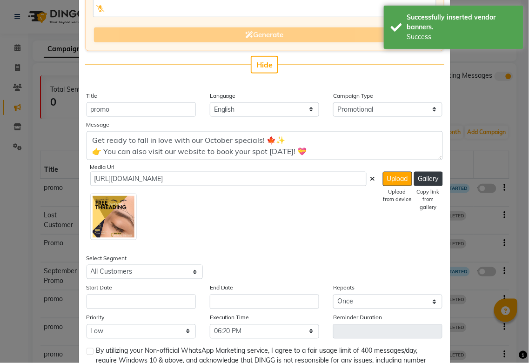
click at [370, 175] on icon at bounding box center [372, 178] width 5 height 7
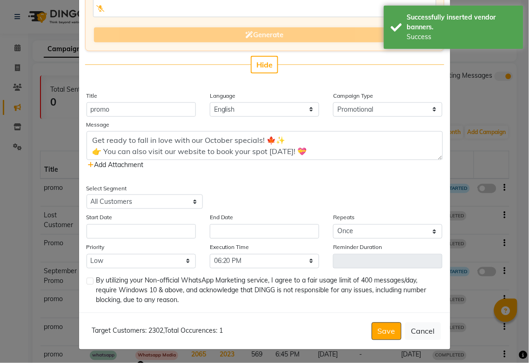
click at [104, 168] on div "Get ready to fall in love with our October specials! 🍁✨ 👉 You can also visit ou…" at bounding box center [264, 150] width 356 height 39
click at [125, 163] on span "Add Attachment" at bounding box center [115, 164] width 55 height 8
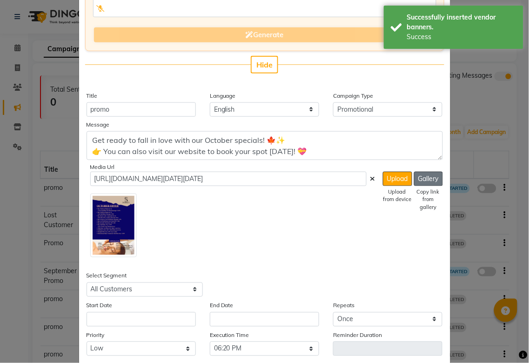
click at [425, 174] on button "Gallery" at bounding box center [428, 179] width 29 height 14
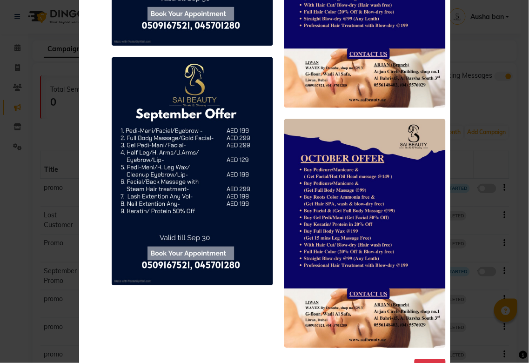
scroll to position [8476, 0]
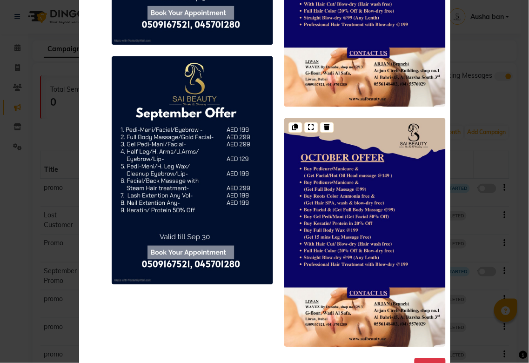
click at [397, 235] on img at bounding box center [364, 232] width 161 height 228
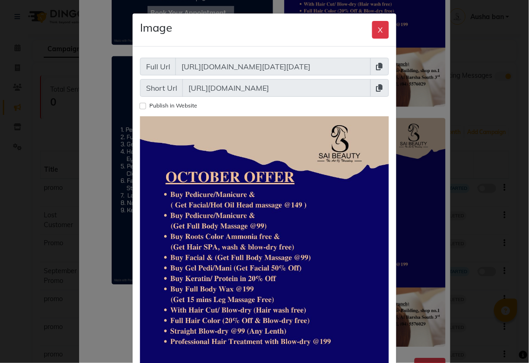
click at [376, 67] on icon at bounding box center [379, 66] width 7 height 7
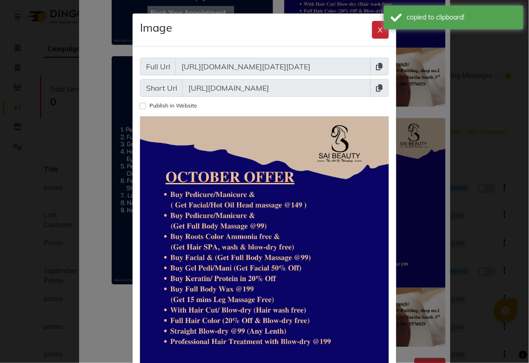
click at [374, 29] on button "X" at bounding box center [380, 30] width 17 height 18
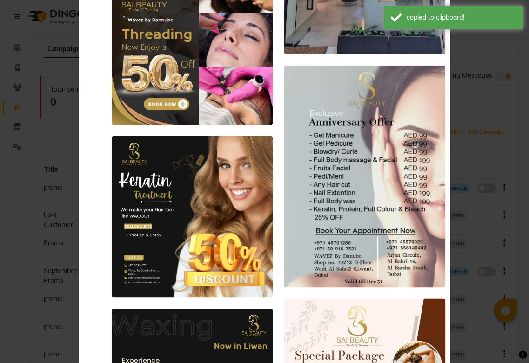
scroll to position [0, 0]
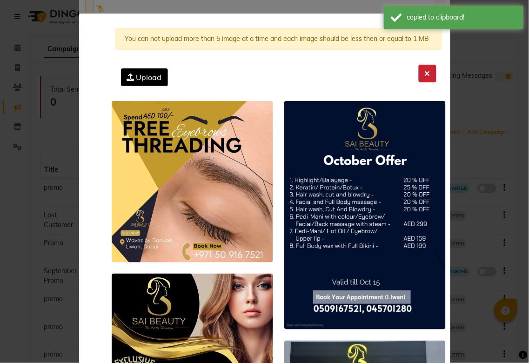
click at [424, 73] on icon at bounding box center [427, 73] width 6 height 7
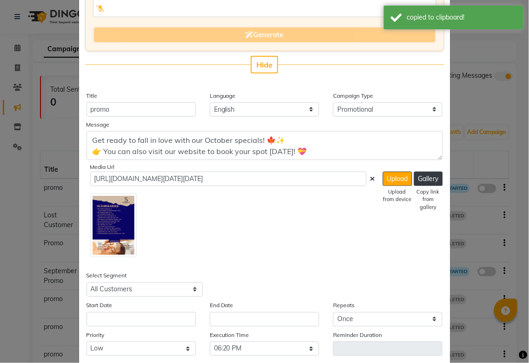
click at [370, 178] on icon at bounding box center [372, 178] width 5 height 7
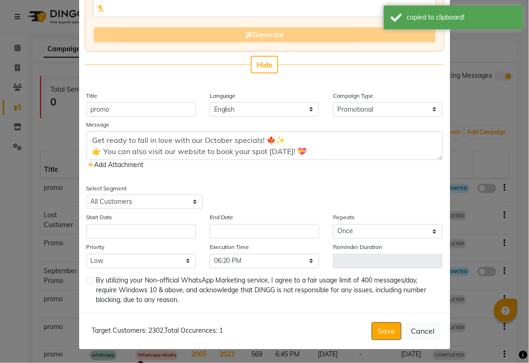
click at [126, 161] on span "Add Attachment" at bounding box center [115, 164] width 55 height 8
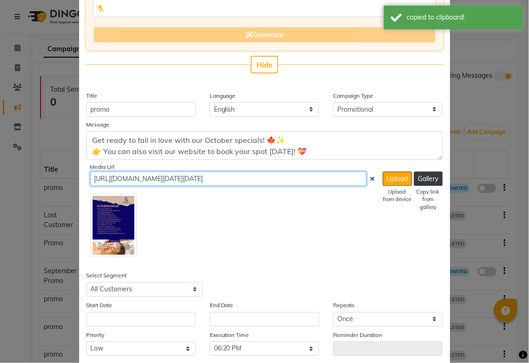
click at [327, 182] on input "[URL][DOMAIN_NAME][DATE][DATE]" at bounding box center [228, 179] width 276 height 14
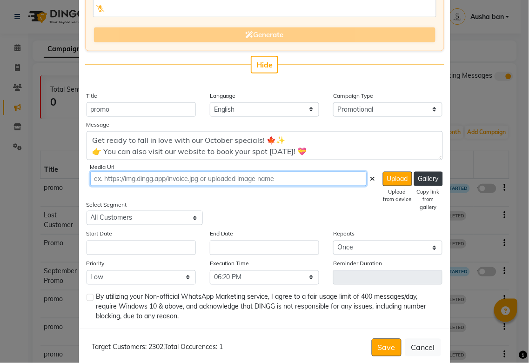
paste input "[URL][DOMAIN_NAME][DATE][DATE]"
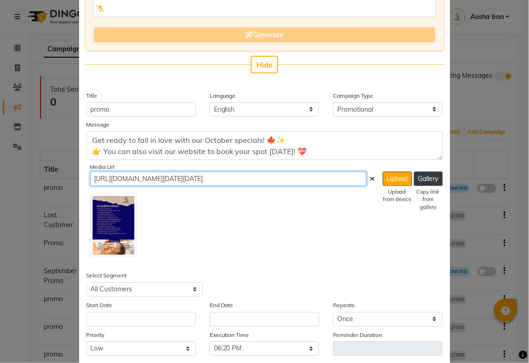
scroll to position [0, 46]
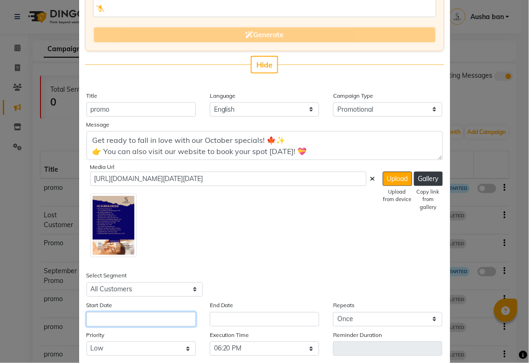
click at [168, 318] on input "text" at bounding box center [140, 319] width 109 height 14
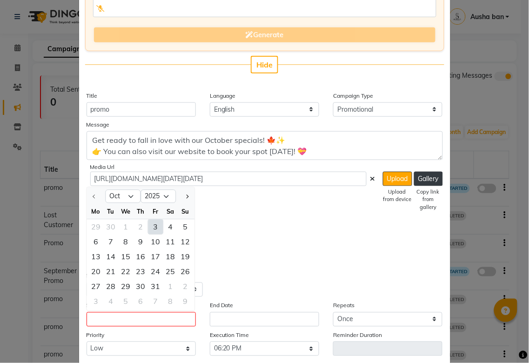
scroll to position [0, 0]
click at [152, 226] on div "3" at bounding box center [155, 226] width 15 height 15
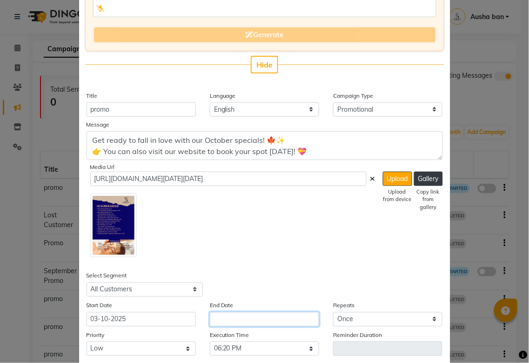
click at [255, 320] on input "text" at bounding box center [264, 319] width 109 height 14
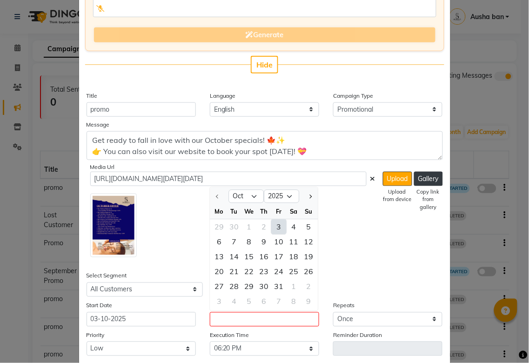
click at [272, 225] on div "3" at bounding box center [278, 226] width 15 height 15
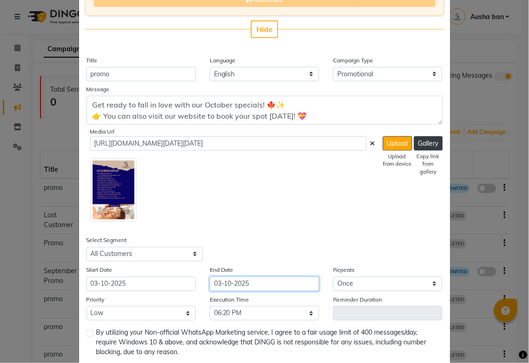
scroll to position [217, 0]
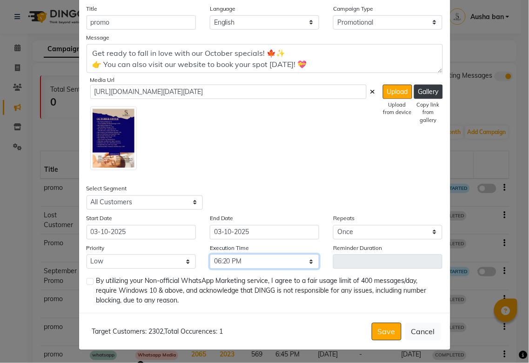
click at [309, 264] on select "Select 09:00 AM 09:05 AM 09:10 AM 09:15 AM 09:20 AM 09:25 AM 09:30 AM 09:35 AM …" at bounding box center [264, 261] width 109 height 14
click at [210, 254] on select "Select 09:00 AM 09:05 AM 09:10 AM 09:15 AM 09:20 AM 09:25 AM 09:30 AM 09:35 AM …" at bounding box center [264, 261] width 109 height 14
click at [86, 281] on label at bounding box center [89, 281] width 7 height 7
click at [86, 281] on input "checkbox" at bounding box center [89, 282] width 6 height 6
click at [384, 331] on button "Save" at bounding box center [386, 332] width 30 height 18
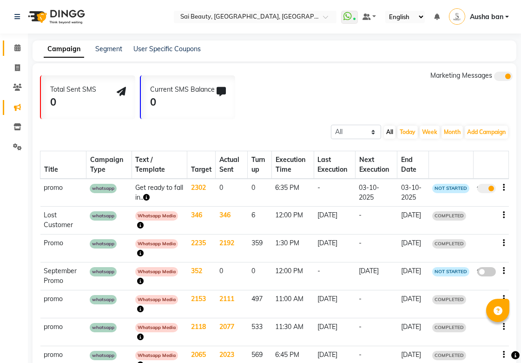
click at [17, 51] on icon at bounding box center [17, 47] width 6 height 7
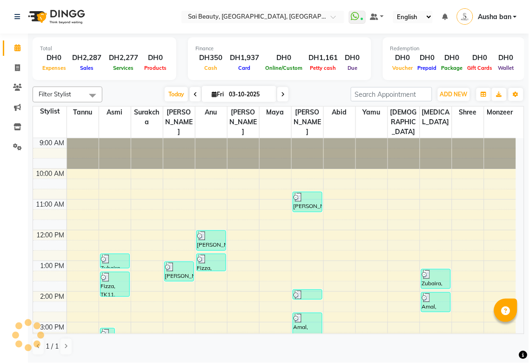
scroll to position [257, 0]
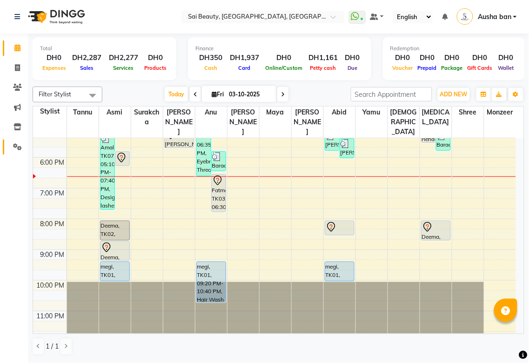
click at [13, 149] on icon at bounding box center [17, 146] width 9 height 7
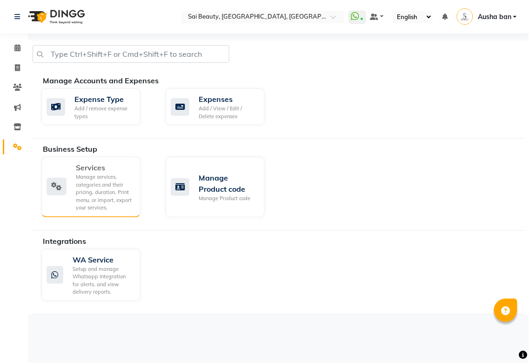
click at [98, 180] on div "Manage services, categories and their pricing, duration. Print menu, or import,…" at bounding box center [104, 192] width 57 height 39
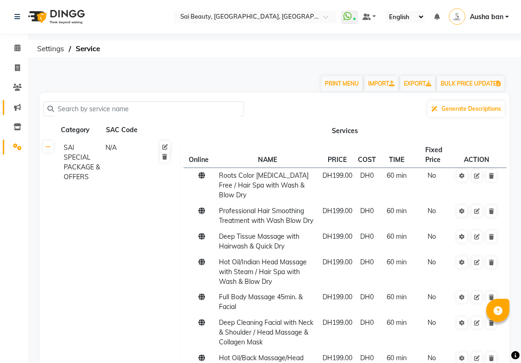
click at [15, 109] on icon at bounding box center [17, 107] width 7 height 7
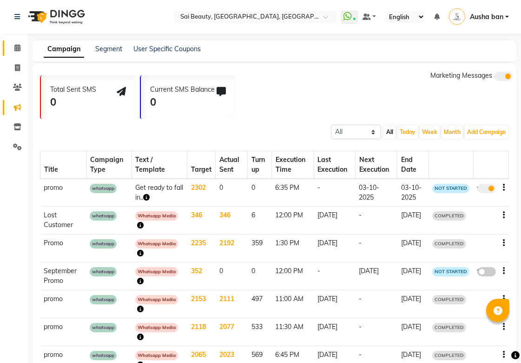
click at [16, 45] on icon at bounding box center [17, 47] width 6 height 7
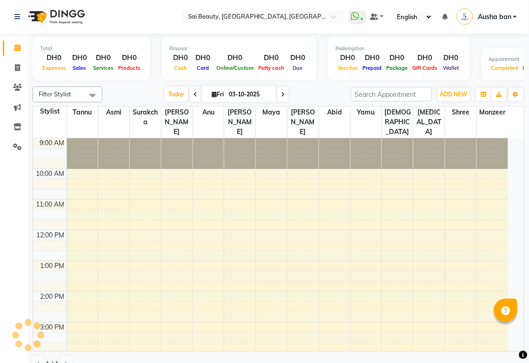
scroll to position [239, 0]
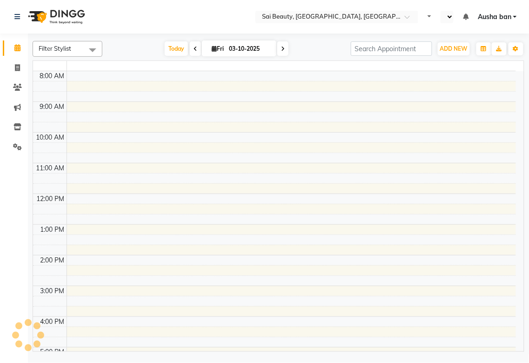
select select "en"
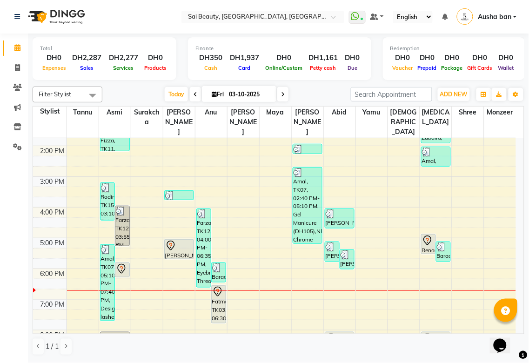
scroll to position [200, 0]
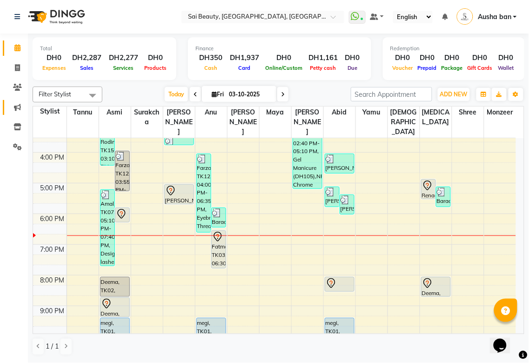
click at [10, 114] on link "Marketing" at bounding box center [14, 107] width 22 height 15
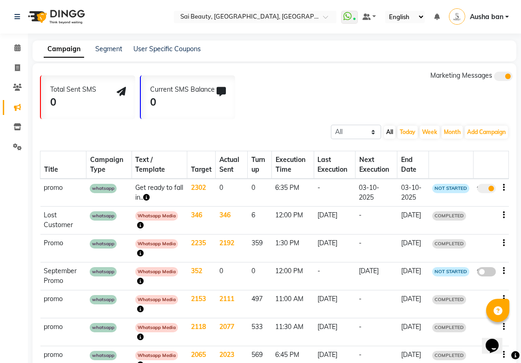
click at [373, 187] on td "03-10-2025" at bounding box center [377, 193] width 42 height 28
click at [172, 185] on td "Get ready to fall in.." at bounding box center [160, 193] width 56 height 28
click at [103, 189] on span "whatsapp" at bounding box center [103, 188] width 27 height 9
click at [57, 188] on td "promo" at bounding box center [63, 193] width 46 height 28
click at [436, 188] on span "NOT STARTED" at bounding box center [450, 188] width 37 height 9
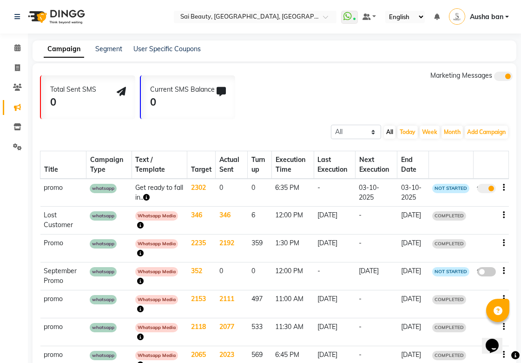
click at [503, 187] on icon "button" at bounding box center [504, 187] width 2 height 0
click at [419, 189] on td "03-10-2025" at bounding box center [413, 193] width 32 height 28
click at [486, 189] on span at bounding box center [486, 188] width 19 height 9
click at [488, 190] on input "true" at bounding box center [488, 190] width 0 height 0
click at [485, 187] on span at bounding box center [486, 188] width 19 height 9
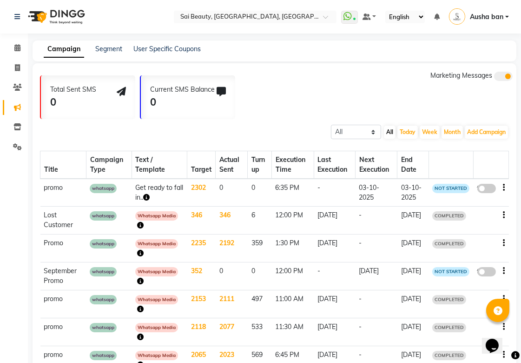
click at [490, 190] on input "false" at bounding box center [490, 190] width 0 height 0
select select "3"
select select "21467"
select select "1"
select select "1115"
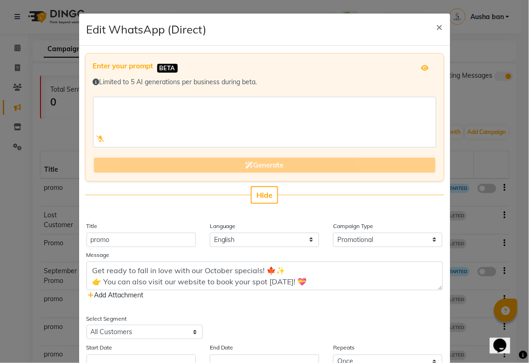
click at [112, 296] on span "Add Attachment" at bounding box center [115, 295] width 55 height 8
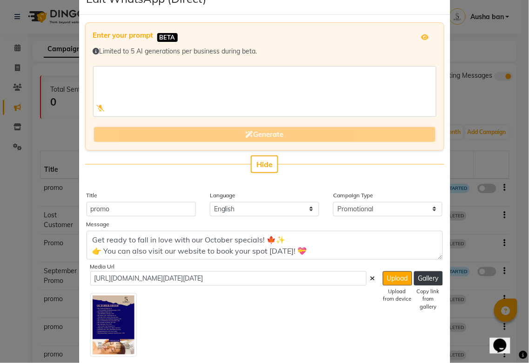
scroll to position [31, 0]
click at [105, 318] on img at bounding box center [113, 324] width 46 height 64
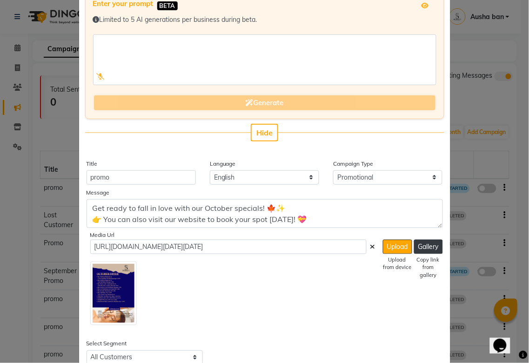
scroll to position [63, 0]
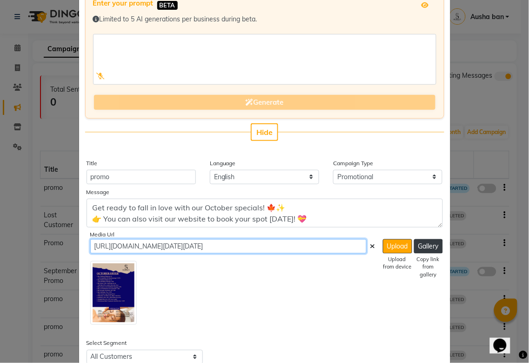
click at [347, 243] on input "[URL][DOMAIN_NAME][DATE][DATE]" at bounding box center [228, 246] width 276 height 14
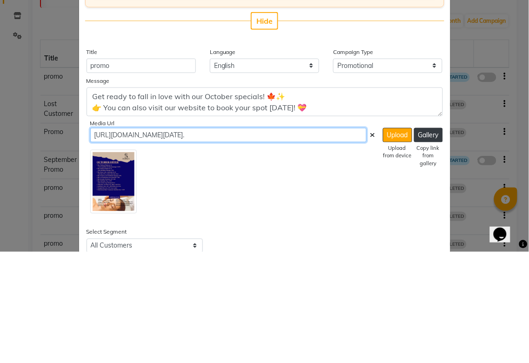
scroll to position [0, 0]
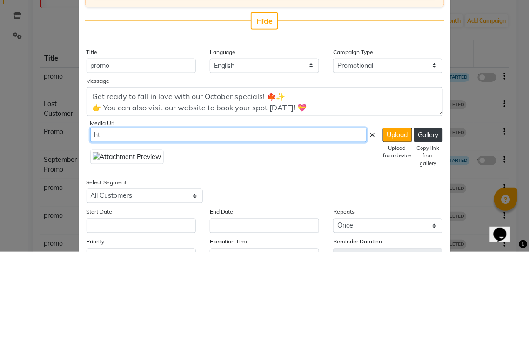
type input "h"
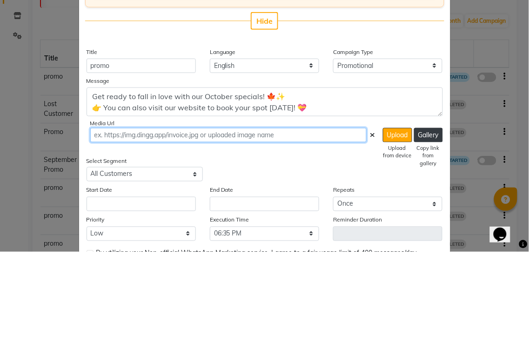
paste input "[URL][DOMAIN_NAME][DATE][DATE]"
type input "[URL][DOMAIN_NAME][DATE][DATE]"
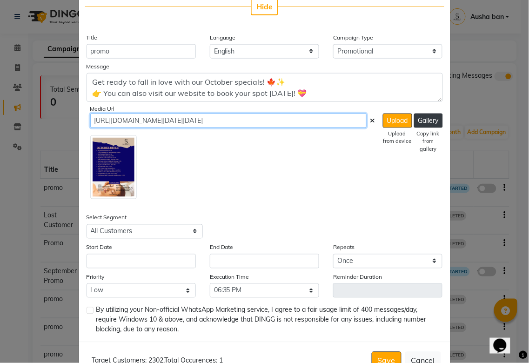
scroll to position [198, 0]
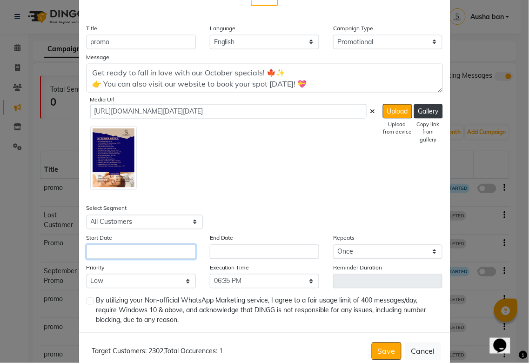
click at [168, 246] on input "text" at bounding box center [140, 252] width 109 height 14
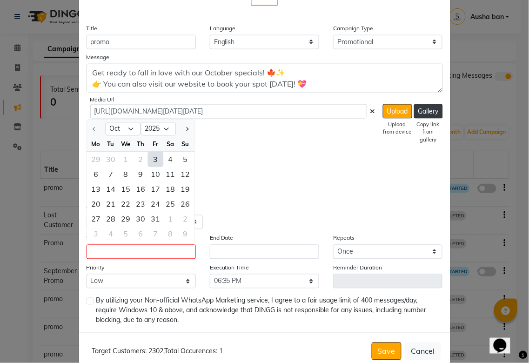
scroll to position [0, 0]
click at [151, 158] on div "3" at bounding box center [155, 159] width 15 height 15
type input "03-10-2025"
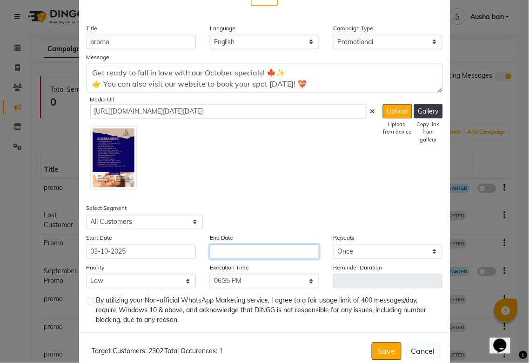
click at [251, 247] on input "text" at bounding box center [264, 252] width 109 height 14
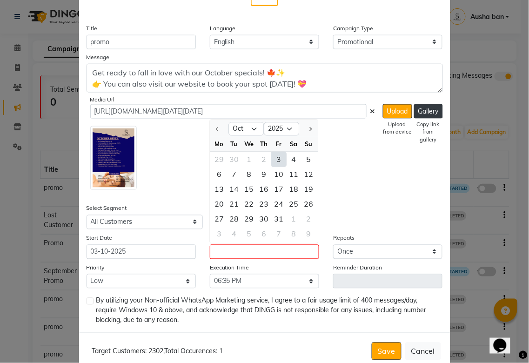
click at [277, 157] on div "3" at bounding box center [278, 159] width 15 height 15
type input "03-10-2025"
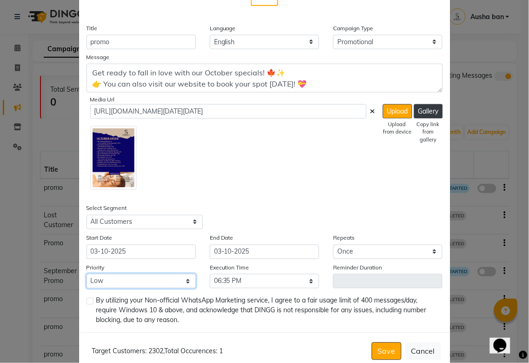
click at [171, 285] on select "Low Medium High" at bounding box center [140, 281] width 109 height 14
click at [86, 274] on select "Low Medium High" at bounding box center [140, 281] width 109 height 14
click at [307, 282] on select "Select 09:00 AM 09:05 AM 09:10 AM 09:15 AM 09:20 AM 09:25 AM 09:30 AM 09:35 AM …" at bounding box center [264, 281] width 109 height 14
select select "1125"
click at [210, 274] on select "Select 09:00 AM 09:05 AM 09:10 AM 09:15 AM 09:20 AM 09:25 AM 09:30 AM 09:35 AM …" at bounding box center [264, 281] width 109 height 14
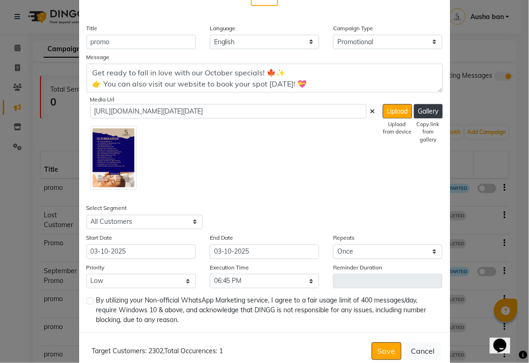
click at [86, 300] on label at bounding box center [89, 301] width 7 height 7
click at [86, 300] on input "checkbox" at bounding box center [89, 301] width 6 height 6
checkbox input "true"
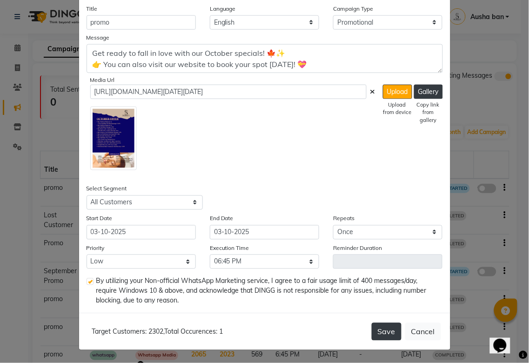
click at [384, 331] on button "Save" at bounding box center [386, 332] width 30 height 18
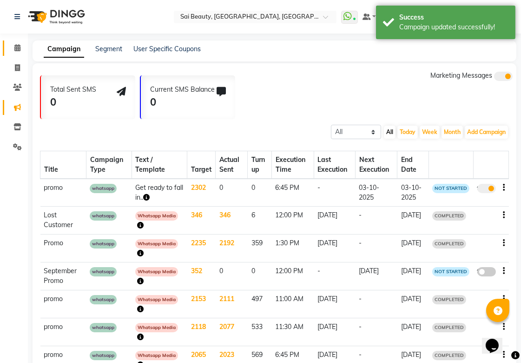
click at [14, 50] on icon at bounding box center [17, 47] width 6 height 7
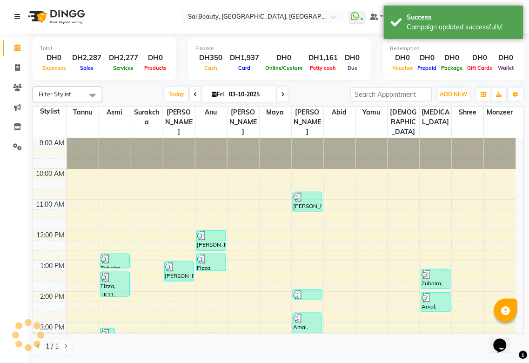
scroll to position [239, 0]
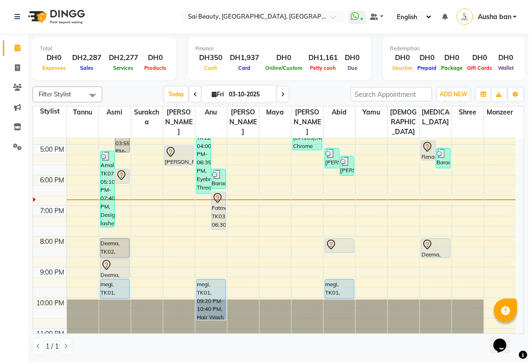
click at [281, 94] on icon at bounding box center [283, 95] width 4 height 6
type input "04-10-2025"
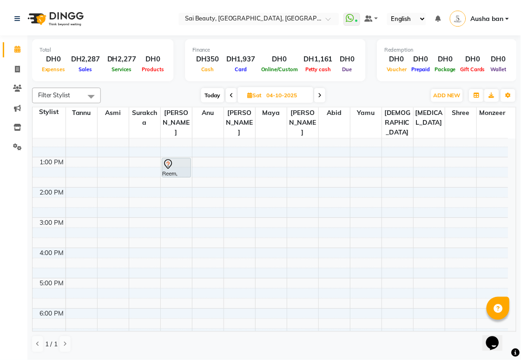
scroll to position [3, 0]
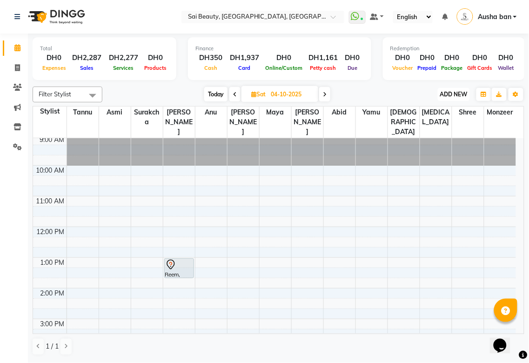
click at [453, 98] on span "ADD NEW" at bounding box center [453, 94] width 27 height 7
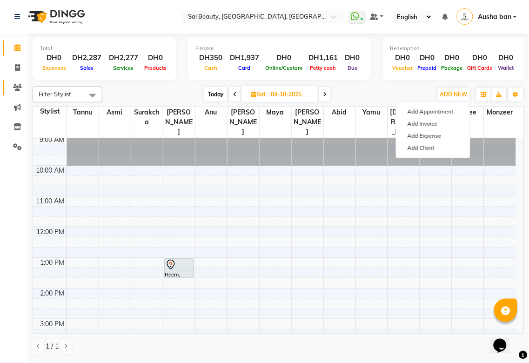
click at [11, 87] on span at bounding box center [17, 87] width 16 height 11
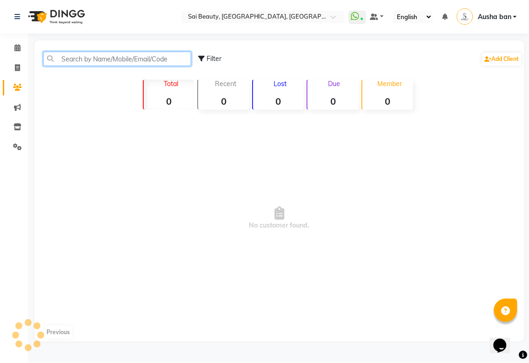
click at [110, 54] on input "text" at bounding box center [117, 59] width 148 height 14
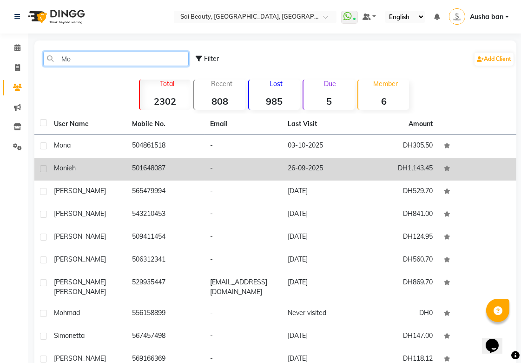
type input "Mo"
click at [160, 167] on td "501648087" at bounding box center [165, 169] width 78 height 23
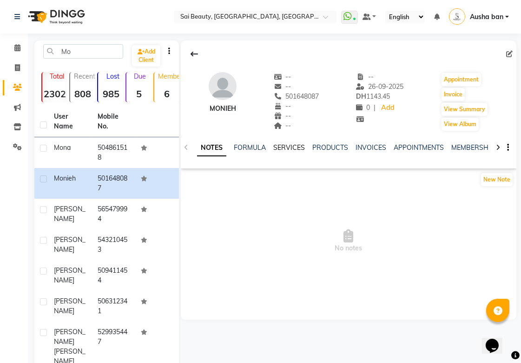
click at [285, 143] on link "SERVICES" at bounding box center [289, 147] width 32 height 8
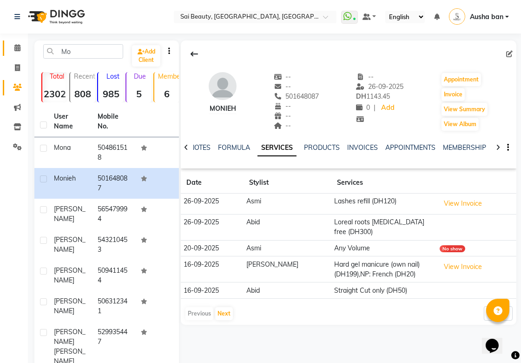
click at [15, 50] on icon at bounding box center [17, 47] width 6 height 7
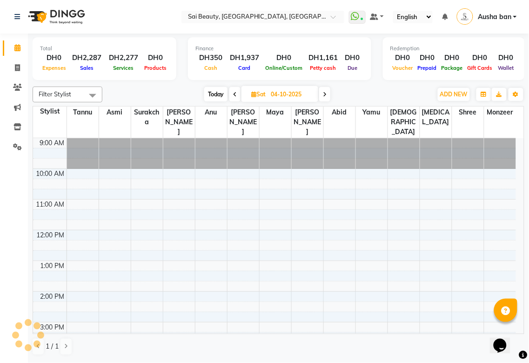
scroll to position [239, 0]
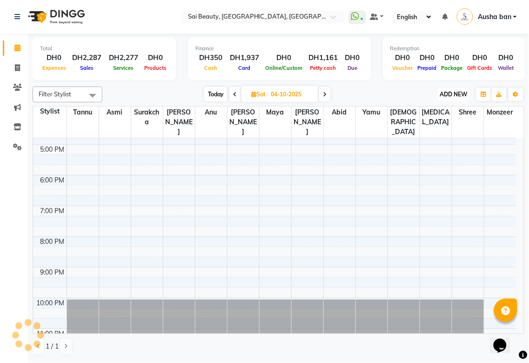
click at [454, 93] on span "ADD NEW" at bounding box center [453, 94] width 27 height 7
click at [435, 111] on button "Add Appointment" at bounding box center [432, 112] width 73 height 12
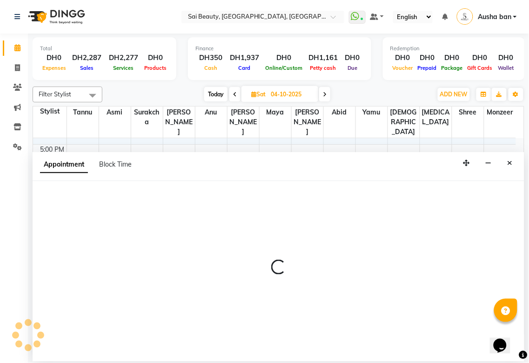
select select "600"
select select "tentative"
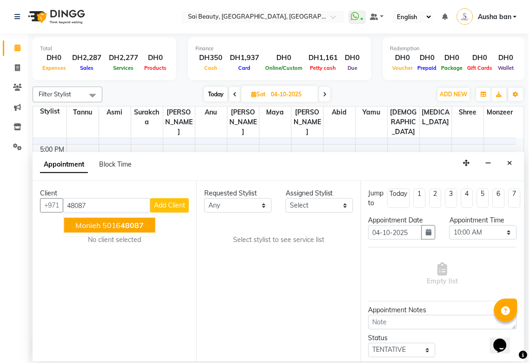
click at [133, 225] on span "48087" at bounding box center [132, 224] width 23 height 9
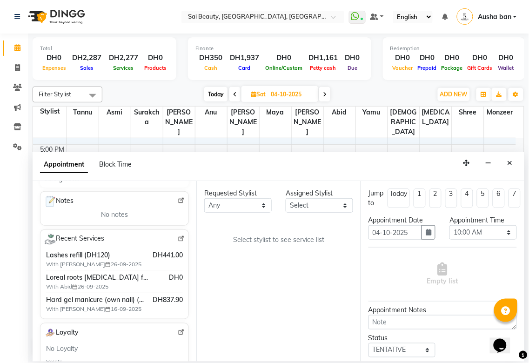
scroll to position [141, 0]
type input "501648087"
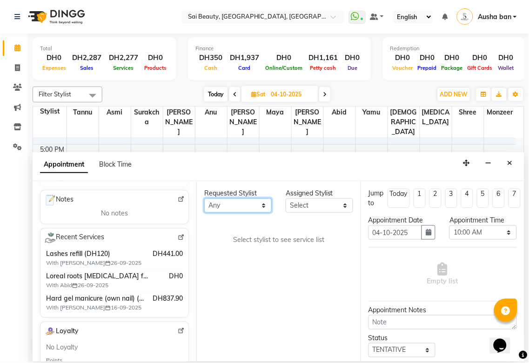
click at [261, 207] on select "Any [PERSON_NAME][MEDICAL_DATA] [PERSON_NAME] Asmi [PERSON_NAME] Gita [PERSON_N…" at bounding box center [237, 205] width 67 height 14
select select "59146"
click at [204, 198] on select "Any [PERSON_NAME][MEDICAL_DATA] [PERSON_NAME] Asmi [PERSON_NAME] Gita [PERSON_N…" at bounding box center [237, 205] width 67 height 14
select select "59146"
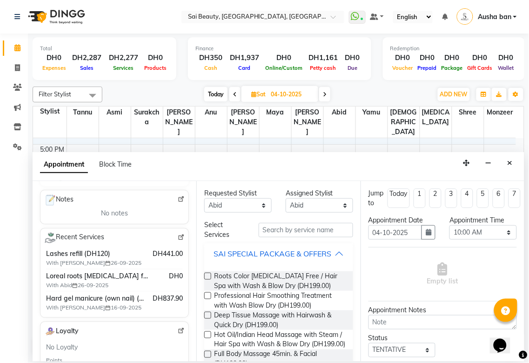
click at [323, 254] on div "SAI SPECIAL PACKAGE & OFFERS" at bounding box center [272, 253] width 118 height 11
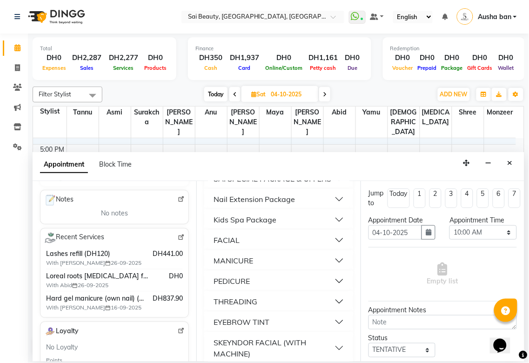
scroll to position [77, 0]
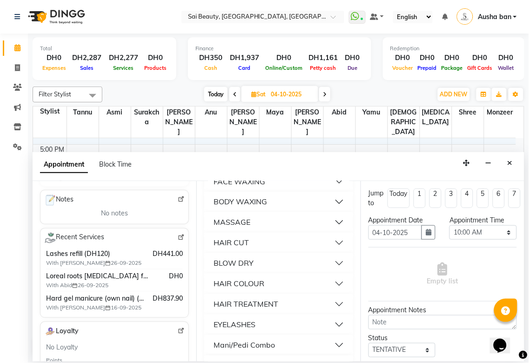
click at [304, 312] on button "HAIR TREATMENT" at bounding box center [278, 304] width 141 height 17
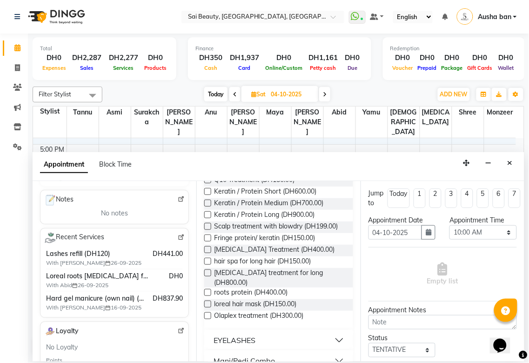
scroll to position [566, 0]
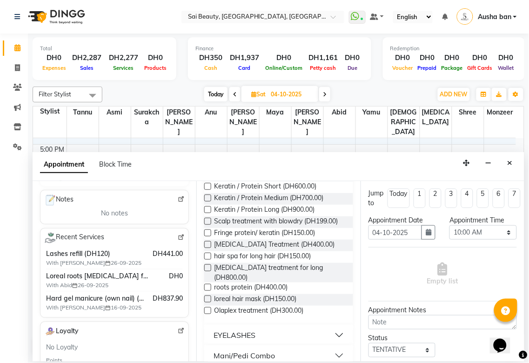
click at [208, 291] on label at bounding box center [207, 287] width 7 height 7
click at [208, 291] on input "checkbox" at bounding box center [207, 288] width 6 height 6
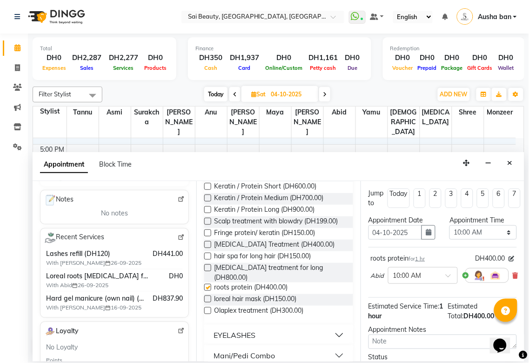
checkbox input "false"
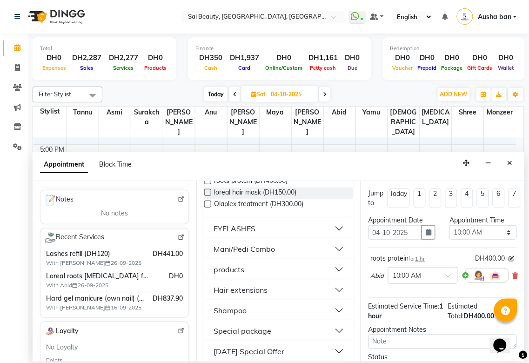
scroll to position [674, 0]
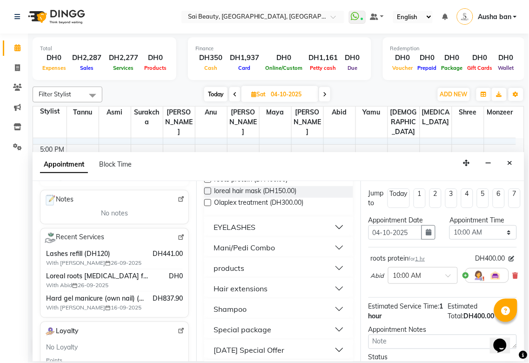
click at [265, 294] on div "Hair extensions" at bounding box center [240, 288] width 54 height 11
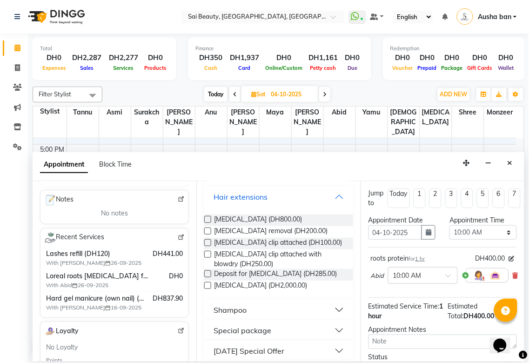
scroll to position [769, 0]
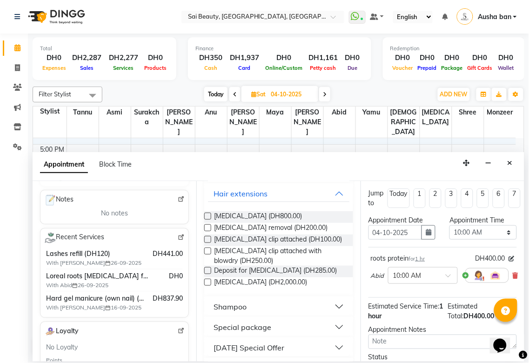
click at [208, 231] on label at bounding box center [207, 227] width 7 height 7
click at [208, 232] on input "checkbox" at bounding box center [207, 228] width 6 height 6
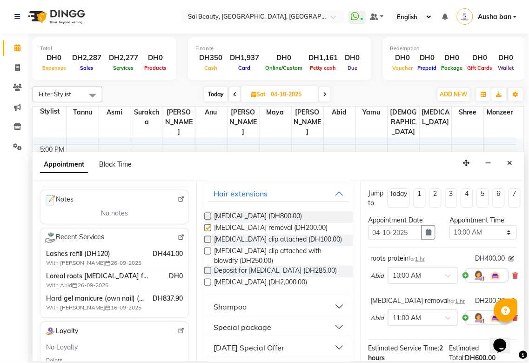
checkbox input "false"
click at [503, 235] on select "Select 10:00 AM 10:05 AM 10:10 AM 10:15 AM 10:20 AM 10:25 AM 10:30 AM 10:35 AM …" at bounding box center [482, 232] width 67 height 14
click at [449, 225] on select "Select 10:00 AM 10:05 AM 10:10 AM 10:15 AM 10:20 AM 10:25 AM 10:30 AM 10:35 AM …" at bounding box center [482, 232] width 67 height 14
click at [502, 233] on select "Select 10:00 AM 10:05 AM 10:10 AM 10:15 AM 10:20 AM 10:25 AM 10:30 AM 10:35 AM …" at bounding box center [482, 232] width 67 height 14
select select "720"
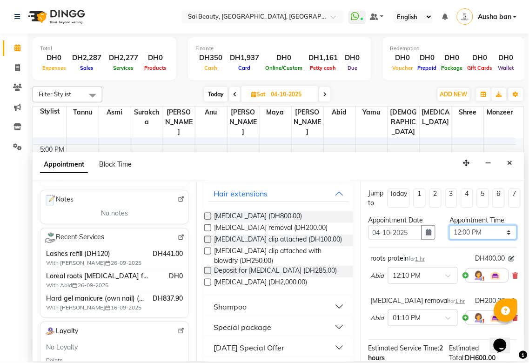
click at [449, 225] on select "Select 10:00 AM 10:05 AM 10:10 AM 10:15 AM 10:20 AM 10:25 AM 10:30 AM 10:35 AM …" at bounding box center [482, 232] width 67 height 14
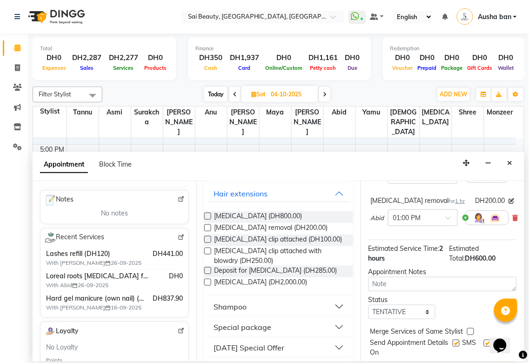
scroll to position [132, 0]
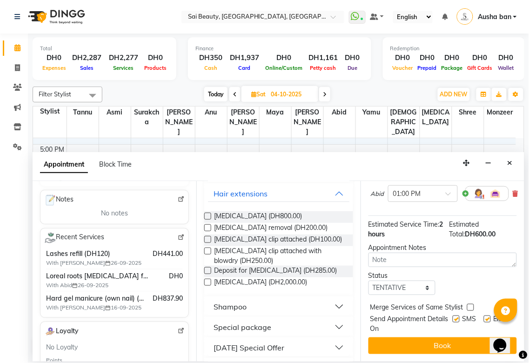
click at [470, 304] on label at bounding box center [470, 307] width 7 height 7
click at [470, 305] on input "checkbox" at bounding box center [470, 308] width 6 height 6
checkbox input "true"
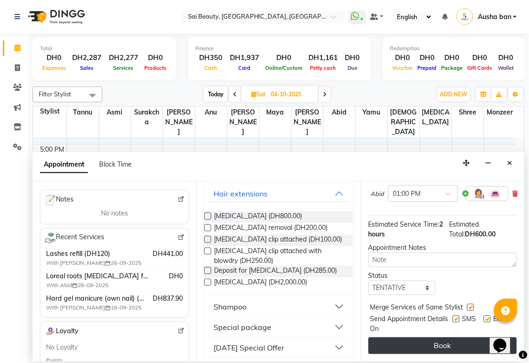
click at [463, 337] on button "Book" at bounding box center [442, 345] width 148 height 17
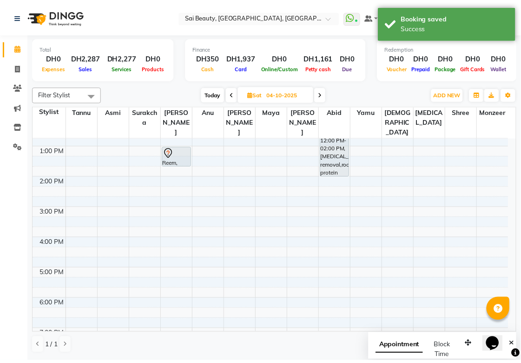
scroll to position [42, 0]
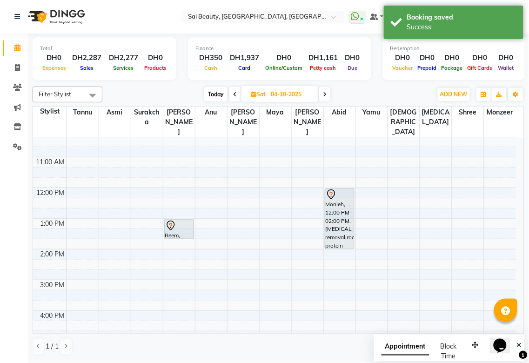
click at [170, 220] on icon at bounding box center [170, 225] width 11 height 11
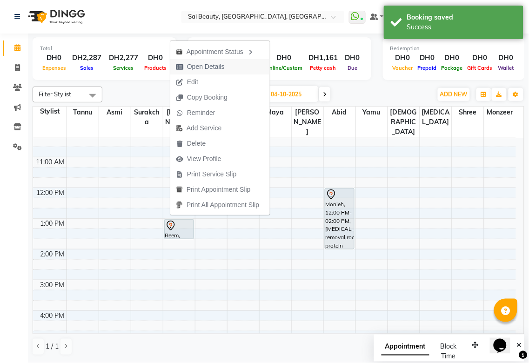
click at [219, 68] on span "Open Details" at bounding box center [206, 67] width 38 height 10
select select "7"
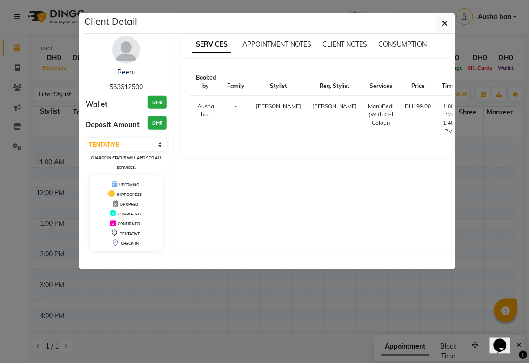
click at [489, 115] on ngb-modal-window "Client Detail Reem 563612500 Wallet DH0 Deposit Amount DH0 Select CONFIRMED TEN…" at bounding box center [264, 181] width 529 height 363
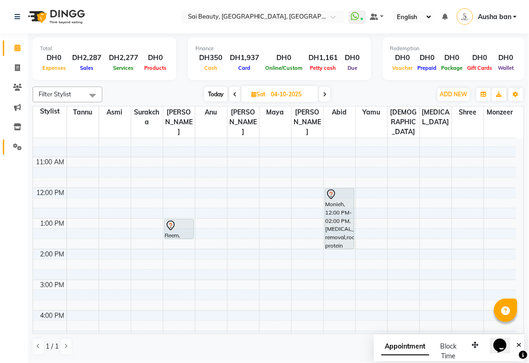
click at [15, 151] on span at bounding box center [17, 147] width 16 height 11
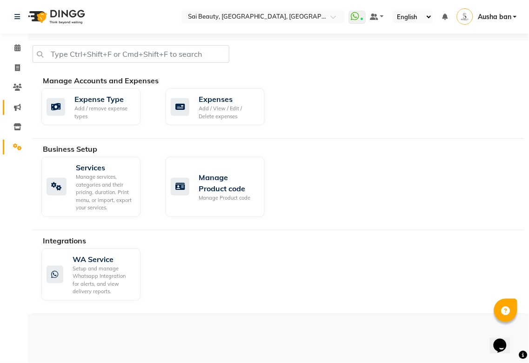
click at [17, 107] on icon at bounding box center [17, 107] width 7 height 7
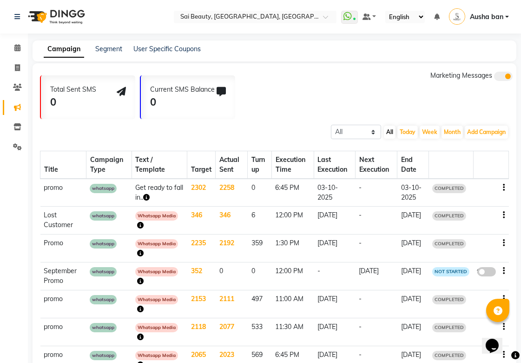
click at [503, 187] on icon "button" at bounding box center [504, 187] width 2 height 0
click at [431, 224] on td "COMPLETED" at bounding box center [451, 220] width 45 height 28
click at [503, 187] on icon "button" at bounding box center [504, 187] width 2 height 0
click at [482, 184] on div "Delete" at bounding box center [479, 187] width 29 height 12
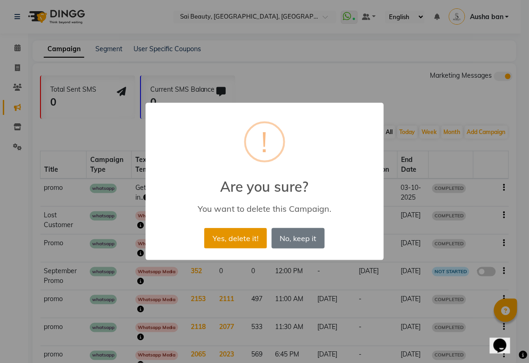
click at [237, 236] on button "Yes, delete it!" at bounding box center [235, 238] width 62 height 20
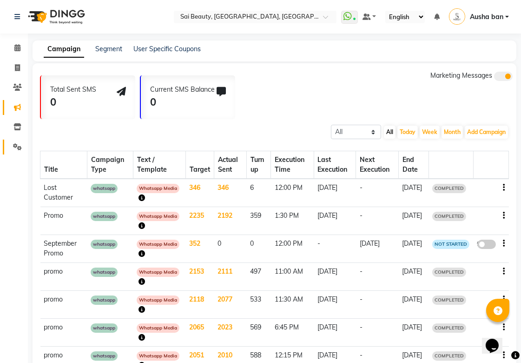
click at [17, 146] on icon at bounding box center [17, 146] width 9 height 7
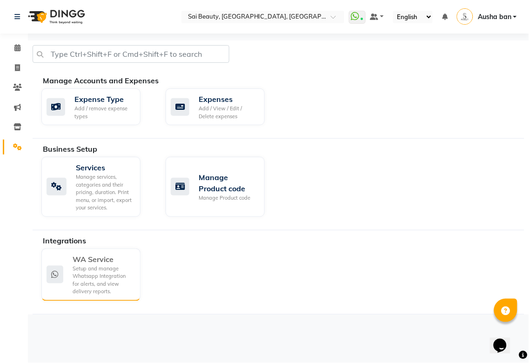
click at [86, 272] on div "Setup and manage Whatsapp Integration for alerts, and view delivery reports." at bounding box center [103, 280] width 60 height 31
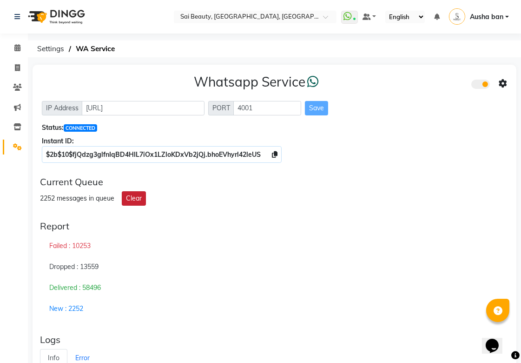
click at [136, 200] on button "Clear" at bounding box center [134, 198] width 24 height 14
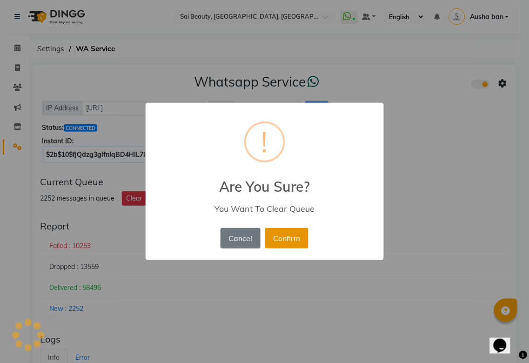
click at [280, 241] on button "Confirm" at bounding box center [286, 238] width 43 height 20
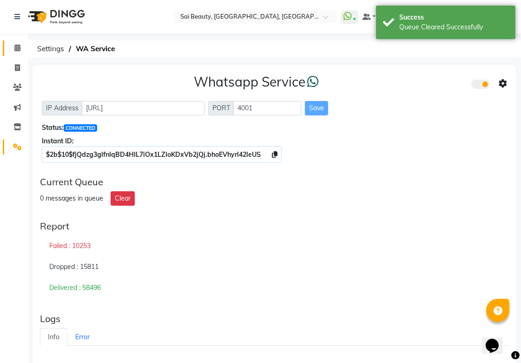
click at [20, 47] on icon at bounding box center [17, 47] width 6 height 7
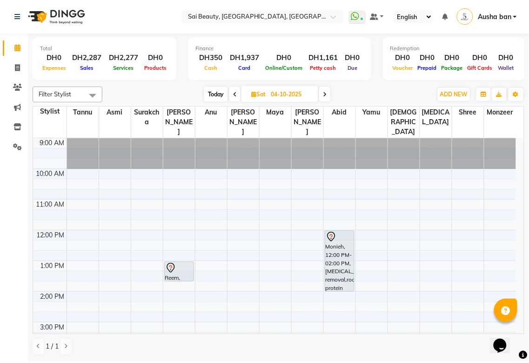
click at [225, 99] on span "Today" at bounding box center [215, 94] width 23 height 14
type input "03-10-2025"
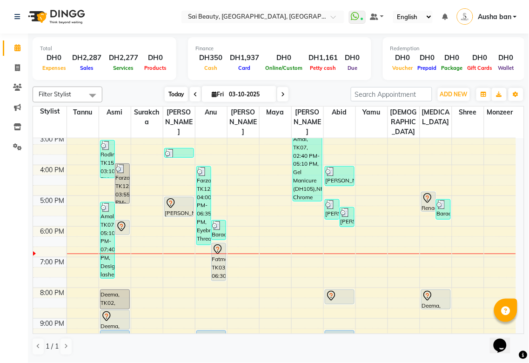
scroll to position [184, 0]
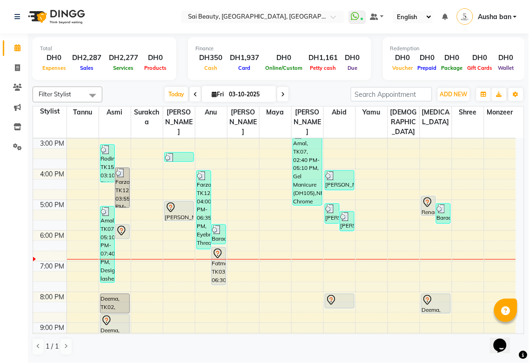
click at [439, 240] on td at bounding box center [290, 245] width 449 height 10
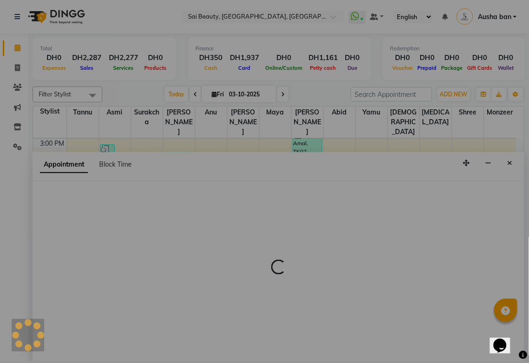
scroll to position [184, 0]
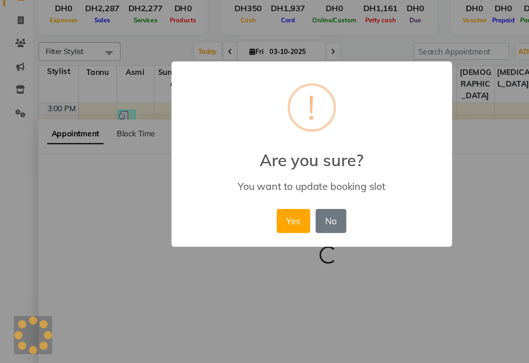
select select "63787"
select select "1200"
select select "tentative"
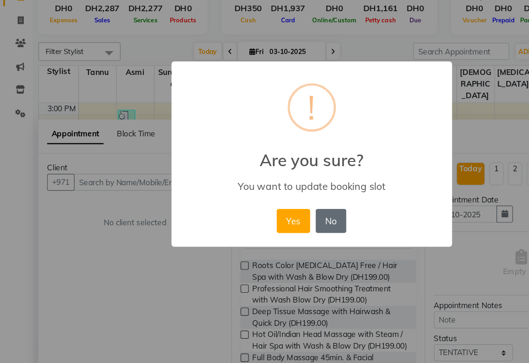
click at [285, 231] on button "No" at bounding box center [281, 238] width 26 height 20
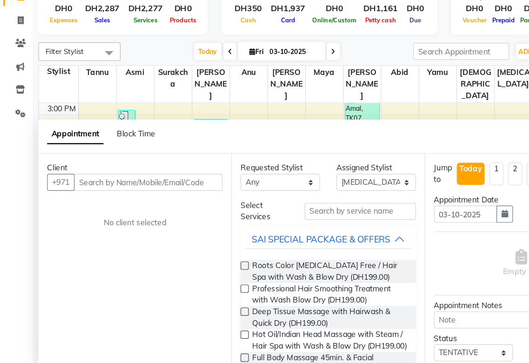
click at [412, 181] on div "Jump to [DATE] 1 2 3 4 5 6 7 8 Weeks Appointment Date [DATE] Appointment Time S…" at bounding box center [442, 271] width 164 height 180
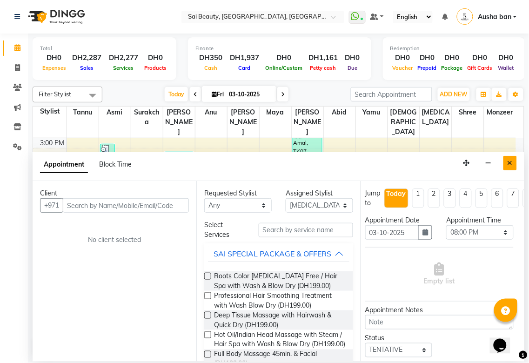
click at [509, 163] on icon "Close" at bounding box center [509, 162] width 5 height 7
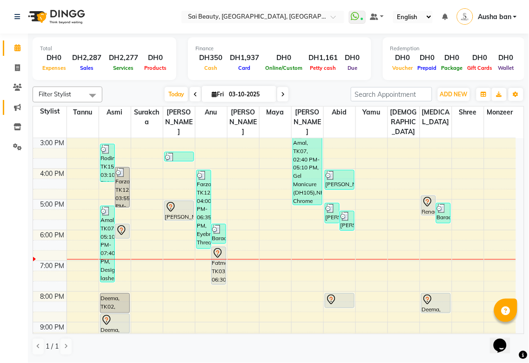
click at [15, 103] on span at bounding box center [17, 107] width 16 height 11
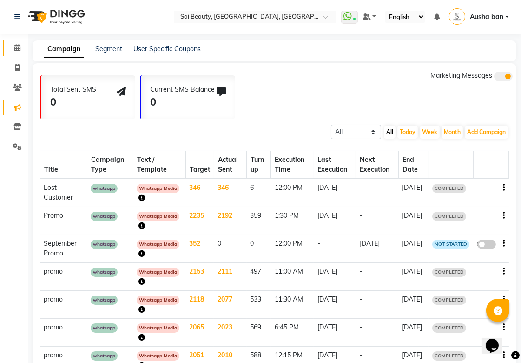
click at [17, 47] on icon at bounding box center [17, 47] width 6 height 7
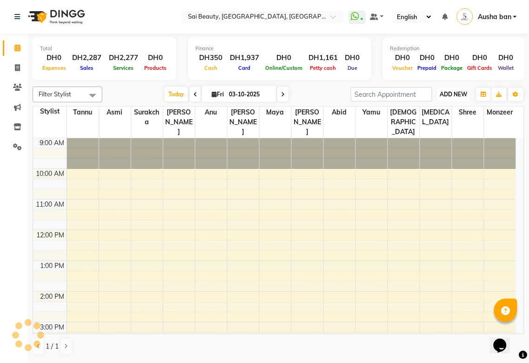
click at [453, 95] on span "ADD NEW" at bounding box center [453, 94] width 27 height 7
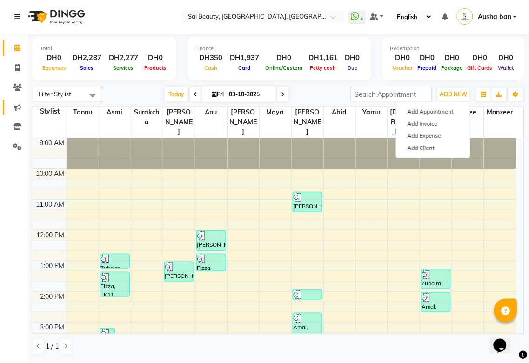
click at [16, 108] on icon at bounding box center [17, 107] width 7 height 7
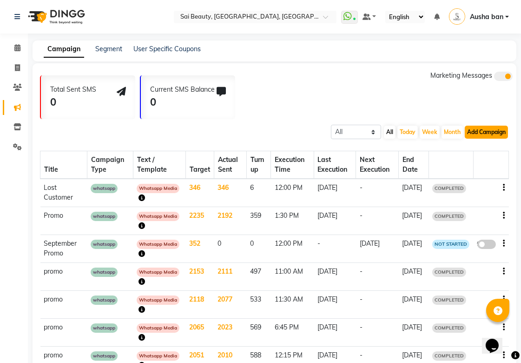
click at [476, 132] on button "Add Campaign" at bounding box center [486, 132] width 43 height 13
click at [482, 175] on div "WhatsApp (Direct)" at bounding box center [478, 175] width 79 height 14
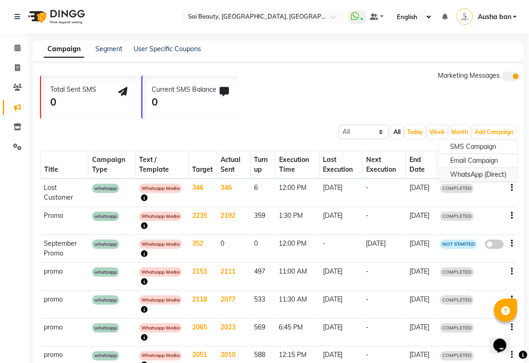
select select "2"
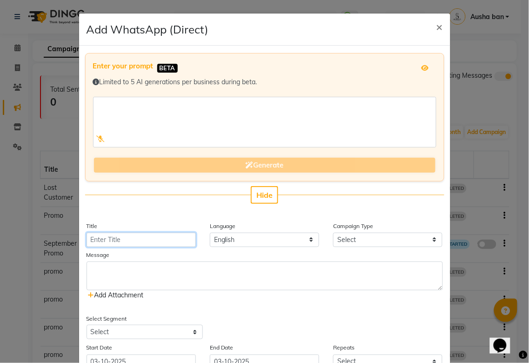
click at [156, 238] on input "Title" at bounding box center [140, 239] width 109 height 14
click at [147, 239] on input "Title" at bounding box center [140, 239] width 109 height 14
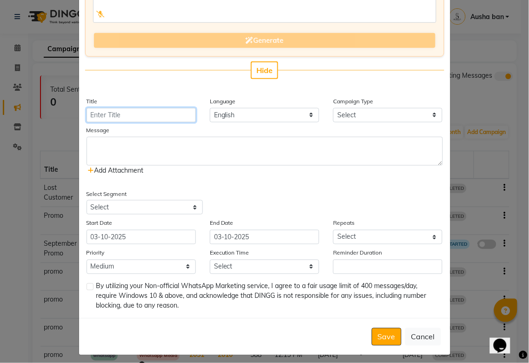
scroll to position [130, 0]
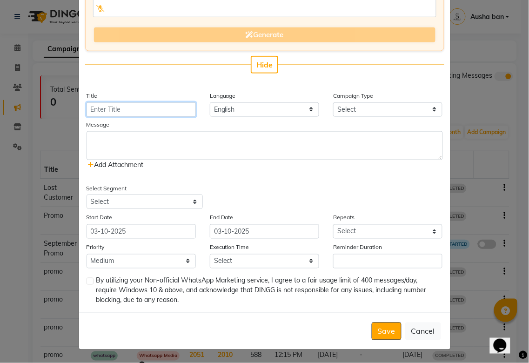
click at [150, 108] on input "Title" at bounding box center [140, 109] width 109 height 14
type input "promo"
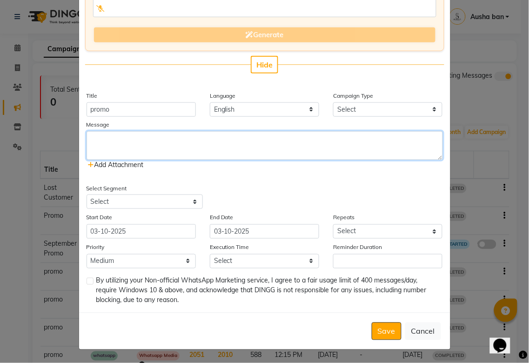
click at [235, 143] on textarea at bounding box center [264, 145] width 356 height 29
paste textarea "Get ready to fall in love with our October specials! 🍁✨ 👉 You can also visit ou…"
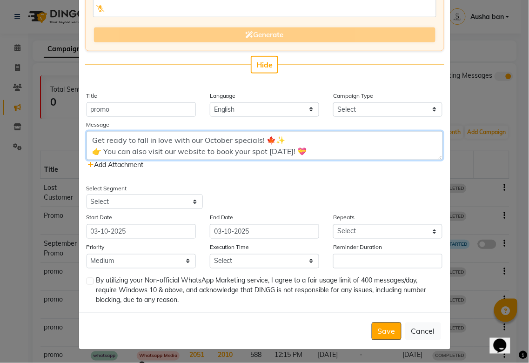
type textarea "Get ready to fall in love with our October specials! 🍁✨ 👉 You can also visit ou…"
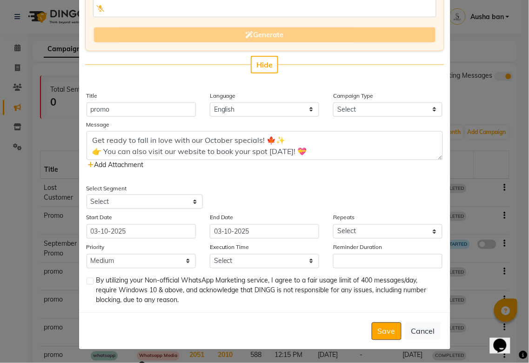
click at [88, 164] on icon at bounding box center [91, 164] width 6 height 7
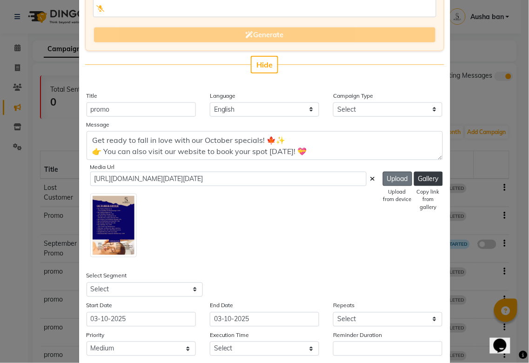
click at [383, 174] on button "Upload" at bounding box center [397, 179] width 29 height 14
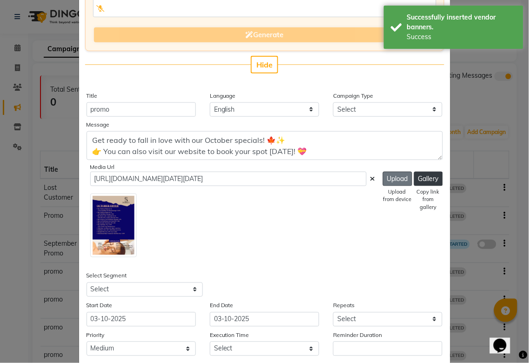
type input "[URL][DOMAIN_NAME]"
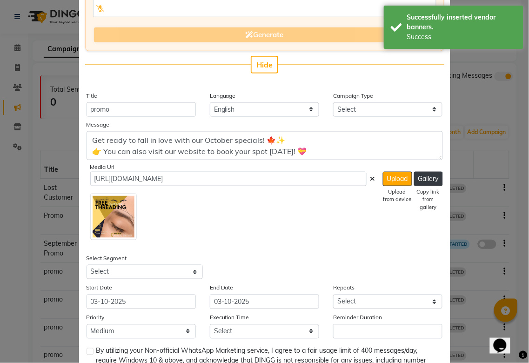
click at [110, 216] on img at bounding box center [113, 216] width 46 height 46
click at [370, 178] on icon at bounding box center [372, 178] width 5 height 7
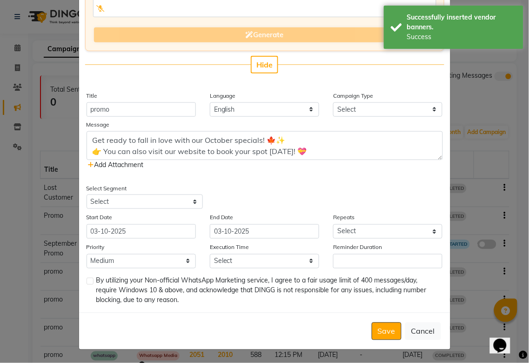
click at [122, 164] on span "Add Attachment" at bounding box center [115, 164] width 55 height 8
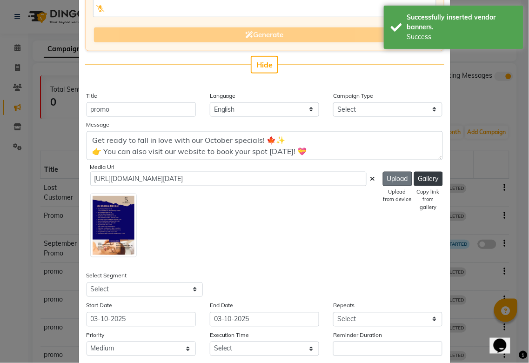
click at [391, 178] on button "Upload" at bounding box center [397, 179] width 29 height 14
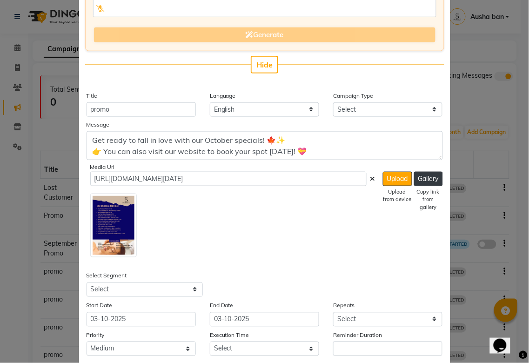
click at [370, 178] on icon at bounding box center [372, 178] width 5 height 7
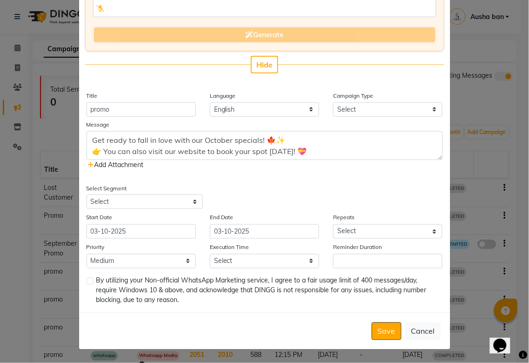
click at [104, 165] on span "Add Attachment" at bounding box center [115, 164] width 55 height 8
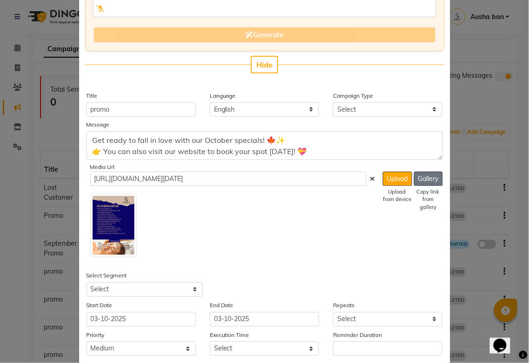
click at [430, 180] on button "Gallery" at bounding box center [428, 179] width 29 height 14
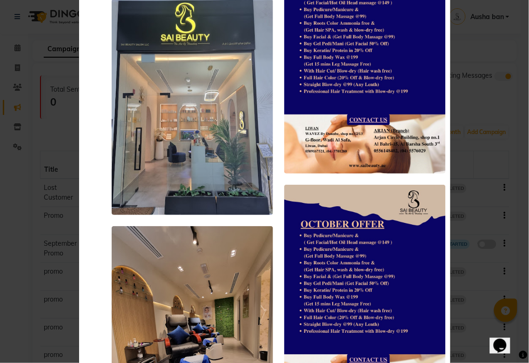
scroll to position [7459, 0]
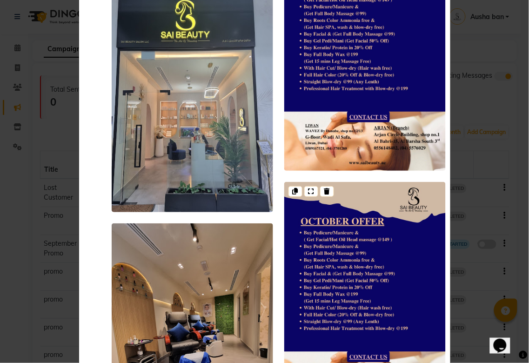
click at [372, 264] on img at bounding box center [364, 296] width 161 height 228
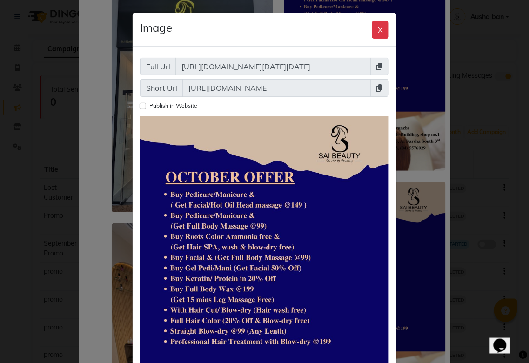
click at [376, 66] on icon at bounding box center [379, 66] width 7 height 7
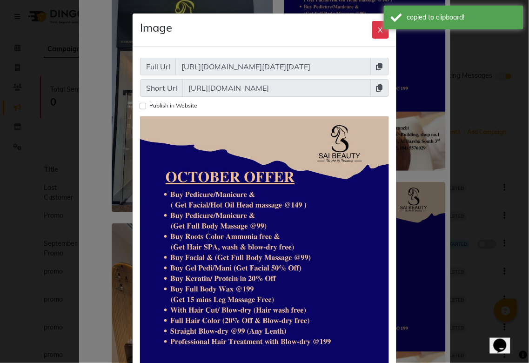
click at [376, 64] on icon at bounding box center [379, 66] width 7 height 7
click at [374, 29] on button "X" at bounding box center [380, 30] width 17 height 18
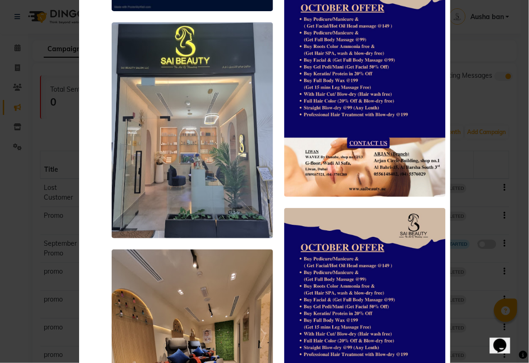
scroll to position [7429, 0]
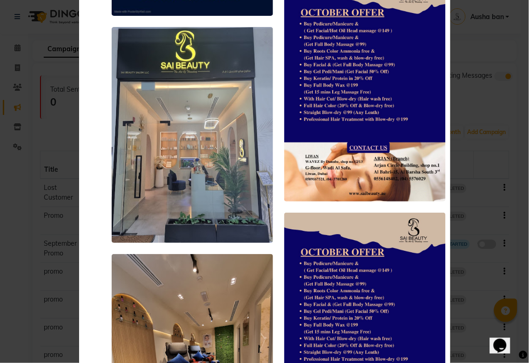
click at [493, 197] on ngb-modal-window "You can not upload more than 5 image at a time and each image should be less th…" at bounding box center [264, 181] width 529 height 363
click at [481, 85] on ngb-modal-window "You can not upload more than 5 image at a time and each image should be less th…" at bounding box center [264, 181] width 529 height 363
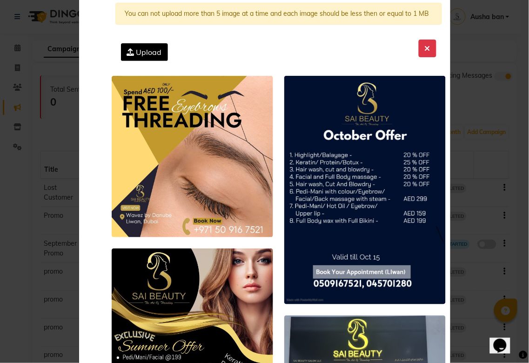
scroll to position [0, 0]
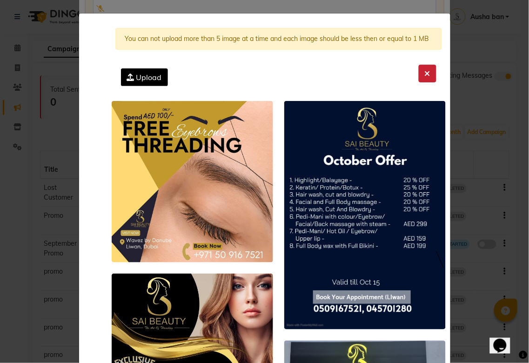
click at [424, 73] on icon at bounding box center [427, 73] width 6 height 7
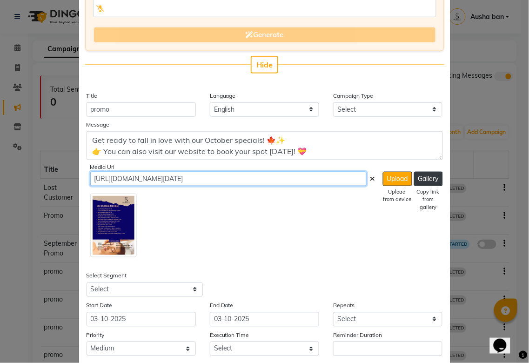
click at [344, 177] on input "[URL][DOMAIN_NAME][DATE]" at bounding box center [228, 179] width 276 height 14
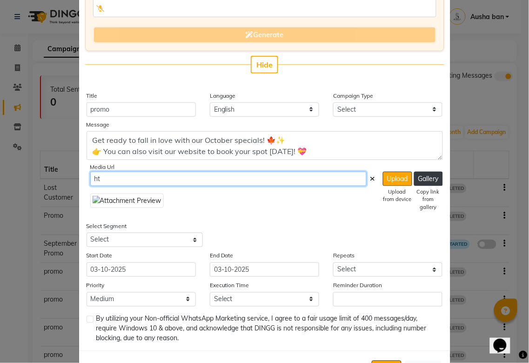
type input "h"
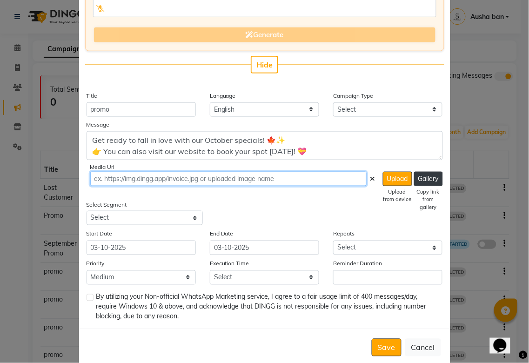
paste input "[URL][DOMAIN_NAME][DATE][DATE]"
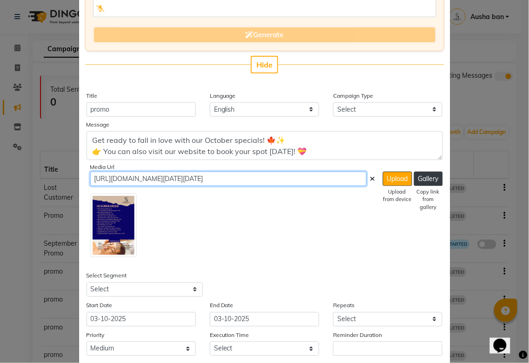
scroll to position [0, 46]
type input "[URL][DOMAIN_NAME][DATE][DATE]"
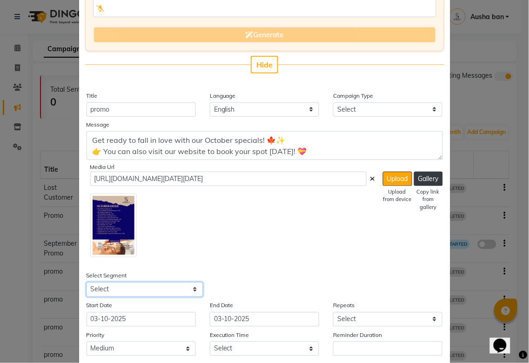
click at [155, 287] on select "Select All Customers All [DEMOGRAPHIC_DATA] Customer All [DEMOGRAPHIC_DATA] Cus…" at bounding box center [144, 289] width 116 height 14
select select "21467"
click at [86, 282] on select "Select All Customers All [DEMOGRAPHIC_DATA] Customer All [DEMOGRAPHIC_DATA] Cus…" at bounding box center [144, 289] width 116 height 14
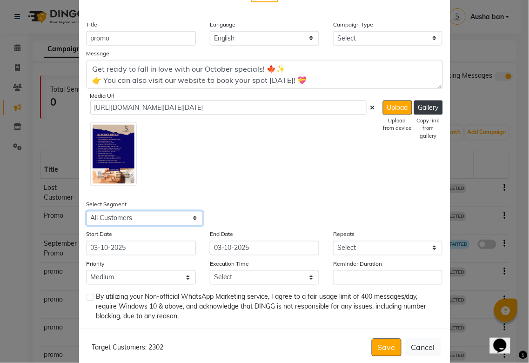
scroll to position [217, 0]
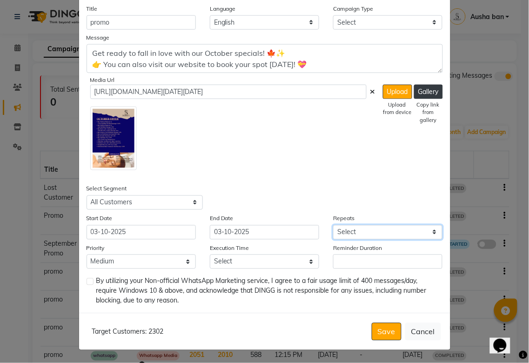
click at [384, 232] on select "Select Once Daily Alternate Day Weekly Monthly Yearly" at bounding box center [387, 232] width 109 height 14
select select "1"
click at [333, 225] on select "Select Once Daily Alternate Day Weekly Monthly Yearly" at bounding box center [387, 232] width 109 height 14
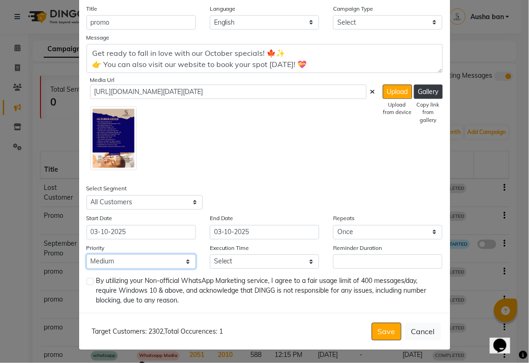
click at [137, 259] on select "Low Medium High" at bounding box center [140, 261] width 109 height 14
select select "3"
click at [86, 254] on select "Low Medium High" at bounding box center [140, 261] width 109 height 14
click at [293, 259] on select "Select 09:00 AM 09:05 AM 09:10 AM 09:15 AM 09:20 AM 09:25 AM 09:30 AM 09:35 AM …" at bounding box center [264, 261] width 109 height 14
select select "1150"
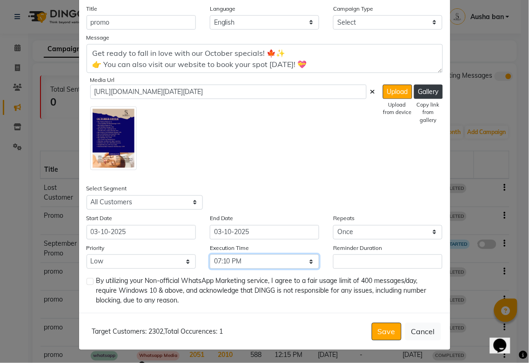
click at [210, 254] on select "Select 09:00 AM 09:05 AM 09:10 AM 09:15 AM 09:20 AM 09:25 AM 09:30 AM 09:35 AM …" at bounding box center [264, 261] width 109 height 14
click at [301, 257] on select "Select 09:00 AM 09:05 AM 09:10 AM 09:15 AM 09:20 AM 09:25 AM 09:30 AM 09:35 AM …" at bounding box center [264, 261] width 109 height 14
click at [86, 281] on label at bounding box center [89, 281] width 7 height 7
click at [86, 281] on input "checkbox" at bounding box center [89, 282] width 6 height 6
checkbox input "true"
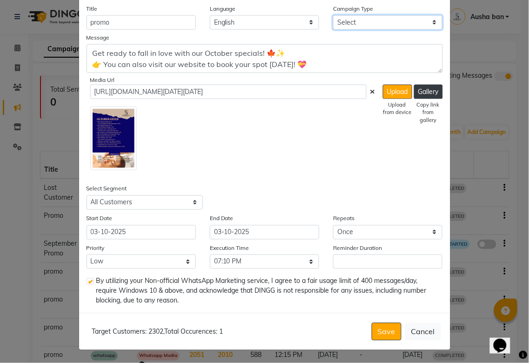
click at [385, 21] on select "Select Birthday Anniversary Promotional Service reminder" at bounding box center [387, 22] width 109 height 14
select select "3"
click at [333, 15] on select "Select Birthday Anniversary Promotional Service reminder" at bounding box center [387, 22] width 109 height 14
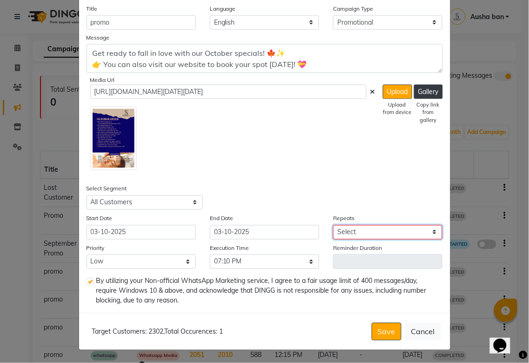
click at [371, 229] on select "Select Once Daily Alternate Day Weekly Monthly Yearly" at bounding box center [387, 232] width 109 height 14
select select "1"
click at [333, 225] on select "Select Once Daily Alternate Day Weekly Monthly Yearly" at bounding box center [387, 232] width 109 height 14
click at [381, 331] on button "Save" at bounding box center [386, 332] width 30 height 18
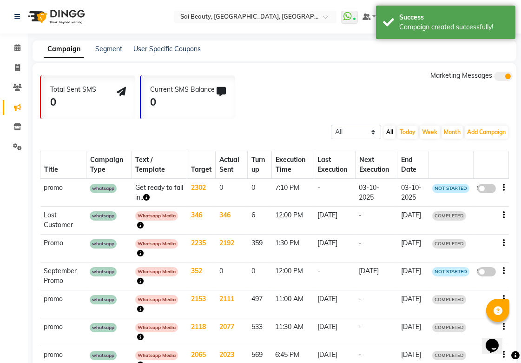
click at [483, 187] on span at bounding box center [486, 188] width 19 height 9
click at [490, 190] on input "false" at bounding box center [490, 190] width 0 height 0
select select "3"
select select "21467"
select select "1"
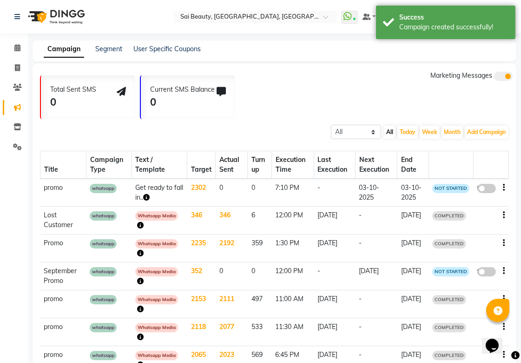
select select "1150"
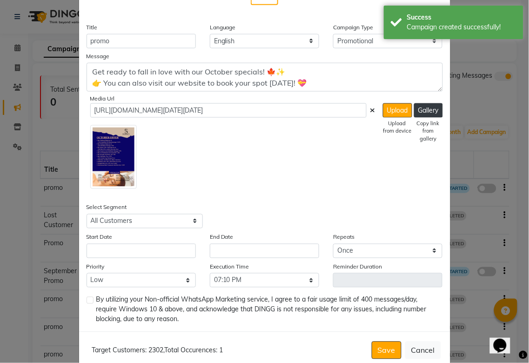
scroll to position [200, 0]
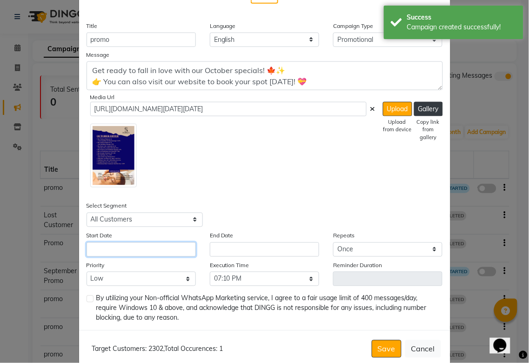
click at [167, 248] on input "text" at bounding box center [140, 249] width 109 height 14
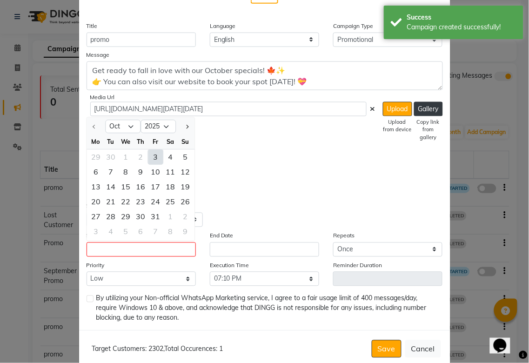
click at [151, 152] on div "3" at bounding box center [155, 156] width 15 height 15
type input "03-10-2025"
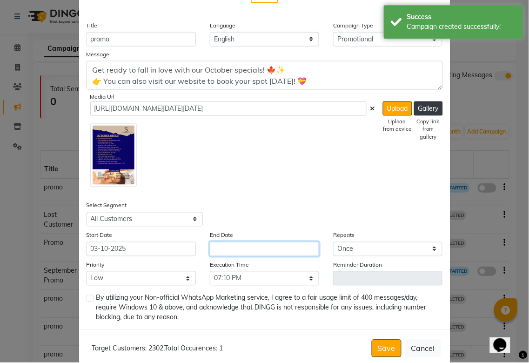
click at [273, 247] on input "text" at bounding box center [264, 249] width 109 height 14
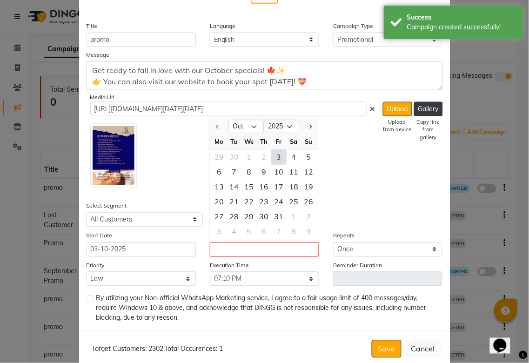
click at [275, 156] on div "3" at bounding box center [278, 156] width 15 height 15
type input "03-10-2025"
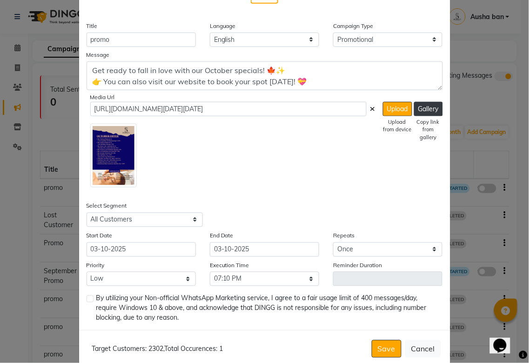
click at [86, 298] on label at bounding box center [89, 298] width 7 height 7
click at [86, 298] on input "checkbox" at bounding box center [89, 299] width 6 height 6
checkbox input "true"
click at [390, 354] on button "Save" at bounding box center [386, 349] width 30 height 18
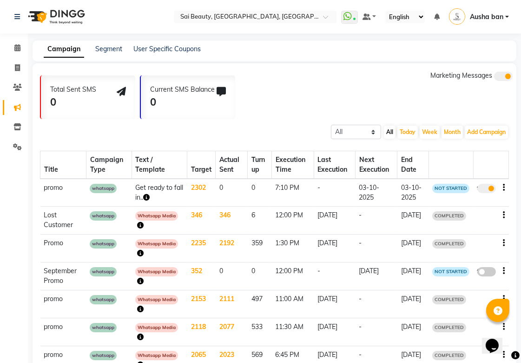
click at [503, 188] on icon "button" at bounding box center [504, 187] width 2 height 0
click at [483, 193] on div "Delete" at bounding box center [479, 193] width 29 height 12
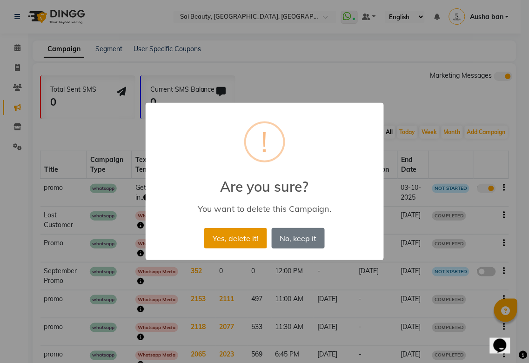
click at [234, 239] on button "Yes, delete it!" at bounding box center [235, 238] width 62 height 20
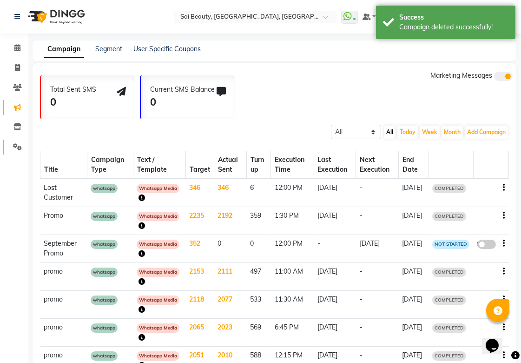
click at [17, 147] on icon at bounding box center [17, 146] width 9 height 7
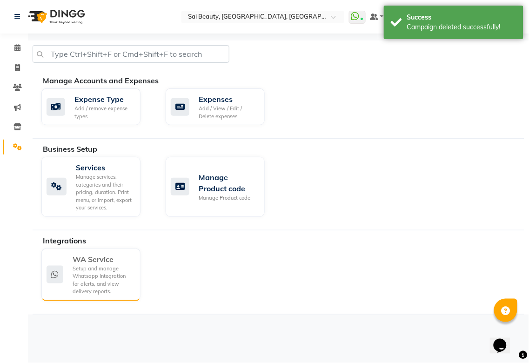
click at [104, 275] on div "Setup and manage Whatsapp Integration for alerts, and view delivery reports." at bounding box center [103, 280] width 60 height 31
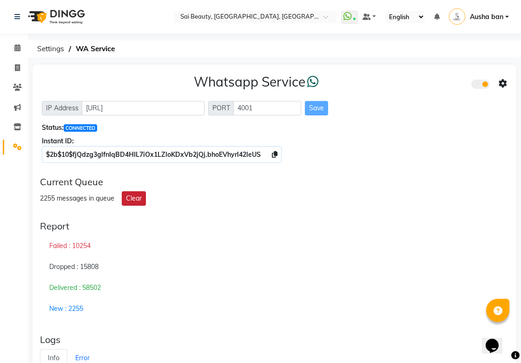
click at [132, 199] on button "Clear" at bounding box center [134, 198] width 24 height 14
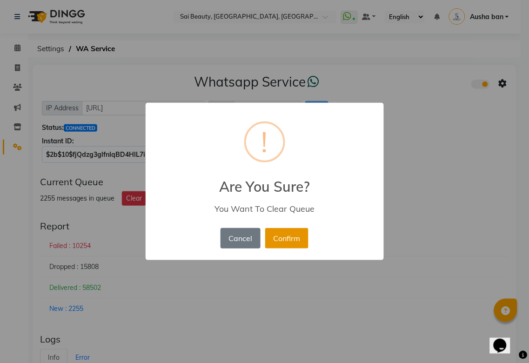
click at [290, 235] on button "Confirm" at bounding box center [286, 238] width 43 height 20
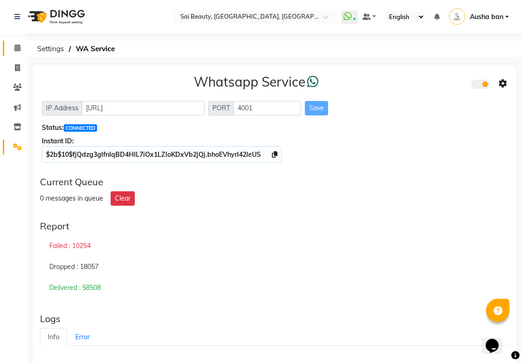
click at [17, 47] on icon at bounding box center [17, 47] width 6 height 7
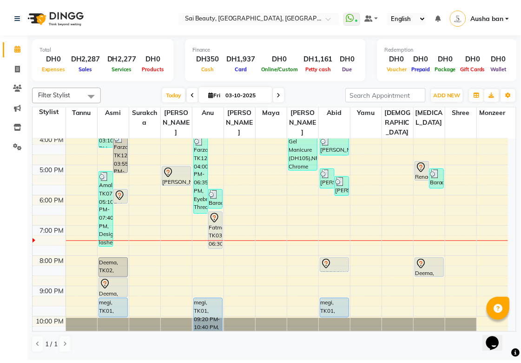
scroll to position [222, 0]
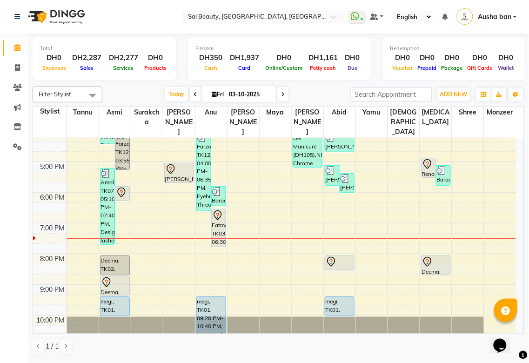
click at [170, 171] on icon at bounding box center [170, 171] width 1 height 1
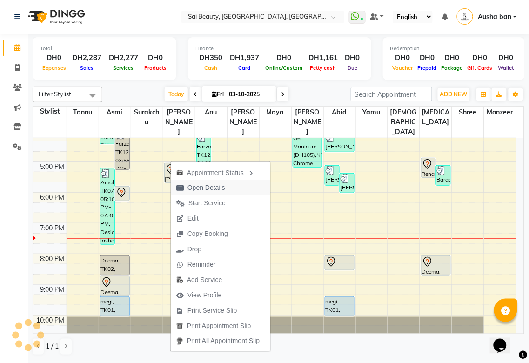
click at [213, 186] on span "Open Details" at bounding box center [206, 188] width 38 height 10
select select "7"
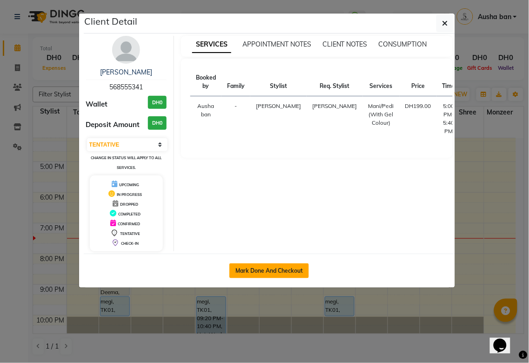
click at [276, 269] on button "Mark Done And Checkout" at bounding box center [268, 270] width 79 height 15
select select "service"
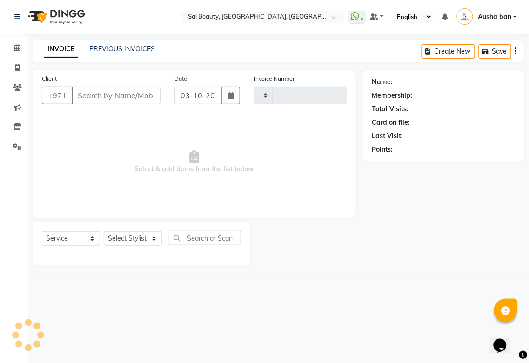
type input "3968"
select select "5352"
click at [295, 292] on div "Select Location × Sai Beauty, [GEOGRAPHIC_DATA], [GEOGRAPHIC_DATA] WhatsApp Sta…" at bounding box center [264, 181] width 529 height 363
click at [17, 68] on icon at bounding box center [17, 67] width 5 height 7
select select "service"
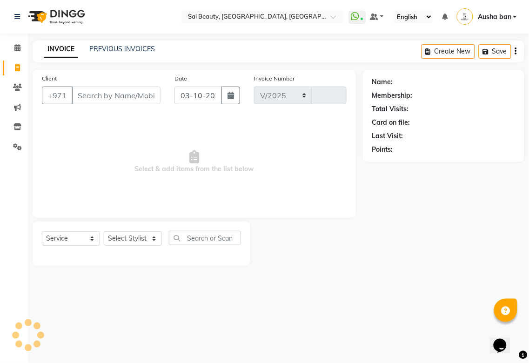
select select "5352"
type input "3968"
click at [17, 47] on icon at bounding box center [17, 47] width 6 height 7
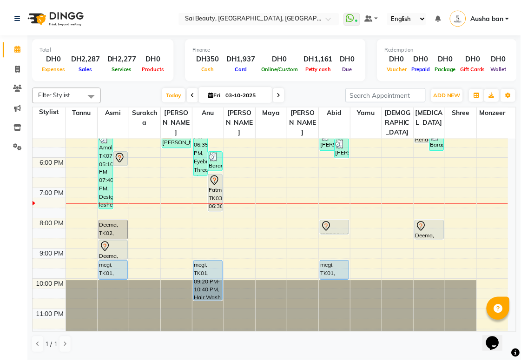
scroll to position [162, 0]
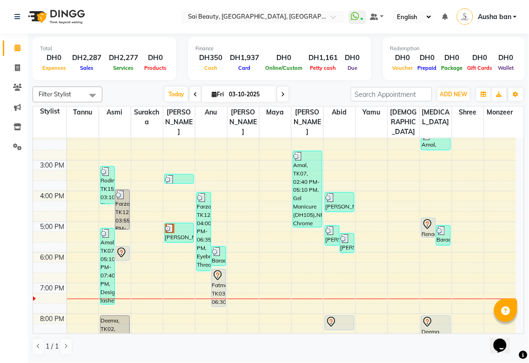
click at [169, 226] on div "[PERSON_NAME], TK16, 05:00 PM-05:40 PM, Mani/Pedi (With Gel Colour)" at bounding box center [179, 232] width 29 height 19
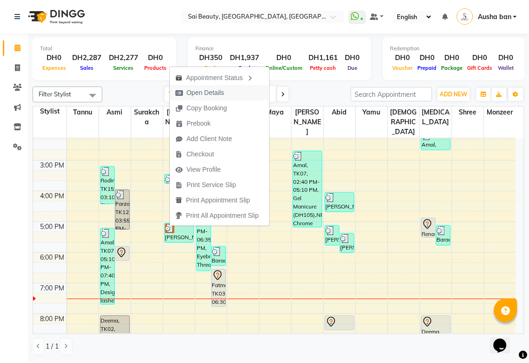
click at [229, 91] on span "Open Details" at bounding box center [200, 92] width 60 height 15
select select "3"
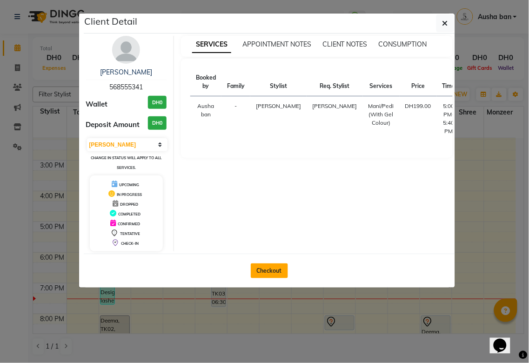
click at [264, 270] on button "Checkout" at bounding box center [269, 270] width 37 height 15
select select "service"
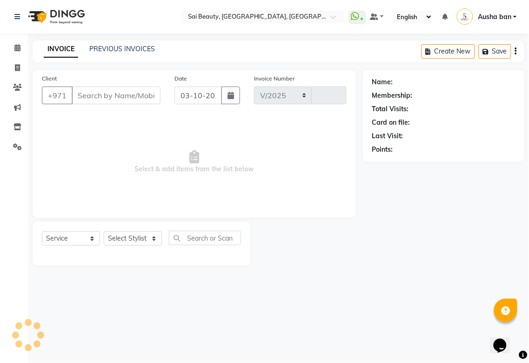
select select "5352"
type input "3968"
type input "568555341"
select select "43674"
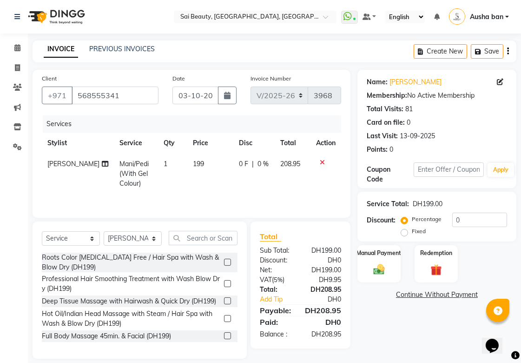
click at [322, 162] on icon at bounding box center [322, 162] width 5 height 7
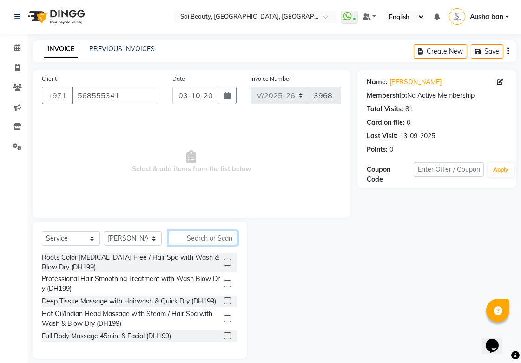
click at [202, 235] on input "text" at bounding box center [203, 238] width 69 height 14
click at [217, 241] on input "text" at bounding box center [203, 238] width 69 height 14
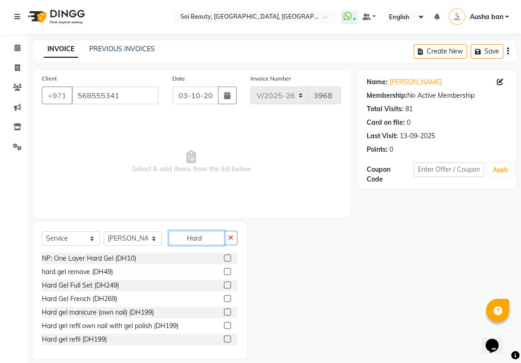
click at [207, 234] on input "Hard" at bounding box center [197, 238] width 56 height 14
type input "H"
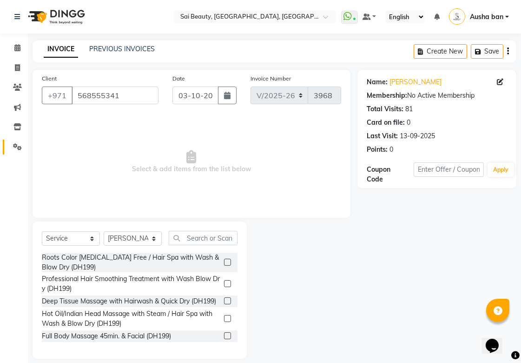
click at [10, 145] on span at bounding box center [17, 147] width 16 height 11
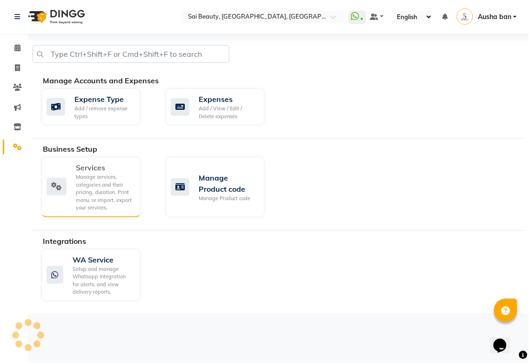
click at [54, 186] on icon at bounding box center [56, 187] width 20 height 18
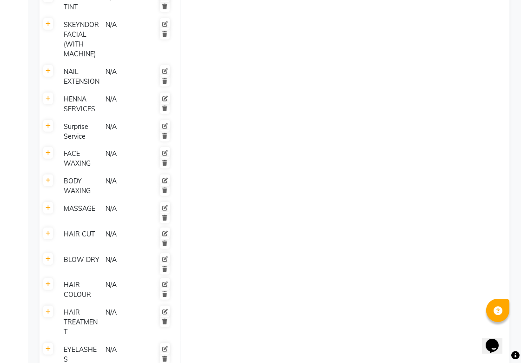
scroll to position [792, 0]
click at [47, 282] on icon at bounding box center [48, 285] width 5 height 6
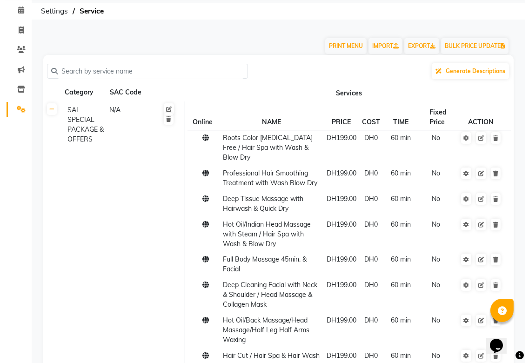
scroll to position [0, 0]
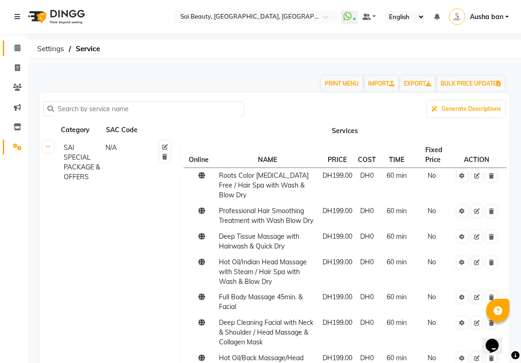
click at [15, 48] on icon at bounding box center [17, 47] width 6 height 7
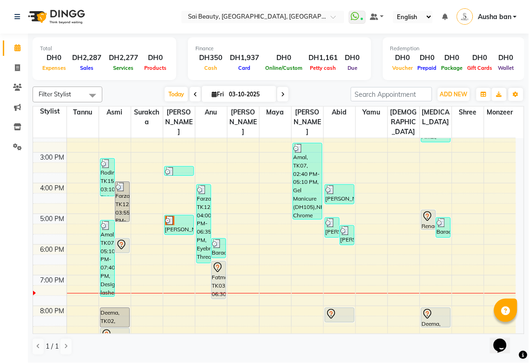
scroll to position [178, 0]
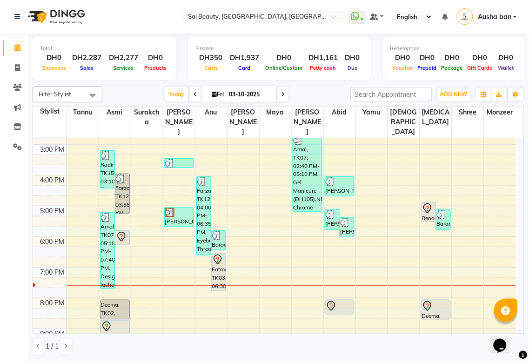
click at [172, 208] on img at bounding box center [169, 212] width 9 height 9
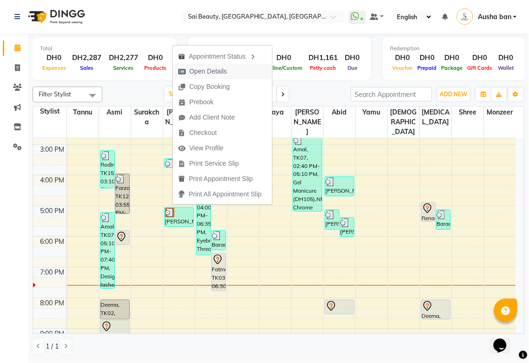
click at [182, 71] on icon "button" at bounding box center [181, 71] width 7 height 7
select select "3"
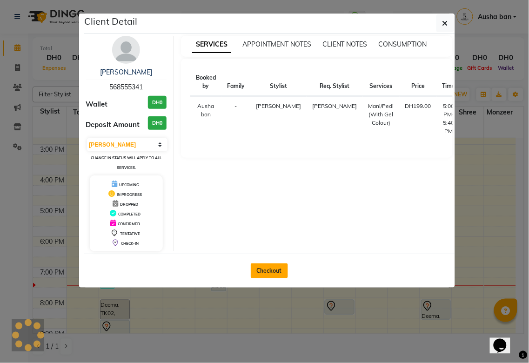
click at [263, 278] on button "Checkout" at bounding box center [269, 270] width 37 height 15
select select "service"
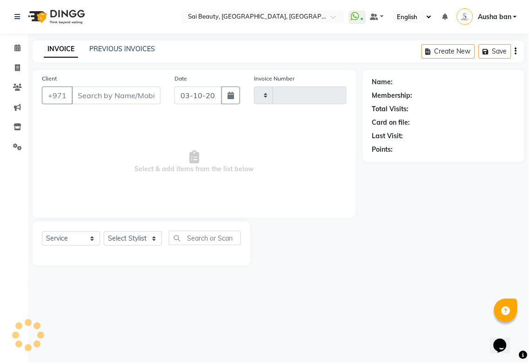
type input "3968"
select select "5352"
type input "568555341"
select select "43674"
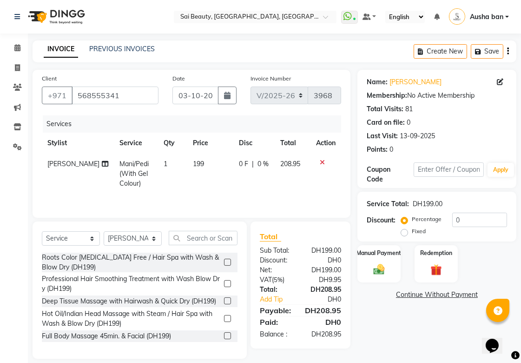
click at [322, 160] on icon at bounding box center [322, 162] width 5 height 7
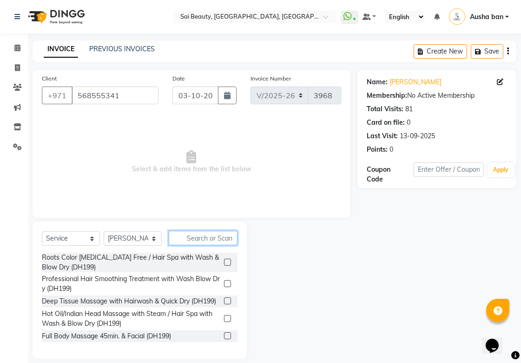
click at [202, 234] on input "text" at bounding box center [203, 238] width 69 height 14
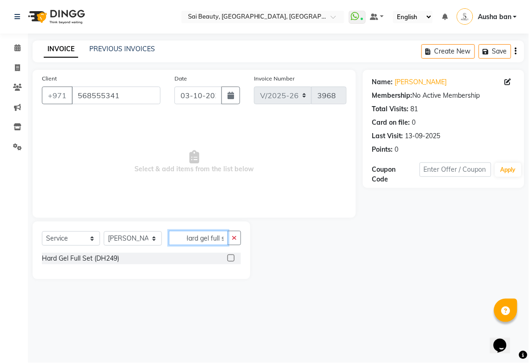
scroll to position [0, 7]
click at [221, 238] on input "Hard gel full se" at bounding box center [198, 238] width 59 height 14
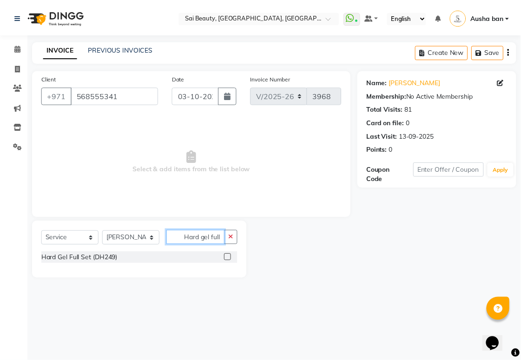
scroll to position [0, 0]
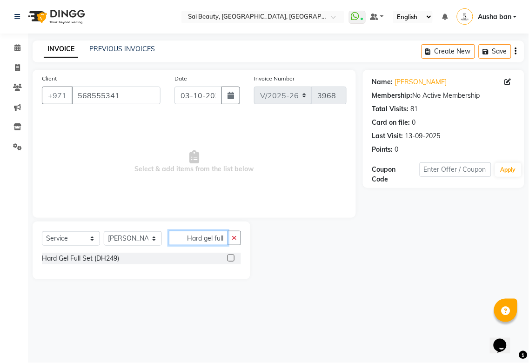
type input "Hard gel full"
click at [234, 238] on icon "button" at bounding box center [234, 237] width 5 height 7
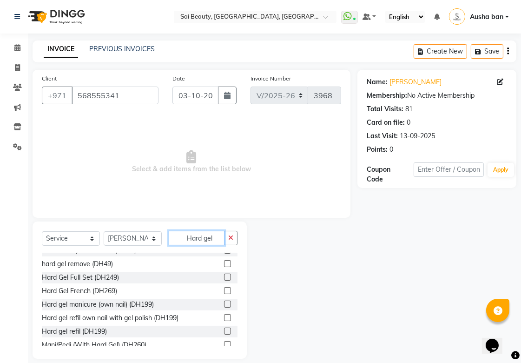
scroll to position [10, 0]
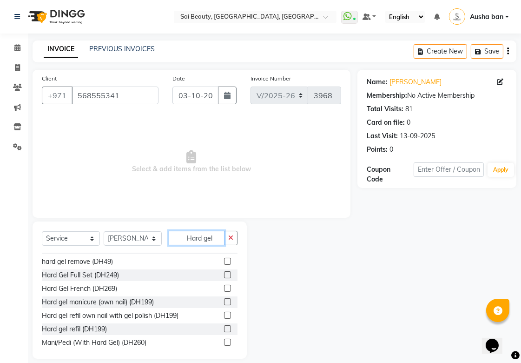
type input "Hard gel"
click at [224, 288] on label at bounding box center [227, 288] width 7 height 7
click at [224, 288] on input "checkbox" at bounding box center [227, 288] width 6 height 6
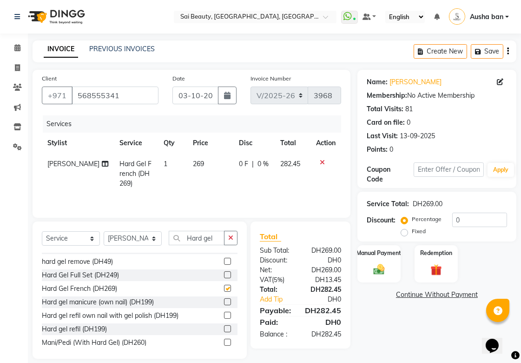
checkbox input "false"
click at [158, 234] on select "Select Stylist [PERSON_NAME][MEDICAL_DATA] [PERSON_NAME] Asmi Ausha ban [PERSON…" at bounding box center [133, 238] width 58 height 14
select select "57468"
click at [104, 232] on select "Select Stylist [PERSON_NAME][MEDICAL_DATA] [PERSON_NAME] Asmi Ausha ban [PERSON…" at bounding box center [133, 238] width 58 height 14
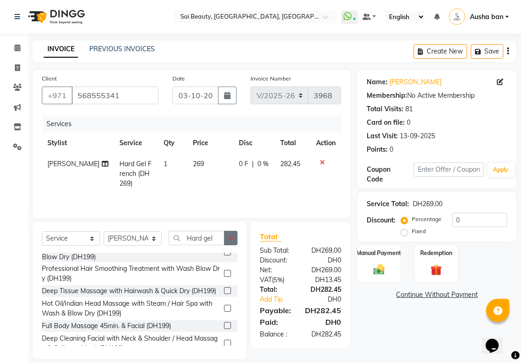
click at [231, 238] on icon "button" at bounding box center [230, 237] width 5 height 7
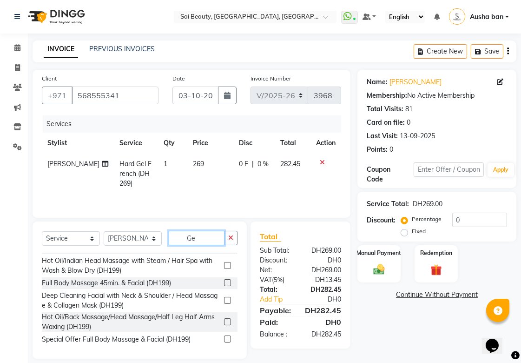
scroll to position [0, 0]
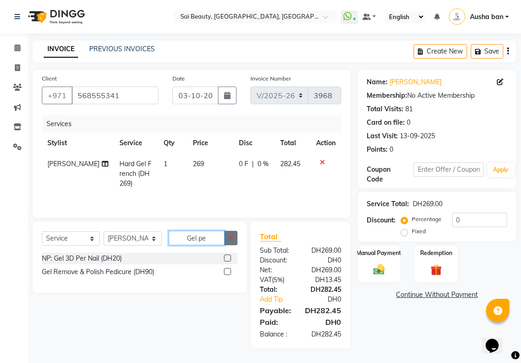
type input "Gel pe"
click at [231, 236] on icon "button" at bounding box center [230, 237] width 5 height 7
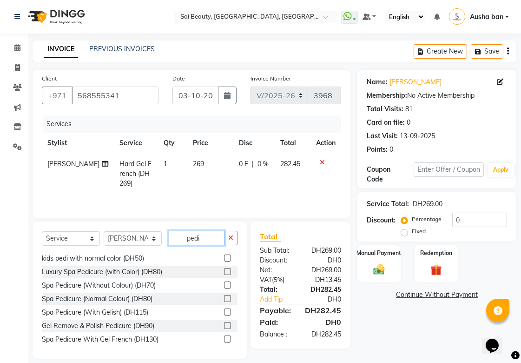
scroll to position [72, 0]
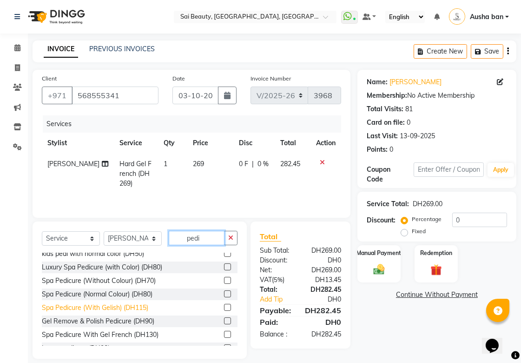
type input "pedi"
click at [46, 312] on div "Spa Pedicure (With Gelish) (DH115)" at bounding box center [95, 308] width 106 height 10
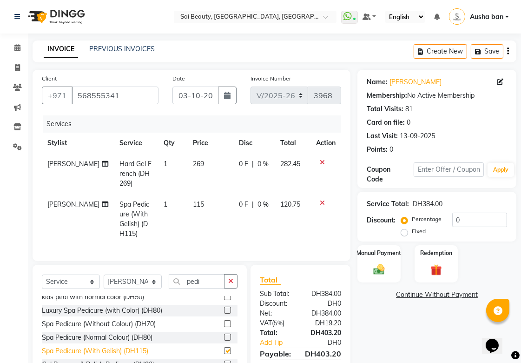
checkbox input "false"
click at [231, 284] on icon "button" at bounding box center [230, 281] width 5 height 7
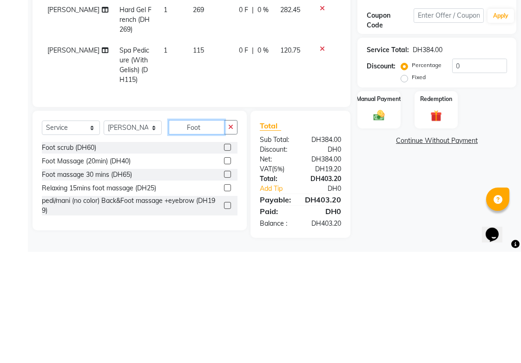
scroll to position [0, 0]
type input "Foot"
click at [66, 271] on div "Foot Massage (20min) (DH40)" at bounding box center [86, 272] width 89 height 10
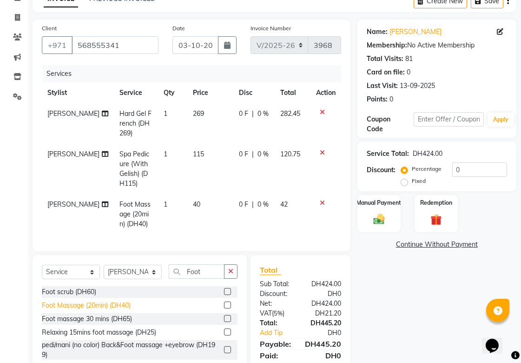
checkbox input "false"
click at [152, 276] on select "Select Stylist [PERSON_NAME][MEDICAL_DATA] [PERSON_NAME] Asmi Ausha ban [PERSON…" at bounding box center [133, 272] width 58 height 14
select select "43674"
click at [104, 272] on select "Select Stylist [PERSON_NAME][MEDICAL_DATA] [PERSON_NAME] Asmi Ausha ban [PERSON…" at bounding box center [133, 272] width 58 height 14
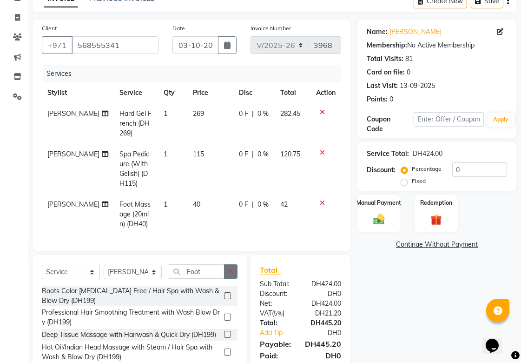
click at [230, 274] on icon "button" at bounding box center [230, 271] width 5 height 7
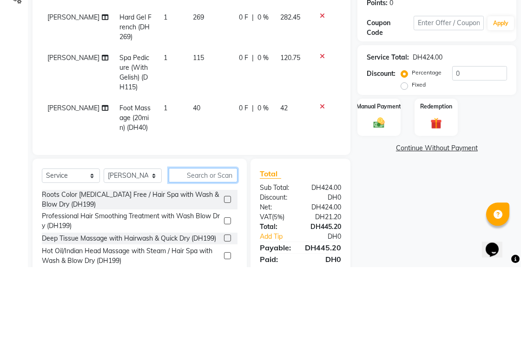
scroll to position [92, 0]
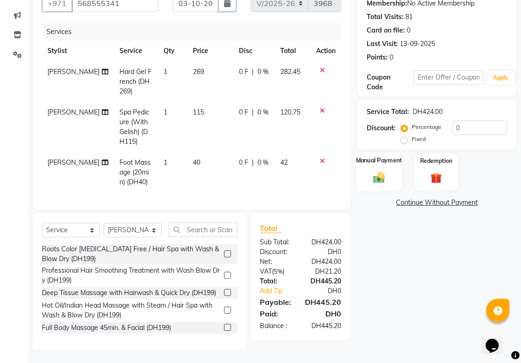
click at [383, 179] on img at bounding box center [379, 176] width 19 height 13
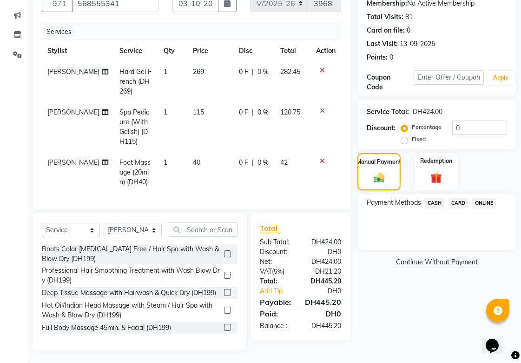
click at [459, 202] on span "CARD" at bounding box center [459, 203] width 20 height 11
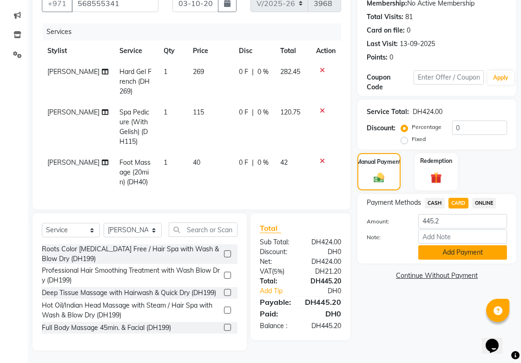
click at [448, 249] on button "Add Payment" at bounding box center [462, 252] width 89 height 14
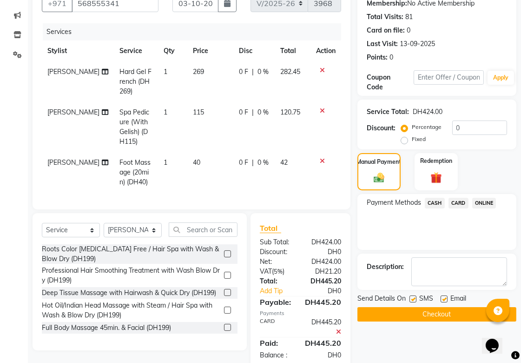
scroll to position [120, 0]
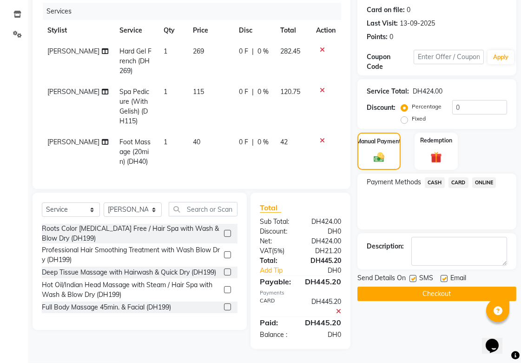
click at [453, 286] on button "Checkout" at bounding box center [436, 293] width 159 height 14
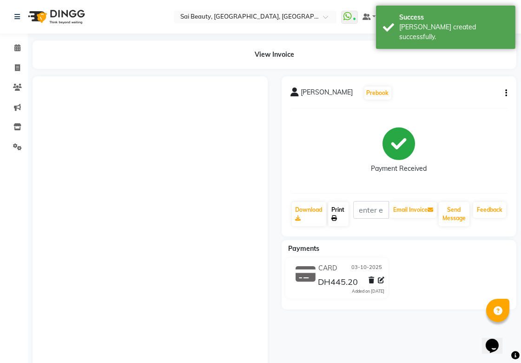
click at [336, 212] on link "Print" at bounding box center [338, 214] width 20 height 24
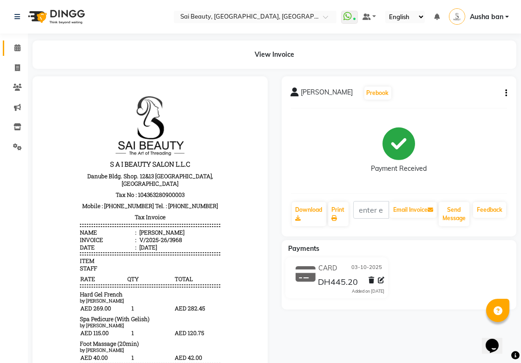
click at [15, 47] on icon at bounding box center [17, 47] width 6 height 7
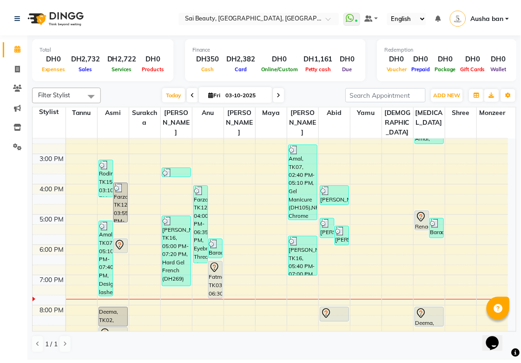
scroll to position [176, 0]
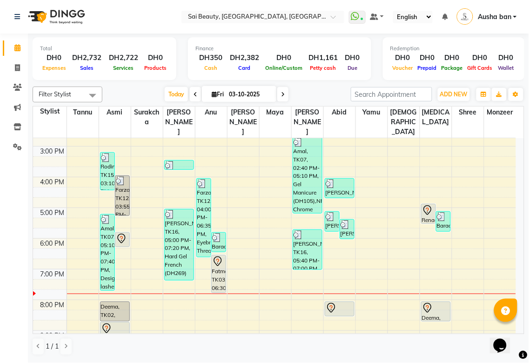
click at [424, 205] on icon at bounding box center [427, 210] width 11 height 11
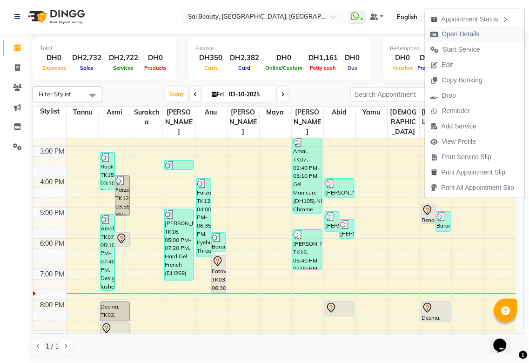
click at [470, 36] on span "Open Details" at bounding box center [461, 34] width 38 height 10
select select "7"
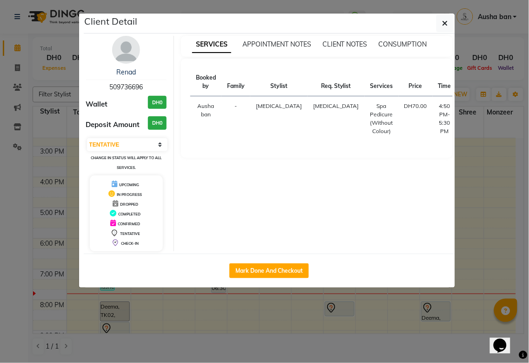
click at [376, 318] on ngb-modal-window "Client Detail Renad 509736696 Wallet DH0 Deposit Amount DH0 Select IN SERVICE C…" at bounding box center [264, 181] width 529 height 363
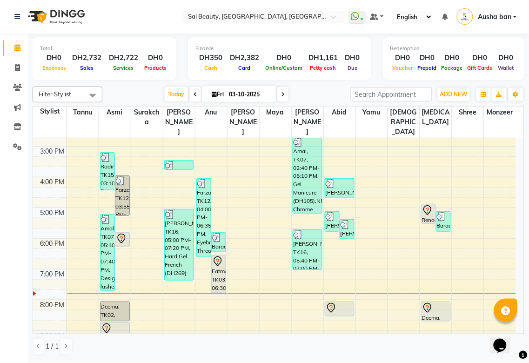
click at [426, 205] on icon at bounding box center [427, 210] width 11 height 11
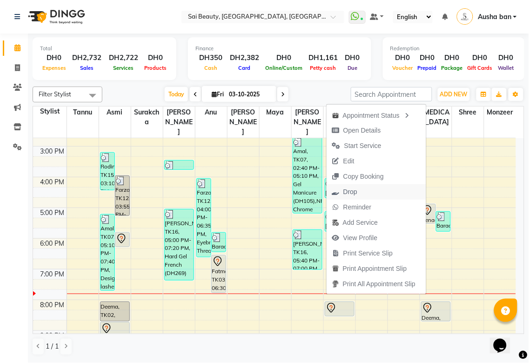
click at [358, 187] on span "Drop" at bounding box center [344, 191] width 36 height 15
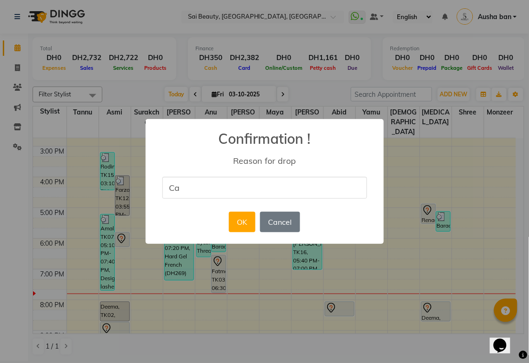
type input "cancel"
click at [242, 217] on button "OK" at bounding box center [242, 222] width 26 height 20
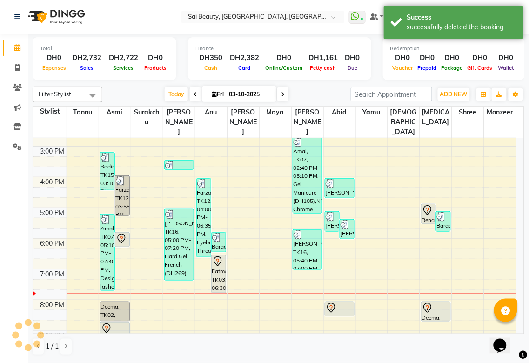
click at [121, 233] on icon at bounding box center [121, 238] width 11 height 11
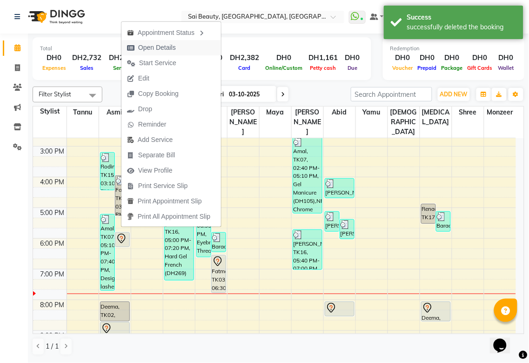
click at [139, 47] on span "Open Details" at bounding box center [157, 48] width 38 height 10
select select "7"
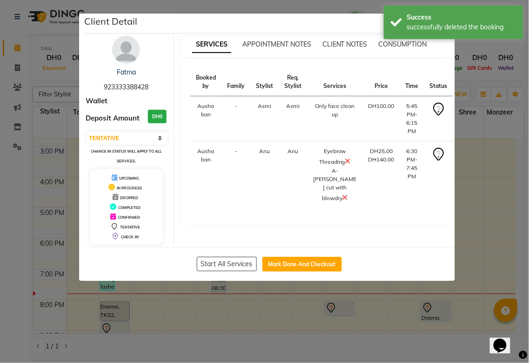
click at [299, 341] on ngb-modal-window "Client Detail Fatma 923333388428 Wallet Deposit Amount DH0 Select IN SERVICE CO…" at bounding box center [264, 181] width 529 height 363
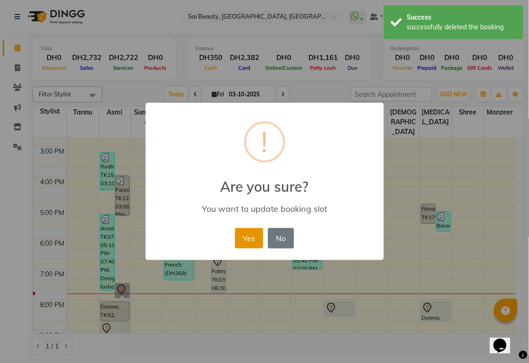
click at [242, 231] on button "Yes" at bounding box center [249, 238] width 28 height 20
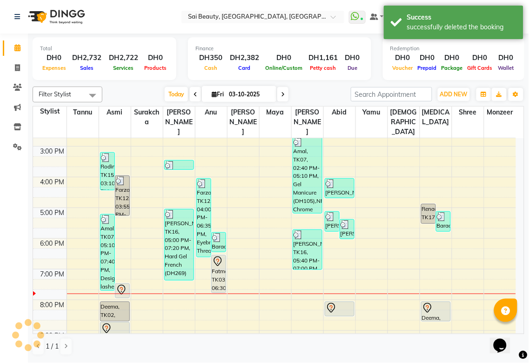
click at [220, 258] on div "Fatma, TK03, 06:30 PM-07:45 PM, Eyebrow Threading,A-[PERSON_NAME] cut with blow…" at bounding box center [219, 273] width 14 height 37
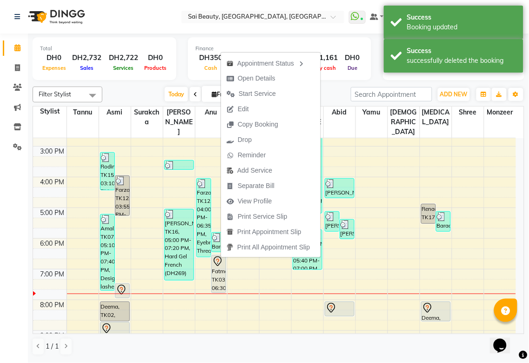
click at [314, 355] on div "1 / 1" at bounding box center [278, 346] width 491 height 18
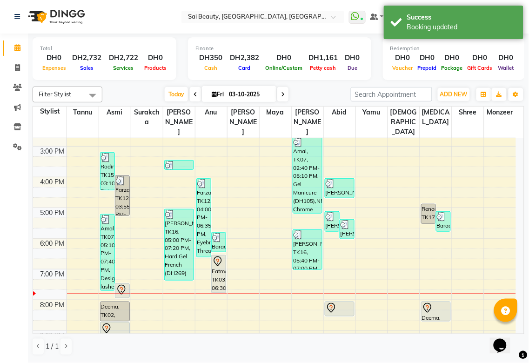
click at [225, 258] on div "Fatma, TK03, 06:30 PM-07:45 PM, Eyebrow Threading,A-[PERSON_NAME] cut with blow…" at bounding box center [219, 273] width 14 height 37
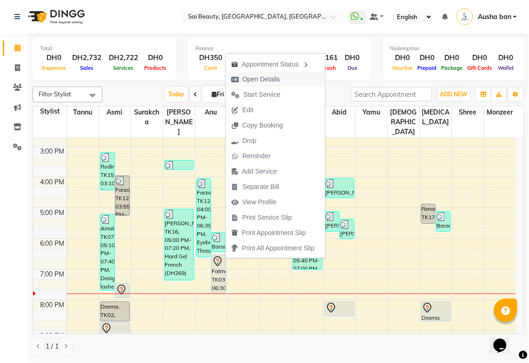
click at [244, 76] on span "Open Details" at bounding box center [261, 79] width 38 height 10
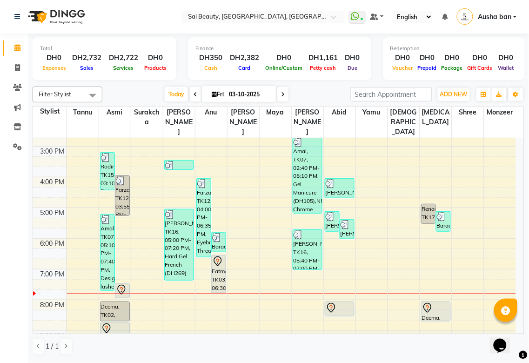
click at [216, 262] on div "Fatma, TK03, 06:30 PM-07:45 PM, Eyebrow Threading,A-[PERSON_NAME] cut with blow…" at bounding box center [219, 273] width 14 height 37
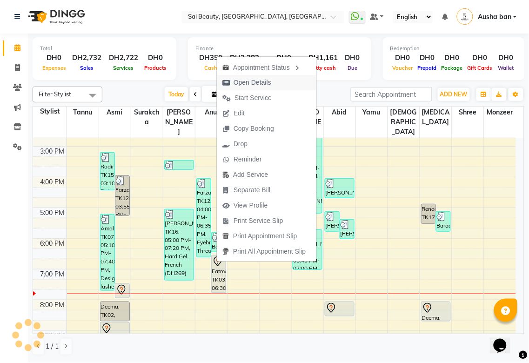
click at [228, 81] on icon "button" at bounding box center [225, 82] width 7 height 7
select select "7"
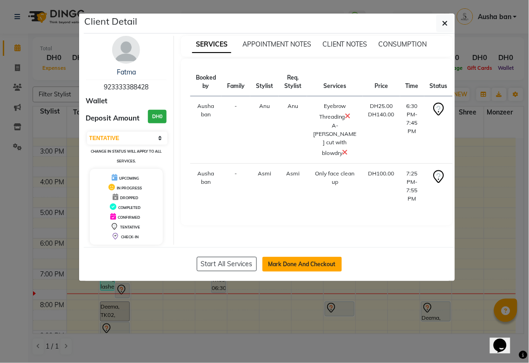
click at [290, 264] on button "Mark Done And Checkout" at bounding box center [301, 264] width 79 height 15
select select "service"
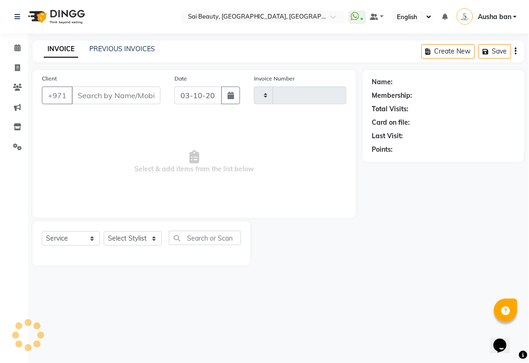
type input "3969"
select select "5352"
type input "923333388428"
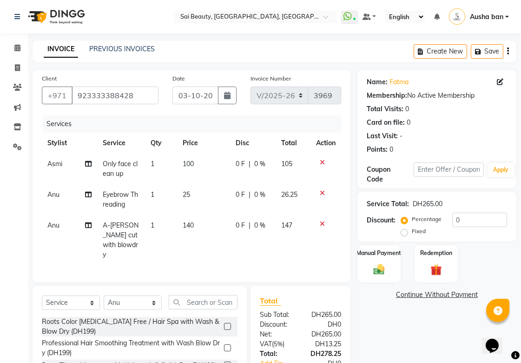
click at [322, 162] on icon at bounding box center [322, 162] width 5 height 7
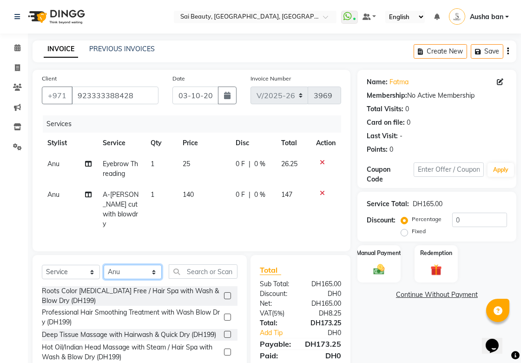
click at [151, 271] on select "Select Stylist [PERSON_NAME][MEDICAL_DATA] [PERSON_NAME] Asmi Ausha ban [PERSON…" at bounding box center [133, 272] width 58 height 14
click at [322, 159] on icon at bounding box center [322, 162] width 5 height 7
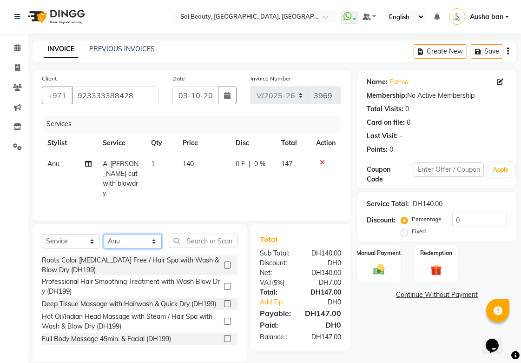
click at [148, 240] on select "Select Stylist [PERSON_NAME][MEDICAL_DATA] [PERSON_NAME] Asmi Ausha ban [PERSON…" at bounding box center [133, 241] width 58 height 14
select select "40288"
click at [104, 234] on select "Select Stylist [PERSON_NAME][MEDICAL_DATA] [PERSON_NAME] Asmi Ausha ban [PERSON…" at bounding box center [133, 241] width 58 height 14
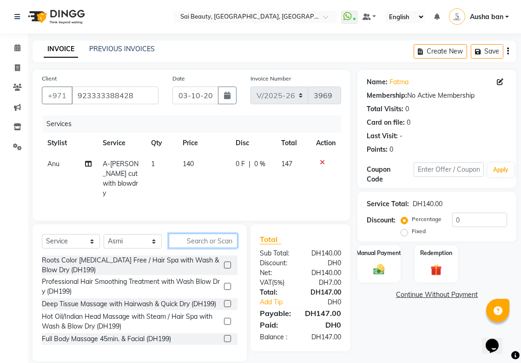
click at [207, 238] on input "text" at bounding box center [203, 240] width 69 height 14
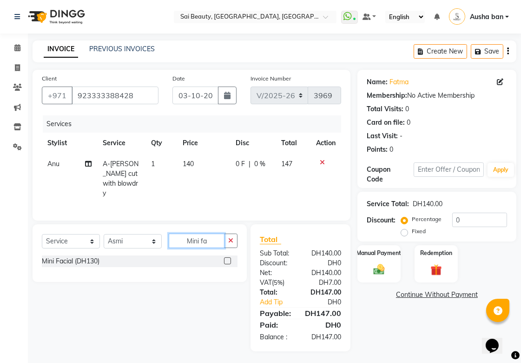
type input "Mini fa"
click at [228, 258] on label at bounding box center [227, 260] width 7 height 7
click at [228, 258] on input "checkbox" at bounding box center [227, 261] width 6 height 6
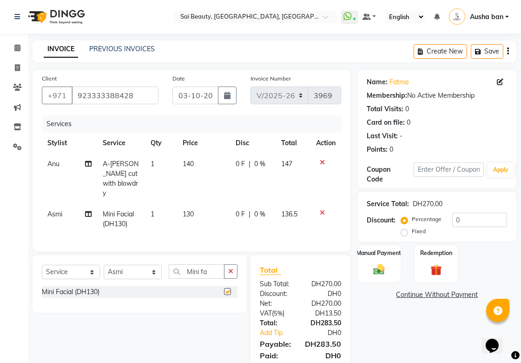
checkbox input "false"
click at [157, 269] on select "Select Stylist [PERSON_NAME][MEDICAL_DATA] [PERSON_NAME] Asmi Ausha ban [PERSON…" at bounding box center [133, 272] width 58 height 14
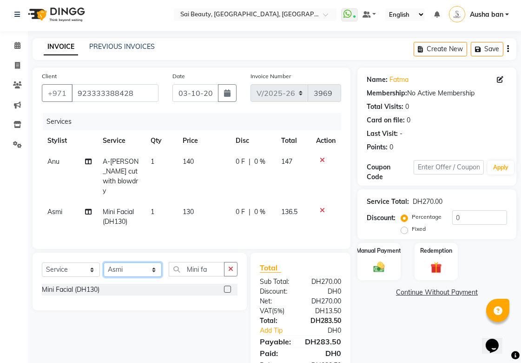
scroll to position [4, 0]
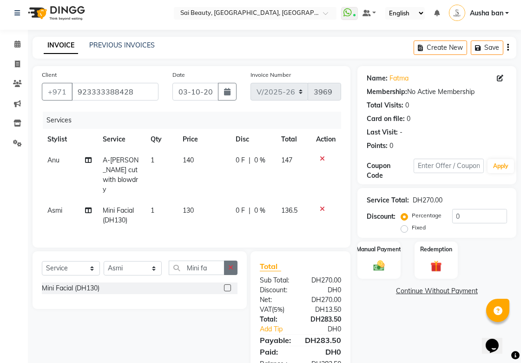
click at [231, 264] on icon "button" at bounding box center [230, 267] width 5 height 7
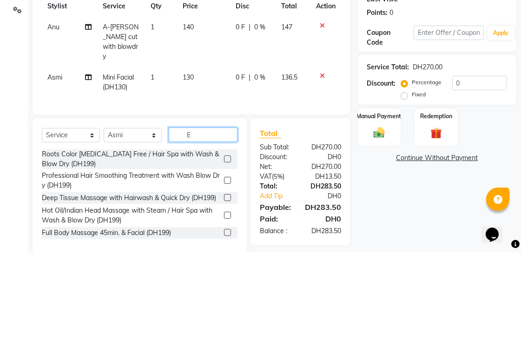
scroll to position [32, 0]
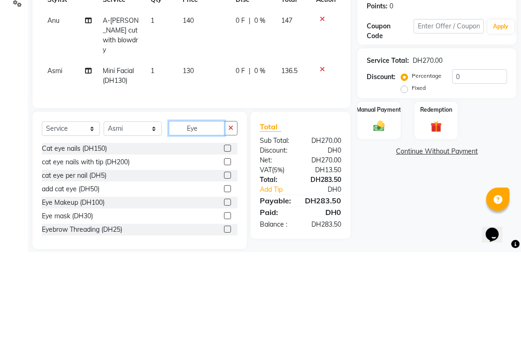
type input "Eye"
click at [96, 338] on div "Eyebrow Threading (DH25)" at bounding box center [82, 341] width 80 height 10
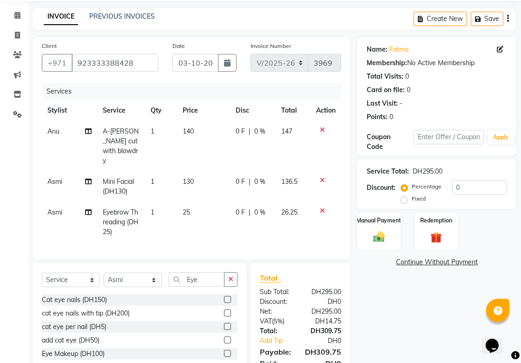
checkbox input "false"
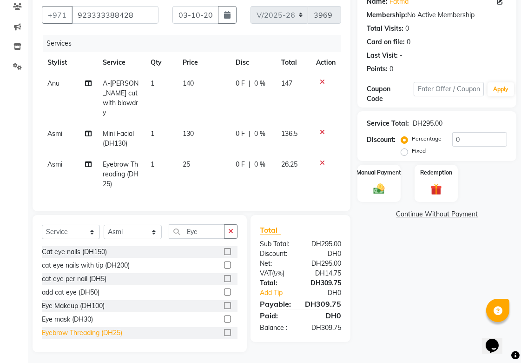
scroll to position [81, 0]
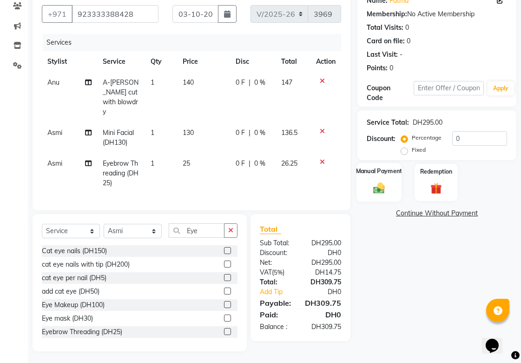
click at [378, 176] on div "Manual Payment" at bounding box center [379, 182] width 45 height 39
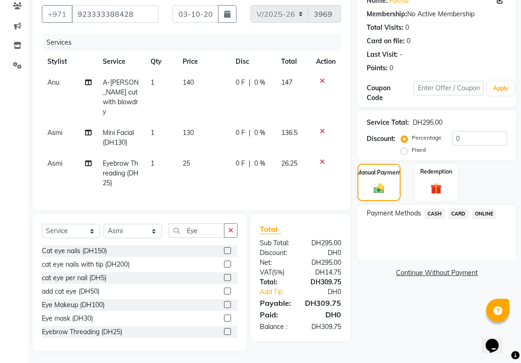
click at [454, 211] on span "CARD" at bounding box center [459, 213] width 20 height 11
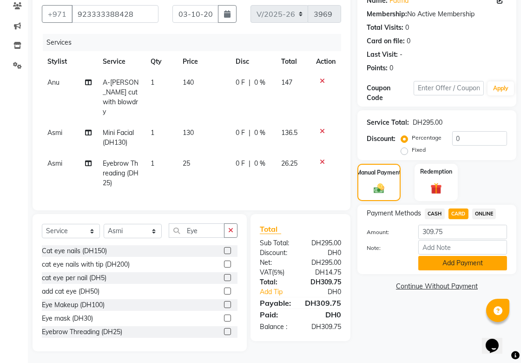
click at [468, 265] on button "Add Payment" at bounding box center [462, 263] width 89 height 14
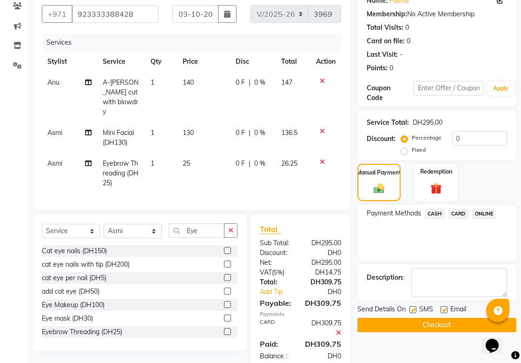
scroll to position [100, 0]
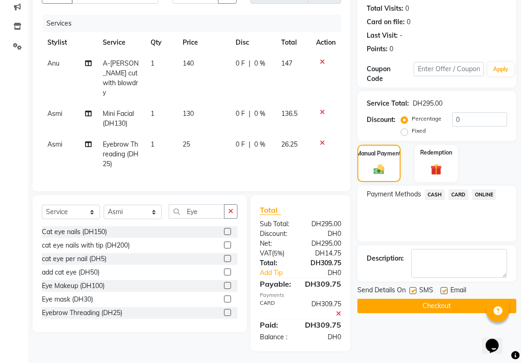
click at [470, 302] on button "Checkout" at bounding box center [436, 305] width 159 height 14
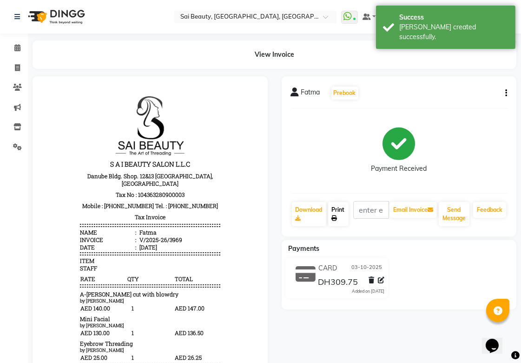
click at [338, 209] on link "Print" at bounding box center [338, 214] width 20 height 24
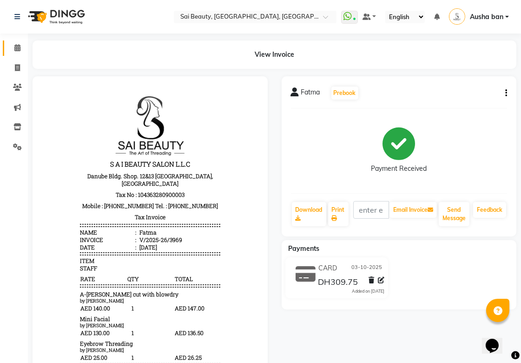
click at [17, 47] on icon at bounding box center [17, 47] width 6 height 7
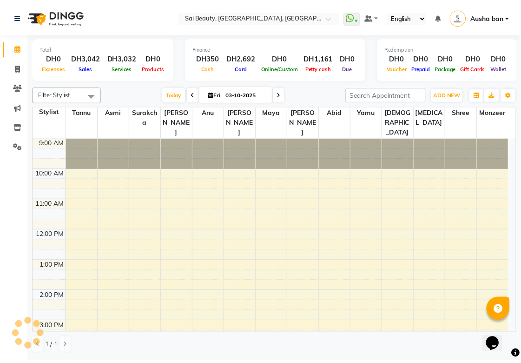
scroll to position [239, 0]
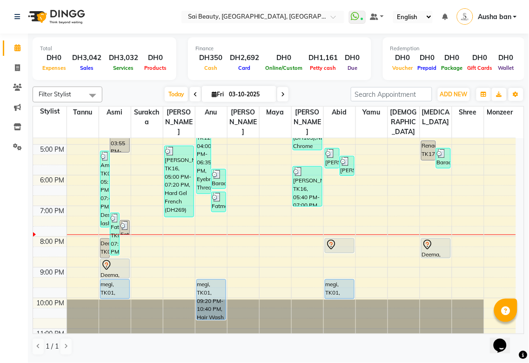
click at [217, 192] on img at bounding box center [216, 196] width 9 height 9
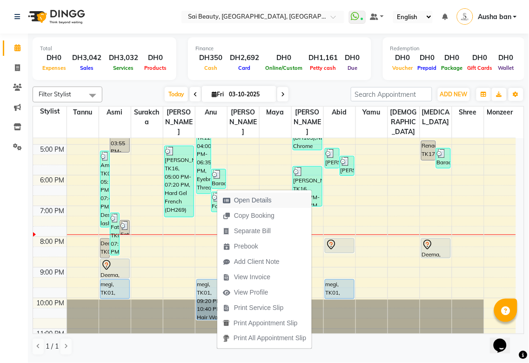
click at [267, 197] on span "Open Details" at bounding box center [253, 200] width 38 height 10
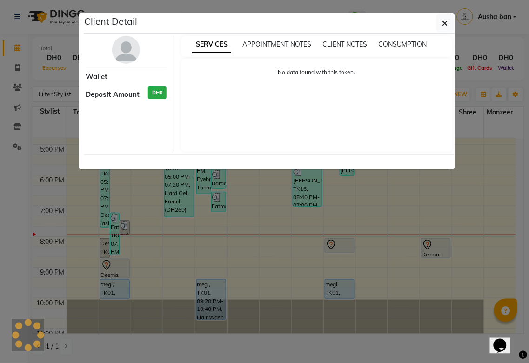
select select "3"
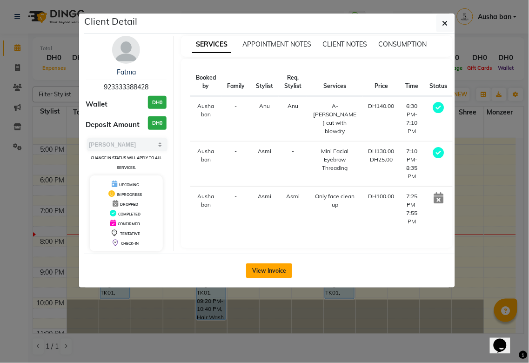
click at [264, 272] on button "View Invoice" at bounding box center [269, 270] width 46 height 15
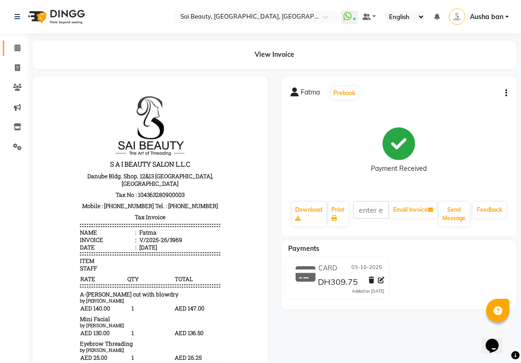
click at [17, 50] on icon at bounding box center [17, 47] width 6 height 7
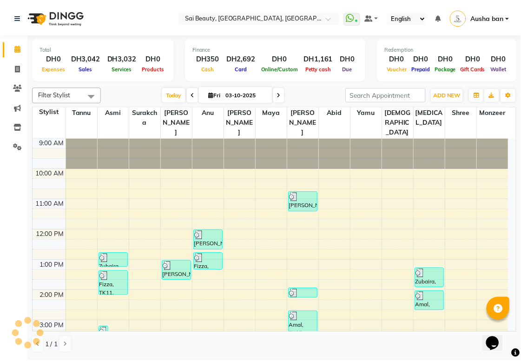
scroll to position [257, 0]
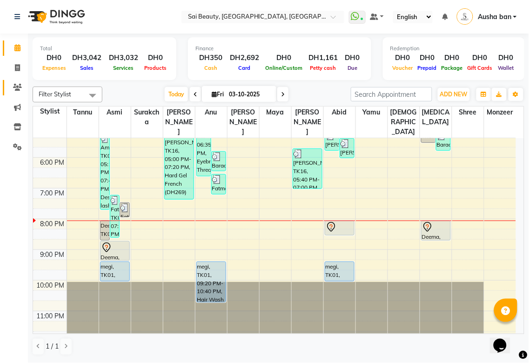
click at [15, 89] on icon at bounding box center [17, 87] width 9 height 7
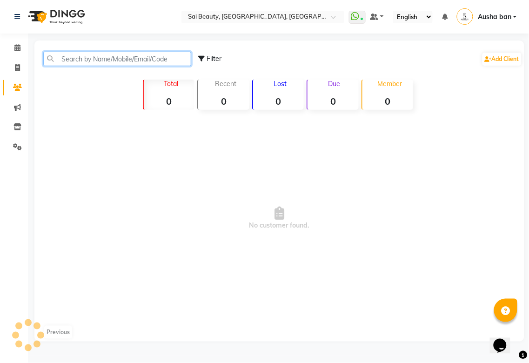
click at [93, 61] on input "text" at bounding box center [117, 59] width 148 height 14
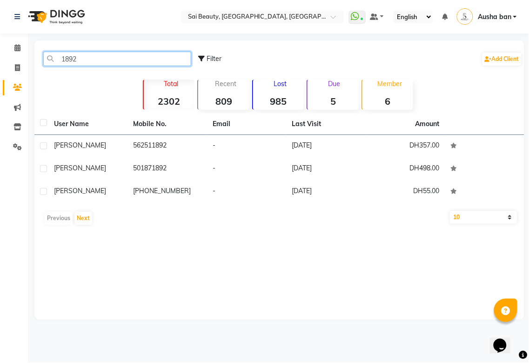
type input "1892"
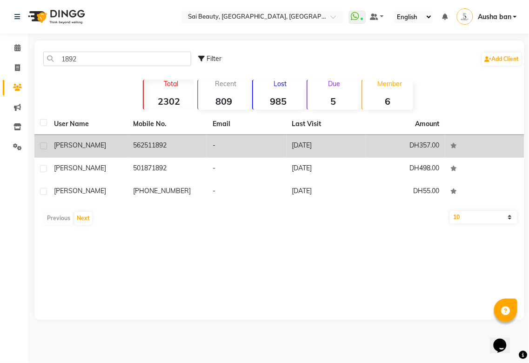
click at [103, 145] on div "[PERSON_NAME]" at bounding box center [88, 145] width 68 height 10
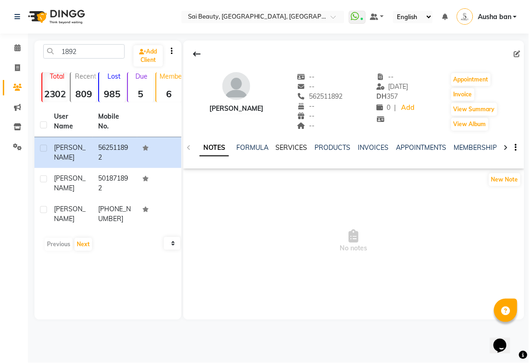
click at [285, 149] on link "SERVICES" at bounding box center [292, 147] width 32 height 8
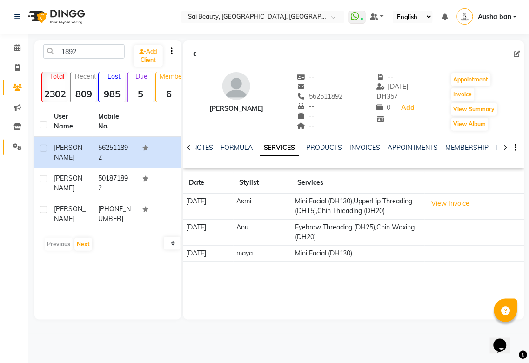
click at [15, 146] on icon at bounding box center [17, 146] width 9 height 7
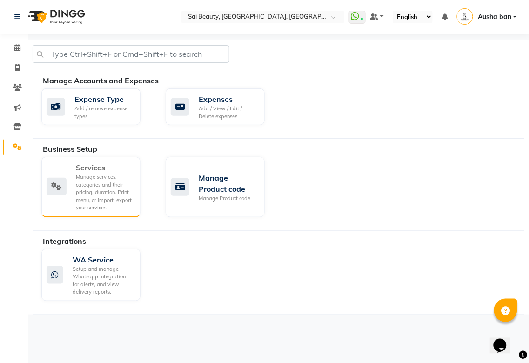
click at [112, 198] on div "Manage services, categories and their pricing, duration. Print menu, or import,…" at bounding box center [104, 192] width 57 height 39
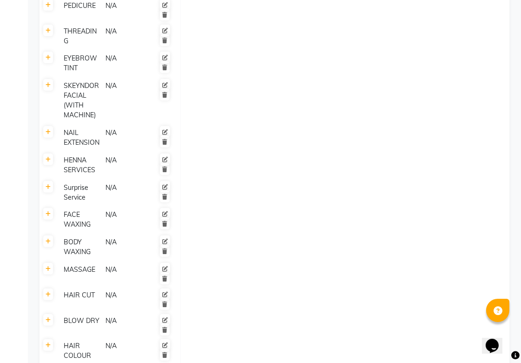
scroll to position [741, 0]
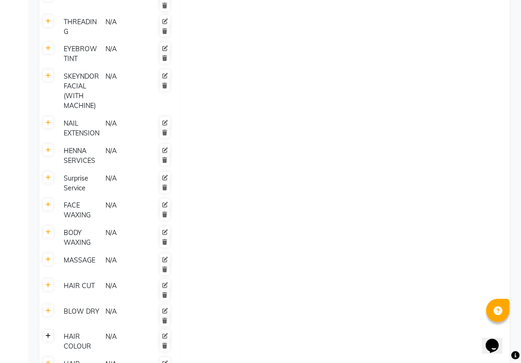
click at [48, 333] on icon at bounding box center [48, 336] width 5 height 6
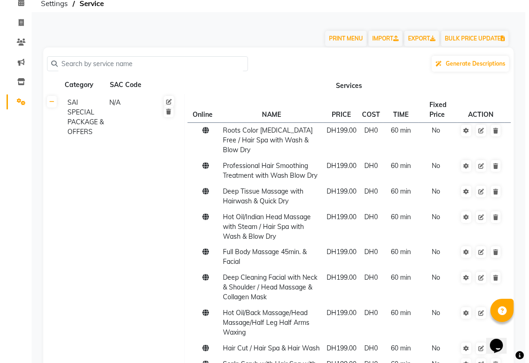
scroll to position [0, 0]
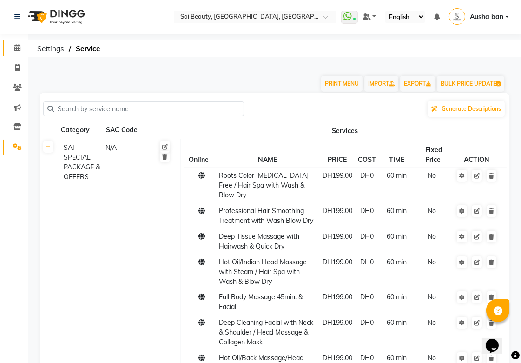
click at [17, 47] on icon at bounding box center [17, 47] width 6 height 7
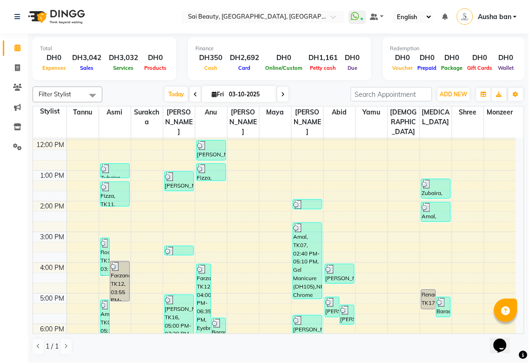
scroll to position [166, 0]
